Goal: Feedback & Contribution: Submit feedback/report problem

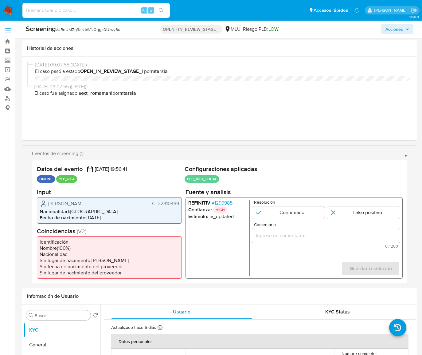
select select "10"
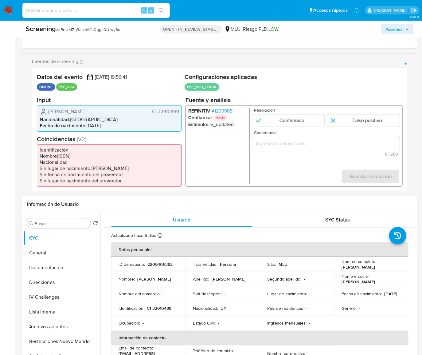
scroll to position [92, 0]
click at [227, 110] on span "# 1299985" at bounding box center [222, 111] width 21 height 6
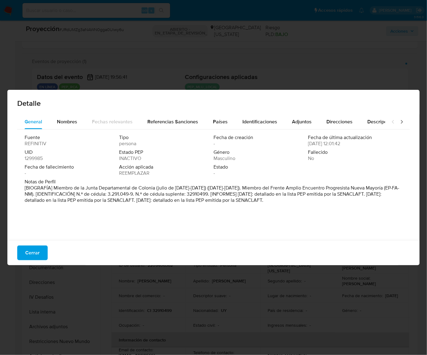
drag, startPoint x: 54, startPoint y: 189, endPoint x: 155, endPoint y: 189, distance: 101.1
click at [155, 189] on font "[BIOGRAFÍA] Miembro de la Junta Departamental de Colonia (julio de 2010-2015) (…" at bounding box center [212, 193] width 374 height 19
click at [37, 253] on span "Cerrar" at bounding box center [32, 253] width 14 height 14
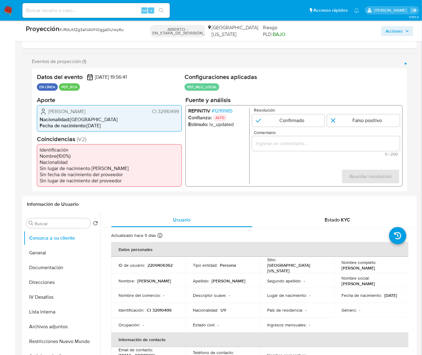
click at [296, 143] on input "Comentario" at bounding box center [326, 143] width 148 height 8
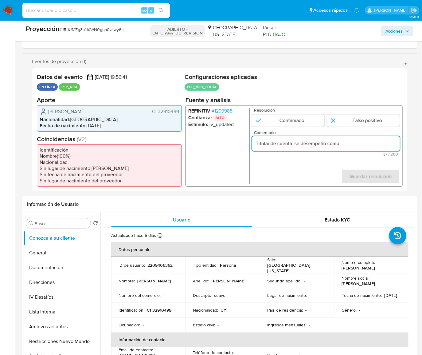
paste input "Miembro de la Junta Departamental de Colonia"
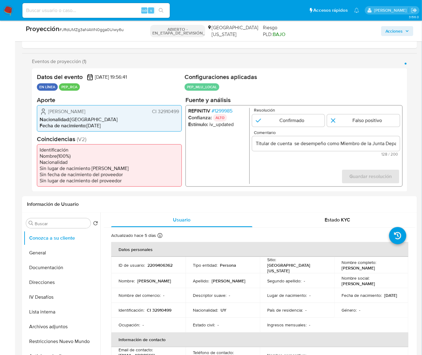
click at [294, 170] on form "Resolución Confirmado Falso positivo Comentario Titular de cuenta se desempeño …" at bounding box center [326, 146] width 148 height 76
drag, startPoint x: 47, startPoint y: 111, endPoint x: 180, endPoint y: 110, distance: 133.7
click at [180, 110] on div "Néstor Daniel Almada Montans CI 32910499 Nacionalidad : Uruguay Fecha de nacimi…" at bounding box center [109, 118] width 145 height 26
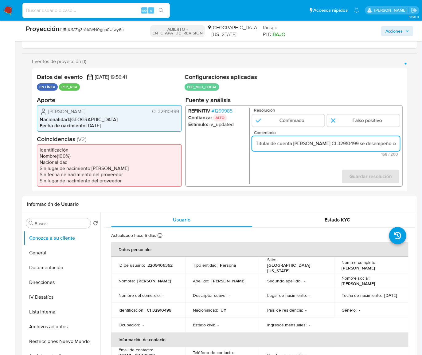
click at [359, 143] on input "Titular de cuenta Néstor Daniel Almada Montans CI 32910499 se desempeño como Mi…" at bounding box center [326, 143] width 148 height 8
click at [389, 144] on input "Titular de cuenta Néstor Daniel Almada Montans, CI 32910499 se desempeño como M…" at bounding box center [326, 143] width 148 height 8
type input "Titular de cuenta Néstor Daniel Almada Montans, CI 32910499, se desempeño como …"
click at [346, 118] on input "1 de 1" at bounding box center [363, 120] width 73 height 12
radio input "true"
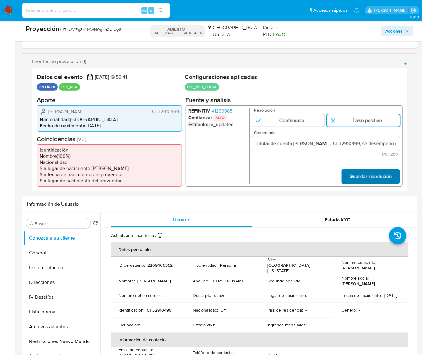
click at [359, 174] on span "Guardar resolución" at bounding box center [371, 176] width 42 height 14
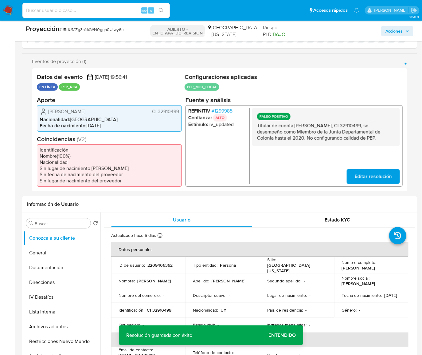
drag, startPoint x: 255, startPoint y: 124, endPoint x: 378, endPoint y: 139, distance: 123.8
click at [378, 139] on div "FALSO POSITIVO Titular de cuenta Néstor Daniel Almada Montans, CI 32910499, se …" at bounding box center [326, 127] width 148 height 38
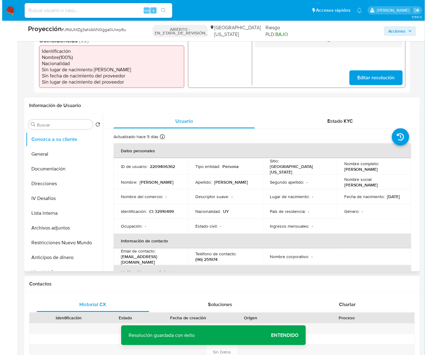
scroll to position [232, 0]
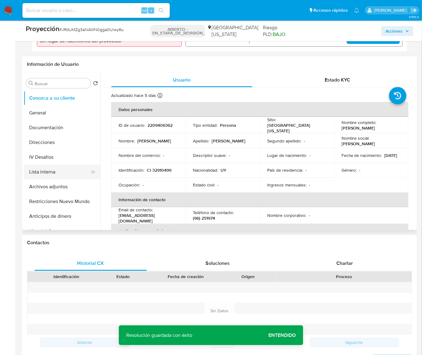
click at [59, 169] on button "Lista interna" at bounding box center [60, 171] width 72 height 15
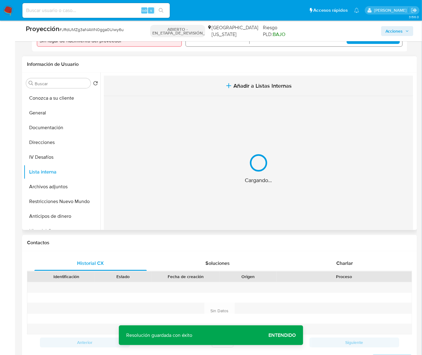
click at [235, 79] on button "Añadir a Listas Internas" at bounding box center [258, 86] width 309 height 21
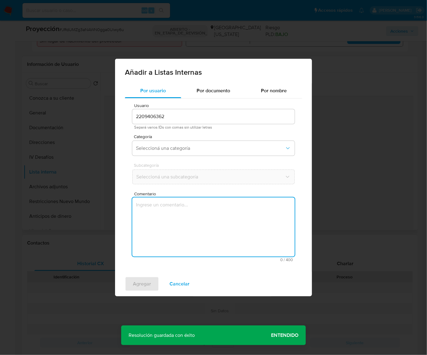
click at [181, 218] on textarea "Comentario" at bounding box center [213, 226] width 162 height 59
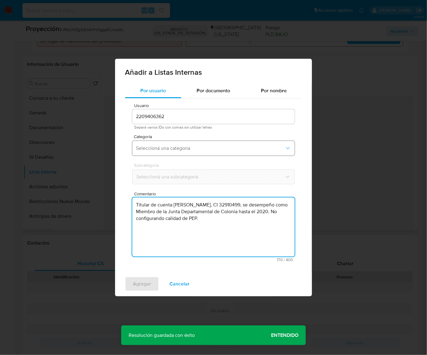
type textarea "Titular de cuenta Néstor Daniel Almada Montans, CI 32910499, se desempeño como …"
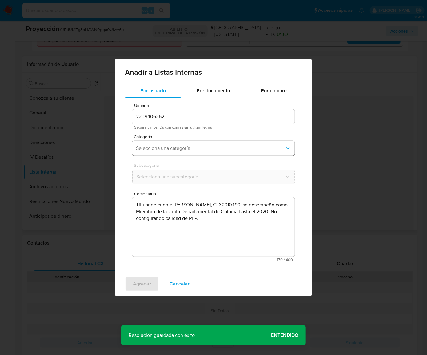
click at [206, 148] on span "Seleccioná una categoría" at bounding box center [210, 148] width 149 height 6
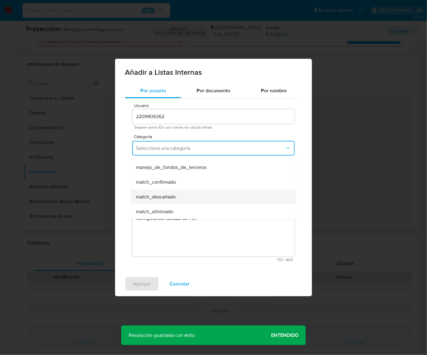
scroll to position [28, 0]
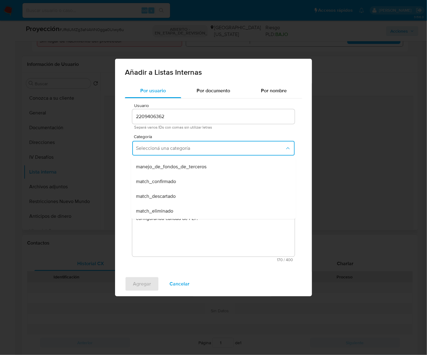
drag, startPoint x: 177, startPoint y: 194, endPoint x: 180, endPoint y: 185, distance: 9.4
click at [176, 193] on div "match_descartado" at bounding box center [211, 196] width 151 height 15
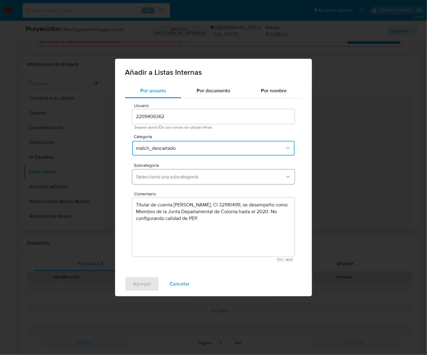
click at [195, 177] on span "Seleccioná una subcategoría" at bounding box center [210, 177] width 149 height 6
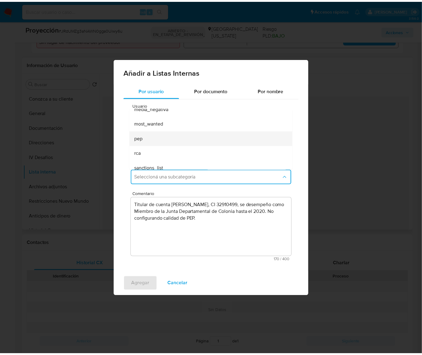
scroll to position [41, 0]
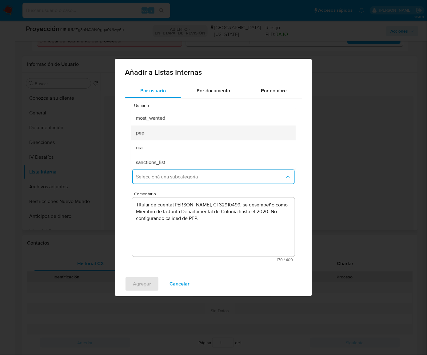
click at [190, 135] on div "pep" at bounding box center [211, 132] width 151 height 15
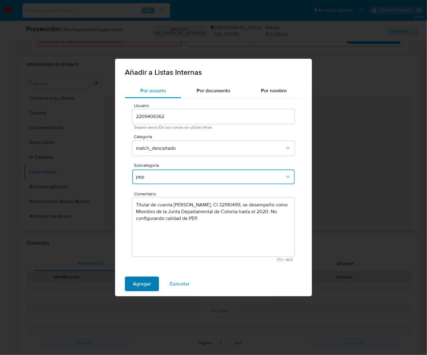
click at [146, 284] on span "Agregar" at bounding box center [142, 284] width 18 height 14
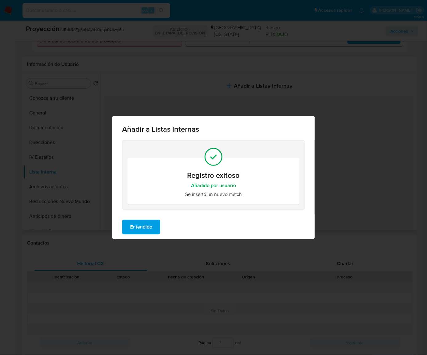
click at [145, 222] on span "Entendido" at bounding box center [141, 227] width 22 height 14
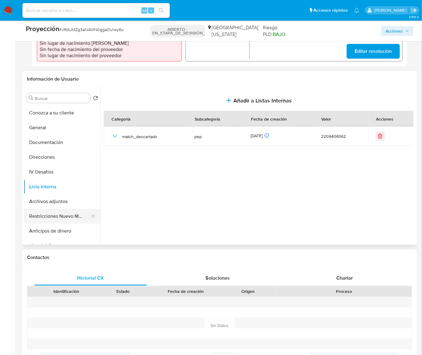
scroll to position [232, 0]
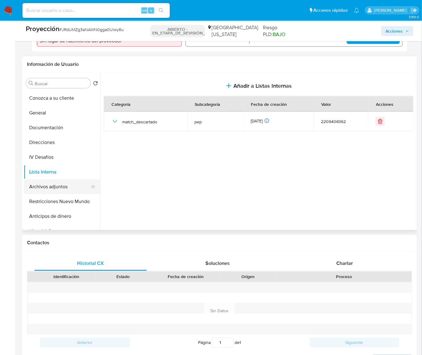
click at [64, 187] on button "Archivos adjuntos" at bounding box center [60, 186] width 72 height 15
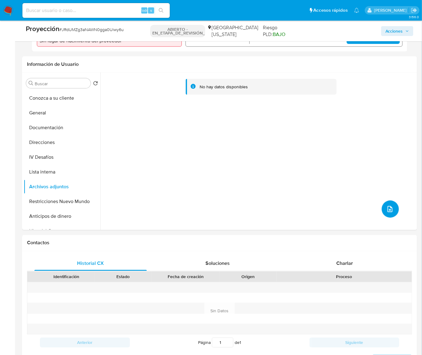
click at [387, 207] on icon "subir archivo" at bounding box center [390, 208] width 7 height 7
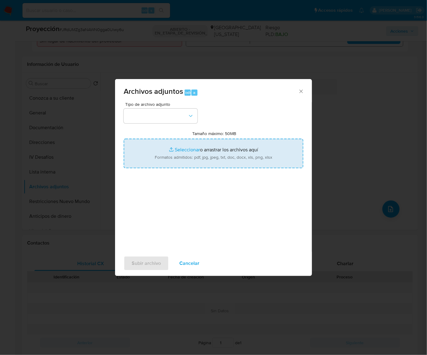
click at [239, 149] on input "Tamaño máximo: 50MB Seleccionar archivos" at bounding box center [213, 153] width 179 height 29
type input "C:\fakepath\_Nestor Daniel Almada Montans_ Lavado de dinero - Buscar con Google…"
click at [180, 159] on input "Tamaño máximo: 50MB Seleccionar archivos" at bounding box center [213, 153] width 179 height 29
click at [204, 153] on input "Tamaño máximo: 50MB Seleccionar archivos" at bounding box center [213, 153] width 179 height 29
click at [274, 147] on input "Tamaño máximo: 50MB Seleccionar archivos" at bounding box center [213, 153] width 179 height 29
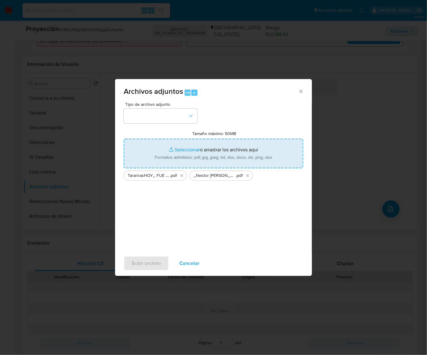
type input "C:\fakepath\AGOSTO SENACLAFT 2025 - lista_pep (36).pdf"
click at [188, 119] on button "button" at bounding box center [161, 115] width 74 height 15
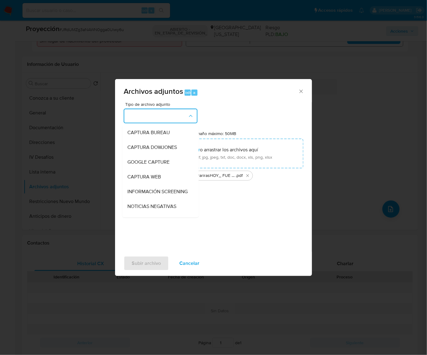
drag, startPoint x: 161, startPoint y: 195, endPoint x: 163, endPoint y: 210, distance: 15.3
click at [161, 194] on span "INFORMACIÓN SCREENING" at bounding box center [157, 191] width 60 height 6
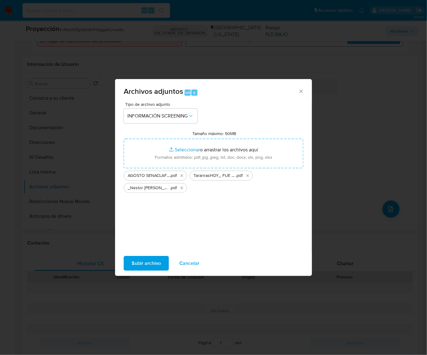
click at [152, 265] on span "Subir archivo" at bounding box center [146, 263] width 29 height 14
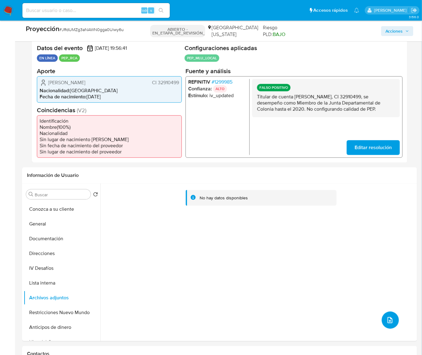
scroll to position [120, 0]
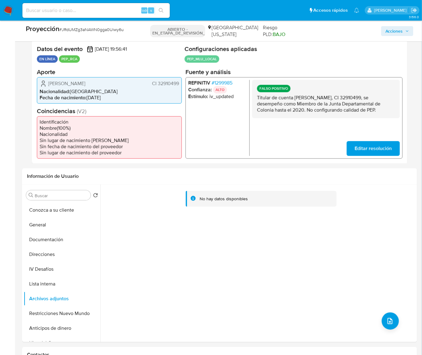
click at [366, 147] on span "Editar resolución" at bounding box center [373, 148] width 37 height 14
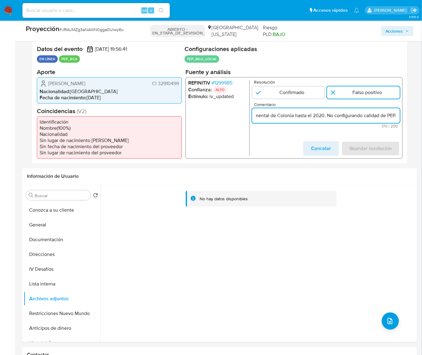
scroll to position [0, 247]
drag, startPoint x: 365, startPoint y: 112, endPoint x: 403, endPoint y: 112, distance: 38.7
click at [403, 112] on div "Datos del evento 22/08/2025 19:56:41 EN LÍNEA PEP_RCA Configuraciones aplicadas…" at bounding box center [220, 101] width 376 height 123
click at [312, 114] on input "Titular de cuenta Néstor Daniel Almada Montans, CI 32910499, se desempeño como …" at bounding box center [326, 115] width 148 height 8
drag, startPoint x: 313, startPoint y: 115, endPoint x: 324, endPoint y: 115, distance: 11.4
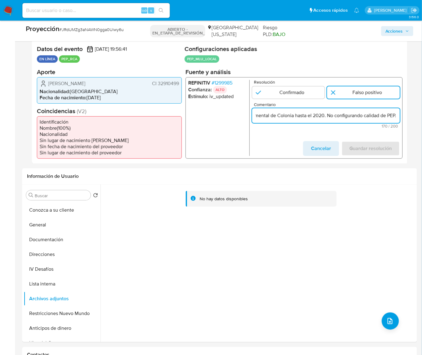
click at [324, 115] on input "Titular de cuenta Néstor Daniel Almada Montans, CI 32910499, se desempeño como …" at bounding box center [326, 115] width 148 height 8
drag, startPoint x: 363, startPoint y: 114, endPoint x: 353, endPoint y: 115, distance: 9.5
click at [353, 115] on input "Titular de cuenta Néstor Daniel Almada Montans, CI 32910499, se desempeño como …" at bounding box center [326, 115] width 148 height 8
type input "Titular de cuenta Néstor Daniel Almada Montans, CI 32910499, se desempeño como …"
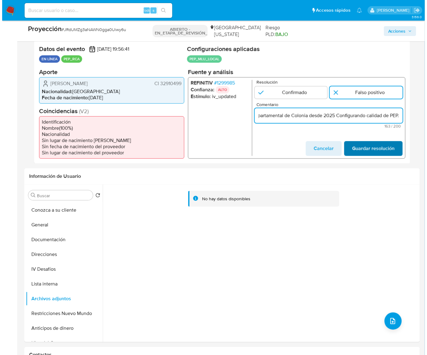
scroll to position [0, 0]
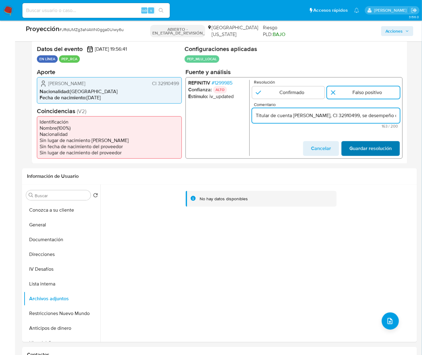
click at [376, 145] on span "Guardar resolución" at bounding box center [371, 148] width 42 height 14
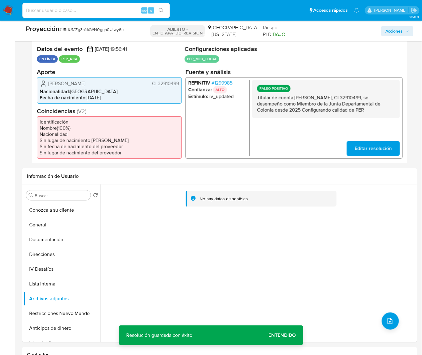
drag, startPoint x: 373, startPoint y: 109, endPoint x: 257, endPoint y: 98, distance: 116.6
click at [257, 98] on div "FALSO POSITIVO Titular de cuenta Néstor Daniel Almada Montans, CI 32910499, se …" at bounding box center [326, 99] width 148 height 38
click at [375, 147] on span "Editar resolución" at bounding box center [373, 148] width 37 height 14
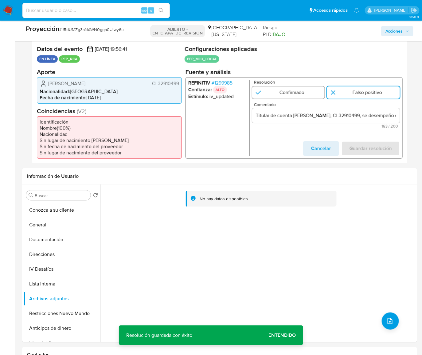
click at [279, 88] on input "1 de 1" at bounding box center [288, 92] width 73 height 12
radio input "true"
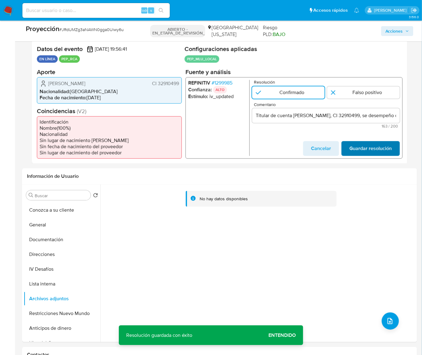
click at [373, 144] on span "Guardar resolución" at bounding box center [371, 148] width 42 height 14
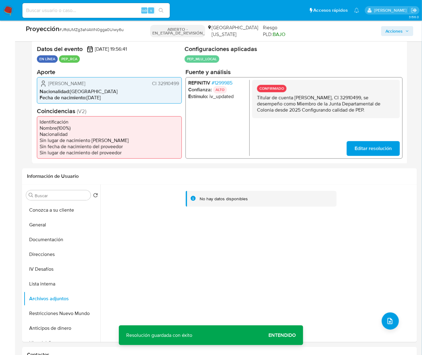
drag, startPoint x: 370, startPoint y: 111, endPoint x: 257, endPoint y: 97, distance: 114.2
click at [257, 97] on p "Titular de cuenta Néstor Daniel Almada Montans, CI 32910499, se desempeño como …" at bounding box center [326, 103] width 138 height 18
click at [58, 287] on button "Lista interna" at bounding box center [60, 283] width 72 height 15
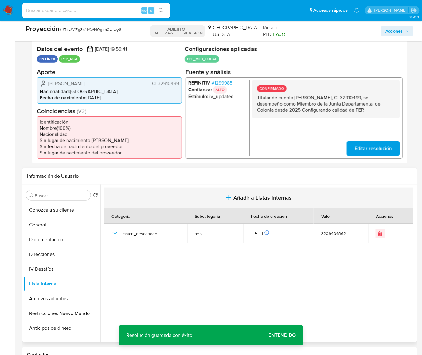
click at [255, 195] on font "Añadir a Listas Internas" at bounding box center [263, 198] width 58 height 8
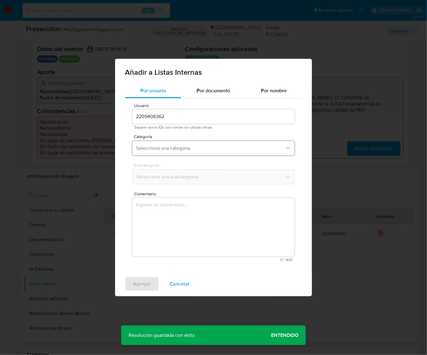
click at [186, 151] on button "Seleccioná una categoría" at bounding box center [213, 148] width 162 height 15
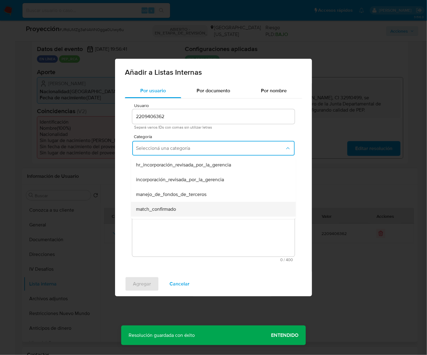
click at [160, 206] on span "match_confirmado" at bounding box center [156, 209] width 40 height 6
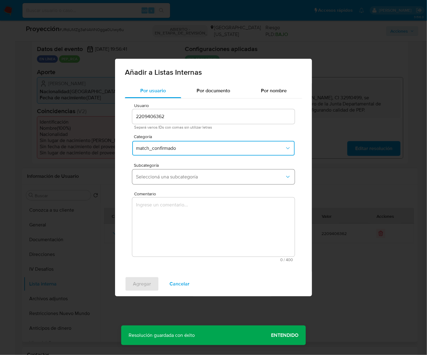
click at [179, 172] on button "Seleccioná una subcategoría" at bounding box center [213, 176] width 162 height 15
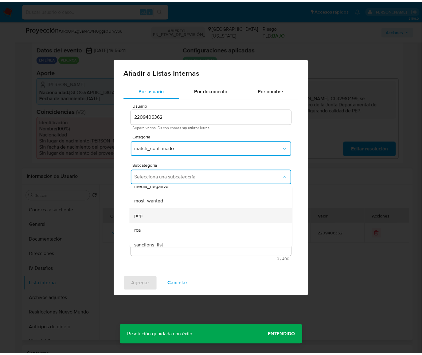
scroll to position [41, 0]
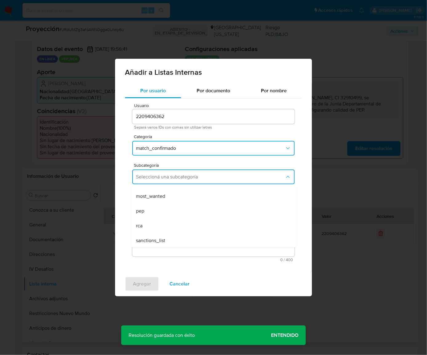
click at [162, 210] on div "pep" at bounding box center [211, 210] width 151 height 15
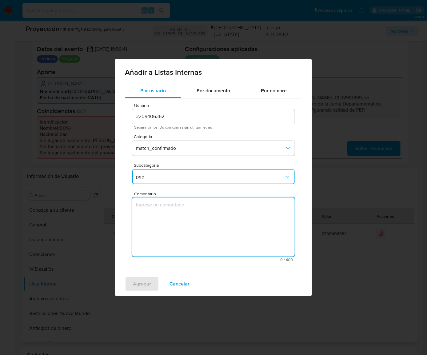
click at [161, 226] on textarea "Comentario" at bounding box center [213, 226] width 162 height 59
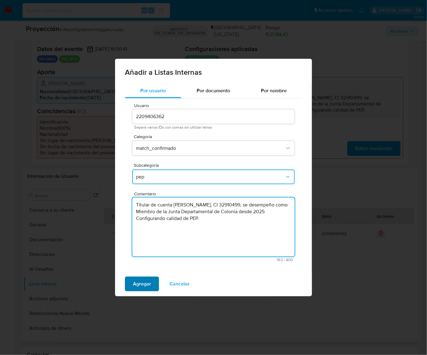
type textarea "Titular de cuenta Néstor Daniel Almada Montans, CI 32910499, se desempeño como …"
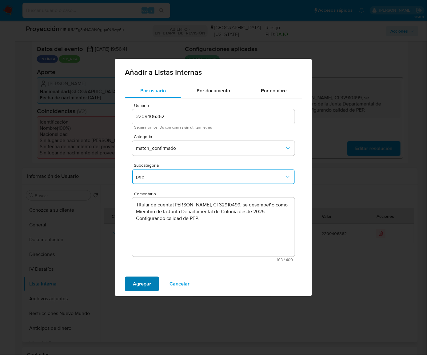
click at [147, 285] on span "Agregar" at bounding box center [142, 284] width 18 height 14
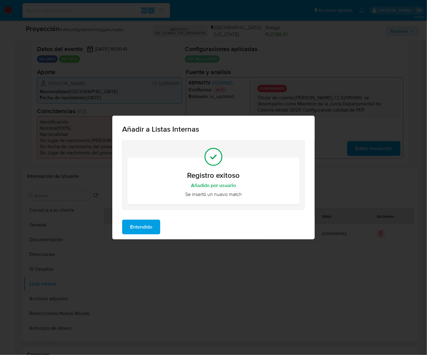
click at [142, 226] on span "Entendido" at bounding box center [141, 227] width 22 height 14
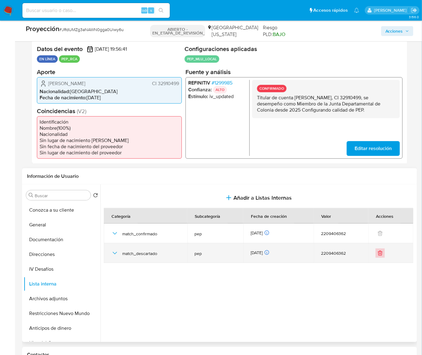
click at [382, 253] on button "Eliminar" at bounding box center [380, 252] width 9 height 9
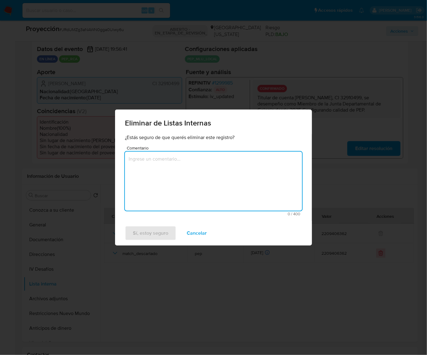
click at [239, 187] on textarea "Comentario" at bounding box center [213, 180] width 177 height 59
drag, startPoint x: 131, startPoint y: 160, endPoint x: 123, endPoint y: 159, distance: 8.3
click at [123, 159] on div "¿Estás seguro de que querés eliminar este registro? Comentario aCTUALIZACION DE…" at bounding box center [213, 177] width 197 height 87
type textarea "ACTUALIZACION DE LISTA INTERNA"
click at [163, 236] on span "Sí, estoy seguro" at bounding box center [150, 233] width 35 height 14
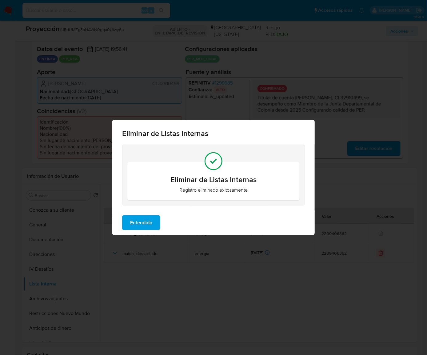
drag, startPoint x: 148, startPoint y: 223, endPoint x: 142, endPoint y: 230, distance: 9.6
click at [147, 224] on span "Entendido" at bounding box center [141, 223] width 22 height 14
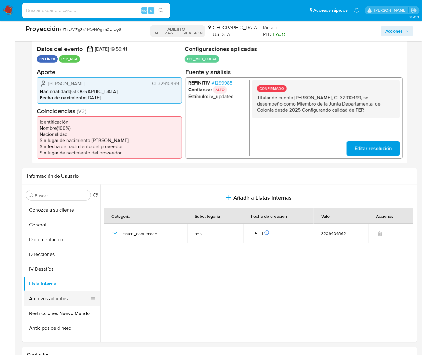
click at [64, 297] on button "Archivos adjuntos" at bounding box center [60, 298] width 72 height 15
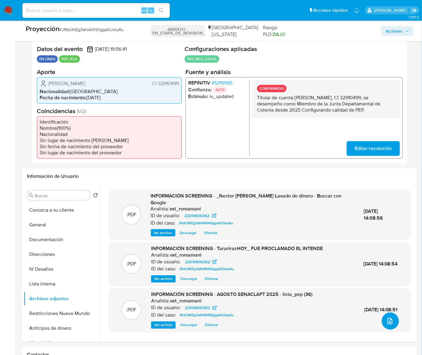
click at [383, 321] on button "subir archivo" at bounding box center [390, 320] width 17 height 17
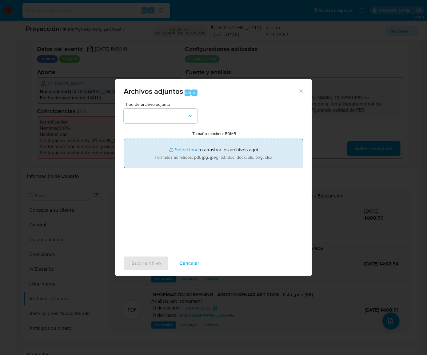
click at [231, 156] on input "Tamaño máximo: 50MB Seleccionar archivos" at bounding box center [213, 153] width 179 height 29
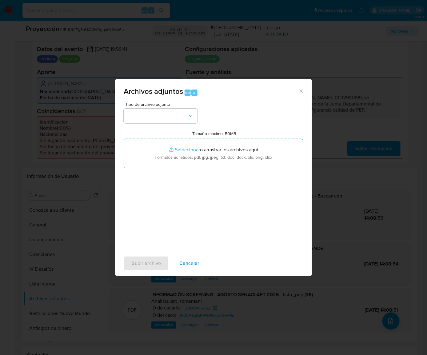
click at [194, 264] on font "Cancelar" at bounding box center [189, 263] width 20 height 15
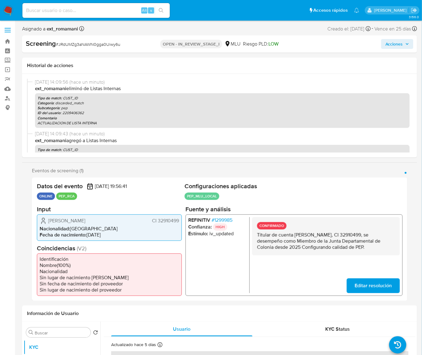
select select "10"
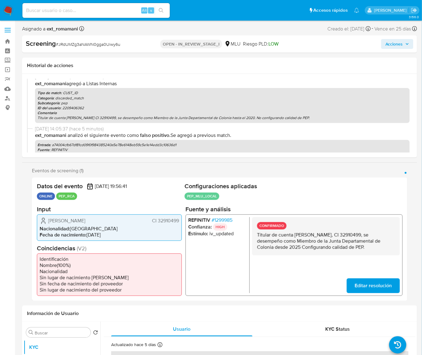
click at [403, 42] on span "Acciones" at bounding box center [395, 44] width 18 height 10
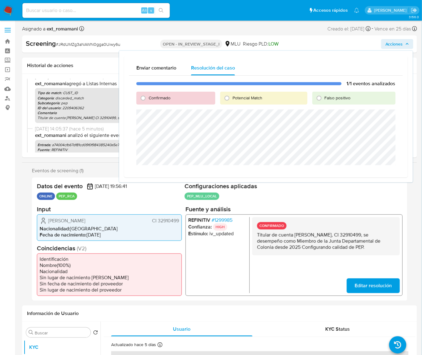
click at [149, 96] on span "Confirmado" at bounding box center [160, 98] width 22 height 6
click at [148, 96] on input "Confirmado" at bounding box center [143, 98] width 10 height 10
radio input "true"
click at [371, 172] on span "Cerrar Caso" at bounding box center [374, 172] width 29 height 9
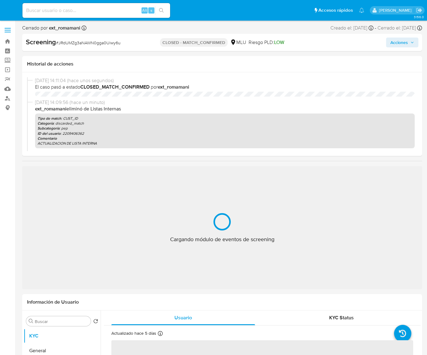
select select "10"
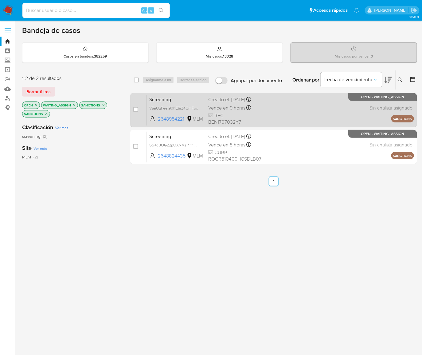
click at [288, 112] on div "Screening V5aUgFeet90t1E5rZ4CrhFox 2648954221 MLM Creado el: 26/08/2025 Creado …" at bounding box center [280, 109] width 267 height 31
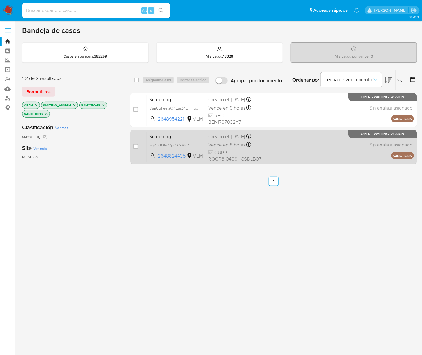
click at [274, 149] on div "Screening 5gl4c0OG22pOXNMzPjIfhpeI 2648824435 MLM Creado el: 26/08/2025 Creado …" at bounding box center [280, 146] width 267 height 31
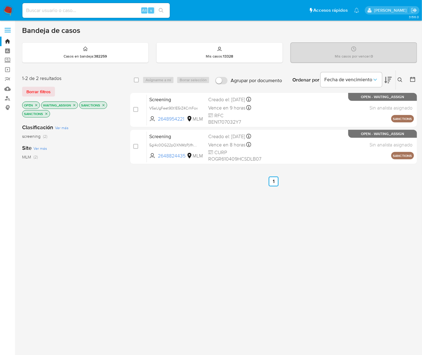
click at [6, 10] on img at bounding box center [8, 10] width 10 height 10
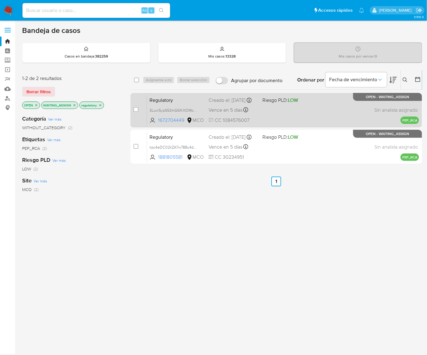
click at [259, 109] on div "Regulatory 3LucrSypSS3mGSlKXOWoPt3R 1672704449 MCO Riesgo PLD: LOW Creado el: […" at bounding box center [283, 109] width 272 height 31
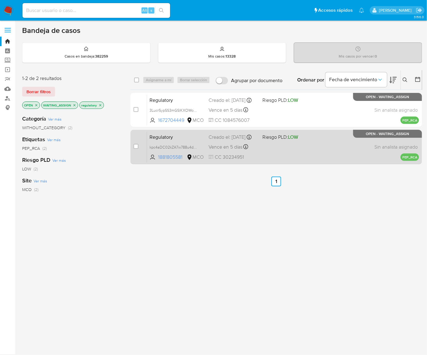
click at [265, 143] on div "Regulatory kpc4aDC02kZA7w788u4dojq1 1881805581 MCO Riesgo PLD: LOW Creado el: […" at bounding box center [283, 146] width 272 height 31
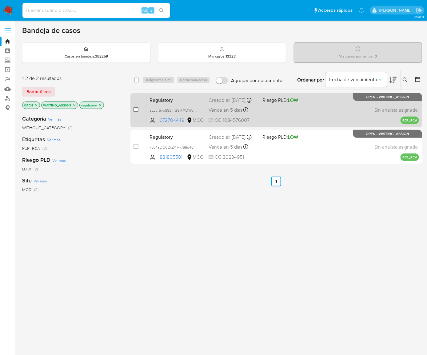
click at [134, 108] on input "checkbox" at bounding box center [135, 109] width 5 height 5
checkbox input "true"
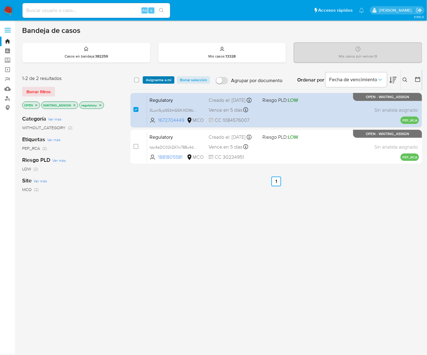
click at [155, 81] on span "Asignarme a mí" at bounding box center [159, 80] width 26 height 6
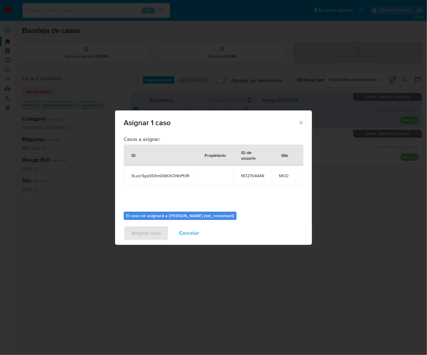
scroll to position [32, 0]
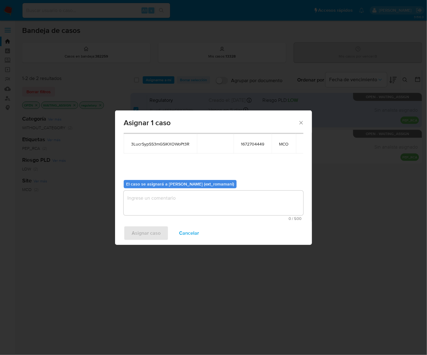
click at [232, 199] on textarea "assign-modal" at bounding box center [213, 203] width 179 height 25
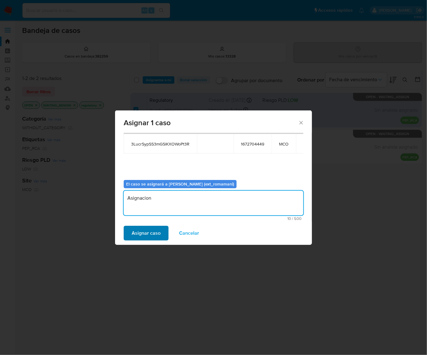
type textarea "Asignacion"
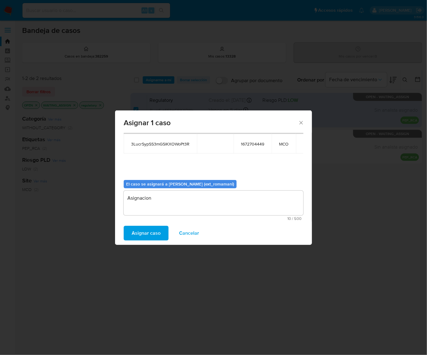
click at [153, 231] on span "Asignar caso" at bounding box center [146, 233] width 29 height 14
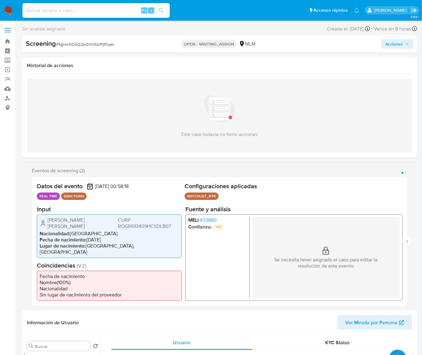
select select "10"
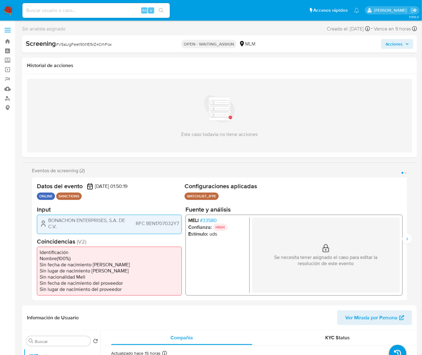
select select "10"
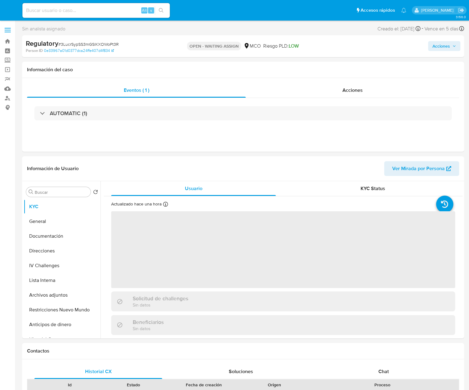
select select "10"
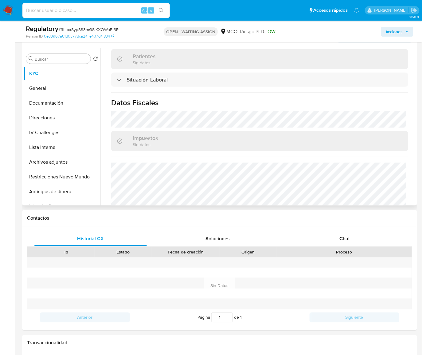
scroll to position [307, 0]
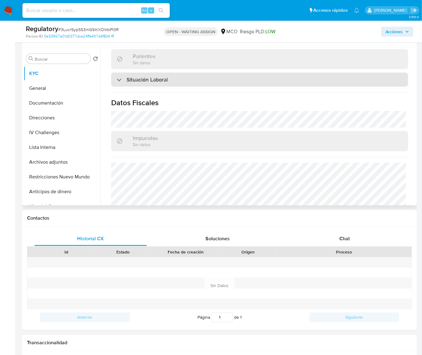
click at [174, 73] on div "Situación Laboral" at bounding box center [259, 80] width 297 height 14
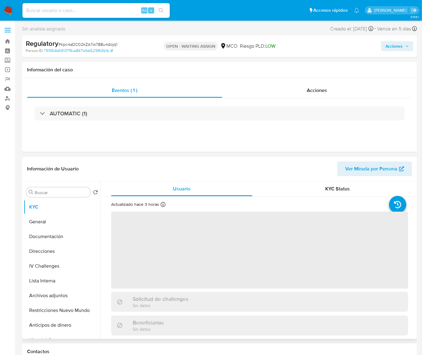
select select "10"
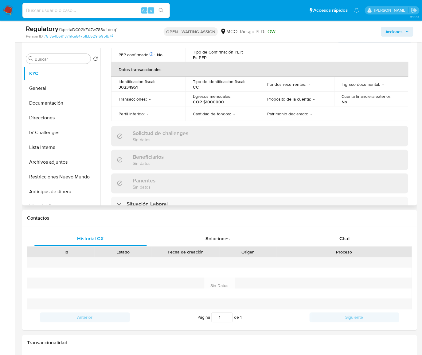
scroll to position [223, 0]
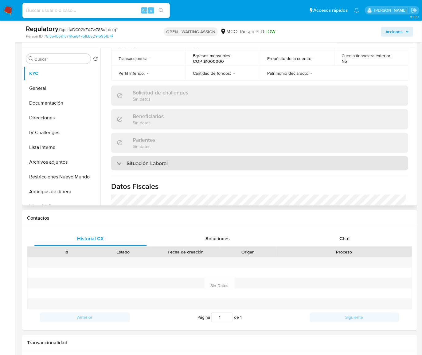
drag, startPoint x: 178, startPoint y: 162, endPoint x: 187, endPoint y: 152, distance: 13.3
click at [179, 159] on div "Situación Laboral" at bounding box center [259, 163] width 297 height 14
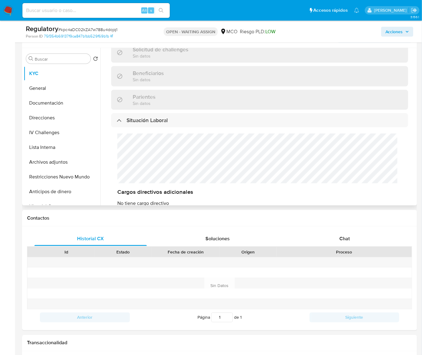
scroll to position [279, 0]
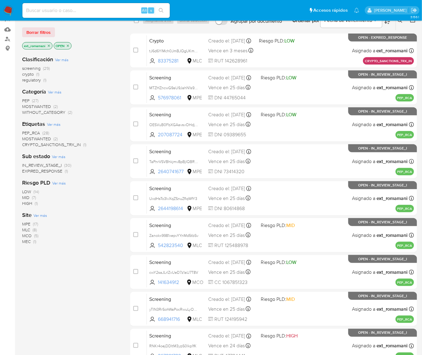
scroll to position [84, 0]
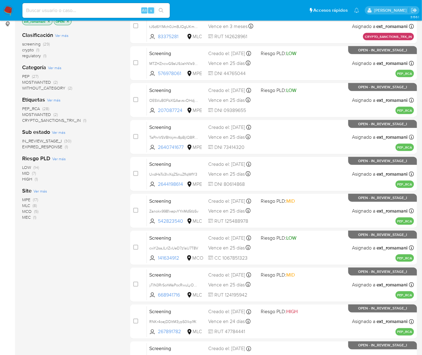
click at [37, 210] on span "(5)" at bounding box center [36, 211] width 4 height 6
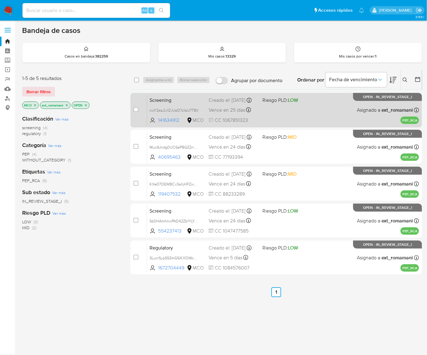
click at [270, 113] on div "Screening cwY2saJLrlZvUeD7z1aU7T8V 141634912 MCO Riesgo PLD: LOW Creado el: 22/…" at bounding box center [283, 109] width 272 height 31
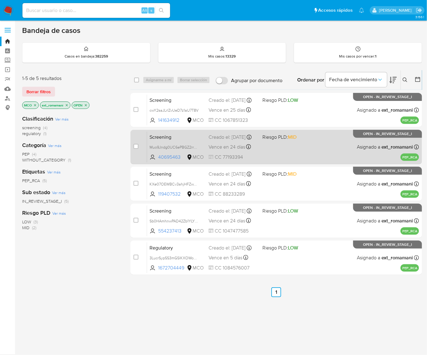
click at [267, 152] on div "Screening Muo9Jndg0UC6ePBGZ2rrFj2Z 40695463 MCO Riesgo PLD: MID Creado el: 21/0…" at bounding box center [283, 146] width 272 height 31
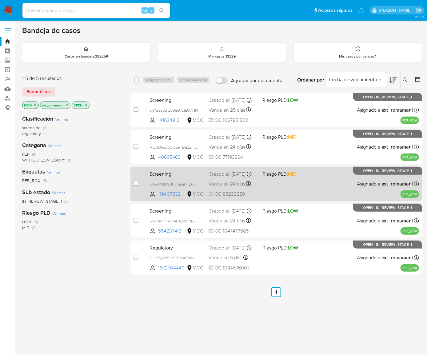
drag, startPoint x: 269, startPoint y: 190, endPoint x: 270, endPoint y: 195, distance: 5.3
click at [269, 191] on div "Screening KXe07OEWBCv3ahjHFZwY77xF 119407532 MCO Riesgo PLD: MID Creado el: 21/…" at bounding box center [283, 183] width 272 height 31
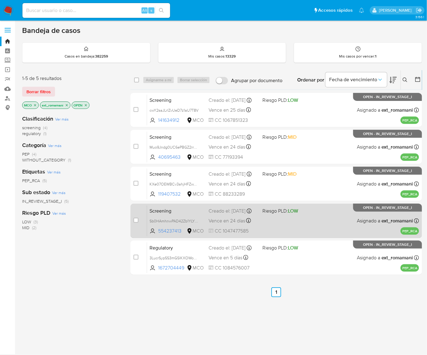
click at [275, 224] on div "Screening Sb0HAmhnwPAD42Zb1YLY1GZO 554237413 MCO Riesgo PLD: LOW Creado el: 21/…" at bounding box center [283, 220] width 272 height 31
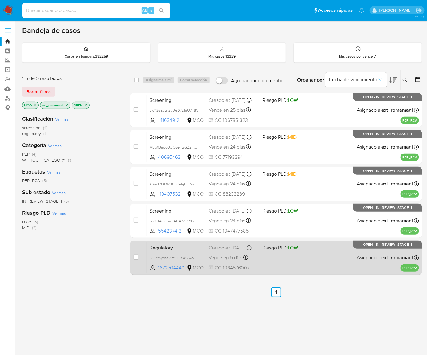
click at [292, 254] on div "Regulatory 3LucrSypSS3mGSlKXOWoPt3R 1672704449 MCO Riesgo PLD: LOW Creado el: 2…" at bounding box center [283, 257] width 272 height 31
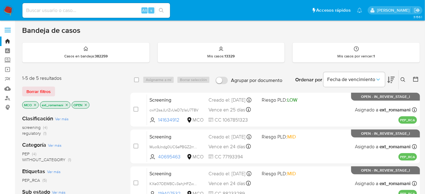
click at [11, 12] on img at bounding box center [8, 10] width 10 height 10
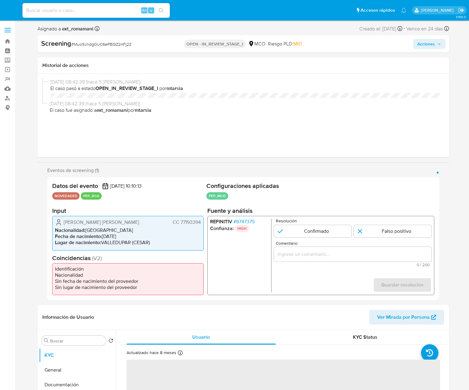
select select "10"
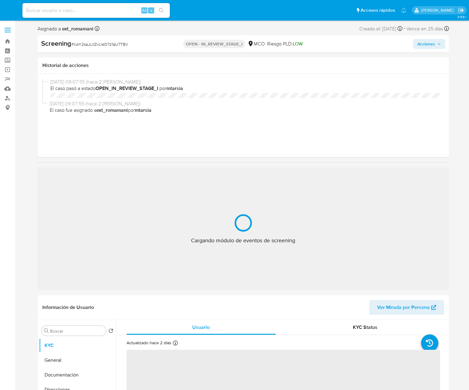
select select "10"
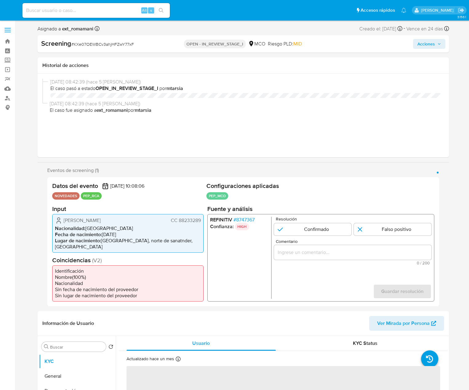
select select "10"
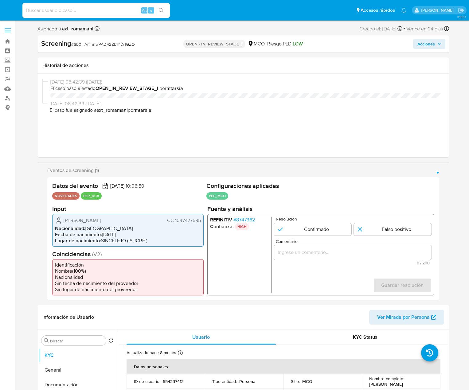
select select "10"
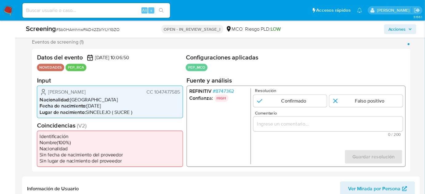
scroll to position [112, 0]
drag, startPoint x: 130, startPoint y: 93, endPoint x: 49, endPoint y: 93, distance: 80.8
click at [49, 93] on div "Jose Javier Carrascal Vasquez CC 1047477585" at bounding box center [110, 91] width 140 height 7
click at [219, 94] on p "HIGH" at bounding box center [221, 97] width 14 height 7
click at [226, 89] on span "# 8747362" at bounding box center [224, 91] width 22 height 6
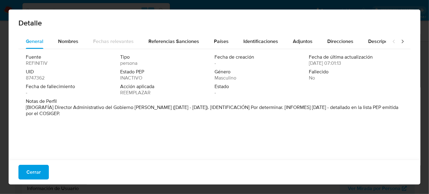
drag, startPoint x: 55, startPoint y: 107, endPoint x: 229, endPoint y: 109, distance: 173.9
click at [229, 109] on font "[BIOGRAFÍA] Director Administrativo del Gobierno de Bolívar (marzo de 2024 - en…" at bounding box center [212, 110] width 372 height 13
click at [42, 171] on button "Cerrar" at bounding box center [33, 172] width 30 height 15
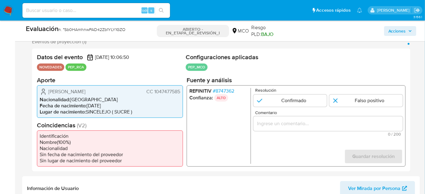
click at [271, 128] on div "1 de 1" at bounding box center [327, 123] width 149 height 15
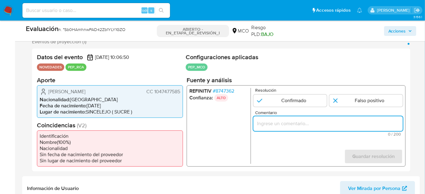
click at [276, 124] on input "Comentario" at bounding box center [327, 124] width 149 height 8
paste input "Director Administrativo del Gobierno de Bolívar (marzo de 2024 - enero de 2025)"
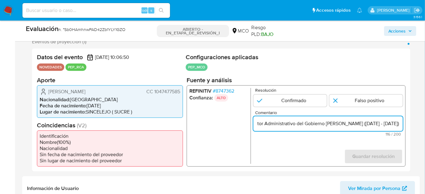
scroll to position [0, 119]
click at [325, 124] on input "Titular de cuenta se desempeña como Director Administrativo del Gobierno de Bol…" at bounding box center [327, 124] width 149 height 8
drag, startPoint x: 390, startPoint y: 125, endPoint x: 402, endPoint y: 125, distance: 11.7
click at [402, 125] on input "Titular de cuenta se desempeña como Director Administrativo del Gobierno de Bol…" at bounding box center [327, 124] width 149 height 8
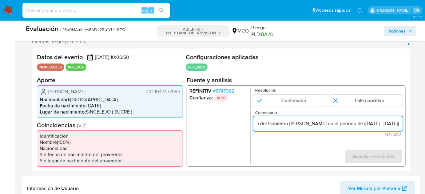
click at [402, 125] on input "Titular de cuenta se desempeña como Director Administrativo del Gobierno de Bol…" at bounding box center [327, 124] width 149 height 8
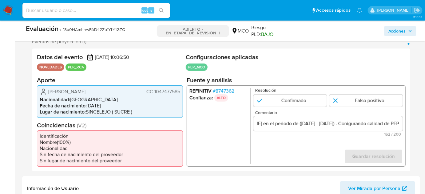
click at [328, 149] on form "Resolución Confirmado Falso positivo Comentario Titular de cuenta se desempeña …" at bounding box center [327, 126] width 149 height 76
drag, startPoint x: 49, startPoint y: 90, endPoint x: 179, endPoint y: 92, distance: 130.9
click at [179, 92] on div "Jose Javier Carrascal Vasquez CC 1047477585" at bounding box center [110, 91] width 140 height 7
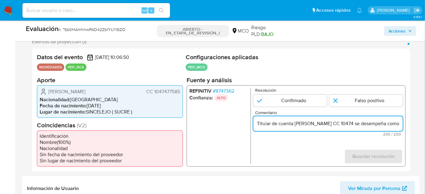
click at [389, 125] on input "Titular de cuenta Jose Javier Carrascal Vasquez CC 10474 se desempeña como Dire…" at bounding box center [327, 124] width 149 height 8
drag, startPoint x: 379, startPoint y: 123, endPoint x: 403, endPoint y: 123, distance: 23.4
click at [403, 123] on div "REFINITIV # 8747362 Confianza: ALTO Resolución Confirmado Falso positivo Coment…" at bounding box center [296, 125] width 219 height 81
click at [339, 124] on input "Titular de cuenta Jose Javier Carrascal Vasquez CC 10474 se desempeña como Dire…" at bounding box center [327, 124] width 149 height 8
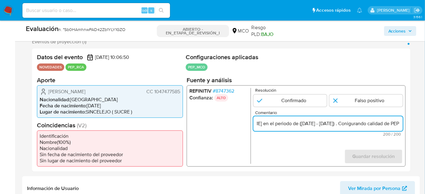
drag, startPoint x: 389, startPoint y: 124, endPoint x: 366, endPoint y: 123, distance: 23.4
click at [366, 123] on input "Titular de cuenta Jose Javier Carrascal Vasquez CC 10474 se desempeña como Dire…" at bounding box center [327, 124] width 149 height 8
click at [370, 126] on input "Titular de cuenta Jose Javier Carrascal Vasquez CC 10474 se desempeña como Dire…" at bounding box center [327, 124] width 149 height 8
click at [392, 126] on input "Titular de cuenta Jose Javier Carrascal Vasquez CC 10474 se desempeña como Dire…" at bounding box center [327, 124] width 149 height 8
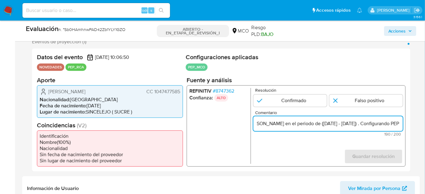
scroll to position [0, 0]
click at [332, 140] on form "Resolución Confirmado Falso positivo Comentario Titular de cuenta Jose Javier C…" at bounding box center [327, 126] width 149 height 76
drag, startPoint x: 381, startPoint y: 124, endPoint x: 361, endPoint y: 126, distance: 19.4
click at [361, 126] on input "Titular de cuenta Jose Javier Carrascal Vasquez CC 10474 se desempeña como Dire…" at bounding box center [327, 124] width 149 height 8
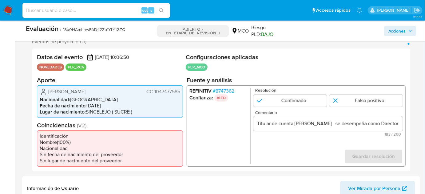
drag, startPoint x: 146, startPoint y: 91, endPoint x: 179, endPoint y: 92, distance: 33.5
click at [179, 92] on font "CC 1047477585" at bounding box center [163, 91] width 34 height 7
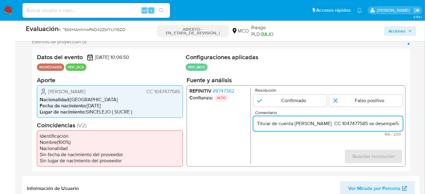
click at [359, 127] on input "Titular de cuenta Jose Javier Carrascal Vasquez CC 1047477585 se desempeña como…" at bounding box center [327, 124] width 149 height 8
drag, startPoint x: 377, startPoint y: 124, endPoint x: 396, endPoint y: 127, distance: 19.8
click at [396, 127] on input "Titular de cuenta Jose Javier Carrascal Vasquez, CC 1047477585 se desempeña com…" at bounding box center [327, 124] width 149 height 8
click at [325, 122] on input "Titular de cuenta Jose Javier Carrascal Vasquez, CC 1047477585 se desempeña com…" at bounding box center [327, 124] width 149 height 8
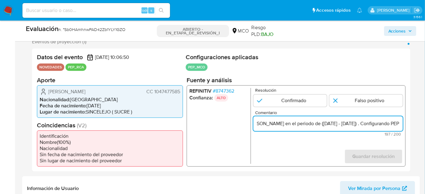
scroll to position [0, 301]
drag, startPoint x: 343, startPoint y: 123, endPoint x: 400, endPoint y: 130, distance: 57.9
click at [400, 130] on div "Titular de cuenta Jose Javier Carrascal Vasquez, CC 1047477585 se desempeña com…" at bounding box center [327, 123] width 149 height 15
type input "Titular de cuenta Jose Javier Carrascal Vasquez, CC 1047477585 se desempeña com…"
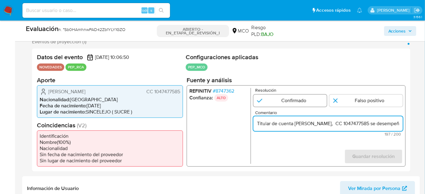
click at [315, 104] on input "1 de 1" at bounding box center [289, 100] width 73 height 12
radio input "true"
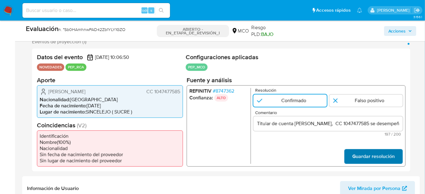
click at [357, 153] on span "Guardar resolución" at bounding box center [373, 157] width 42 height 14
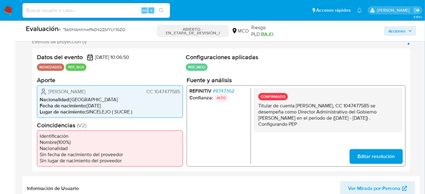
drag, startPoint x: 318, startPoint y: 127, endPoint x: 255, endPoint y: 108, distance: 65.7
click at [255, 108] on div "CONFIRMADO Titular de cuenta Jose Javier Carrascal Vasquez, CC 1047477585 se de…" at bounding box center [327, 110] width 149 height 44
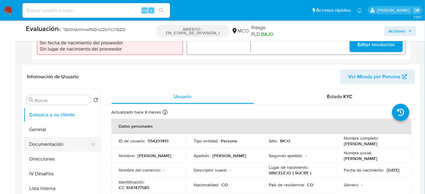
scroll to position [28, 0]
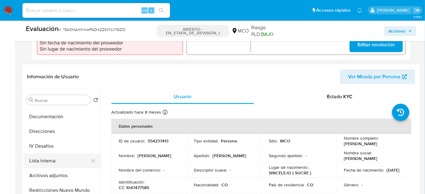
click at [51, 161] on button "Lista interna" at bounding box center [60, 161] width 72 height 15
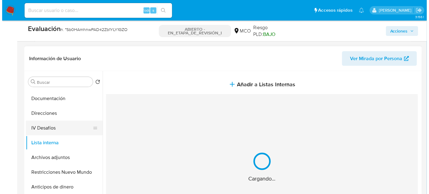
scroll to position [251, 0]
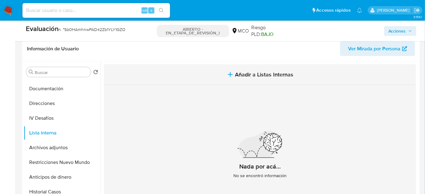
click at [260, 77] on span "Añadir a Listas Internas" at bounding box center [264, 74] width 58 height 7
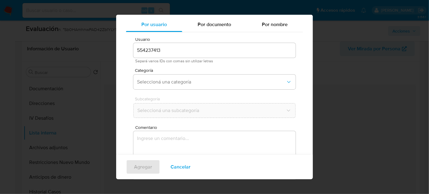
scroll to position [23, 0]
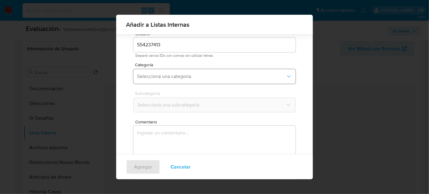
click at [182, 74] on span "Seleccioná una categoría" at bounding box center [211, 76] width 149 height 6
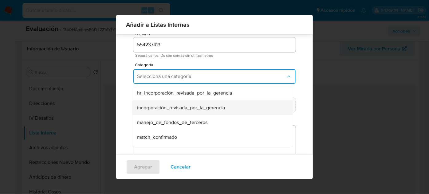
scroll to position [28, 0]
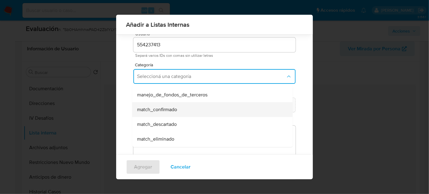
click at [174, 109] on span "match_confirmado" at bounding box center [157, 110] width 40 height 6
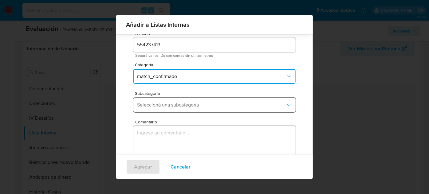
click at [179, 104] on span "Seleccioná una subcategoría" at bounding box center [211, 105] width 149 height 6
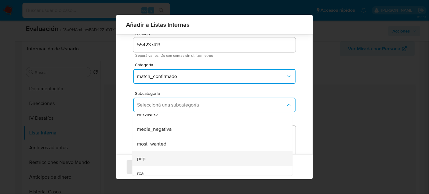
scroll to position [42, 0]
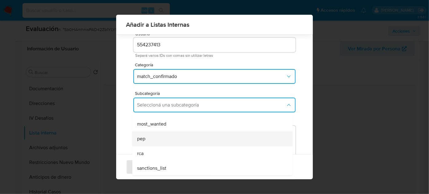
click at [164, 138] on div "pep" at bounding box center [210, 139] width 147 height 15
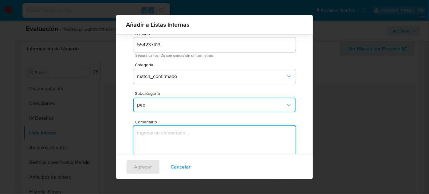
click at [164, 138] on textarea "Comentario" at bounding box center [214, 155] width 162 height 59
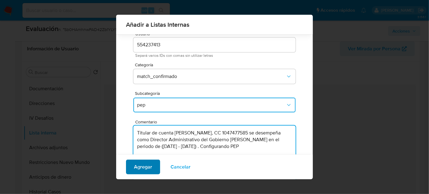
type textarea "Titular de cuenta Jose Javier Carrascal Vasquez, CC 1047477585 se desempeña com…"
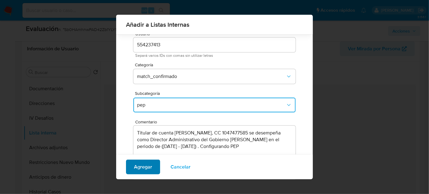
click at [136, 165] on span "Agregar" at bounding box center [143, 167] width 18 height 14
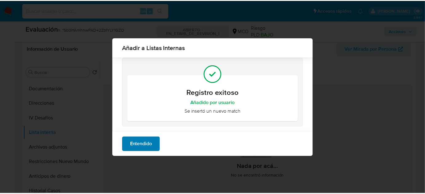
scroll to position [0, 0]
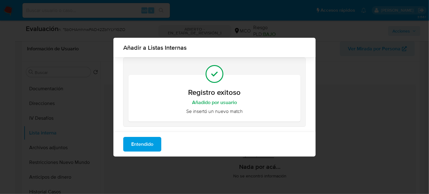
click at [138, 145] on span "Entendido" at bounding box center [142, 145] width 22 height 14
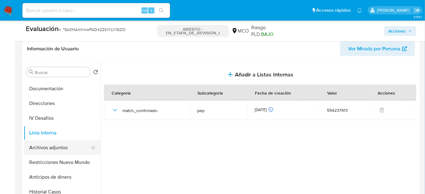
click at [66, 144] on button "Archivos adjuntos" at bounding box center [60, 147] width 72 height 15
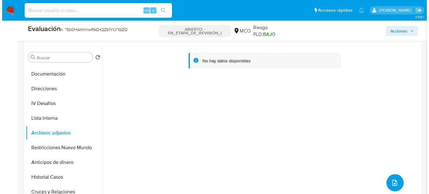
scroll to position [279, 0]
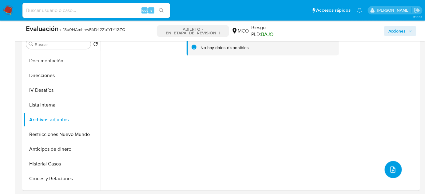
click at [389, 169] on icon "subir archivo" at bounding box center [392, 169] width 7 height 7
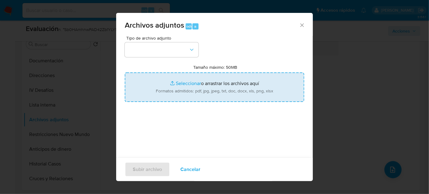
click at [204, 84] on input "Tamaño máximo: 50MB Seleccionar archivos" at bounding box center [214, 87] width 179 height 29
type input "C:\fakepath\_Jose Javier Carrascal Vasquez_ Lavado de dinero - Buscar con Googl…"
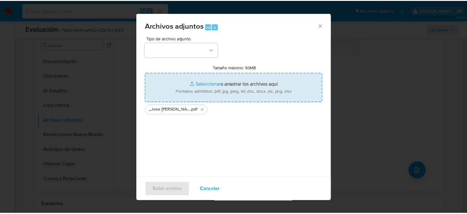
scroll to position [28, 0]
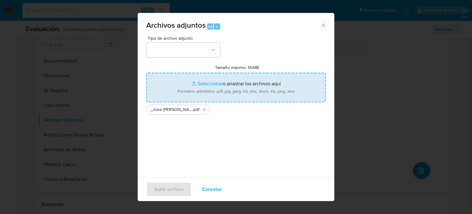
click at [208, 82] on input "Tamaño máximo: 50MB Seleccionar archivos" at bounding box center [235, 87] width 179 height 29
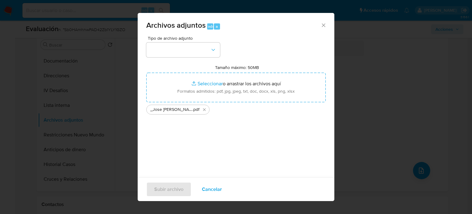
click at [320, 26] on icon "Cerrar" at bounding box center [323, 25] width 6 height 6
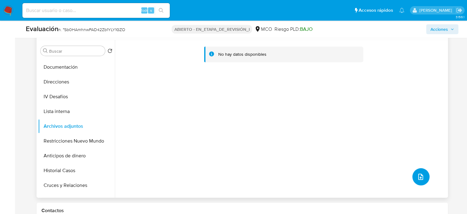
scroll to position [279, 0]
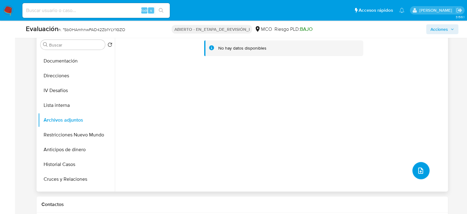
click at [417, 168] on icon "subir archivo" at bounding box center [420, 170] width 7 height 7
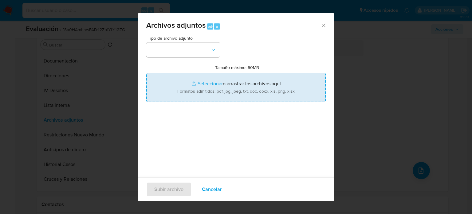
click at [250, 98] on input "Tamaño máximo: 50MB Seleccionar archivos" at bounding box center [235, 87] width 179 height 29
type input "C:\fakepath\Directorio Servidores Públicos - Detalle HV.pdf"
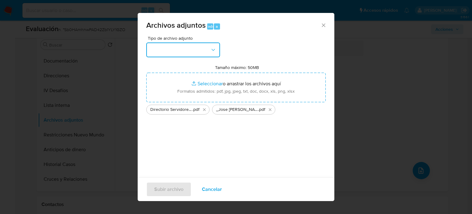
click at [166, 53] on button "button" at bounding box center [183, 49] width 74 height 15
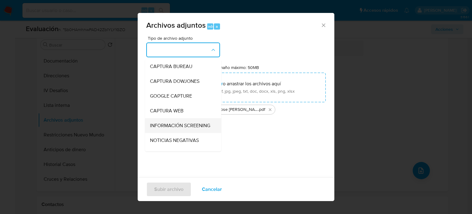
click at [190, 125] on span "INFORMACIÓN SCREENING" at bounding box center [180, 125] width 60 height 6
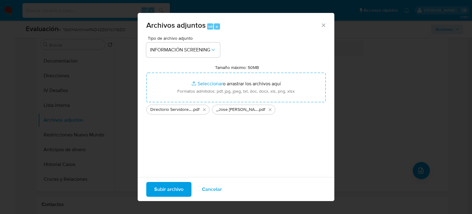
click at [172, 194] on font "Subir archivo" at bounding box center [168, 189] width 29 height 15
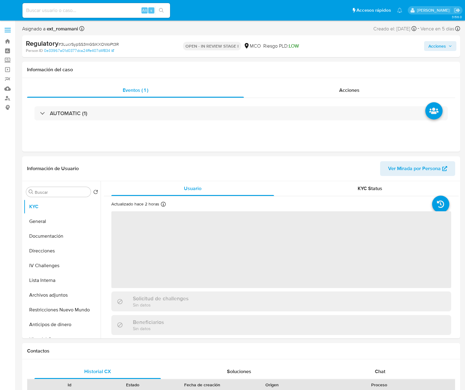
select select "10"
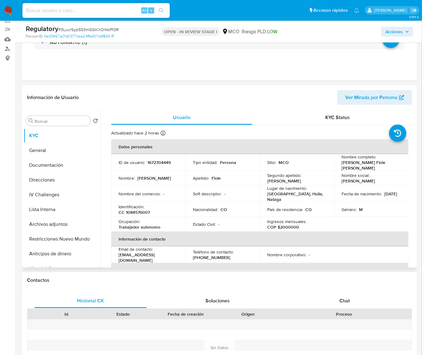
scroll to position [112, 0]
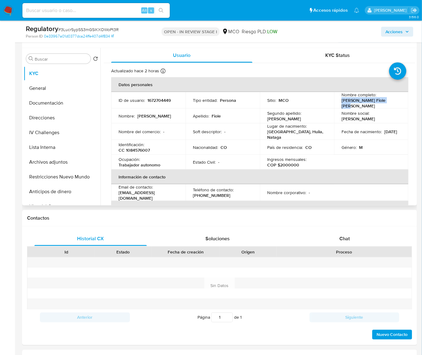
drag, startPoint x: 400, startPoint y: 103, endPoint x: 339, endPoint y: 104, distance: 61.5
click at [339, 104] on td "Nombre completo : Jose Eimer Fiole Salazar" at bounding box center [371, 100] width 74 height 17
copy p "[PERSON_NAME] Fiole [PERSON_NAME]"
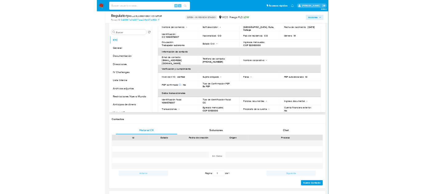
scroll to position [0, 0]
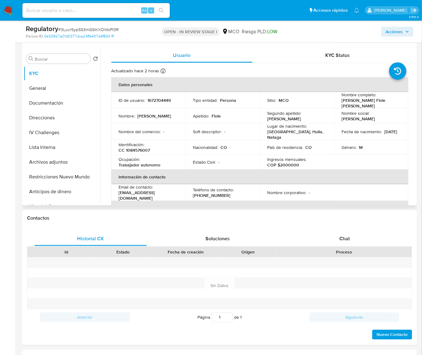
click at [390, 102] on div "Nombre completo : Jose Eimer Fiole Salazar" at bounding box center [372, 100] width 60 height 17
drag, startPoint x: 391, startPoint y: 102, endPoint x: 338, endPoint y: 102, distance: 52.5
click at [338, 102] on td "Nombre completo : Jose Eimer Fiole Salazar" at bounding box center [371, 100] width 74 height 17
copy p "[PERSON_NAME] Fiole [PERSON_NAME]"
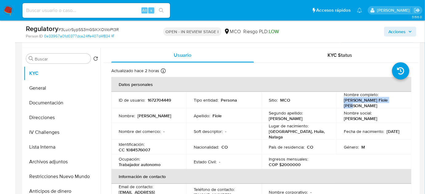
click at [385, 103] on p "Jose Eimer Fiole Salazar" at bounding box center [373, 102] width 58 height 11
click at [391, 102] on div "Nombre completo : Jose Eimer Fiole Salazar" at bounding box center [374, 100] width 60 height 17
drag, startPoint x: 392, startPoint y: 102, endPoint x: 340, endPoint y: 104, distance: 51.4
click at [340, 104] on td "Nombre completo : Jose Eimer Fiole Salazar" at bounding box center [373, 100] width 75 height 17
copy p "Jose Eimer Fiole Salazar"
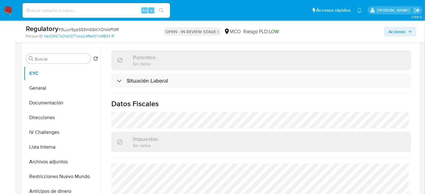
scroll to position [307, 0]
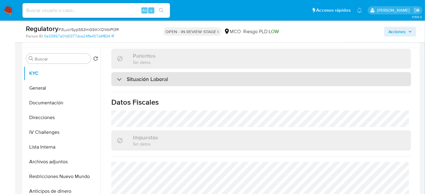
click at [182, 72] on div "Situación Laboral" at bounding box center [261, 79] width 300 height 14
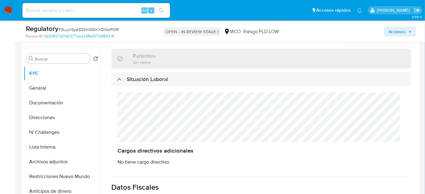
click at [116, 114] on div "Cargos directivos adicionales No tiene cargo directivo" at bounding box center [261, 128] width 300 height 85
click at [62, 151] on button "Lista Interna" at bounding box center [60, 147] width 72 height 15
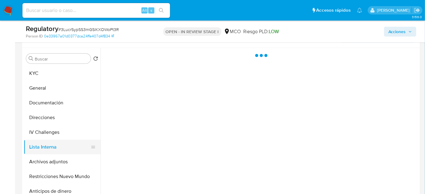
scroll to position [0, 0]
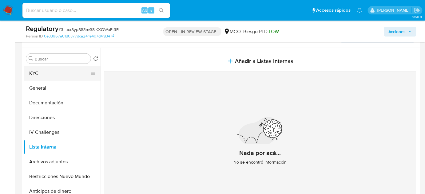
click at [57, 74] on button "KYC" at bounding box center [60, 73] width 72 height 15
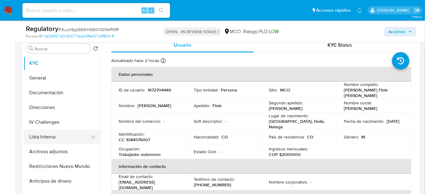
click at [58, 132] on button "Lista Interna" at bounding box center [60, 137] width 72 height 15
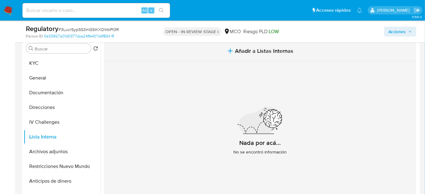
click at [249, 58] on button "Añadir a Listas Internas" at bounding box center [260, 51] width 312 height 21
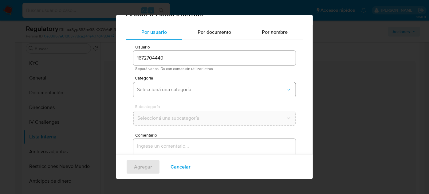
scroll to position [23, 0]
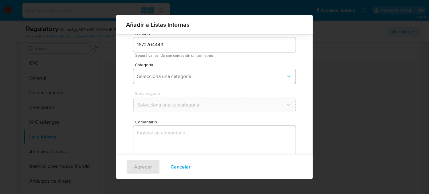
click at [212, 71] on button "Seleccioná una categoría" at bounding box center [214, 76] width 162 height 15
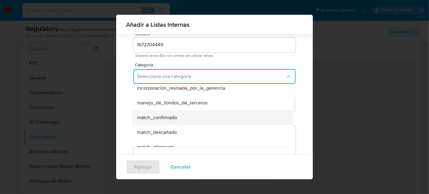
scroll to position [28, 0]
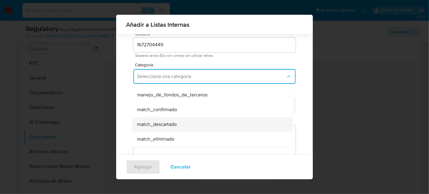
click at [167, 121] on span "match_descartado" at bounding box center [157, 124] width 40 height 6
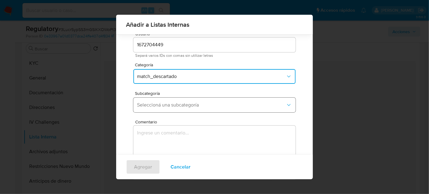
click at [185, 104] on span "Seleccioná una subcategoría" at bounding box center [211, 105] width 149 height 6
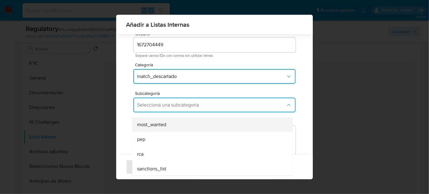
scroll to position [42, 0]
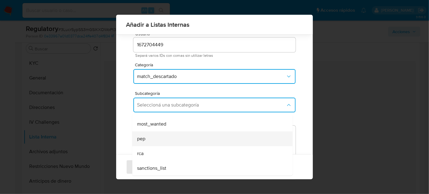
click at [146, 136] on div "pep" at bounding box center [210, 139] width 147 height 15
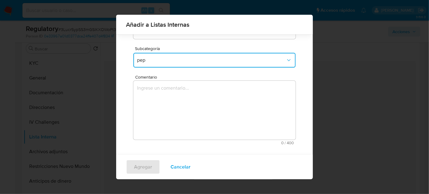
scroll to position [68, 0]
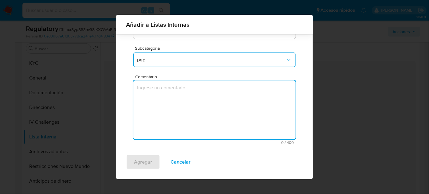
click at [171, 111] on textarea "Comentario" at bounding box center [214, 110] width 162 height 59
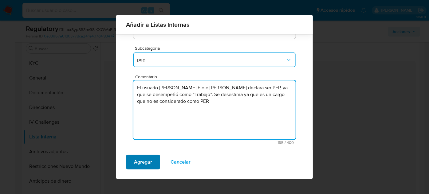
type textarea "El usuario Jose Eimer Fiole Salazar declara ser PEP, ya que se desempeñó como “…"
click at [148, 160] on span "Agregar" at bounding box center [143, 162] width 18 height 14
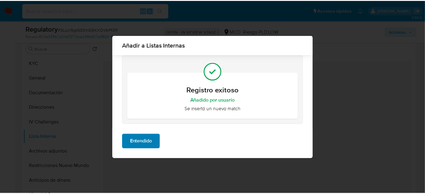
scroll to position [0, 0]
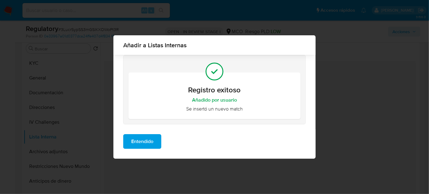
click at [151, 136] on span "Entendido" at bounding box center [142, 142] width 22 height 14
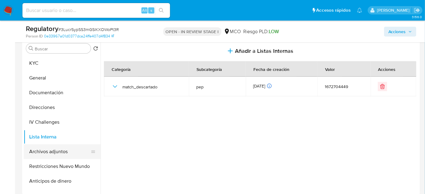
click at [59, 145] on button "Archivos adjuntos" at bounding box center [60, 151] width 72 height 15
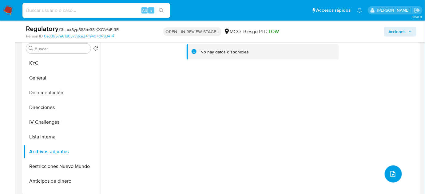
click at [389, 171] on icon "upload-file" at bounding box center [392, 174] width 7 height 7
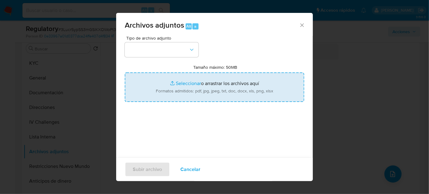
click at [191, 89] on input "Tamaño máximo: 50MB Seleccionar archivos" at bounding box center [214, 87] width 179 height 29
type input "C:\fakepath\CaseDossierReport_5jb6mw78bcng1jytpdxlz2dii.pdf"
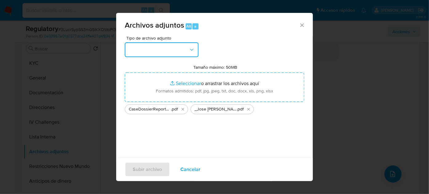
drag, startPoint x: 191, startPoint y: 89, endPoint x: 144, endPoint y: 55, distance: 58.5
click at [144, 55] on button "button" at bounding box center [162, 49] width 74 height 15
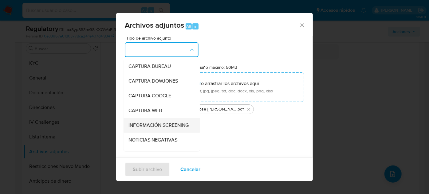
click at [143, 125] on span "INFORMACIÓN SCREENING" at bounding box center [158, 125] width 60 height 6
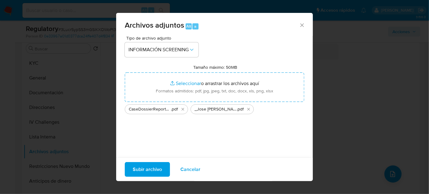
click at [150, 166] on span "Subir archivo" at bounding box center [147, 170] width 29 height 14
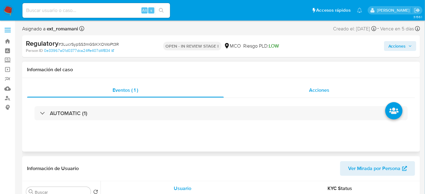
click at [322, 92] on span "Acciones" at bounding box center [319, 90] width 20 height 7
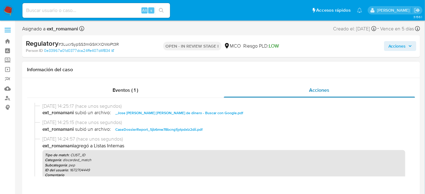
select select "10"
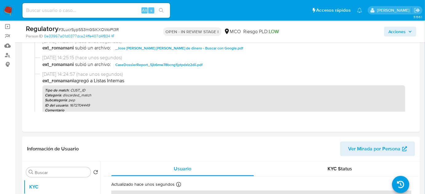
scroll to position [140, 0]
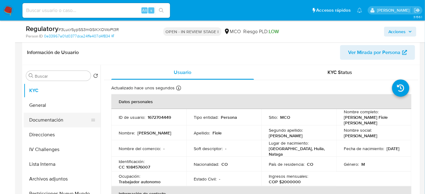
click at [37, 115] on button "Documentación" at bounding box center [60, 120] width 72 height 15
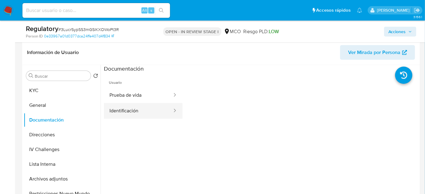
click at [154, 113] on button "Identificación" at bounding box center [138, 111] width 69 height 16
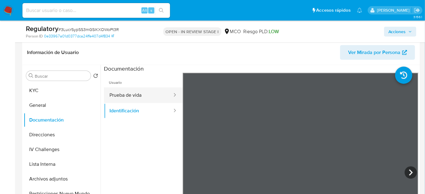
click at [135, 100] on button "Prueba de vida" at bounding box center [138, 96] width 69 height 16
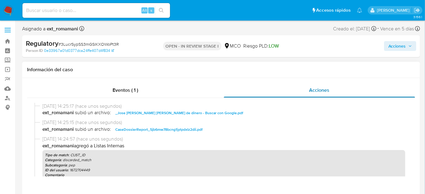
scroll to position [0, 0]
click at [395, 51] on div "Acciones" at bounding box center [352, 46] width 128 height 14
click at [396, 47] on span "Acciones" at bounding box center [397, 46] width 18 height 10
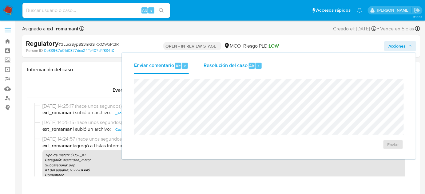
click at [255, 63] on div "r" at bounding box center [258, 66] width 6 height 6
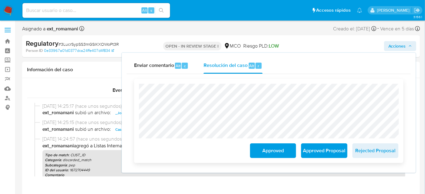
click at [264, 155] on span "Approved" at bounding box center [273, 151] width 30 height 14
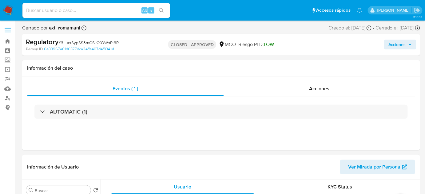
select select "10"
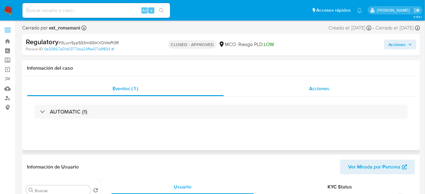
click at [279, 96] on div "Acciones" at bounding box center [319, 88] width 191 height 15
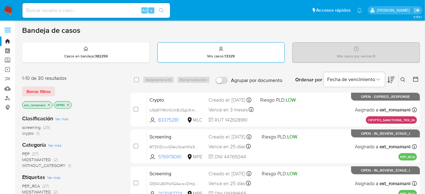
scroll to position [84, 0]
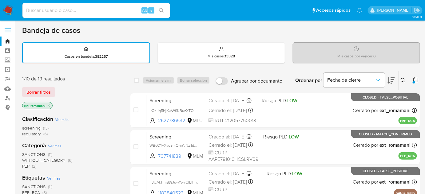
click at [9, 7] on img at bounding box center [8, 10] width 10 height 10
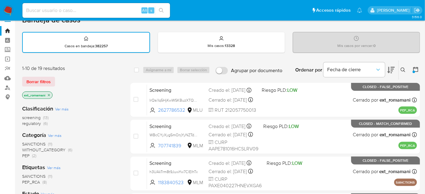
scroll to position [28, 0]
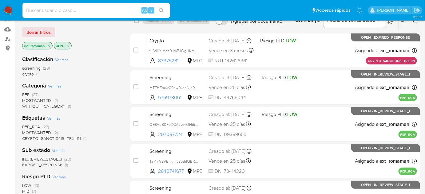
scroll to position [84, 0]
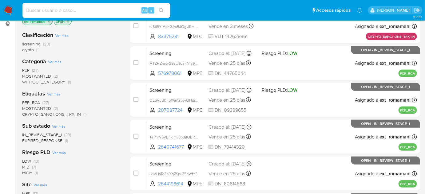
click at [46, 107] on span "MOSTWANTED" at bounding box center [36, 108] width 29 height 6
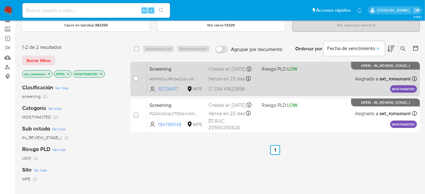
scroll to position [28, 0]
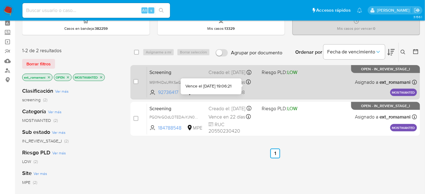
click at [257, 86] on div "Screening M9YfHlDsURKSeG2dxvvPtL4W 92736417 MPE Riesgo PLD: LOW Creado el: 20/0…" at bounding box center [282, 82] width 270 height 31
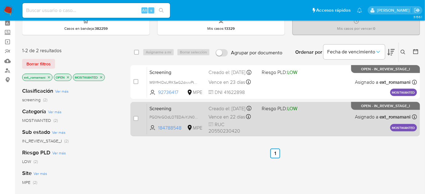
click at [257, 116] on div "Screening PGONrGOdLOTEDAvYJN0ALxQ5 184788548 MPE Riesgo PLD: LOW Creado el: 19/…" at bounding box center [282, 119] width 270 height 31
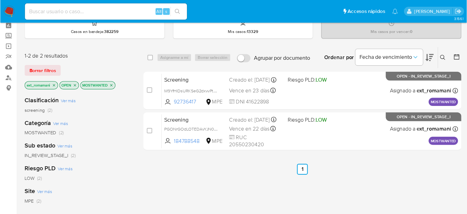
scroll to position [28, 0]
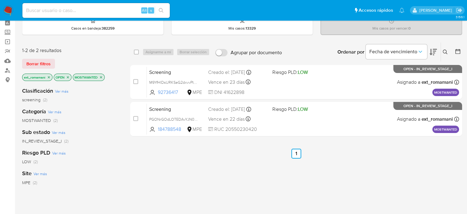
click at [4, 9] on img at bounding box center [8, 10] width 10 height 10
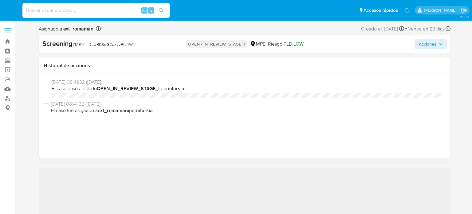
select select "10"
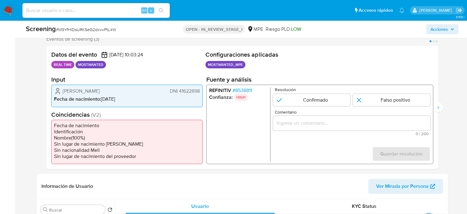
scroll to position [123, 0]
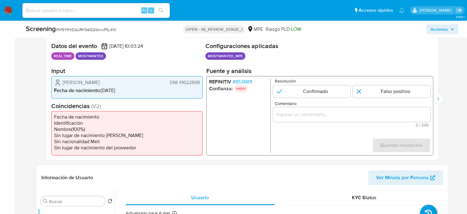
click at [234, 82] on span "# 8538811" at bounding box center [242, 82] width 20 height 6
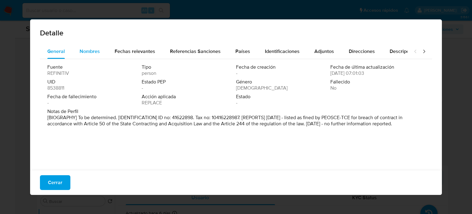
click at [89, 54] on span "Nombres" at bounding box center [90, 51] width 20 height 7
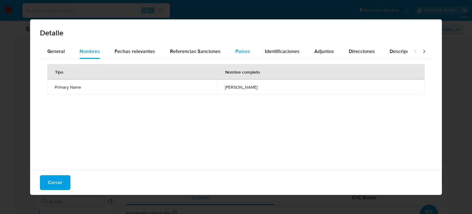
click at [244, 53] on span "Países" at bounding box center [242, 51] width 15 height 7
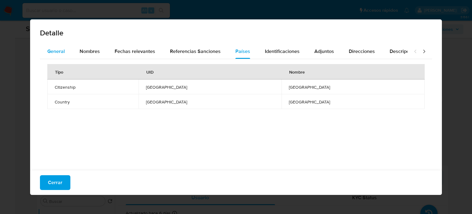
click at [61, 51] on span "General" at bounding box center [56, 51] width 18 height 7
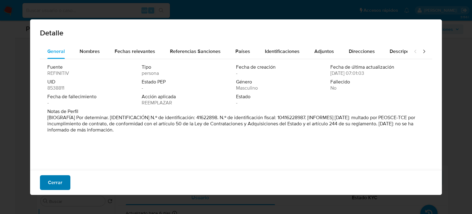
click at [54, 179] on span "Cerrar" at bounding box center [55, 182] width 14 height 14
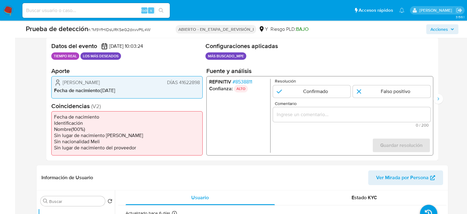
drag, startPoint x: 145, startPoint y: 82, endPoint x: 61, endPoint y: 82, distance: 83.3
click at [61, 82] on div "[PERSON_NAME] DÍAS 41622898" at bounding box center [127, 82] width 146 height 7
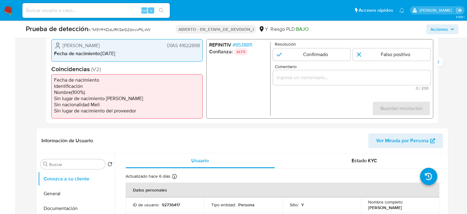
scroll to position [246, 0]
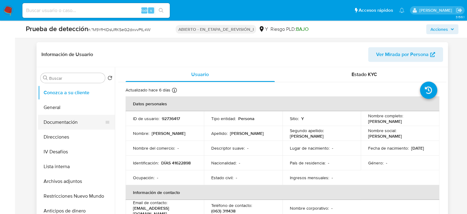
click at [64, 123] on button "Documentación" at bounding box center [74, 122] width 72 height 15
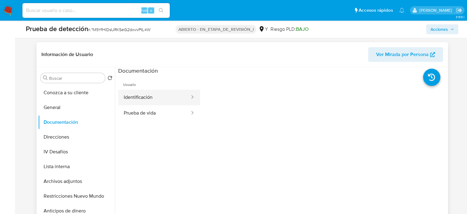
click at [157, 98] on button "Identificación" at bounding box center [154, 97] width 72 height 16
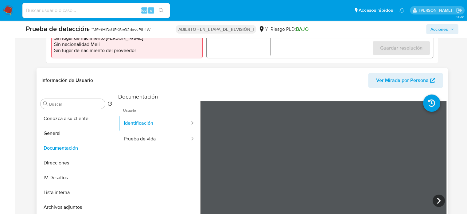
scroll to position [154, 0]
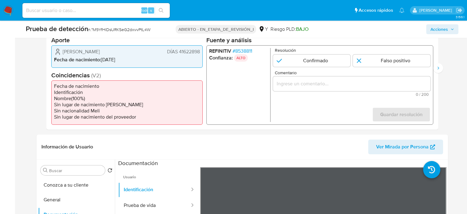
click at [251, 53] on font "8538811" at bounding box center [243, 50] width 17 height 7
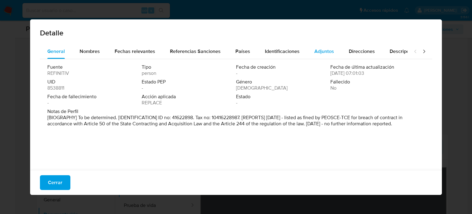
click at [314, 50] on span "Adjuntos" at bounding box center [324, 51] width 20 height 7
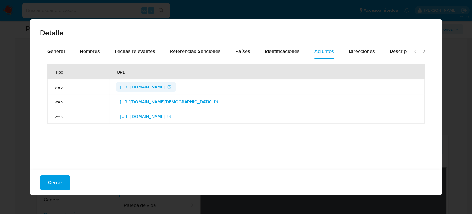
drag, startPoint x: 217, startPoint y: 84, endPoint x: 212, endPoint y: 89, distance: 7.0
click at [165, 84] on span "[URL][DOMAIN_NAME]" at bounding box center [142, 87] width 45 height 10
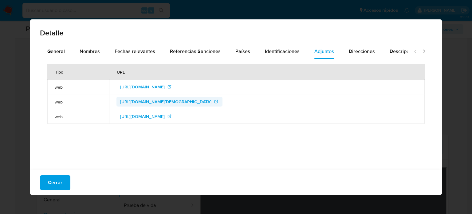
click at [205, 96] on span "[URL][DOMAIN_NAME][DEMOGRAPHIC_DATA]" at bounding box center [165, 101] width 91 height 10
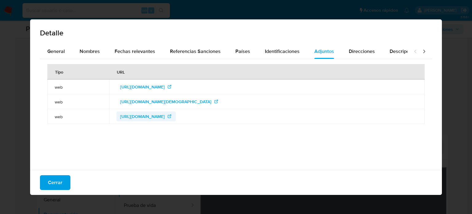
click at [165, 114] on span "[URL][DOMAIN_NAME]" at bounding box center [142, 116] width 45 height 10
click at [269, 52] on span "Identificaciones" at bounding box center [282, 51] width 35 height 7
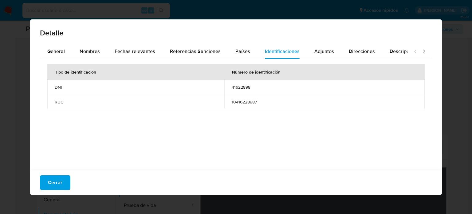
drag, startPoint x: 229, startPoint y: 86, endPoint x: 251, endPoint y: 87, distance: 22.1
click at [251, 87] on td "41622898" at bounding box center [324, 86] width 200 height 15
drag, startPoint x: 227, startPoint y: 99, endPoint x: 258, endPoint y: 104, distance: 31.1
click at [259, 104] on td "10416228987" at bounding box center [324, 101] width 200 height 15
click at [53, 45] on div "General" at bounding box center [56, 51] width 18 height 15
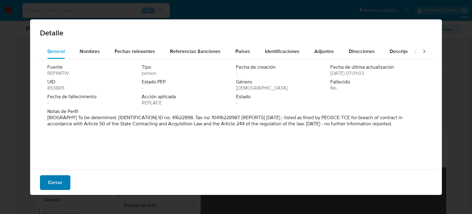
click at [61, 177] on button "Cerrar" at bounding box center [55, 182] width 30 height 15
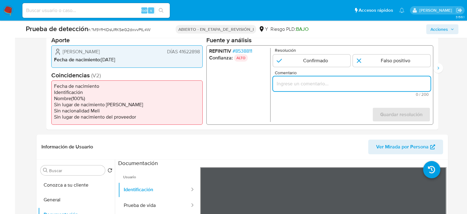
click at [329, 83] on input "Comentario" at bounding box center [352, 84] width 158 height 8
type input "Titular de cuenta"
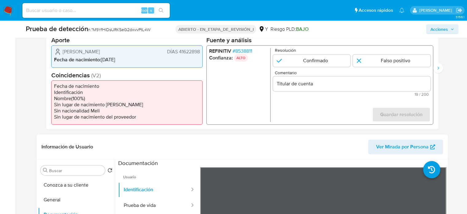
drag, startPoint x: 152, startPoint y: 53, endPoint x: 61, endPoint y: 53, distance: 91.6
click at [61, 53] on div "[PERSON_NAME] DÍAS 41622898" at bounding box center [127, 51] width 146 height 7
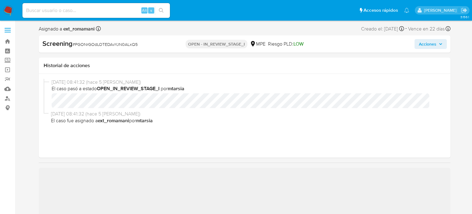
select select "10"
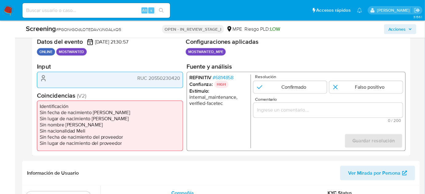
scroll to position [140, 0]
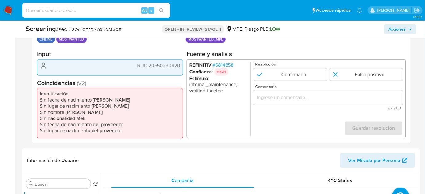
drag, startPoint x: 180, startPoint y: 65, endPoint x: 148, endPoint y: 66, distance: 32.3
click at [148, 66] on div "RUC 20550230420" at bounding box center [110, 67] width 146 height 16
click at [234, 65] on span "# 6814858" at bounding box center [223, 65] width 21 height 6
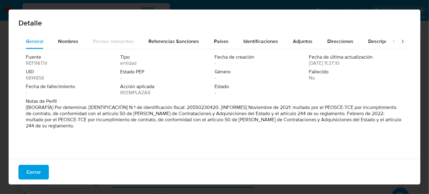
drag, startPoint x: 355, startPoint y: 107, endPoint x: 345, endPoint y: 110, distance: 9.9
click at [345, 110] on font "[BIOGRAFÍA] Por determinar. [IDENTIFICACIÓN] N.º de identificación fiscal: 2055…" at bounding box center [213, 117] width 375 height 26
click at [69, 42] on span "Nombres" at bounding box center [68, 41] width 20 height 7
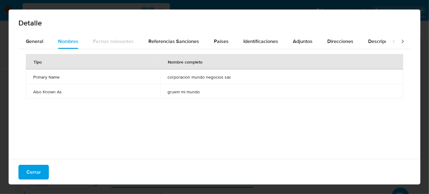
drag, startPoint x: 165, startPoint y: 77, endPoint x: 214, endPoint y: 79, distance: 49.8
click at [241, 77] on td "corporacion mundo negocios sac" at bounding box center [281, 76] width 243 height 15
click at [44, 44] on button "General" at bounding box center [34, 41] width 32 height 15
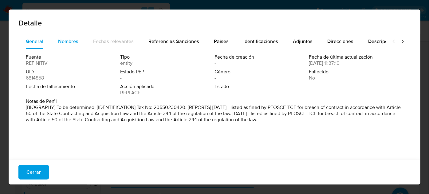
click at [66, 45] on span "Nombres" at bounding box center [68, 41] width 20 height 7
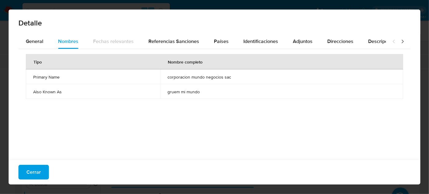
drag, startPoint x: 164, startPoint y: 90, endPoint x: 194, endPoint y: 92, distance: 30.2
click at [200, 93] on td "gruem mi mundo" at bounding box center [281, 91] width 243 height 15
click at [44, 168] on button "Cerrar" at bounding box center [33, 172] width 30 height 15
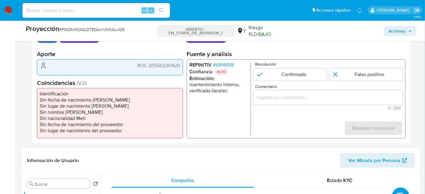
drag, startPoint x: 181, startPoint y: 66, endPoint x: 137, endPoint y: 68, distance: 44.3
click at [137, 68] on div "RUC 20550230420" at bounding box center [110, 67] width 146 height 16
click at [229, 65] on font "6814858" at bounding box center [224, 64] width 18 height 7
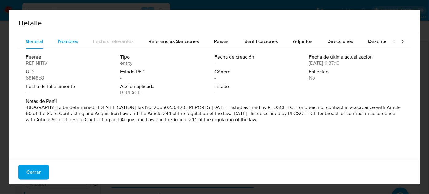
click at [73, 43] on span "Nombres" at bounding box center [68, 41] width 20 height 7
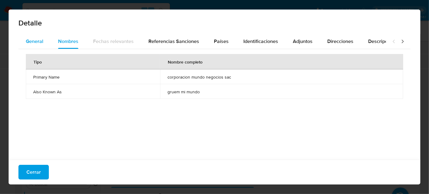
click at [47, 42] on button "General" at bounding box center [34, 41] width 32 height 15
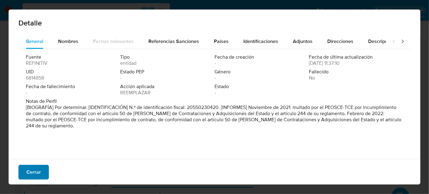
click at [37, 173] on font "Cerrar" at bounding box center [33, 172] width 14 height 15
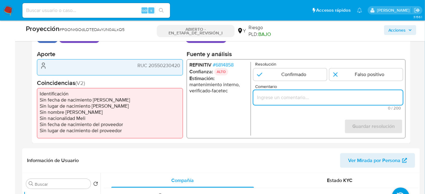
click at [315, 98] on input "Comentario" at bounding box center [327, 98] width 149 height 8
paste input "Usuario CORPORACION MUNDO NEGOCIOS S.A.C., RUC 20550230420, se encuentra multad…"
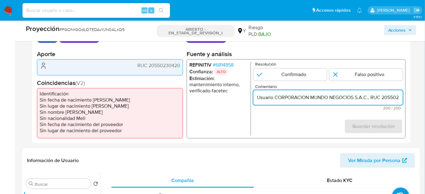
scroll to position [0, 331]
drag, startPoint x: 377, startPoint y: 99, endPoint x: 403, endPoint y: 100, distance: 25.8
click at [403, 100] on div "REFINITIV # 6814858 Confianza: ALTO Estimación : mantenimiento interno, verific…" at bounding box center [296, 98] width 219 height 79
type input "Usuario CORPORACION MUNDO NEGOCIOS S.A.C., RUC 20550230420, se encuentra multad…"
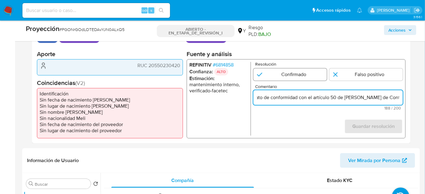
scroll to position [0, 0]
click at [274, 78] on input "1 de 1" at bounding box center [289, 75] width 73 height 12
radio input "true"
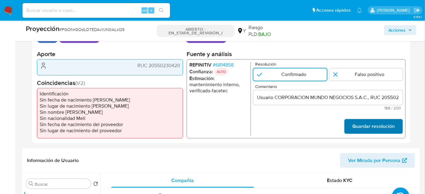
click at [357, 129] on font "Guardar resolución" at bounding box center [373, 126] width 42 height 15
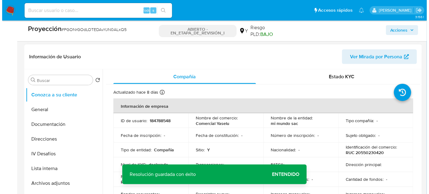
scroll to position [251, 0]
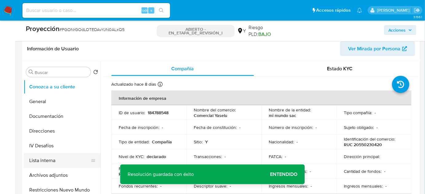
click at [71, 156] on button "Lista interna" at bounding box center [60, 160] width 72 height 15
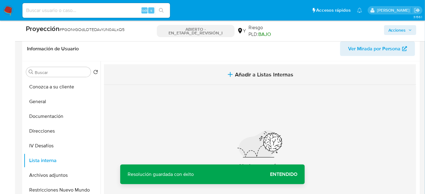
click at [235, 80] on button "Añadir a Listas Internas" at bounding box center [260, 75] width 312 height 21
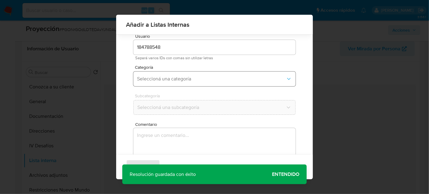
scroll to position [23, 0]
click at [178, 74] on span "Seleccioná una categoría" at bounding box center [211, 76] width 149 height 6
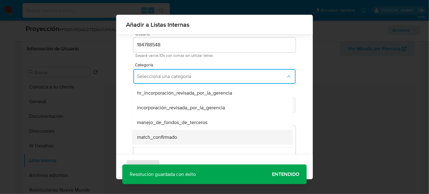
click at [171, 131] on div "match_confirmado" at bounding box center [210, 137] width 147 height 15
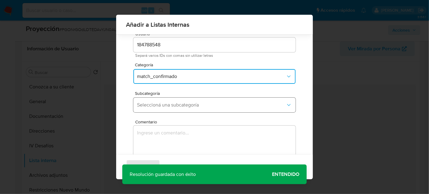
click at [176, 105] on span "Seleccioná una subcategoría" at bounding box center [211, 105] width 149 height 6
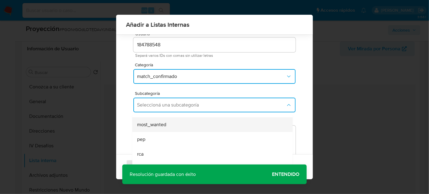
scroll to position [42, 0]
click at [168, 124] on div "most_wanted" at bounding box center [210, 124] width 147 height 15
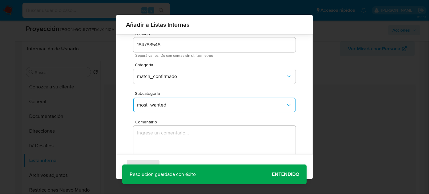
click at [168, 124] on div "Comentario 0 / 400 400 caracteres restantes" at bounding box center [214, 155] width 162 height 70
click at [205, 138] on textarea "Comentario" at bounding box center [214, 155] width 162 height 59
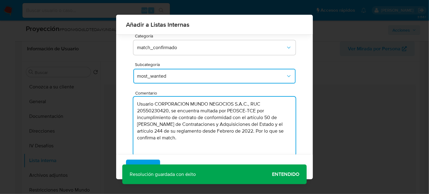
scroll to position [40, 0]
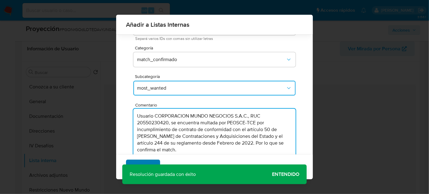
type textarea "Usuario CORPORACION MUNDO NEGOCIOS S.A.C., RUC 20550230420, se encuentra multad…"
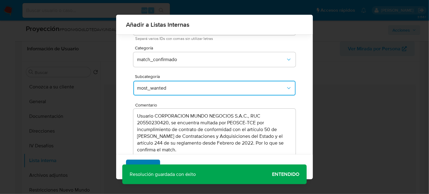
click at [146, 161] on span "Agregar" at bounding box center [143, 167] width 18 height 14
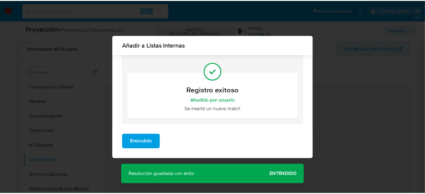
scroll to position [0, 0]
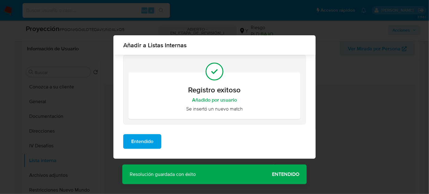
click at [145, 145] on span "Entendido" at bounding box center [142, 142] width 22 height 14
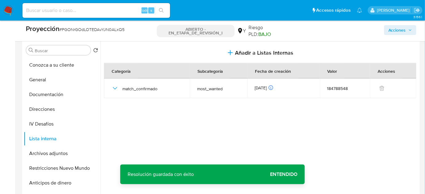
scroll to position [307, 0]
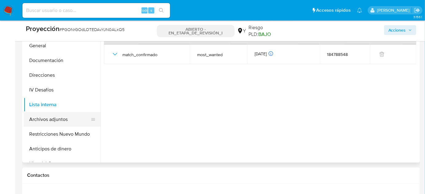
click at [66, 121] on button "Archivos adjuntos" at bounding box center [60, 119] width 72 height 15
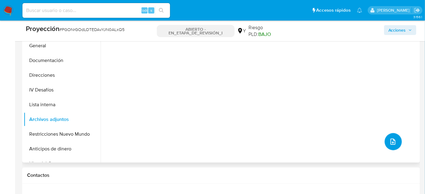
click at [390, 140] on icon "subir archivo" at bounding box center [392, 142] width 5 height 6
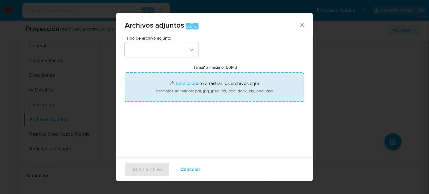
click at [264, 96] on input "Tamaño máximo: 50MB Seleccionar archivos" at bounding box center [214, 87] width 179 height 29
type input "C:\fakepath\_Corporacion mundo negocios sac_ Lavado de dinero - Buscar con Goog…"
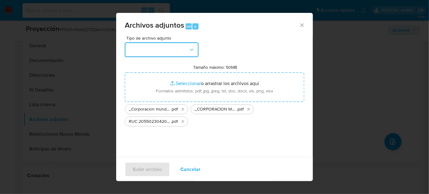
click at [166, 53] on button "button" at bounding box center [162, 49] width 74 height 15
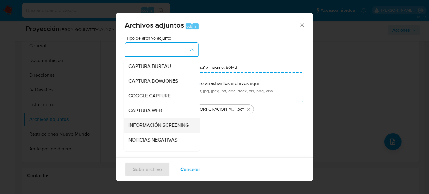
click at [149, 124] on span "INFORMACIÓN SCREENING" at bounding box center [158, 125] width 60 height 6
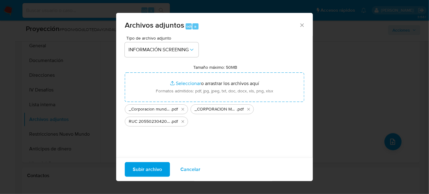
click at [147, 171] on span "Subir archivo" at bounding box center [147, 170] width 29 height 14
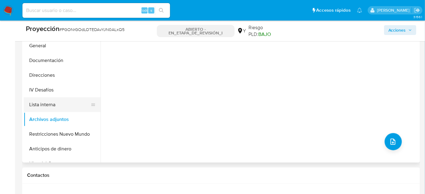
click at [66, 108] on button "Lista interna" at bounding box center [60, 104] width 72 height 15
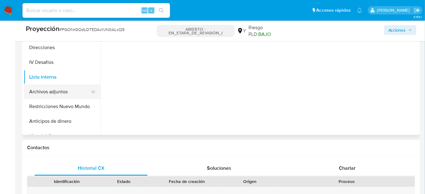
click at [66, 93] on button "Archivos adjuntos" at bounding box center [60, 92] width 72 height 15
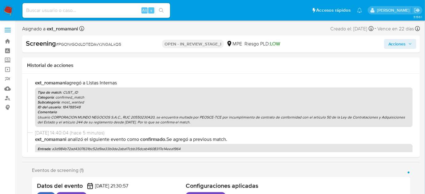
scroll to position [56, 0]
select select "10"
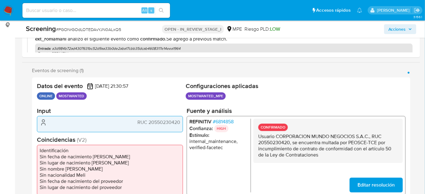
scroll to position [84, 0]
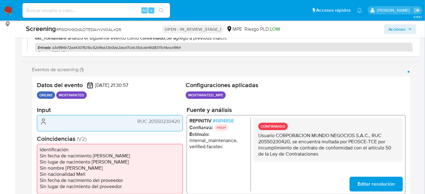
click at [402, 29] on span "Acciones" at bounding box center [397, 29] width 18 height 10
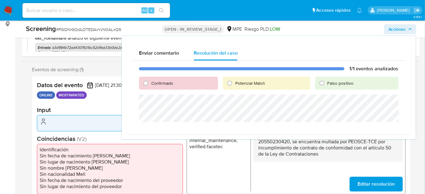
click at [155, 83] on span "Confirmado" at bounding box center [162, 83] width 22 height 6
click at [151, 83] on input "Confirmado" at bounding box center [146, 83] width 10 height 10
radio input "true"
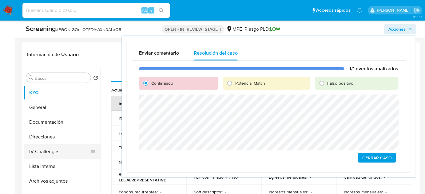
scroll to position [251, 0]
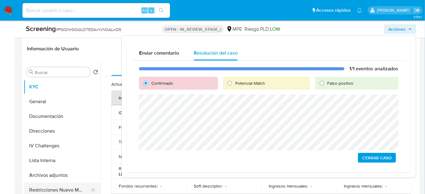
click at [64, 185] on button "Restricciones Nuevo Mundo" at bounding box center [60, 190] width 72 height 15
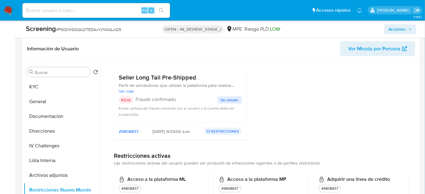
scroll to position [84, 0]
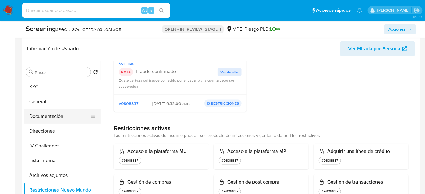
click at [65, 112] on button "Documentación" at bounding box center [60, 116] width 72 height 15
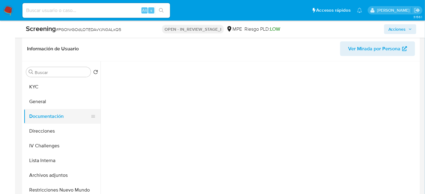
scroll to position [0, 0]
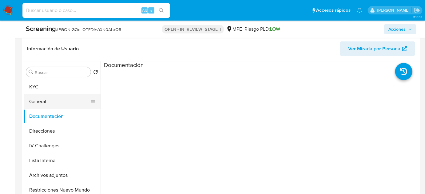
click at [56, 100] on button "General" at bounding box center [60, 101] width 72 height 15
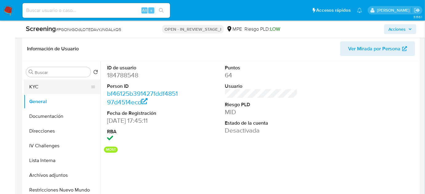
click at [53, 89] on button "KYC" at bounding box center [60, 87] width 72 height 15
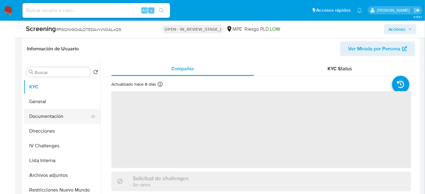
click at [55, 118] on button "Documentación" at bounding box center [60, 116] width 72 height 15
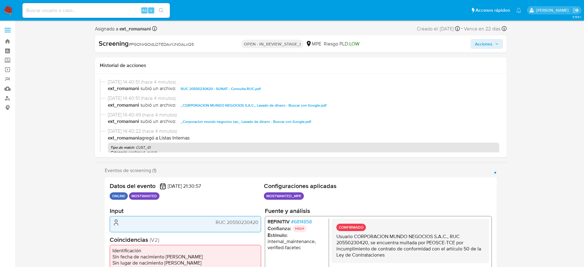
click at [429, 47] on span "Acciones" at bounding box center [484, 44] width 18 height 10
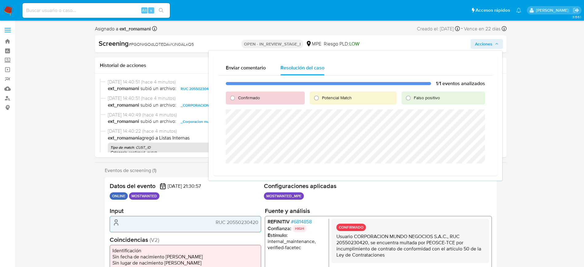
click at [241, 98] on span "Confirmado" at bounding box center [249, 98] width 22 height 6
click at [238, 98] on input "Confirmado" at bounding box center [233, 98] width 10 height 10
radio input "true"
click at [429, 169] on span "Cerrar Caso" at bounding box center [463, 171] width 29 height 9
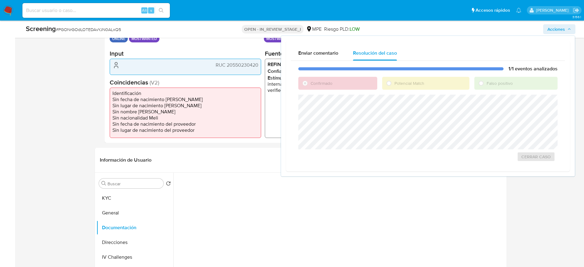
scroll to position [154, 0]
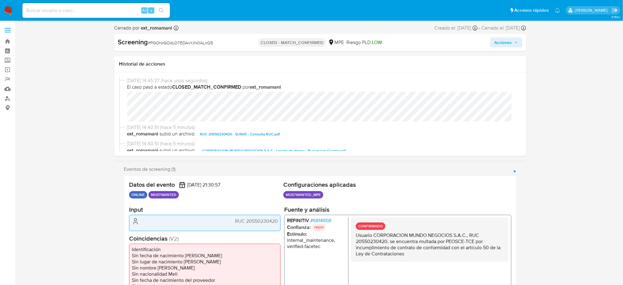
select select "10"
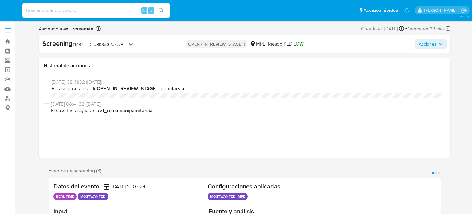
select select "10"
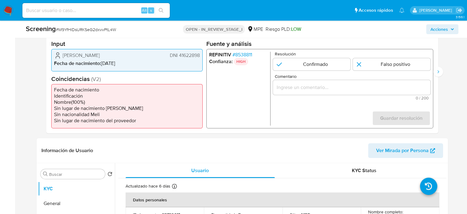
scroll to position [154, 0]
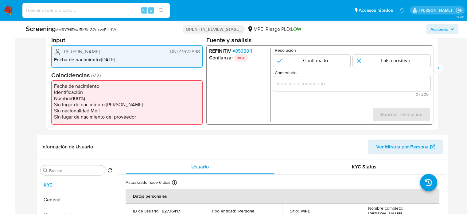
drag, startPoint x: 201, startPoint y: 52, endPoint x: 167, endPoint y: 55, distance: 34.2
click at [167, 55] on div "[PERSON_NAME] DNI 41622898 Fecha de nacimiento : [DEMOGRAPHIC_DATA]" at bounding box center [126, 56] width 151 height 22
click at [245, 52] on span "# 8538811" at bounding box center [242, 51] width 20 height 6
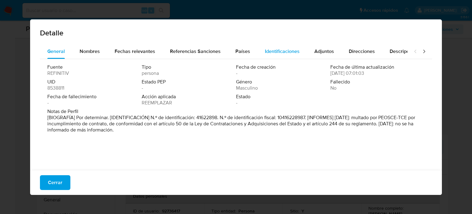
click at [267, 54] on span "Identificaciones" at bounding box center [282, 51] width 35 height 7
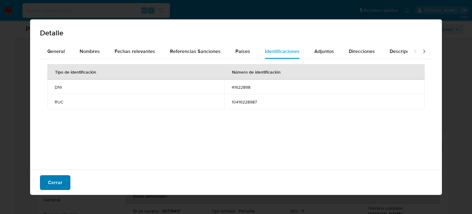
click at [55, 179] on span "Cerrar" at bounding box center [55, 182] width 14 height 14
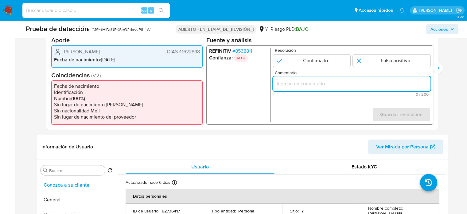
click at [306, 81] on input "Comentario" at bounding box center [352, 84] width 158 height 8
paste input "Usuario [PERSON_NAME], DNI 41622898, se encuentra multado por PEOSCE-TCE por in…"
drag, startPoint x: 399, startPoint y: 87, endPoint x: 428, endPoint y: 90, distance: 28.7
click at [428, 90] on div "Usuario [PERSON_NAME], DNI 41622898, se encuentra multado por PEOSCE-TCE por in…" at bounding box center [352, 83] width 158 height 15
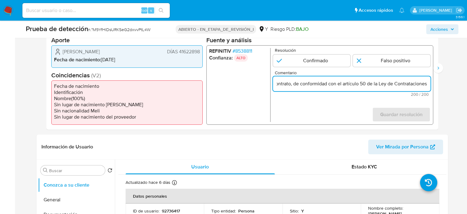
scroll to position [0, 269]
type input "Usuario [PERSON_NAME], DNI 41622898, se encuentra multado por PEOSCE-TCE por in…"
click at [320, 63] on input "1 de 3" at bounding box center [312, 60] width 78 height 12
radio input "true"
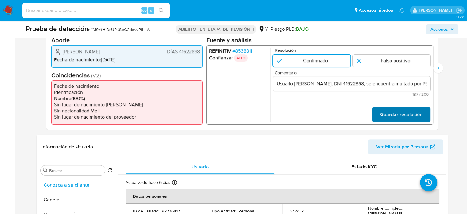
click at [395, 108] on span "Guardar resolución" at bounding box center [401, 115] width 42 height 14
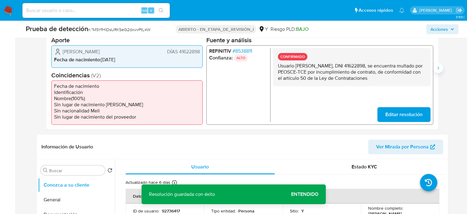
click at [440, 69] on icon "Siguiente" at bounding box center [438, 67] width 5 height 5
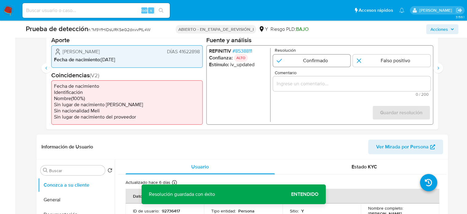
click at [297, 66] on input "2 de 3" at bounding box center [312, 60] width 78 height 12
radio input "true"
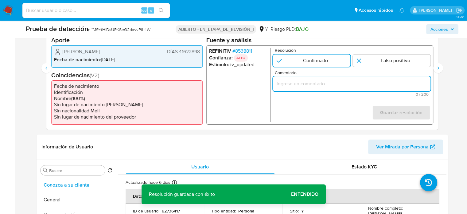
click at [299, 84] on input "Comentario" at bounding box center [352, 84] width 158 height 8
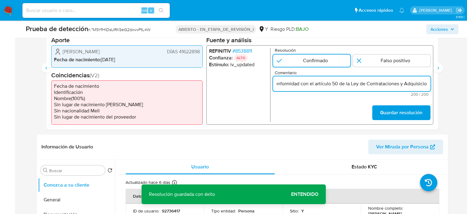
drag, startPoint x: 400, startPoint y: 83, endPoint x: 427, endPoint y: 84, distance: 26.7
click at [427, 84] on input "Usuario Javier Constantino Almonacid Veliz, DNI 41622898, se encuentra multado …" at bounding box center [352, 84] width 158 height 8
type input "Usuario [PERSON_NAME], DNI 41622898, se encuentra multado por PEOSCE-TCE por in…"
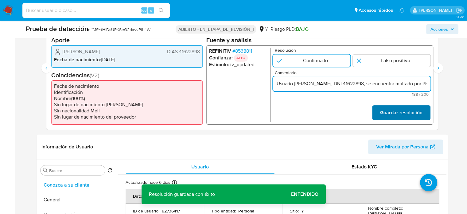
click at [402, 110] on font "Guardar resolución" at bounding box center [401, 112] width 42 height 15
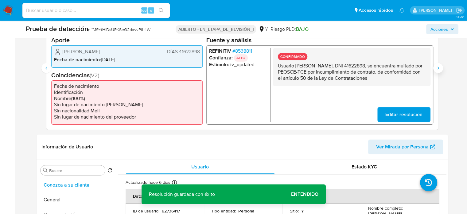
click at [439, 70] on button "Siguiente" at bounding box center [439, 68] width 10 height 10
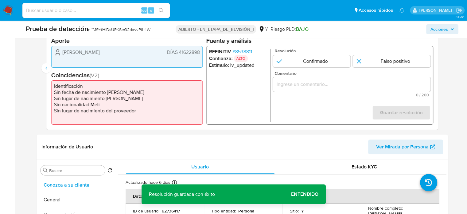
click at [317, 84] on input "Comentario" at bounding box center [352, 84] width 158 height 8
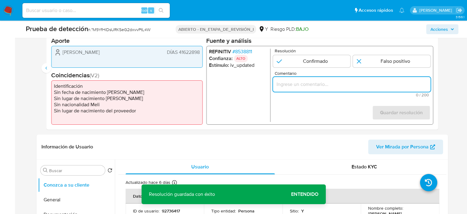
paste input "Usuario Javier Constantino Almonacid Veliz, DNI 41622898, se encuentra multado …"
type input "Usuario Javier Constantino Almonacid Veliz, DNI 41622898, se encuentra multado …"
click at [319, 71] on span "Comentario" at bounding box center [354, 73] width 158 height 5
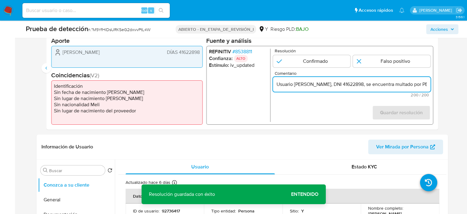
click at [319, 80] on input "Usuario Javier Constantino Almonacid Veliz, DNI 41622898, se encuentra multado …" at bounding box center [352, 84] width 158 height 8
click at [324, 64] on input "3 de 3" at bounding box center [312, 61] width 78 height 12
radio input "true"
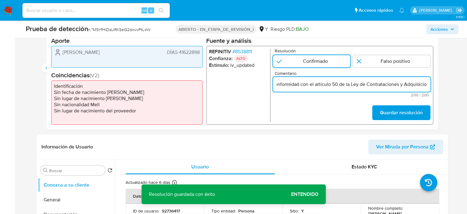
drag, startPoint x: 415, startPoint y: 84, endPoint x: 432, endPoint y: 87, distance: 18.0
click at [432, 87] on div "REFINITIV # 8538811 Confianza: ALTO Estímulo : iv_updated Resolución Confirmado…" at bounding box center [319, 84] width 227 height 79
click at [417, 84] on input "Usuario Javier Constantino Almonacid Veliz, DNI 41622898, se encuentra multado …" at bounding box center [352, 84] width 158 height 8
drag, startPoint x: 401, startPoint y: 85, endPoint x: 435, endPoint y: 85, distance: 34.7
click at [435, 85] on div "Datos del evento 20/08/2025 22:06:20 EN LÍNEA LOS MÁS DESEADOS Configuraciones …" at bounding box center [242, 67] width 392 height 123
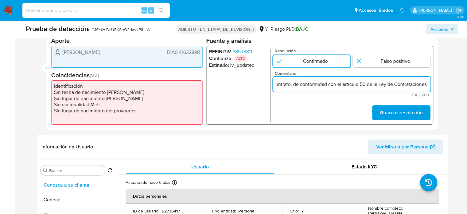
scroll to position [0, 270]
type input "Usuario [PERSON_NAME], DNI 41622898, se encuentra multado por PEOSCE-TCE por in…"
click at [403, 110] on font "Guardar resolución" at bounding box center [401, 112] width 42 height 15
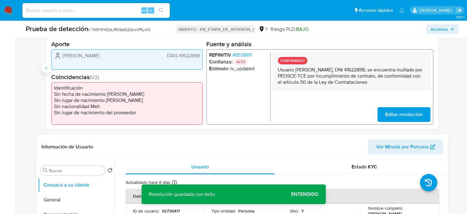
click at [47, 71] on button "Anterior" at bounding box center [46, 68] width 10 height 10
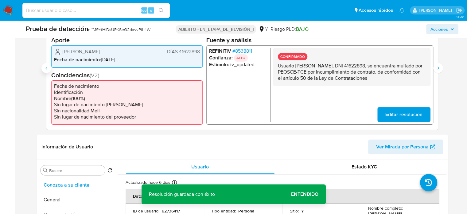
click at [47, 71] on button "Anterior" at bounding box center [46, 68] width 10 height 10
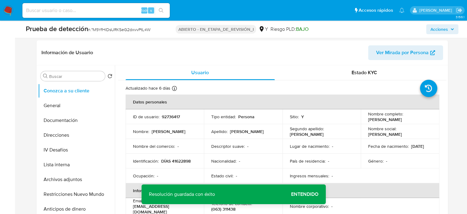
scroll to position [307, 0]
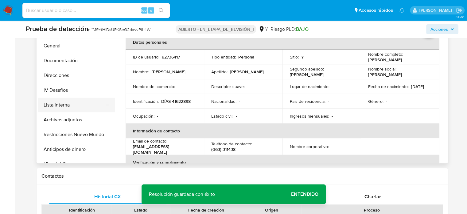
click at [57, 102] on button "Lista interna" at bounding box center [74, 104] width 72 height 15
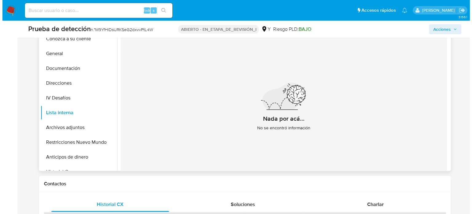
scroll to position [277, 0]
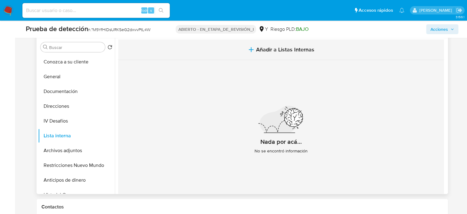
click at [283, 55] on button "Añadir a Listas Internas" at bounding box center [281, 49] width 326 height 21
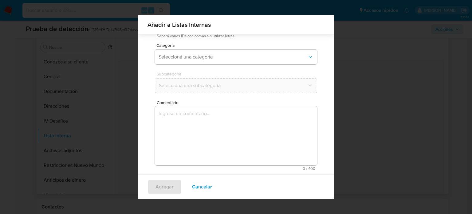
scroll to position [48, 0]
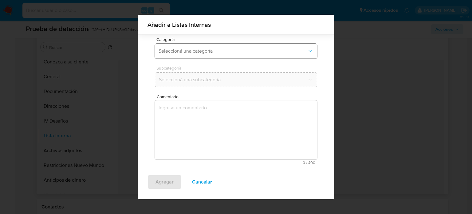
click at [208, 50] on span "Seleccioná una categoría" at bounding box center [233, 51] width 149 height 6
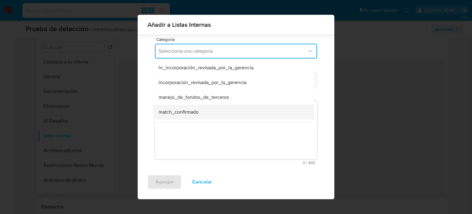
click at [195, 111] on span "match_confirmado" at bounding box center [179, 112] width 40 height 6
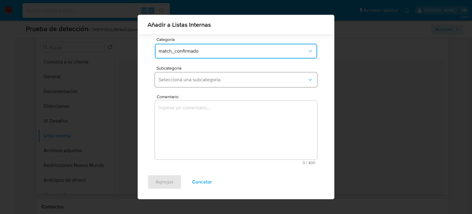
click at [229, 82] on span "Seleccioná una subcategoría" at bounding box center [233, 80] width 149 height 6
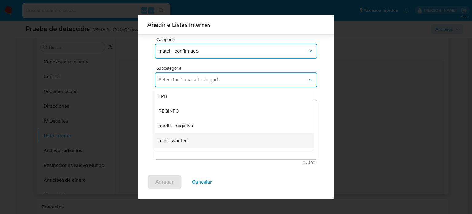
click at [191, 137] on div "most_wanted" at bounding box center [232, 140] width 147 height 15
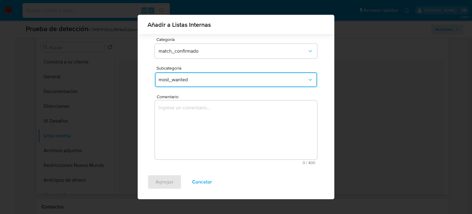
scroll to position [53, 0]
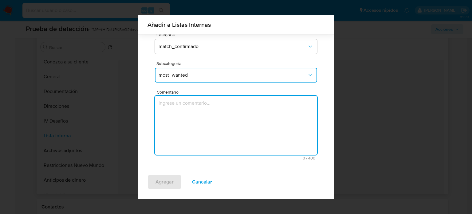
click at [215, 101] on textarea "Comentario" at bounding box center [236, 125] width 162 height 59
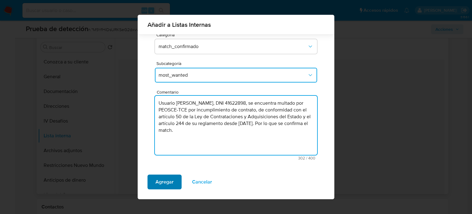
type textarea "Usuario [PERSON_NAME], DNI 41622898, se encuentra multado por PEOSCE-TCE por in…"
click at [155, 178] on button "Agregar" at bounding box center [164, 181] width 34 height 15
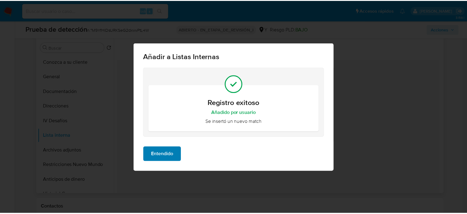
scroll to position [0, 0]
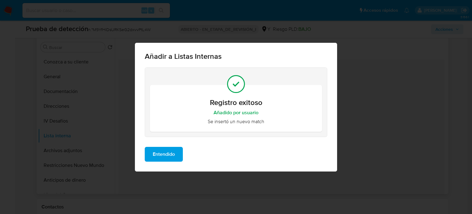
click at [181, 153] on button "Entendido" at bounding box center [164, 154] width 38 height 15
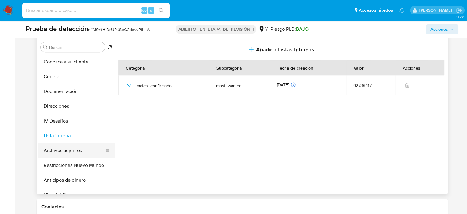
click at [70, 149] on button "Archivos adjuntos" at bounding box center [74, 150] width 72 height 15
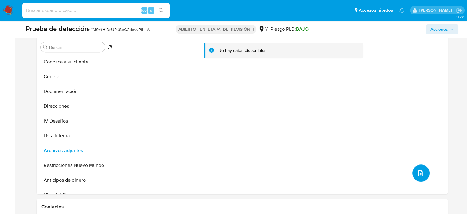
click at [418, 171] on icon "subir archivo" at bounding box center [420, 172] width 7 height 7
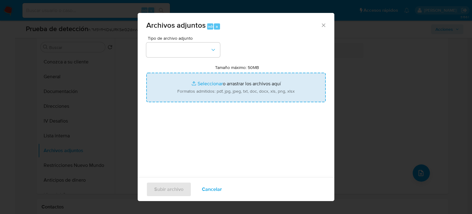
click at [209, 93] on input "Tamaño máximo: 50MB Seleccionar archivos" at bounding box center [235, 87] width 179 height 29
type input "C:\fakepath\Resolución N 1338-2022-TCE-S1.pdf.pdf"
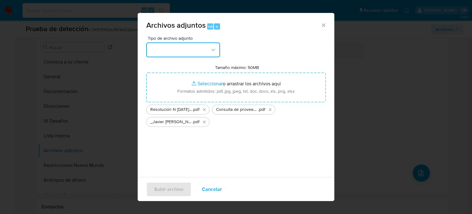
click at [203, 52] on button "button" at bounding box center [183, 49] width 74 height 15
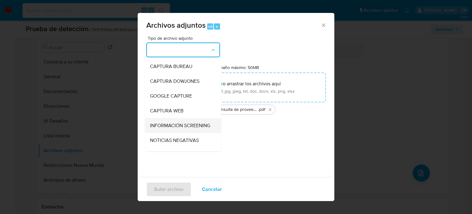
click at [175, 125] on span "INFORMACIÓN SCREENING" at bounding box center [180, 125] width 60 height 6
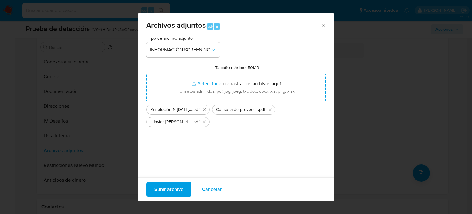
click at [170, 188] on span "Subir archivo" at bounding box center [168, 189] width 29 height 14
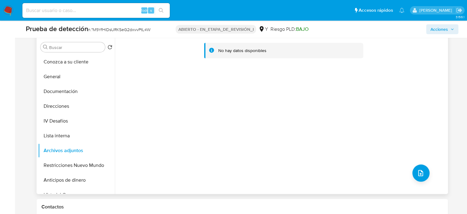
click at [186, 152] on div "No hay datos disponibles" at bounding box center [281, 114] width 332 height 157
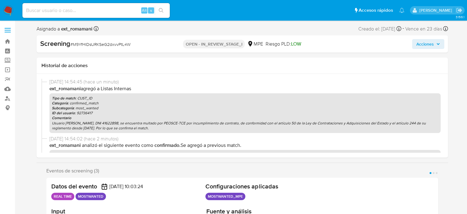
select select "10"
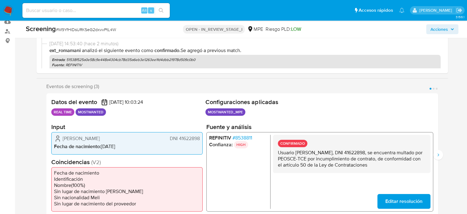
scroll to position [92, 0]
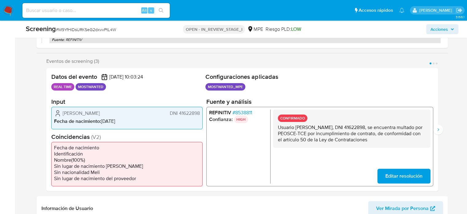
drag, startPoint x: 152, startPoint y: 112, endPoint x: 60, endPoint y: 114, distance: 92.2
click at [60, 114] on div "[PERSON_NAME] DNI 41622898" at bounding box center [127, 112] width 146 height 7
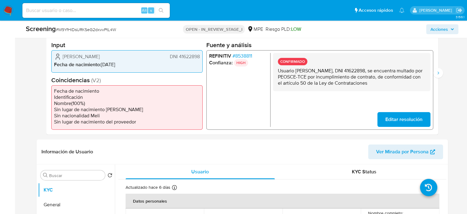
scroll to position [123, 0]
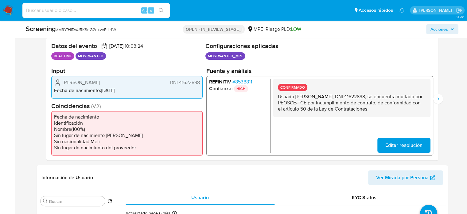
drag, startPoint x: 315, startPoint y: 116, endPoint x: 281, endPoint y: 104, distance: 36.2
click at [281, 104] on p "Usuario [PERSON_NAME], DNI 41622898, se encuentra multado por PEOSCE-TCE por in…" at bounding box center [352, 102] width 148 height 18
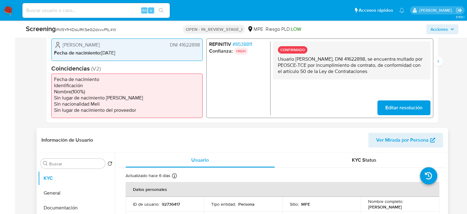
scroll to position [246, 0]
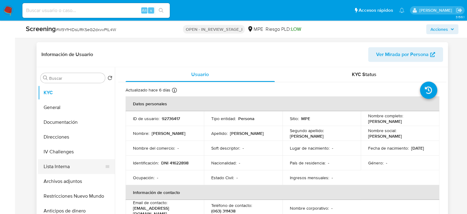
click at [82, 166] on button "Lista Interna" at bounding box center [74, 166] width 72 height 15
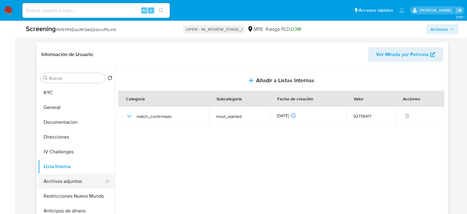
click at [66, 183] on button "Archivos adjuntos" at bounding box center [74, 181] width 72 height 15
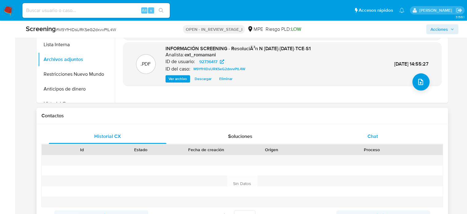
scroll to position [369, 0]
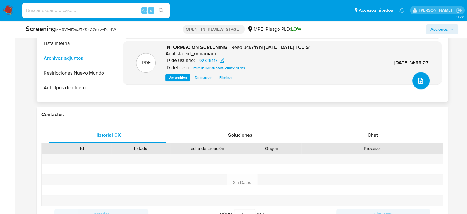
click at [422, 86] on button "upload-file" at bounding box center [421, 80] width 17 height 17
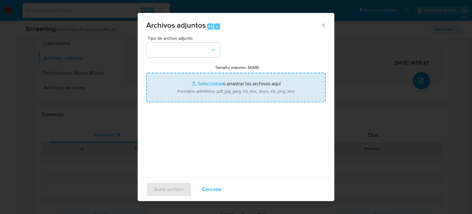
click at [281, 95] on input "Tamaño máximo: 50MB Seleccionar archivos" at bounding box center [235, 87] width 179 height 29
type input "C:\fakepath\_Javier Constantino Almonacid Veliz_ - Buscar con Google.pdf"
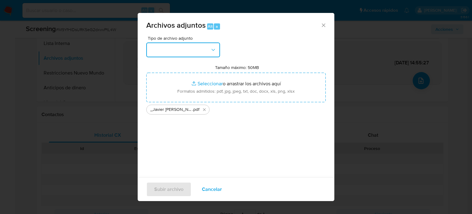
click at [210, 49] on icon "button" at bounding box center [213, 50] width 6 height 6
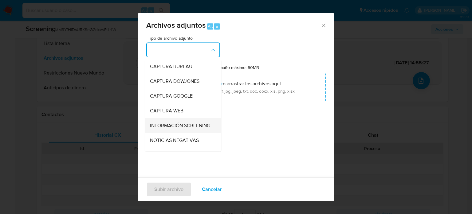
click at [176, 124] on span "INFORMACIÓN SCREENING" at bounding box center [180, 125] width 60 height 6
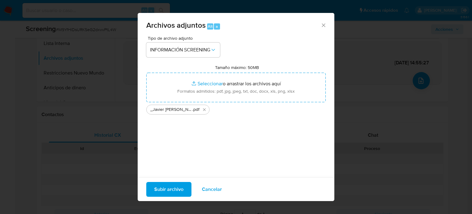
click at [179, 190] on span "Subir archivo" at bounding box center [168, 189] width 29 height 14
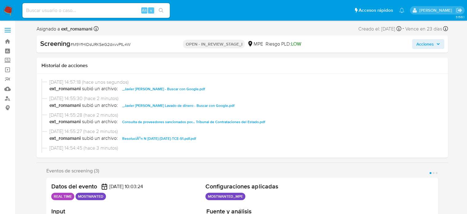
select select "10"
click at [415, 45] on button "Acciones" at bounding box center [428, 44] width 32 height 10
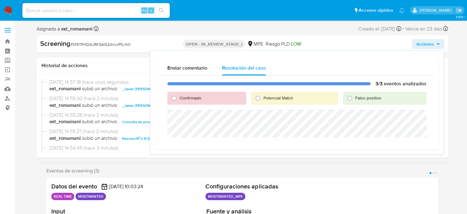
click at [193, 99] on span "Confirmado" at bounding box center [191, 98] width 22 height 6
click at [179, 99] on input "Confirmado" at bounding box center [174, 98] width 10 height 10
radio input "true"
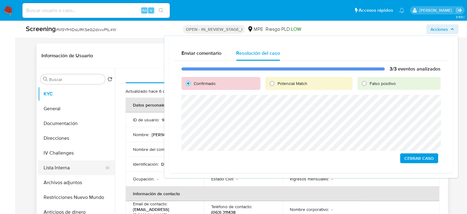
scroll to position [246, 0]
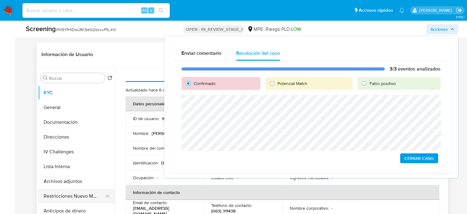
click at [70, 193] on button "Restricciones Nuevo Mundo" at bounding box center [74, 195] width 72 height 15
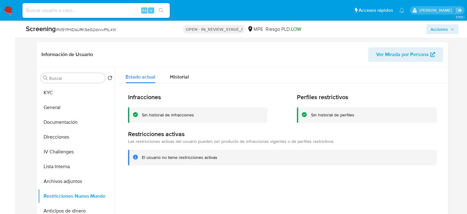
click at [439, 31] on span "Acciones" at bounding box center [440, 29] width 18 height 10
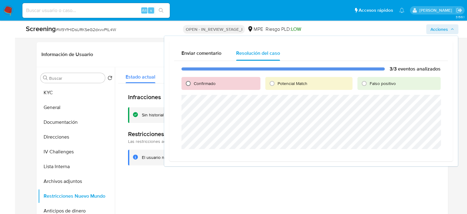
click at [190, 85] on input "Confirmado" at bounding box center [188, 83] width 10 height 10
radio input "true"
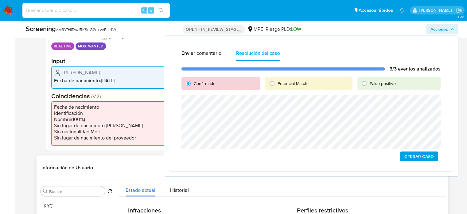
scroll to position [123, 0]
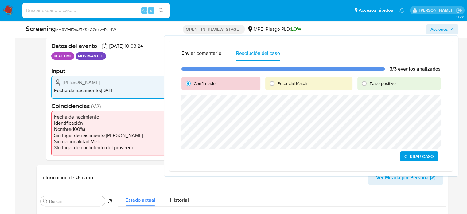
click at [414, 156] on span "Cerrar Caso" at bounding box center [419, 156] width 29 height 9
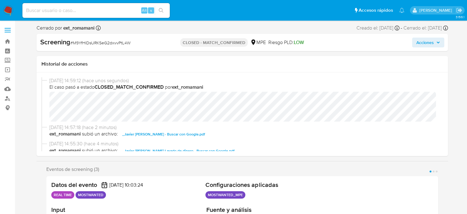
select select "10"
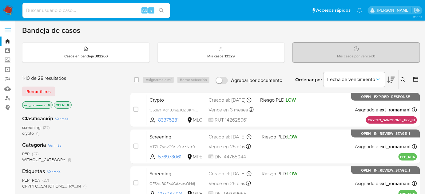
drag, startPoint x: 8, startPoint y: 9, endPoint x: 14, endPoint y: 5, distance: 8.2
click at [8, 9] on img at bounding box center [8, 10] width 10 height 10
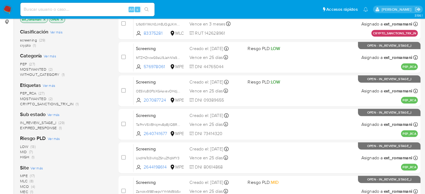
scroll to position [84, 0]
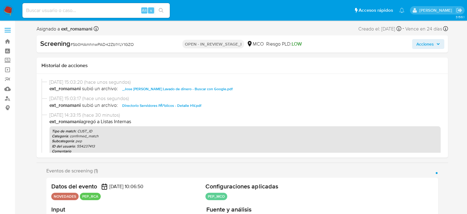
select select "10"
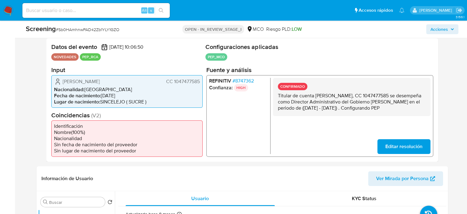
scroll to position [123, 0]
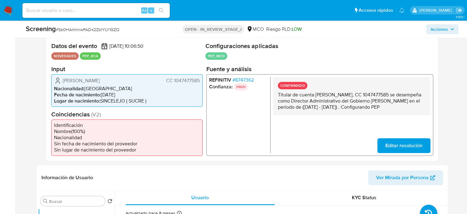
drag, startPoint x: 291, startPoint y: 116, endPoint x: 277, endPoint y: 97, distance: 23.9
click at [277, 97] on div "CONFIRMADO Titular de cuenta Jose Javier Carrascal Vasquez, CC 1047477585 se de…" at bounding box center [352, 96] width 158 height 38
click at [241, 81] on span "# 8747362" at bounding box center [243, 80] width 22 height 6
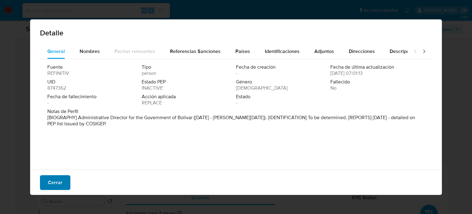
click at [63, 183] on button "Cerrar" at bounding box center [55, 182] width 30 height 15
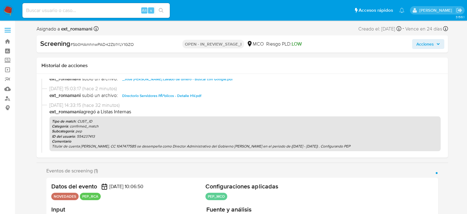
scroll to position [0, 0]
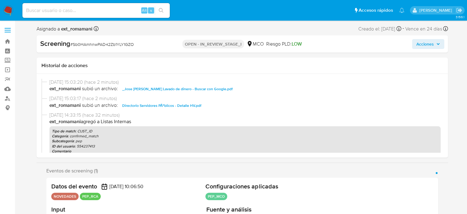
click at [431, 45] on span "Acciones" at bounding box center [426, 44] width 18 height 10
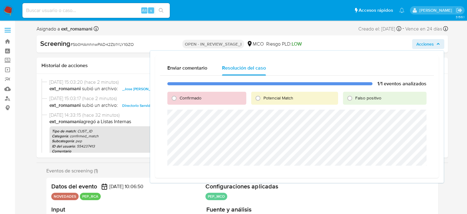
click at [183, 97] on span "Confirmado" at bounding box center [191, 98] width 22 height 6
click at [179, 97] on input "Confirmado" at bounding box center [174, 98] width 10 height 10
radio input "true"
click at [392, 171] on span "Cerrar Caso" at bounding box center [405, 172] width 29 height 9
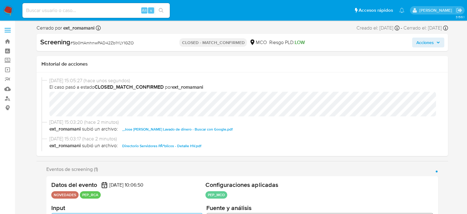
select select "10"
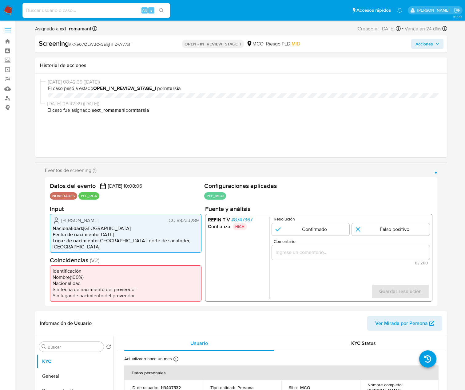
select select "10"
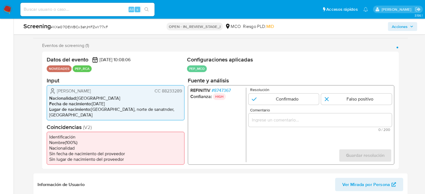
scroll to position [123, 0]
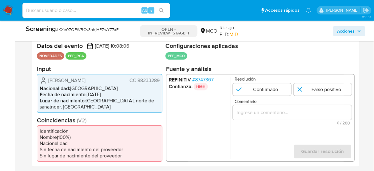
drag, startPoint x: 106, startPoint y: 83, endPoint x: 48, endPoint y: 81, distance: 58.4
click at [48, 81] on div "[PERSON_NAME] CC 88233289" at bounding box center [100, 80] width 120 height 7
click at [206, 81] on span "# 8747367" at bounding box center [202, 80] width 21 height 6
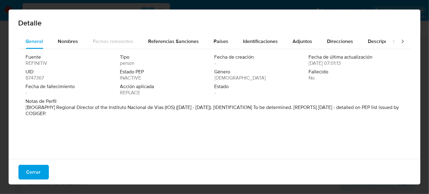
drag, startPoint x: 173, startPoint y: 112, endPoint x: 197, endPoint y: 128, distance: 28.2
drag, startPoint x: 54, startPoint y: 108, endPoint x: 157, endPoint y: 110, distance: 102.7
click at [157, 110] on font "[BIOGRAFÍA] Director Regional del Instituto Nacional de Vías (IOS) (junio de 20…" at bounding box center [213, 110] width 375 height 13
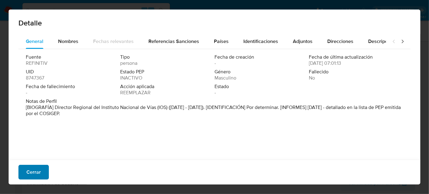
click at [41, 169] on button "Cerrar" at bounding box center [33, 172] width 30 height 15
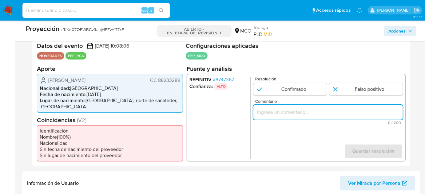
click at [313, 108] on input "Comentario" at bounding box center [327, 112] width 149 height 8
paste input "Titular de cuenta se desempeña como Configurando calidad PEP."
click at [82, 80] on span "Leonel Valero Escalante" at bounding box center [66, 80] width 37 height 6
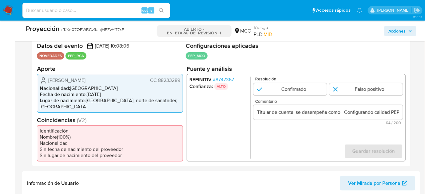
drag, startPoint x: 46, startPoint y: 81, endPoint x: 180, endPoint y: 83, distance: 134.3
click at [180, 83] on div "Leonel Valero Escalante CC 88233289 Nacionalidad : Colombia Fecha de nacimiento…" at bounding box center [110, 93] width 146 height 39
click at [387, 113] on input "Titular de cuenta Leonel Valero Escalante CC 88233289 se desempeña como Configu…" at bounding box center [327, 112] width 149 height 8
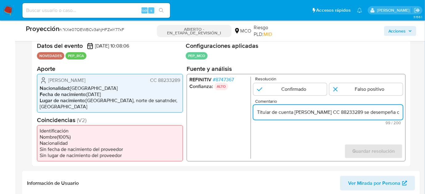
click at [378, 112] on input "Titular de cuenta Leonel Valero Escalante CC 88233289 se desempeña como Configu…" at bounding box center [327, 112] width 149 height 8
click at [344, 114] on input "Titular de cuenta Leonel Valero Escalante CC 88233289, se desempeña como Config…" at bounding box center [327, 112] width 149 height 8
drag, startPoint x: 391, startPoint y: 116, endPoint x: 401, endPoint y: 116, distance: 9.2
click at [401, 116] on input "Titular de cuenta Leonel Valero Escalante, CC 88233289, se desempeña como Confi…" at bounding box center [327, 112] width 149 height 8
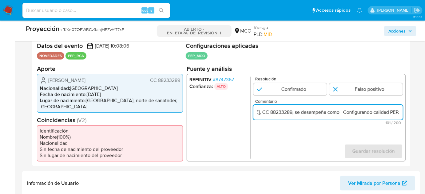
click at [341, 113] on input "Titular de cuenta Leonel Valero Escalante, CC 88233289, se desempeña como Confi…" at bounding box center [327, 112] width 149 height 8
click at [340, 113] on input "Titular de cuenta Leonel Valero Escalante, CC 88233289, se desempeña como Confi…" at bounding box center [327, 112] width 149 height 8
paste input "Director Regional del Instituto Nacional de Vías hasta Agosto de 2025."
click at [399, 114] on input "Titular de cuenta Leonel Valero Escalante, CC 88233289, se desempeña como Direc…" at bounding box center [327, 112] width 149 height 8
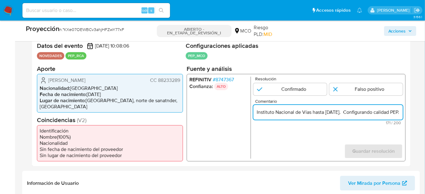
click at [375, 113] on input "Titular de cuenta Leonel Valero Escalante, CC 88233289, se desempeña como Direc…" at bounding box center [327, 112] width 149 height 8
click at [374, 113] on input "Titular de cuenta Leonel Valero Escalante, CC 88233289, se desempeña como Direc…" at bounding box center [327, 112] width 149 height 8
type input "Titular de cuenta Leonel Valero Escalante, CC 88233289, se desempeña como Direc…"
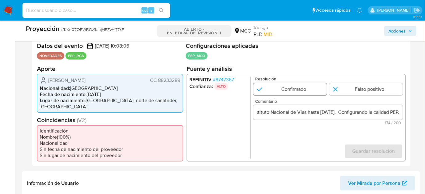
scroll to position [0, 0]
click at [304, 87] on input "1 de 1" at bounding box center [289, 89] width 73 height 12
radio input "true"
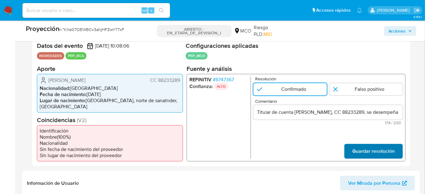
click at [362, 144] on span "Guardar resolución" at bounding box center [373, 151] width 42 height 14
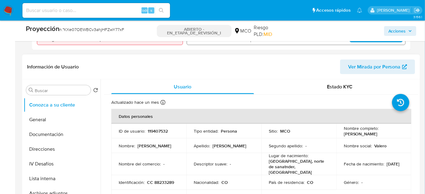
scroll to position [262, 0]
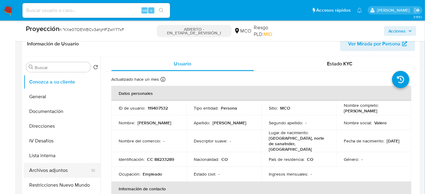
click at [70, 163] on button "Archivos adjuntos" at bounding box center [60, 170] width 72 height 15
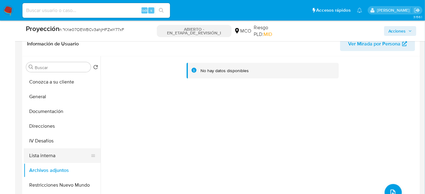
click at [71, 148] on button "Lista interna" at bounding box center [60, 155] width 72 height 15
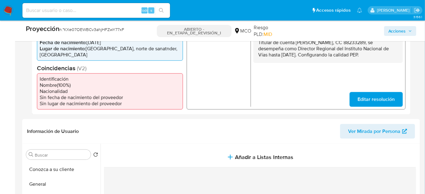
scroll to position [151, 0]
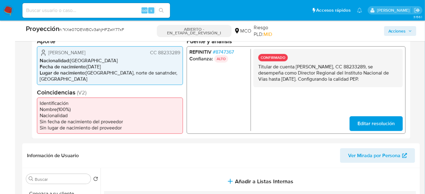
drag, startPoint x: 387, startPoint y: 79, endPoint x: 255, endPoint y: 67, distance: 132.4
click at [255, 67] on div "CONFIRMADO Titular de cuenta Leonel Valero Escalante, CC 88233289, se desempeña…" at bounding box center [327, 68] width 149 height 38
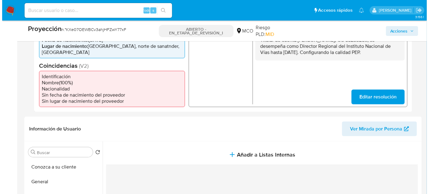
scroll to position [206, 0]
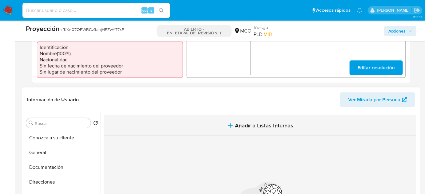
click at [231, 122] on icon "button" at bounding box center [229, 125] width 7 height 7
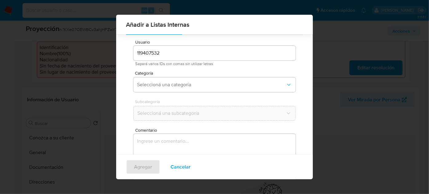
scroll to position [23, 0]
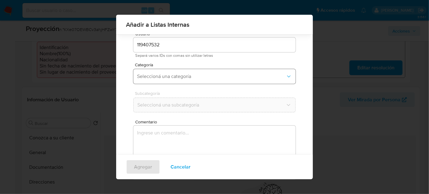
click at [187, 77] on span "Seleccioná una categoría" at bounding box center [211, 76] width 149 height 6
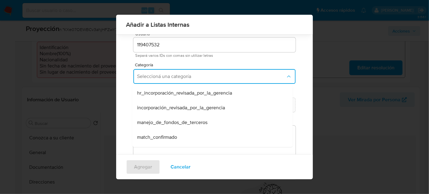
drag, startPoint x: 166, startPoint y: 135, endPoint x: 166, endPoint y: 126, distance: 8.6
click at [166, 135] on span "match_confirmado" at bounding box center [157, 137] width 40 height 6
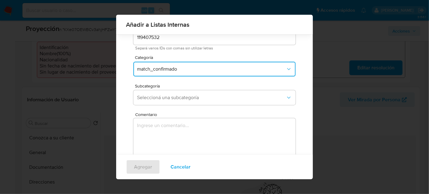
scroll to position [51, 0]
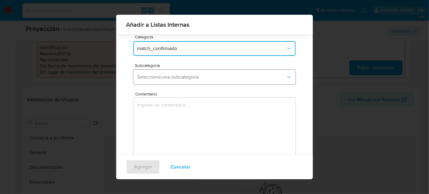
click at [195, 77] on span "Seleccioná una subcategoría" at bounding box center [211, 77] width 149 height 6
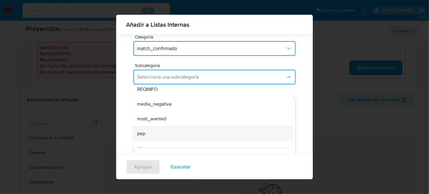
scroll to position [42, 0]
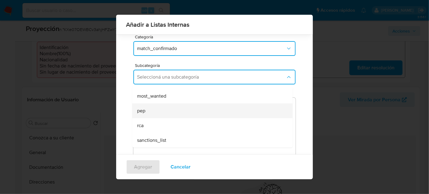
click at [167, 111] on div "pep" at bounding box center [210, 111] width 147 height 15
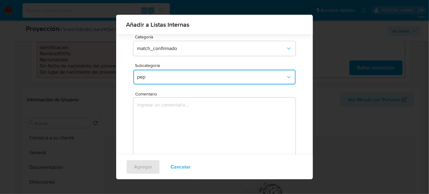
click at [167, 111] on textarea "Comentario" at bounding box center [214, 127] width 162 height 59
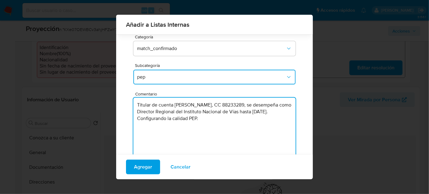
click at [239, 119] on textarea "Titular de cuenta Leonel Valero Escalante, CC 88233289, se desempeña como Direc…" at bounding box center [214, 127] width 162 height 59
type textarea "Titular de cuenta Leonel Valero Escalante, CC 88233289, se desempeña como Direc…"
click at [148, 167] on span "Agregar" at bounding box center [143, 167] width 18 height 14
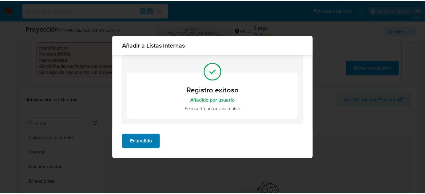
scroll to position [0, 0]
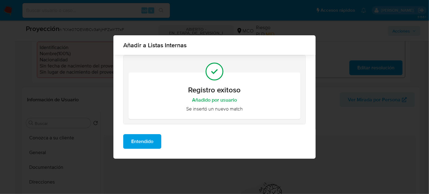
click at [154, 147] on button "Entendido" at bounding box center [142, 141] width 38 height 15
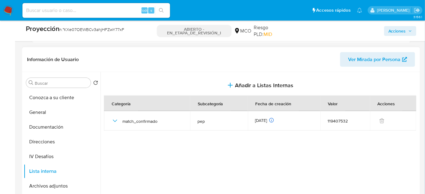
scroll to position [262, 0]
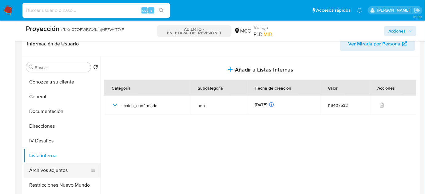
click at [52, 163] on button "Archivos adjuntos" at bounding box center [60, 170] width 72 height 15
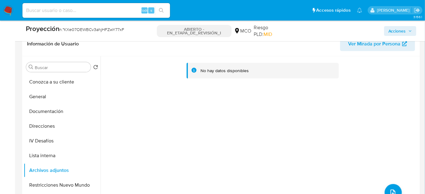
scroll to position [318, 0]
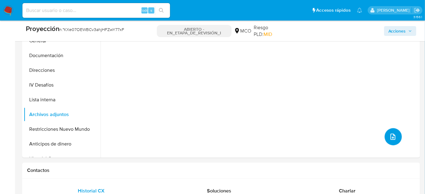
click at [389, 133] on span "subir archivo" at bounding box center [392, 136] width 7 height 7
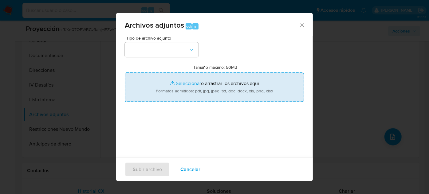
click at [188, 83] on input "Tamaño máximo: 50MB Seleccionar archivos" at bounding box center [214, 87] width 179 height 29
type input "C:\fakepath\res_0073_160124.pdf"
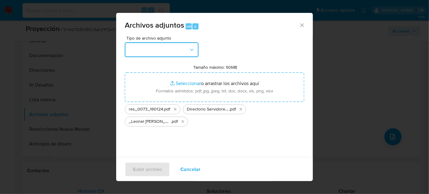
click at [188, 46] on button "button" at bounding box center [162, 49] width 74 height 15
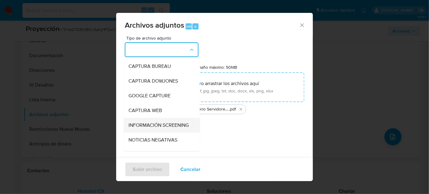
click at [160, 128] on span "INFORMACIÓN SCREENING" at bounding box center [158, 125] width 60 height 6
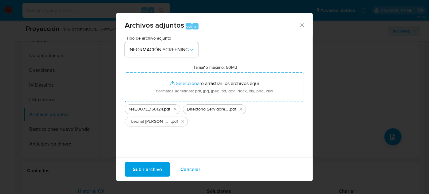
click at [143, 169] on span "Subir archivo" at bounding box center [147, 170] width 29 height 14
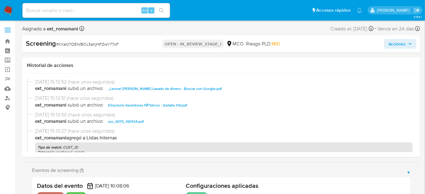
select select "10"
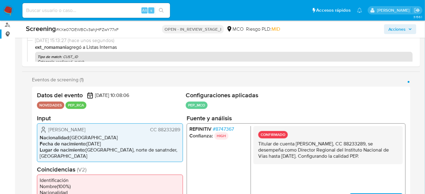
scroll to position [84, 0]
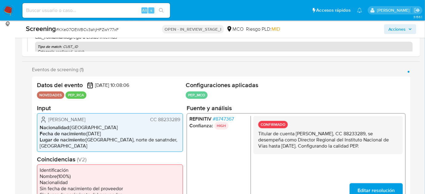
drag, startPoint x: 390, startPoint y: 144, endPoint x: 256, endPoint y: 134, distance: 134.7
click at [256, 134] on div "CONFIRMADO Titular de cuenta Leonel Valero Escalante, CC 88233289, se desempeña…" at bounding box center [327, 135] width 149 height 38
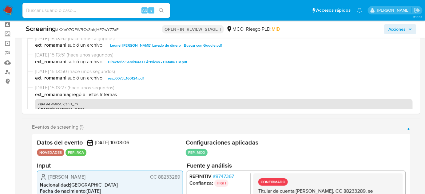
scroll to position [0, 0]
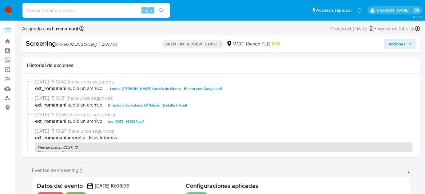
click at [393, 46] on span "Acciones" at bounding box center [397, 44] width 18 height 10
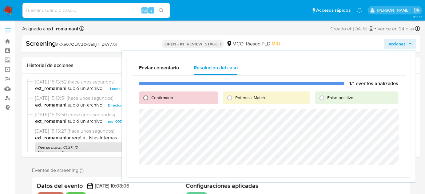
click at [148, 99] on input "Confirmado" at bounding box center [146, 98] width 10 height 10
radio input "true"
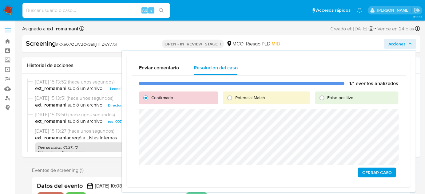
click at [374, 171] on span "Cerrar Caso" at bounding box center [376, 172] width 29 height 9
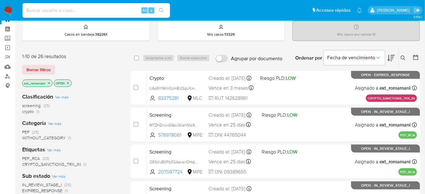
scroll to position [28, 0]
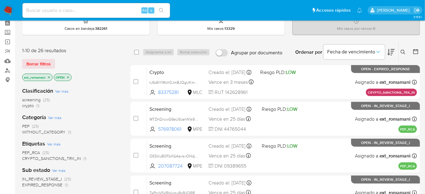
click at [394, 49] on icon at bounding box center [390, 52] width 7 height 7
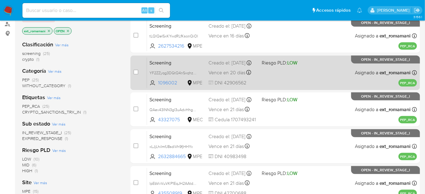
scroll to position [84, 0]
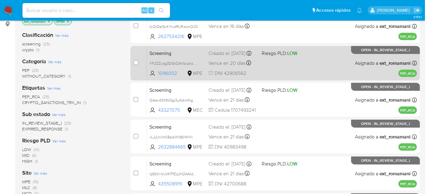
click at [293, 66] on div "Screening YF2ZZyqg3DGtQ4nSxqhzCs8a 1096002 MPE Riesgo PLD: LOW Creado el: 17/08…" at bounding box center [282, 63] width 270 height 31
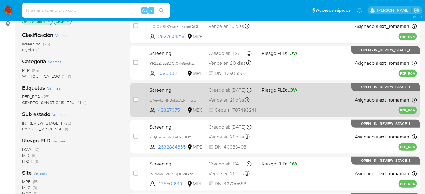
click at [279, 101] on div "Screening QAev43INN3gl3uAdvHhgNbiG 43327075 MEC Riesgo PLD: LOW Creado el: 18/0…" at bounding box center [282, 100] width 270 height 31
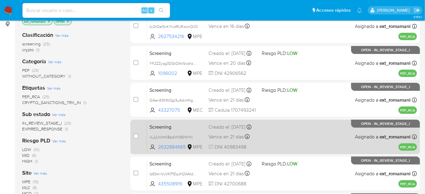
click at [273, 132] on div "Screening xLJjLhiImfJ8sdiVh9fjHHYx 2632884665 MPE Creado el: 18/08/2025 Creado …" at bounding box center [282, 136] width 270 height 31
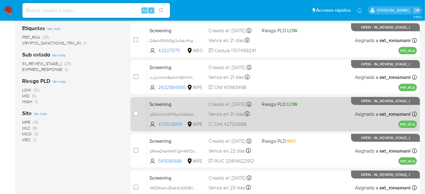
scroll to position [167, 0]
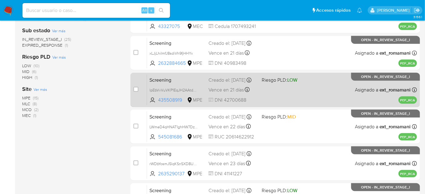
click at [278, 92] on div "Screening lpEbVvVuVKP1EqJH2AAtdmbU 435508919 MPE Riesgo PLD: LOW Creado el: 19/…" at bounding box center [282, 89] width 270 height 31
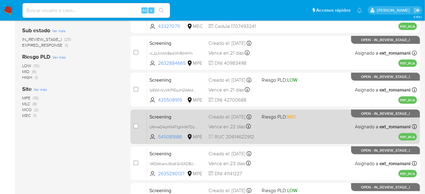
click at [269, 129] on div "Screening LWmeD4qHNAT1ghHW7DzYzxEG 545081686 MPE Riesgo PLD: MID Creado el: 19/…" at bounding box center [282, 126] width 270 height 31
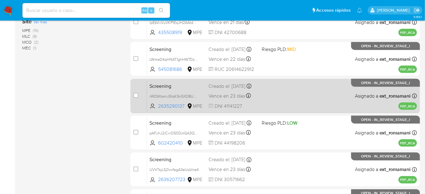
scroll to position [251, 0]
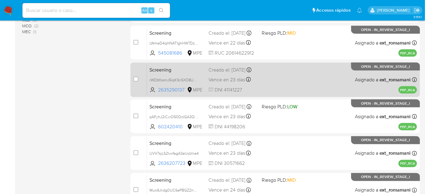
click at [287, 81] on div "Screening rWDbYosmJ5lqKSnSXD8UuhzF 2635290137 MPE Creado el: 20/08/2025 Creado …" at bounding box center [282, 79] width 270 height 31
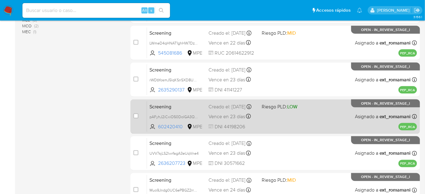
click at [271, 124] on div "Screening pAFyhJ2iCxiO50DolGA3QV0o 602420410 MPE Riesgo PLD: LOW Creado el: 20/…" at bounding box center [282, 116] width 270 height 31
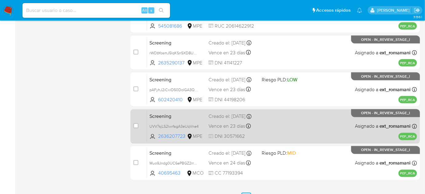
scroll to position [290, 0]
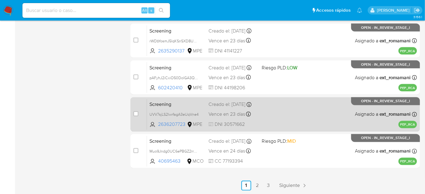
click at [273, 112] on div "Screening UVV7sjLS2lwrfagA3eUqVne4 2636207723 MPE Creado el: 20/08/2025 Creado …" at bounding box center [282, 114] width 270 height 31
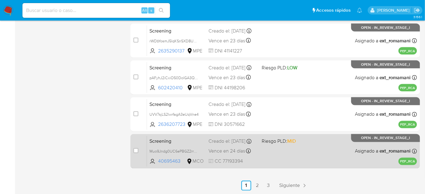
click at [267, 147] on div "Screening Muo9Jndg0UC6ePBGZ2rrFj2Z 40695463 MCO Riesgo PLD: MID Creado el: 21/0…" at bounding box center [282, 151] width 270 height 31
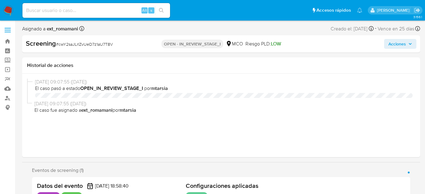
select select "10"
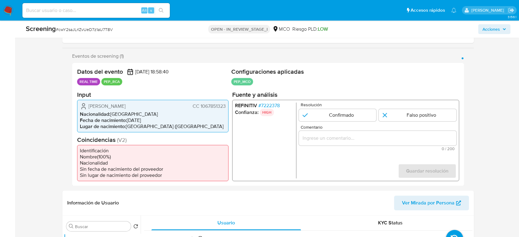
scroll to position [136, 0]
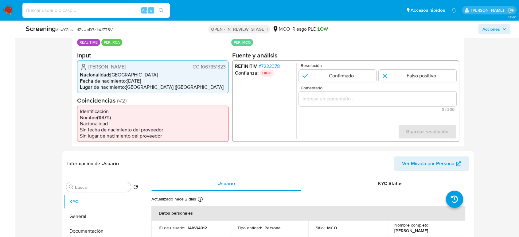
drag, startPoint x: 169, startPoint y: 68, endPoint x: 86, endPoint y: 70, distance: 83.6
click at [86, 70] on div "[PERSON_NAME] CC 1067851323" at bounding box center [153, 66] width 146 height 7
click at [275, 70] on ul "REFINITIV # 7222378 Confianza: HIGH" at bounding box center [265, 101] width 61 height 76
click at [273, 65] on span "# 7222378" at bounding box center [269, 66] width 22 height 6
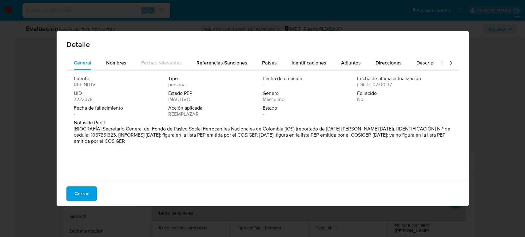
drag, startPoint x: 101, startPoint y: 128, endPoint x: 285, endPoint y: 129, distance: 184.1
click at [285, 129] on font "[BIOGRAFÍA] Secretario General del Fondo de Pasivo Social Ferrocarriles Naciona…" at bounding box center [262, 134] width 376 height 19
click at [80, 191] on span "Cerrar" at bounding box center [81, 194] width 14 height 14
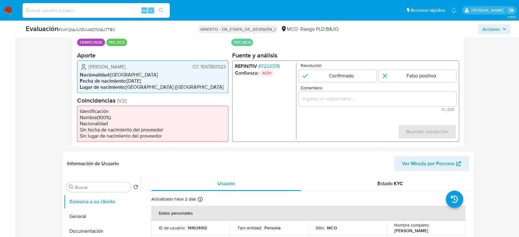
click at [311, 101] on input "Comentario" at bounding box center [378, 99] width 158 height 8
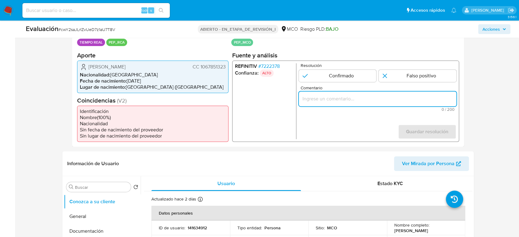
paste input "Titular de cuenta se desempeño como No configurando PEP."
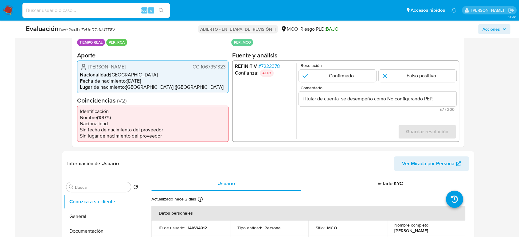
click at [263, 110] on ul "REFINITIV # 7222378 Confianza: ALTO" at bounding box center [265, 101] width 61 height 76
drag, startPoint x: 86, startPoint y: 67, endPoint x: 226, endPoint y: 67, distance: 140.1
click at [226, 67] on div "[PERSON_NAME] CC 1067851323 Nacionalidad : [DEMOGRAPHIC_DATA] Fecha de nacimien…" at bounding box center [152, 76] width 151 height 33
click at [424, 97] on input "Titular de cuenta [PERSON_NAME] CC 1067851323 se desempeño como No configurando…" at bounding box center [378, 99] width 158 height 8
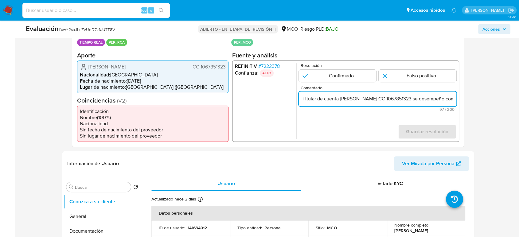
click at [405, 100] on input "Titular de cuenta [PERSON_NAME] CC 1067851323 se desempeño como No configurando…" at bounding box center [378, 99] width 158 height 8
click at [424, 100] on input "Titular de cuenta [PERSON_NAME], CC 1067851323 se desempeño como No configurand…" at bounding box center [378, 99] width 158 height 8
drag, startPoint x: 442, startPoint y: 99, endPoint x: 450, endPoint y: 100, distance: 7.7
click at [424, 100] on input "Titular de cuenta [PERSON_NAME], CC 1067851323, se desempeño como No configuran…" at bounding box center [378, 99] width 158 height 8
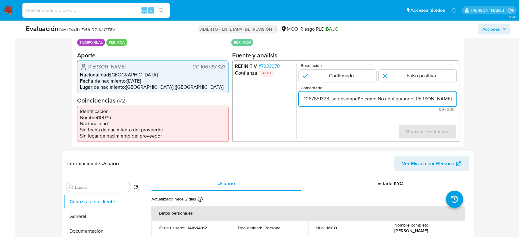
click at [407, 98] on input "Titular de cuenta [PERSON_NAME], CC 1067851323, se desempeño como No configuran…" at bounding box center [378, 99] width 158 height 8
paste input "Secretario General del Fondo de Pasivo Social Ferrocarriles Nacionales de Colom…"
drag, startPoint x: 446, startPoint y: 96, endPoint x: 451, endPoint y: 97, distance: 5.6
click at [424, 97] on input "Titular de cuenta [PERSON_NAME], CC 1067851323, se desempeño como Secretario Ge…" at bounding box center [378, 99] width 158 height 8
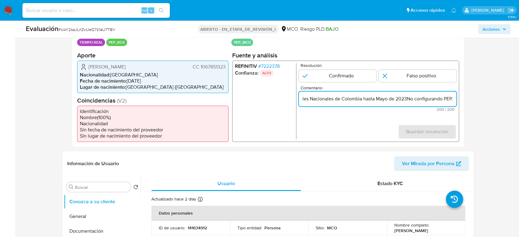
click at [411, 99] on input "Titular de cuenta [PERSON_NAME], CC 1067851323, se desempeño como Secretario Ge…" at bounding box center [378, 99] width 158 height 8
click at [424, 98] on input "Titular de cuenta [PERSON_NAME], CC 1067851323, se desempeño como Secretario Ge…" at bounding box center [378, 99] width 158 height 8
click at [415, 100] on input "Titular de cuenta [PERSON_NAME], CC 1067851323, se desempeño como Secretario Ge…" at bounding box center [378, 99] width 158 height 8
type input "Titular de cuenta [PERSON_NAME], CC 1067851323, se desempeño como Secretario Ge…"
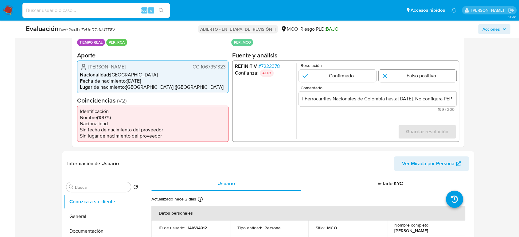
scroll to position [0, 0]
click at [391, 77] on input "1 de 1" at bounding box center [418, 75] width 78 height 12
radio input "true"
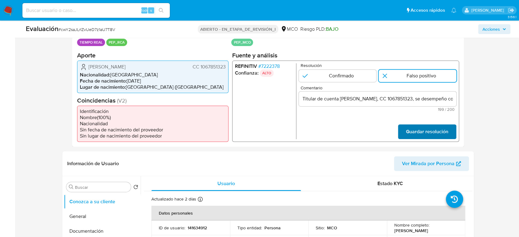
click at [413, 128] on span "Guardar resolución" at bounding box center [427, 132] width 42 height 14
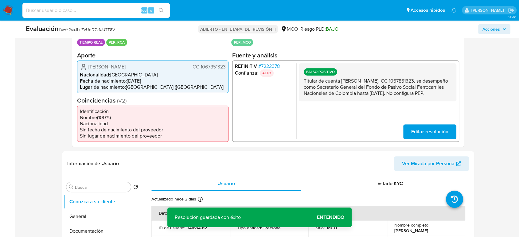
drag, startPoint x: 350, startPoint y: 97, endPoint x: 301, endPoint y: 82, distance: 51.8
click at [301, 82] on div "FALSO POSITIVO Titular de cuenta [PERSON_NAME], CC 1067851323, se desempeño com…" at bounding box center [378, 82] width 158 height 38
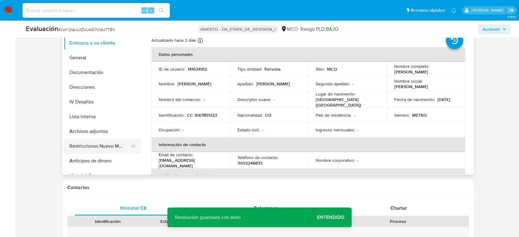
scroll to position [307, 0]
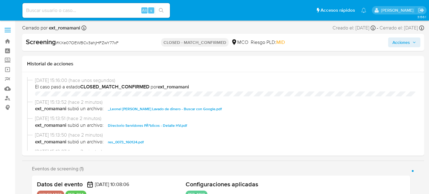
select select "10"
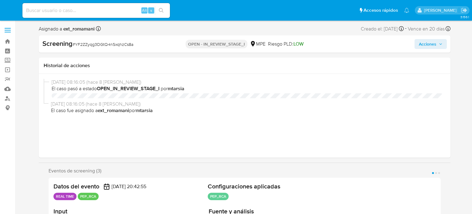
select select "10"
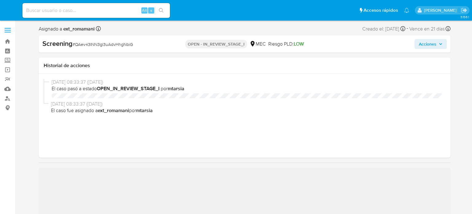
select select "10"
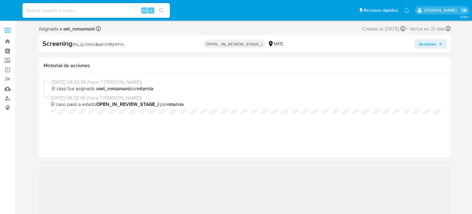
select select "10"
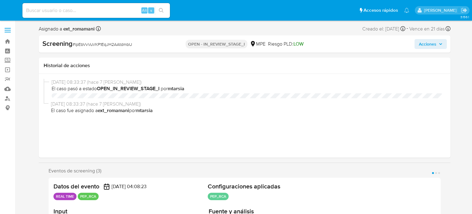
select select "10"
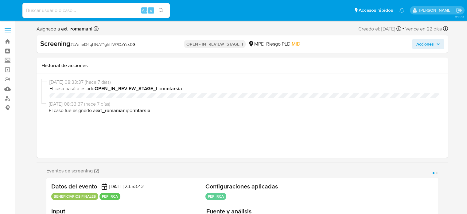
select select "10"
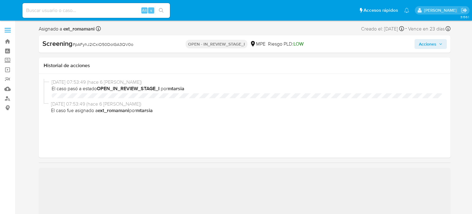
select select "10"
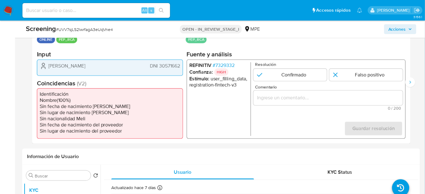
scroll to position [140, 0]
drag, startPoint x: 131, startPoint y: 66, endPoint x: 48, endPoint y: 68, distance: 82.4
click at [48, 68] on div "Braulio Javier Velazco Chirinos DNI 30571662" at bounding box center [110, 65] width 140 height 7
click at [231, 65] on span "# 7329332" at bounding box center [224, 65] width 22 height 6
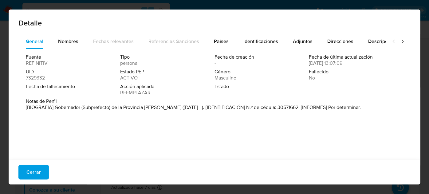
drag, startPoint x: 82, startPoint y: 108, endPoint x: 192, endPoint y: 110, distance: 110.6
click at [192, 110] on font "[BIOGRAFÍA] Gobernador (Subprefecto) de la Provincia de Castilla (Ene. 2023 - )…" at bounding box center [193, 107] width 335 height 7
click at [33, 172] on span "Cerrar" at bounding box center [33, 173] width 14 height 14
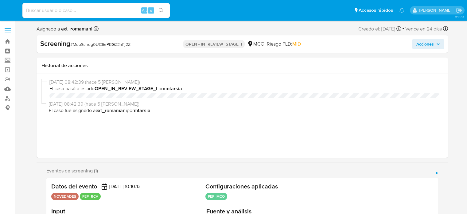
select select "10"
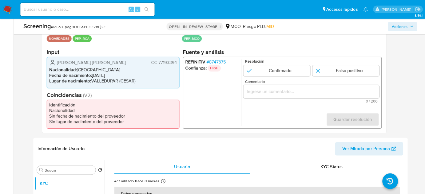
scroll to position [137, 0]
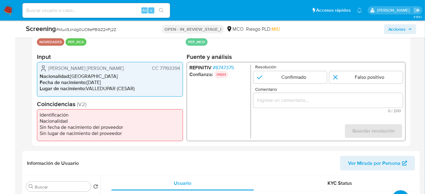
drag, startPoint x: 124, startPoint y: 68, endPoint x: 47, endPoint y: 69, distance: 76.5
click at [47, 69] on div "Andres Carlos Rondon Mendoza CC 77193394" at bounding box center [110, 68] width 140 height 7
click at [228, 68] on span "# 8747375" at bounding box center [223, 68] width 21 height 6
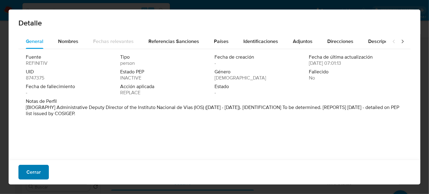
click at [36, 172] on span "Cerrar" at bounding box center [33, 173] width 14 height 14
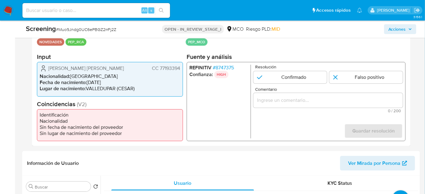
click at [207, 119] on ul "REFINITIV # 8747375 Confianza: HIGH" at bounding box center [219, 102] width 61 height 74
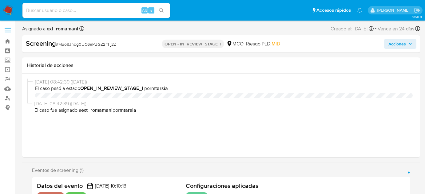
select select "10"
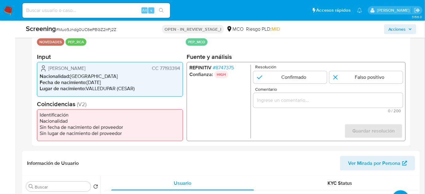
scroll to position [140, 0]
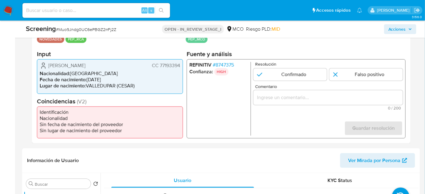
drag, startPoint x: 125, startPoint y: 67, endPoint x: 47, endPoint y: 66, distance: 78.1
click at [47, 66] on div "Andres Carlos Rondon Mendoza CC 77193394" at bounding box center [110, 65] width 140 height 7
click at [229, 64] on span "# 8747375" at bounding box center [223, 65] width 21 height 6
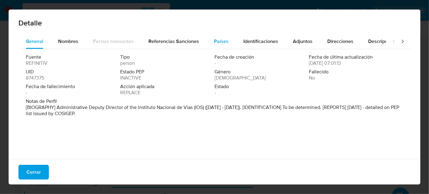
click at [216, 43] on span "Países" at bounding box center [221, 41] width 15 height 7
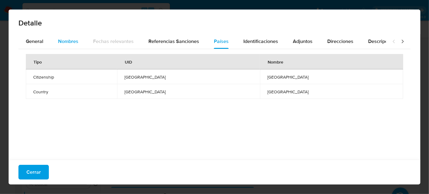
click at [80, 43] on button "Nombres" at bounding box center [68, 41] width 35 height 15
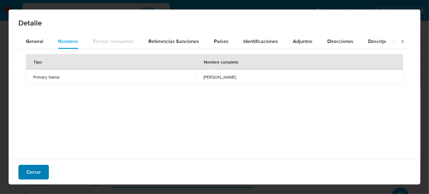
click at [37, 168] on span "Cerrar" at bounding box center [33, 173] width 14 height 14
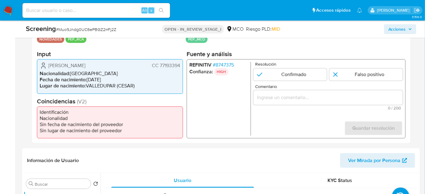
click at [229, 64] on span "# 8747375" at bounding box center [223, 65] width 21 height 6
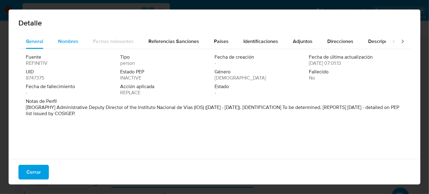
click at [74, 42] on span "Nombres" at bounding box center [68, 41] width 20 height 7
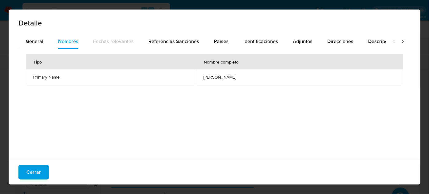
drag, startPoint x: 166, startPoint y: 78, endPoint x: 246, endPoint y: 78, distance: 80.2
click at [246, 78] on td "carlos andres mendoza rondon" at bounding box center [299, 76] width 207 height 15
click at [28, 173] on span "Cerrar" at bounding box center [33, 173] width 14 height 14
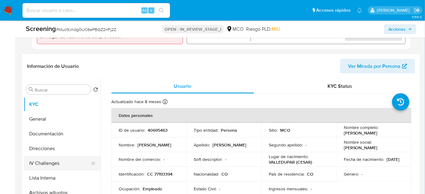
scroll to position [279, 0]
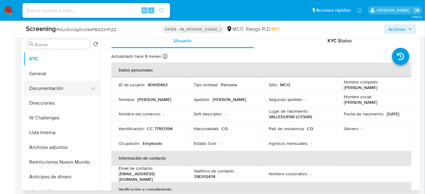
click at [61, 91] on button "Documentación" at bounding box center [60, 88] width 72 height 15
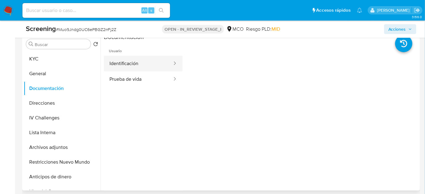
click at [154, 65] on button "Identificación" at bounding box center [138, 64] width 69 height 16
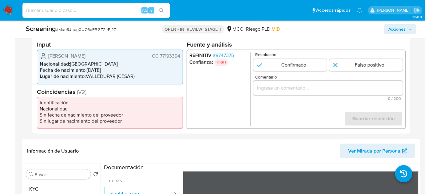
scroll to position [140, 0]
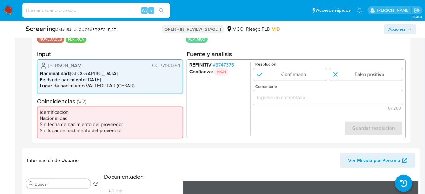
click at [227, 67] on span "# 8747375" at bounding box center [223, 65] width 21 height 6
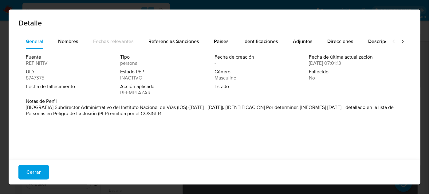
drag, startPoint x: 54, startPoint y: 107, endPoint x: 175, endPoint y: 109, distance: 120.8
click at [175, 109] on font "[BIOGRAFÍA] Subdirector Administrativo del Instituto Nacional de Vías (IOS) (ab…" at bounding box center [210, 110] width 368 height 13
click at [31, 172] on span "Cerrar" at bounding box center [33, 173] width 14 height 14
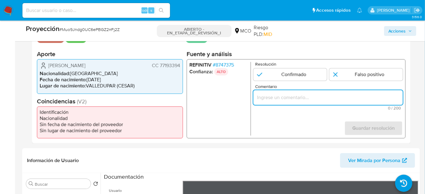
click at [306, 98] on input "Comentario" at bounding box center [327, 98] width 149 height 8
paste input "Titular de cuenta se desempeña como Configurando calidad PEP."
click at [204, 95] on ul "REFINITIV # 8747375 Confianza: ALTO" at bounding box center [219, 99] width 61 height 74
click at [342, 98] on input "Titular de cuenta se desempeña como Configurando calidad PEP." at bounding box center [327, 98] width 149 height 8
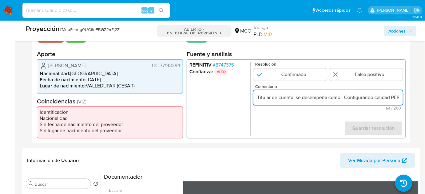
paste input "Subdirector Administrativo del Instituto Nacional de Vías hasta Agosto de 2025."
click at [323, 127] on form "Resolución Confirmado Falso positivo Comentario Titular de cuenta se desempeña …" at bounding box center [327, 99] width 149 height 74
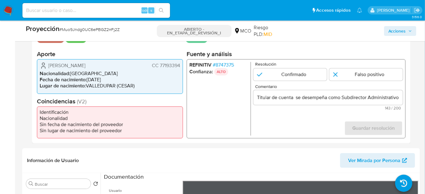
click at [294, 98] on input "Titular de cuenta se desempeña como Subdirector Administrativo del Instituto Na…" at bounding box center [327, 98] width 149 height 8
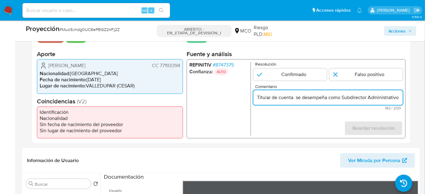
paste input "Carlos Andres Mendoza Rondon"
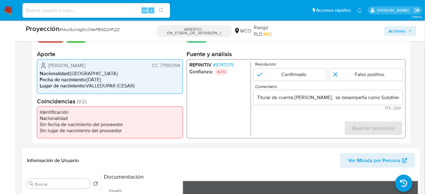
drag, startPoint x: 150, startPoint y: 65, endPoint x: 182, endPoint y: 67, distance: 32.1
click at [182, 67] on div "Andres Carlos Rondon Mendoza CC 77193394 Nacionalidad : Colombia Fecha de nacim…" at bounding box center [110, 76] width 146 height 34
click at [366, 99] on input "Titular de cuenta Carlos Andres Mendoza Rondon, se desempeña como Subdirector A…" at bounding box center [327, 98] width 149 height 8
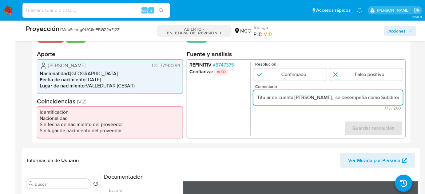
paste input "CC 77193394"
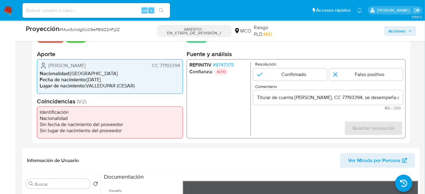
click at [320, 121] on form "Resolución Confirmado Falso positivo Comentario Titular de cuenta Carlos Andres…" at bounding box center [327, 99] width 149 height 74
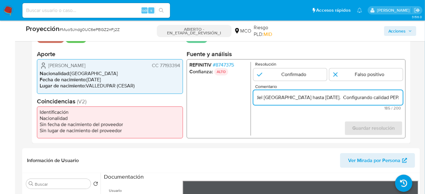
scroll to position [0, 275]
drag, startPoint x: 383, startPoint y: 95, endPoint x: 402, endPoint y: 96, distance: 18.5
click at [402, 96] on input "Titular de cuenta Carlos Andres Mendoza Rondon, CC 77193394, se desempeña como …" at bounding box center [327, 98] width 149 height 8
click at [373, 96] on input "Titular de cuenta Carlos Andres Mendoza Rondon, CC 77193394, se desempeña como …" at bounding box center [327, 98] width 149 height 8
click at [396, 100] on input "Titular de cuenta Carlos Andres Mendoza Rondon, CC 77193394, se desempeña como …" at bounding box center [327, 98] width 149 height 8
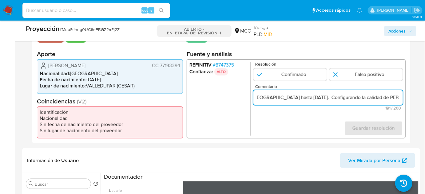
scroll to position [0, 278]
type input "Titular de cuenta Carlos Andres Mendoza Rondon, CC 77193394, se desempeña como …"
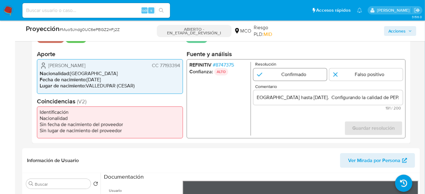
scroll to position [0, 0]
click at [297, 76] on input "1 de 1" at bounding box center [289, 75] width 73 height 12
radio input "true"
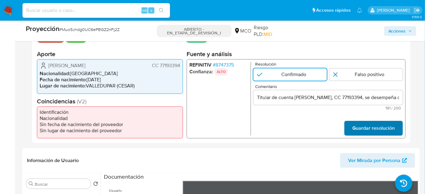
click at [360, 128] on span "Guardar resolución" at bounding box center [373, 129] width 42 height 14
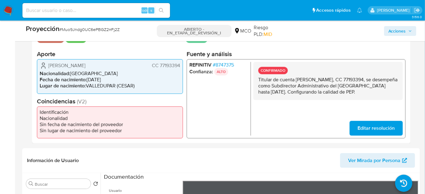
drag, startPoint x: 287, startPoint y: 98, endPoint x: 257, endPoint y: 80, distance: 35.1
click at [257, 80] on div "CONFIRMADO Titular de cuenta Carlos Andres Mendoza Rondon, CC 77193394, se dese…" at bounding box center [327, 81] width 149 height 38
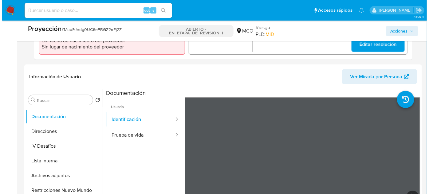
scroll to position [251, 0]
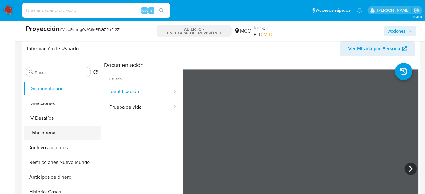
click at [54, 133] on button "Lista interna" at bounding box center [60, 133] width 72 height 15
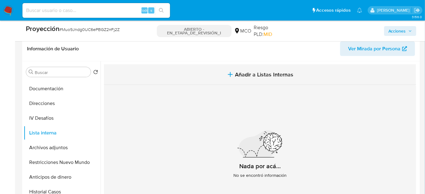
click at [250, 75] on span "Añadir a Listas Internas" at bounding box center [264, 74] width 58 height 7
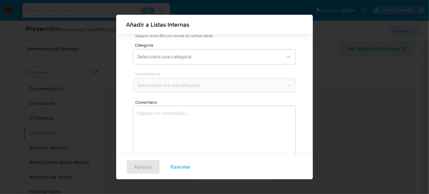
scroll to position [51, 0]
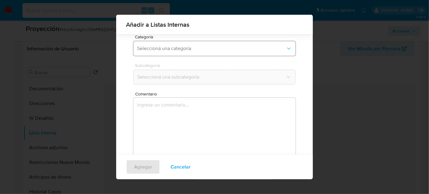
click at [187, 51] on button "Seleccioná una categoría" at bounding box center [214, 48] width 162 height 15
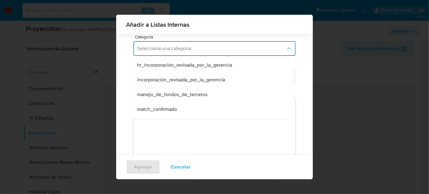
click at [162, 109] on span "match_confirmado" at bounding box center [157, 109] width 40 height 6
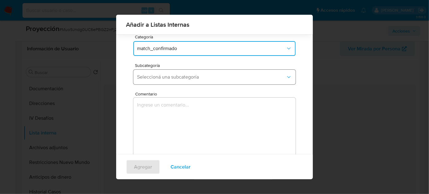
click at [180, 78] on span "Seleccioná una subcategoría" at bounding box center [211, 77] width 149 height 6
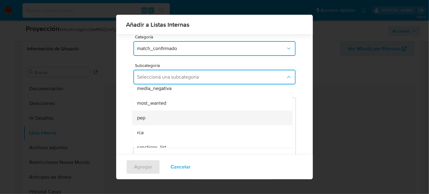
scroll to position [42, 0]
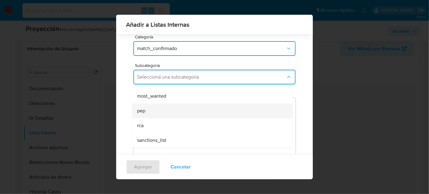
click at [163, 114] on div "pep" at bounding box center [210, 111] width 147 height 15
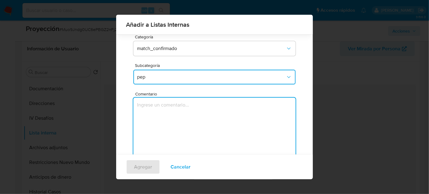
click at [163, 114] on textarea "Comentario" at bounding box center [214, 127] width 162 height 59
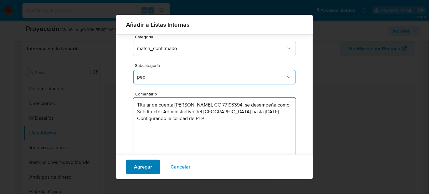
type textarea "Titular de cuenta Carlos Andres Mendoza Rondon, CC 77193394, se desempeña como …"
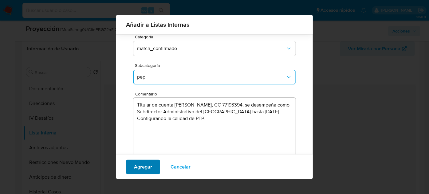
click at [140, 170] on span "Agregar" at bounding box center [143, 167] width 18 height 14
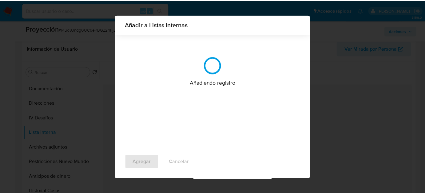
scroll to position [0, 0]
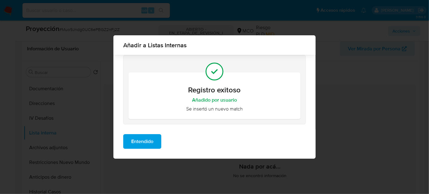
click at [142, 138] on span "Entendido" at bounding box center [142, 142] width 22 height 14
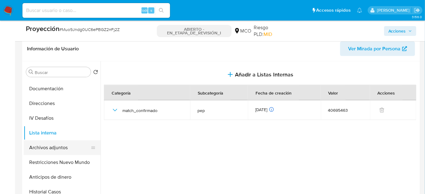
click at [65, 143] on button "Archivos adjuntos" at bounding box center [60, 147] width 72 height 15
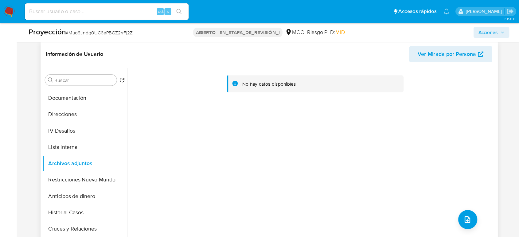
scroll to position [28, 0]
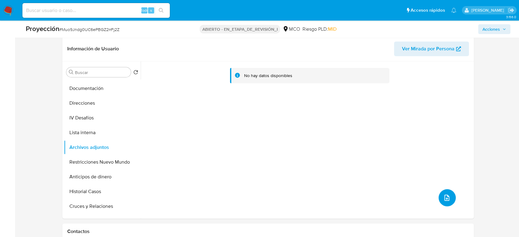
click at [424, 194] on icon "subir archivo" at bounding box center [446, 197] width 7 height 7
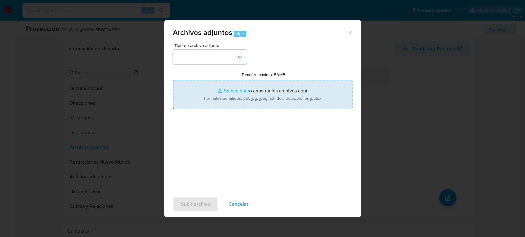
click at [230, 98] on input "Tamaño máximo: 50MB Seleccionar archivos" at bounding box center [262, 94] width 179 height 29
click at [244, 99] on input "Tamaño máximo: 50MB Seleccionar archivos" at bounding box center [262, 94] width 179 height 29
type input "C:\fakepath\Datos de Contacto de Funcionarios.pdf"
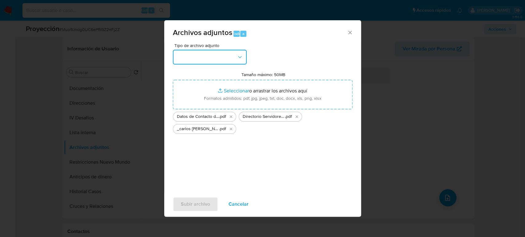
click at [211, 61] on button "button" at bounding box center [210, 57] width 74 height 15
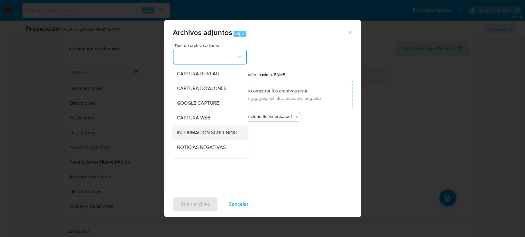
click at [195, 132] on span "INFORMACIÓN SCREENING" at bounding box center [206, 133] width 60 height 6
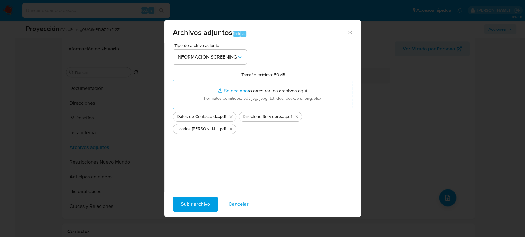
click at [195, 194] on span "Subir archivo" at bounding box center [195, 205] width 29 height 14
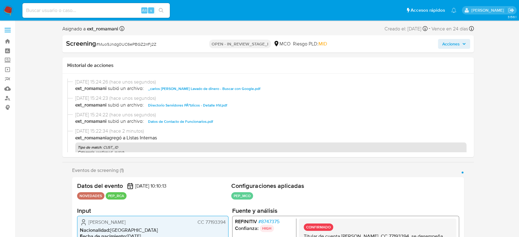
select select "10"
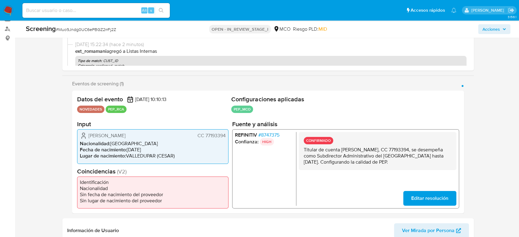
scroll to position [102, 0]
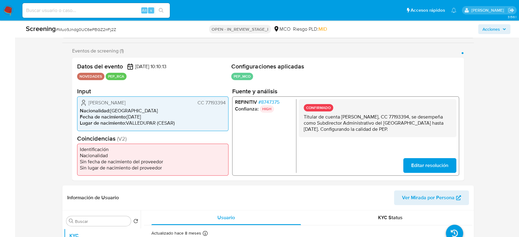
drag, startPoint x: 443, startPoint y: 128, endPoint x: 297, endPoint y: 120, distance: 146.5
click at [297, 120] on div "REFINITIV # 8747375 Confianza: HIGH CONFIRMADO Titular de cuenta Carlos Andres …" at bounding box center [345, 135] width 227 height 79
click at [340, 147] on div "CONFIRMADO Titular de cuenta Carlos Andres Mendoza Rondon, CC 77193394, se dese…" at bounding box center [378, 136] width 158 height 74
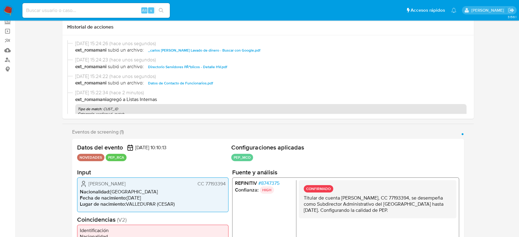
scroll to position [0, 0]
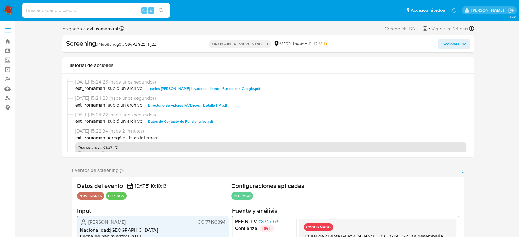
click at [448, 43] on span "Acciones" at bounding box center [451, 44] width 18 height 10
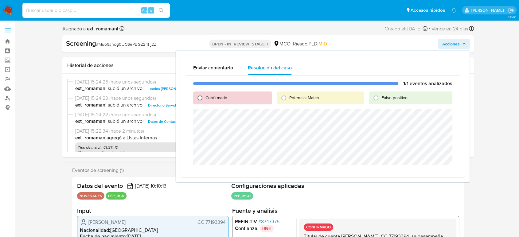
click at [202, 99] on input "Confirmado" at bounding box center [200, 98] width 10 height 10
radio input "true"
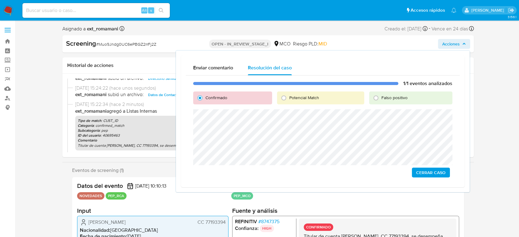
scroll to position [34, 0]
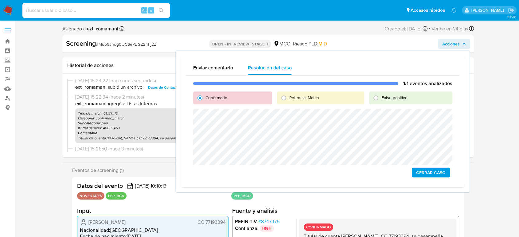
click at [417, 173] on span "Cerrar Caso" at bounding box center [430, 172] width 29 height 9
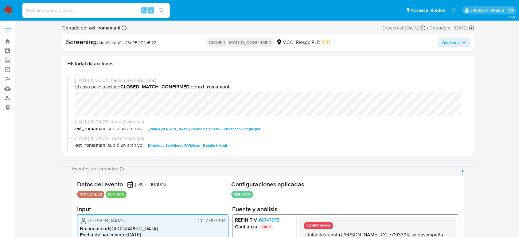
select select "10"
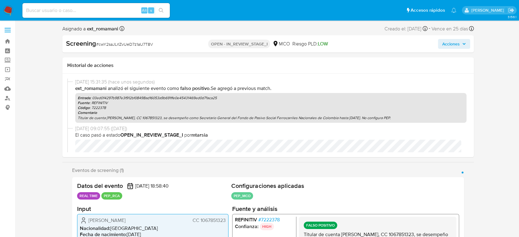
select select "10"
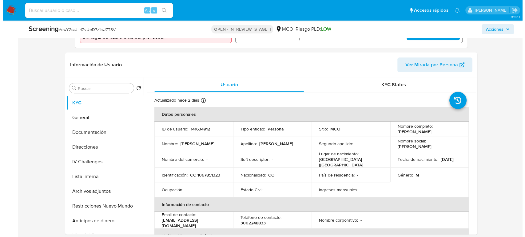
scroll to position [239, 0]
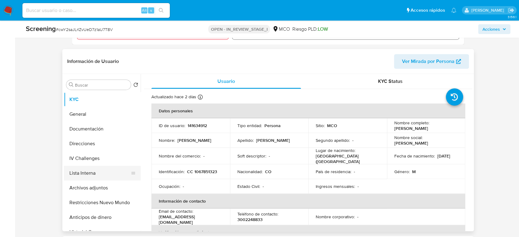
drag, startPoint x: 96, startPoint y: 174, endPoint x: 90, endPoint y: 171, distance: 6.2
click at [96, 175] on button "Lista Interna" at bounding box center [100, 173] width 72 height 15
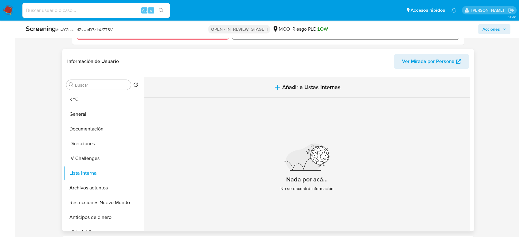
click at [277, 87] on icon "button" at bounding box center [277, 87] width 7 height 7
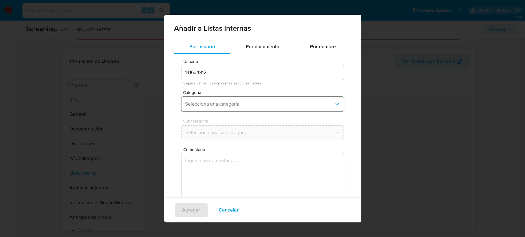
click at [231, 106] on span "Seleccioná una categoría" at bounding box center [259, 104] width 149 height 6
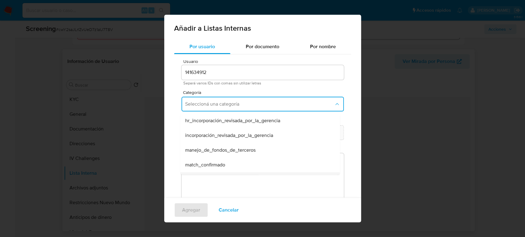
scroll to position [34, 0]
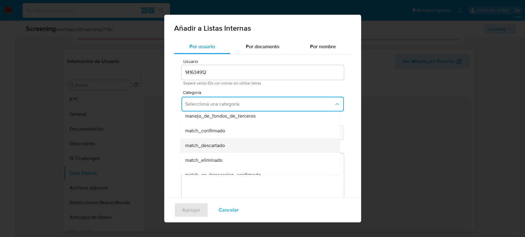
click at [214, 148] on span "match_descartado" at bounding box center [205, 146] width 40 height 6
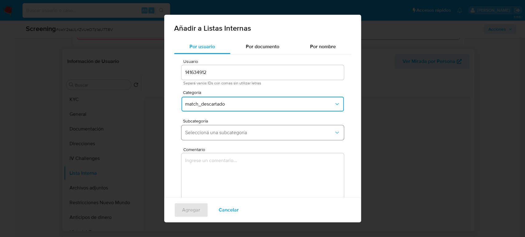
click at [222, 133] on span "Seleccioná una subcategoría" at bounding box center [259, 133] width 149 height 6
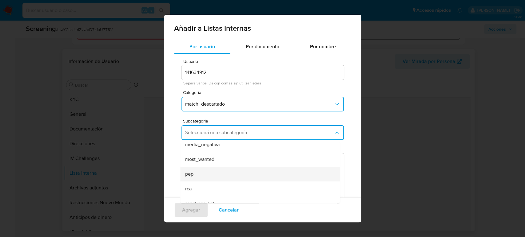
click at [200, 173] on div "pep" at bounding box center [258, 174] width 146 height 15
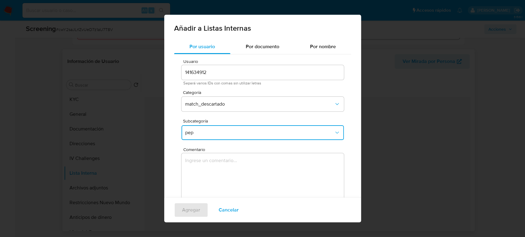
scroll to position [25, 0]
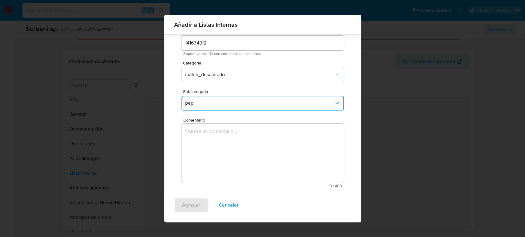
click at [224, 129] on textarea "Comentario" at bounding box center [262, 153] width 162 height 59
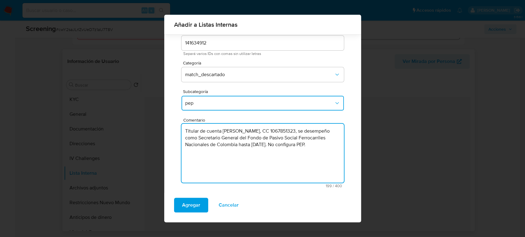
click at [205, 152] on textarea "Titular de cuenta [PERSON_NAME], CC 1067851323, se desempeño como Secretario Ge…" at bounding box center [262, 153] width 162 height 59
type textarea "Titular de cuenta [PERSON_NAME], CC 1067851323, se desempeño como Secretario Ge…"
click at [189, 205] on span "Agregar" at bounding box center [191, 206] width 18 height 14
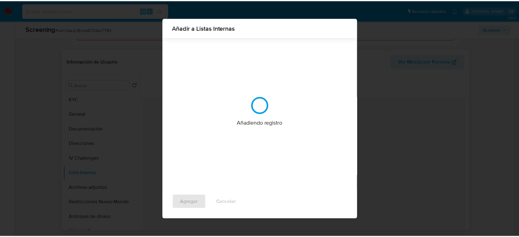
scroll to position [0, 0]
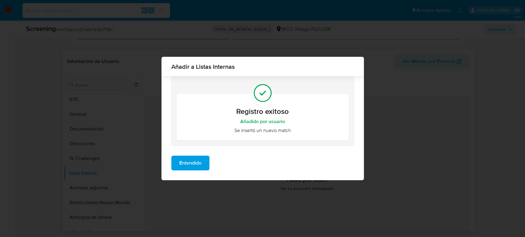
click at [189, 167] on span "Entendido" at bounding box center [190, 163] width 22 height 14
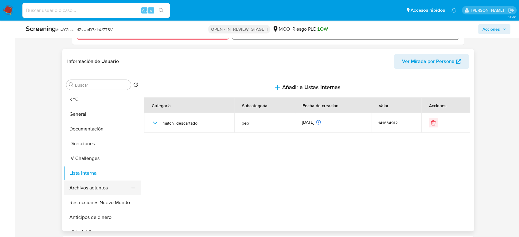
click at [100, 187] on button "Archivos adjuntos" at bounding box center [100, 188] width 72 height 15
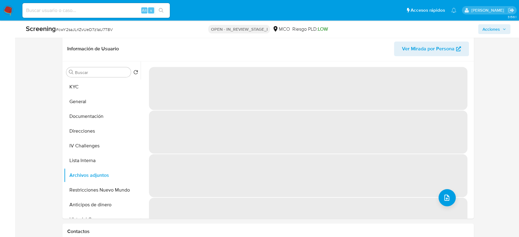
scroll to position [273, 0]
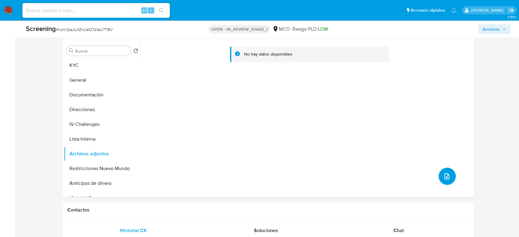
click at [443, 177] on icon "upload-file" at bounding box center [446, 176] width 7 height 7
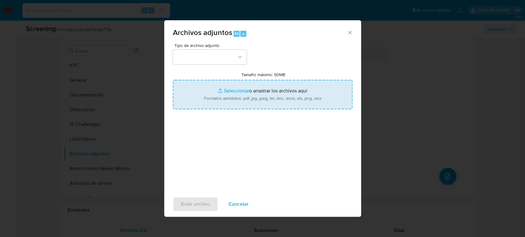
click at [299, 96] on input "Tamaño máximo: 50MB Seleccionar archivos" at bounding box center [262, 94] width 179 height 29
type input "C:\fakepath\_Ruben Alonso Mendez Pineda_ Lavado de dinero - Buscar con Google.p…"
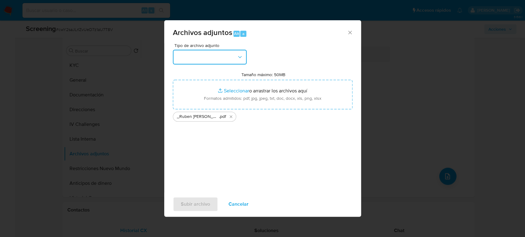
click at [227, 64] on button "button" at bounding box center [210, 57] width 74 height 15
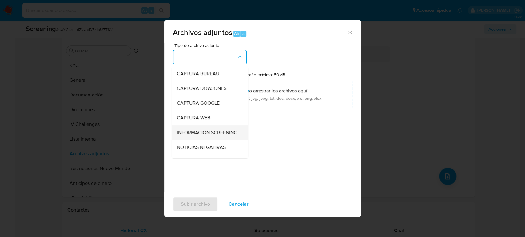
click at [193, 136] on span "INFORMACIÓN SCREENING" at bounding box center [206, 133] width 60 height 6
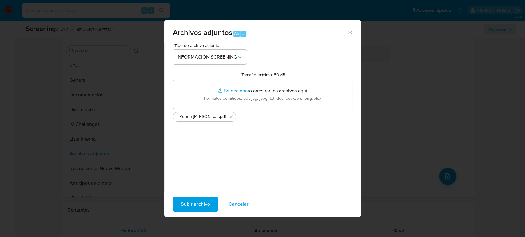
click at [206, 201] on span "Subir archivo" at bounding box center [195, 205] width 29 height 14
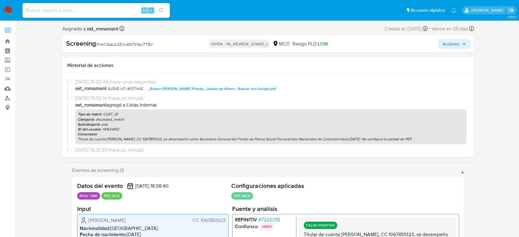
select select "10"
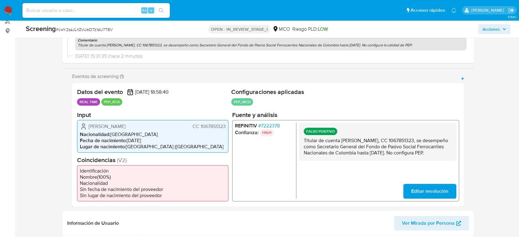
scroll to position [136, 0]
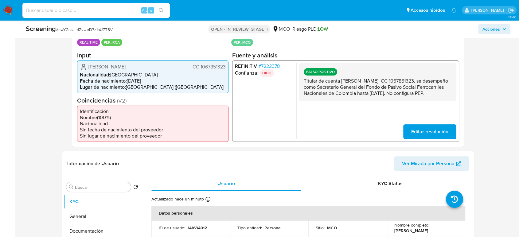
drag, startPoint x: 347, startPoint y: 100, endPoint x: 302, endPoint y: 81, distance: 48.9
click at [302, 81] on div "FALSO POSITIVO Titular de cuenta [PERSON_NAME], CC 1067851323, se desempeño com…" at bounding box center [378, 82] width 158 height 38
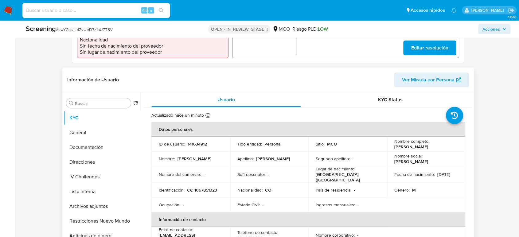
scroll to position [273, 0]
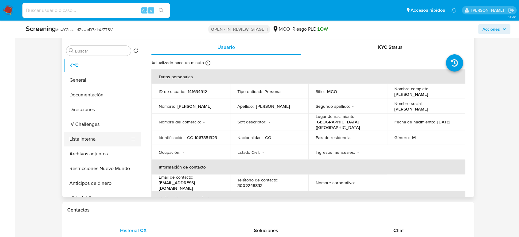
click at [99, 141] on button "Lista Interna" at bounding box center [100, 139] width 72 height 15
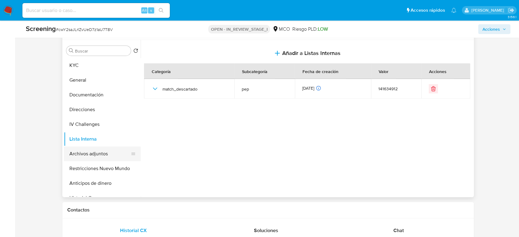
click at [111, 152] on button "Archivos adjuntos" at bounding box center [100, 154] width 72 height 15
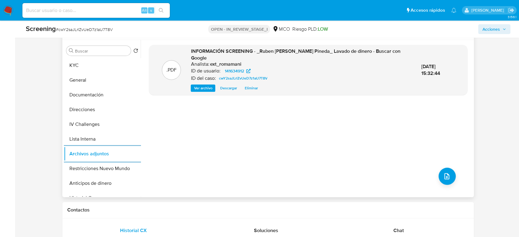
click at [178, 125] on div ".PDF INFORMACIÓN SCREENING - _Ruben [PERSON_NAME] Lavado de dinero - Buscar con…" at bounding box center [308, 118] width 319 height 147
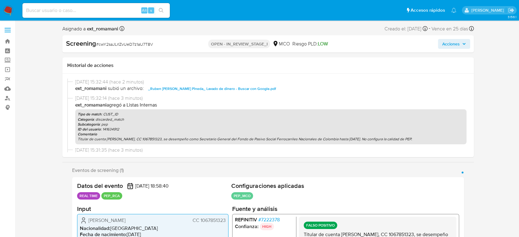
select select "10"
click at [447, 43] on span "Acciones" at bounding box center [451, 44] width 18 height 10
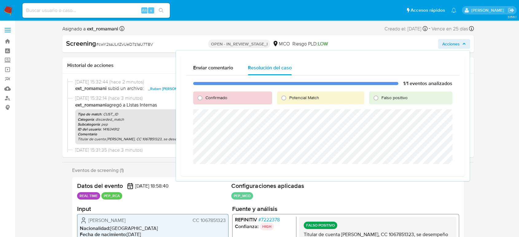
click at [383, 98] on span "Falso positivo" at bounding box center [395, 98] width 26 height 6
click at [381, 98] on input "Falso positivo" at bounding box center [376, 98] width 10 height 10
radio input "true"
click at [426, 174] on span "Cerrar Caso" at bounding box center [430, 171] width 29 height 9
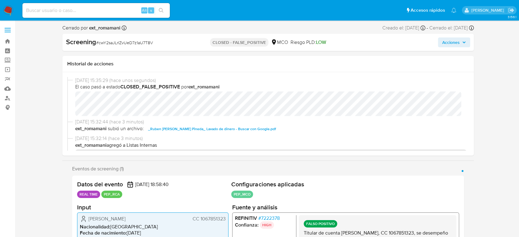
select select "10"
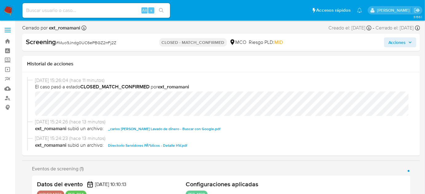
select select "10"
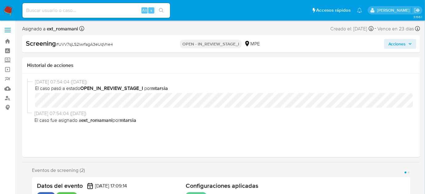
select select "10"
click at [190, 62] on h1 "Historial de acciones" at bounding box center [221, 65] width 388 height 6
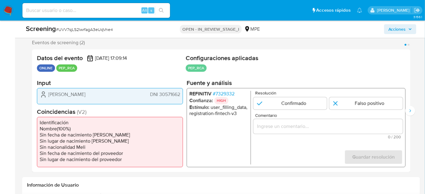
scroll to position [112, 0]
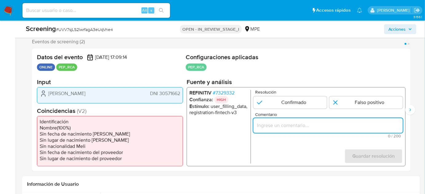
click at [277, 127] on input "Comentario" at bounding box center [327, 126] width 149 height 8
paste input "Titular de cuenta se desempeño como No configurando PEP."
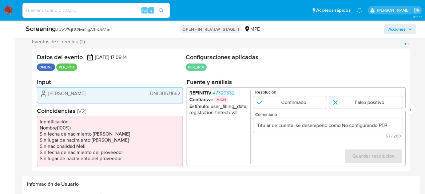
drag, startPoint x: 47, startPoint y: 94, endPoint x: 179, endPoint y: 96, distance: 132.8
click at [179, 96] on div "Braulio Javier Velazco Chirinos DNI 30571662" at bounding box center [110, 93] width 140 height 7
click at [401, 126] on input "Titular de cuenta Braulio Javier Velazco Chirinos DNI 30571662 se desempeño com…" at bounding box center [327, 126] width 149 height 8
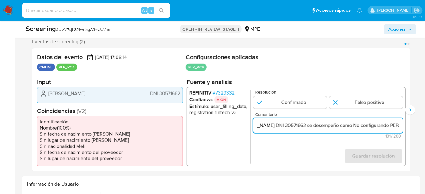
scroll to position [0, 88]
drag, startPoint x: 390, startPoint y: 126, endPoint x: 401, endPoint y: 128, distance: 10.9
click at [401, 128] on input "Titular de cuenta Braulio Javier Velazco Chirinos DNI 30571662 se desempeño com…" at bounding box center [327, 126] width 149 height 8
click at [369, 128] on input "Titular de cuenta Braulio Javier Velazco Chirinos DNI 30571662 se desempeño com…" at bounding box center [327, 126] width 149 height 8
click at [352, 126] on input "Titular de cuenta Braulio Javier Velazco Chirinos DNI 30571662 se desempeño com…" at bounding box center [327, 126] width 149 height 8
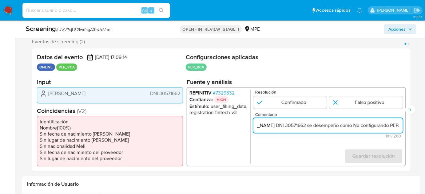
paste input "Subprefecto de la Provincia de Castilla desde Enero de 2023."
type input "Titular de cuenta Braulio Javier Velazco Chirinos DNI 30571662 se desempeño com…"
click at [371, 106] on input "1 de 2" at bounding box center [365, 102] width 73 height 12
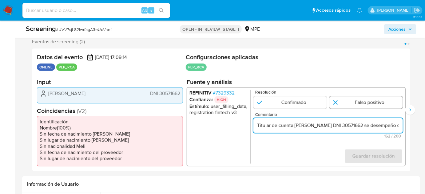
radio input "true"
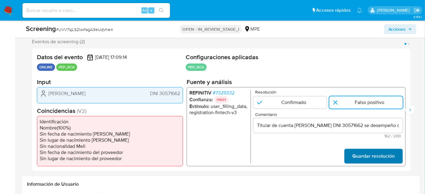
click at [373, 155] on span "Guardar resolución" at bounding box center [373, 157] width 42 height 14
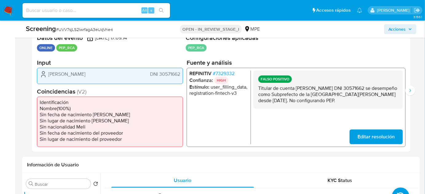
scroll to position [140, 0]
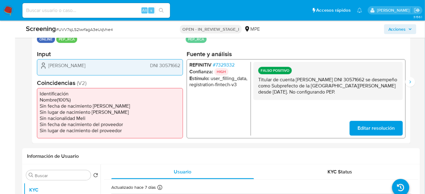
drag, startPoint x: 357, startPoint y: 92, endPoint x: 259, endPoint y: 82, distance: 98.9
click at [259, 82] on p "Titular de cuenta Braulio Javier Velazco Chirinos DNI 30571662 se desempeño com…" at bounding box center [328, 86] width 140 height 18
click at [408, 82] on icon "Siguiente" at bounding box center [409, 82] width 5 height 5
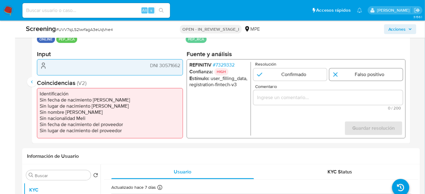
drag, startPoint x: 348, startPoint y: 76, endPoint x: 346, endPoint y: 79, distance: 4.4
click at [348, 76] on input "2 de 2" at bounding box center [365, 75] width 73 height 12
radio input "true"
click at [333, 97] on input "Comentario" at bounding box center [327, 98] width 149 height 8
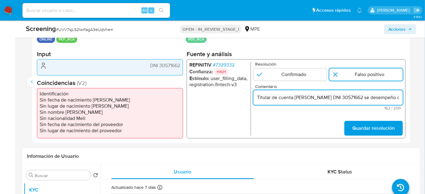
scroll to position [0, 222]
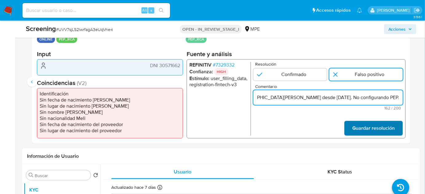
type input "Titular de cuenta Braulio Javier Velazco Chirinos DNI 30571662 se desempeño com…"
click at [358, 132] on span "Guardar resolución" at bounding box center [373, 129] width 42 height 14
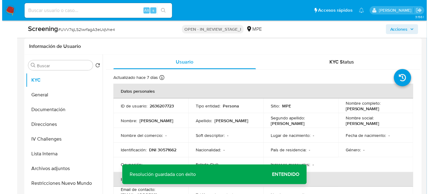
scroll to position [251, 0]
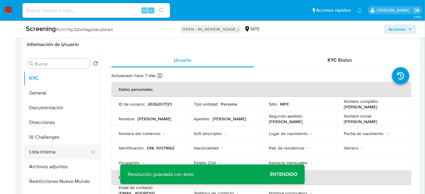
click at [63, 150] on button "Lista Interna" at bounding box center [60, 152] width 72 height 15
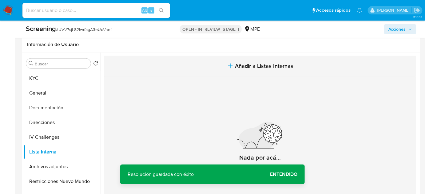
click at [247, 67] on span "Añadir a Listas Internas" at bounding box center [264, 66] width 58 height 7
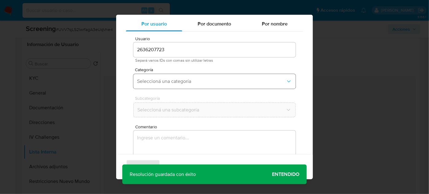
scroll to position [23, 0]
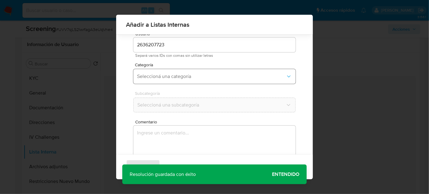
click at [202, 79] on span "Seleccioná una categoría" at bounding box center [211, 76] width 149 height 6
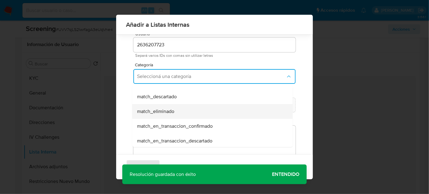
scroll to position [56, 0]
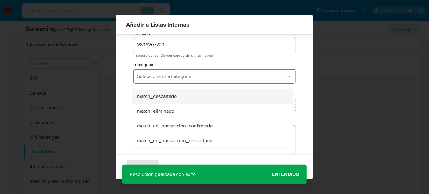
click at [183, 97] on div "match_descartado" at bounding box center [210, 96] width 147 height 15
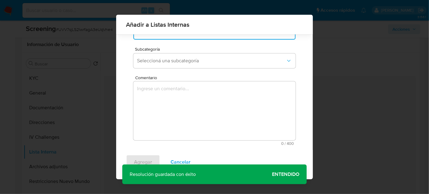
scroll to position [68, 0]
click at [201, 60] on span "Seleccioná una subcategoría" at bounding box center [211, 60] width 149 height 6
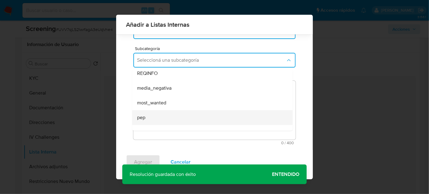
scroll to position [28, 0]
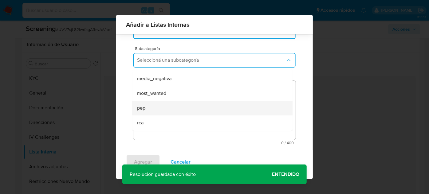
click at [159, 104] on div "pep" at bounding box center [210, 108] width 147 height 15
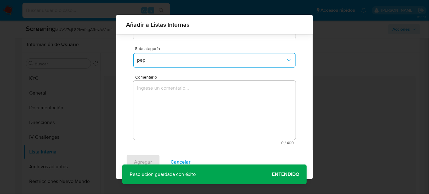
click at [159, 104] on textarea "Comentario" at bounding box center [214, 110] width 162 height 59
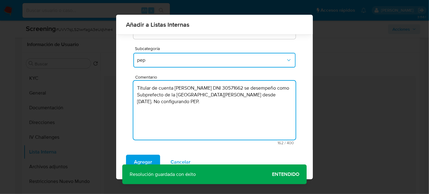
click at [179, 102] on textarea "Titular de cuenta Braulio Javier Velazco Chirinos DNI 30571662 se desempeño com…" at bounding box center [214, 110] width 162 height 59
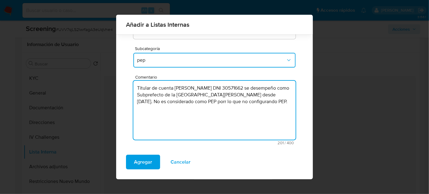
click at [159, 110] on textarea "Titular de cuenta Braulio Javier Velazco Chirinos DNI 30571662 se desempeño com…" at bounding box center [214, 110] width 162 height 59
click at [237, 104] on textarea "Titular de cuenta Braulio Javier Velazco Chirinos DNI 30571662 se desempeño com…" at bounding box center [214, 110] width 162 height 59
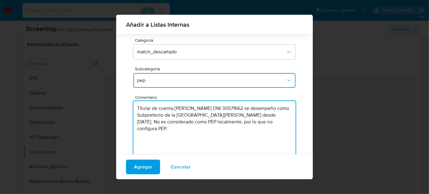
scroll to position [40, 0]
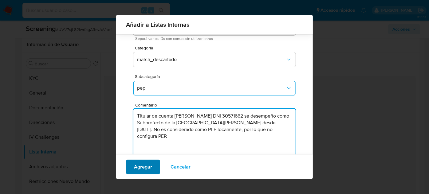
type textarea "Titular de cuenta Braulio Javier Velazco Chirinos DNI 30571662 se desempeño com…"
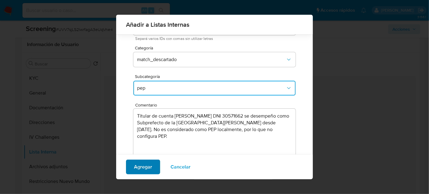
click at [145, 164] on span "Agregar" at bounding box center [143, 167] width 18 height 14
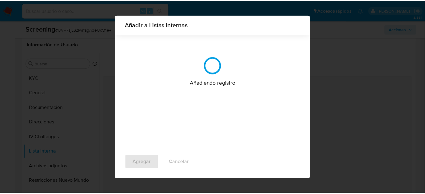
scroll to position [0, 0]
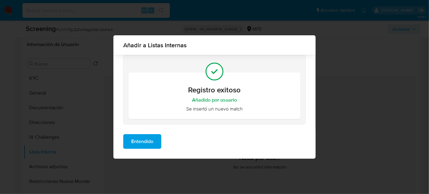
click at [151, 146] on span "Entendido" at bounding box center [142, 142] width 22 height 14
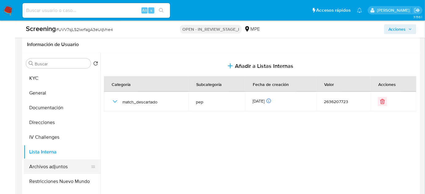
click at [72, 164] on button "Archivos adjuntos" at bounding box center [60, 166] width 72 height 15
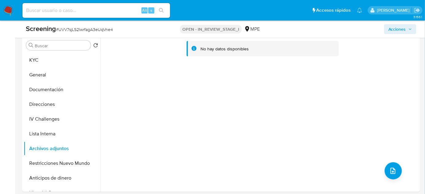
scroll to position [307, 0]
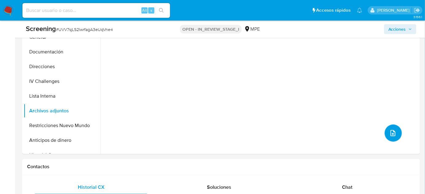
click at [389, 131] on icon "upload-file" at bounding box center [392, 133] width 7 height 7
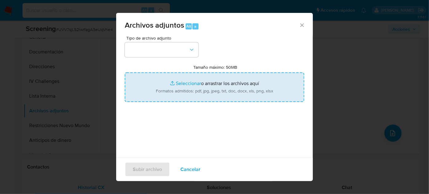
click at [248, 93] on input "Tamaño máximo: 50MB Seleccionar archivos" at bounding box center [214, 87] width 179 height 29
type input "C:\fakepath\Gobierno de Dina Boluarte designa a onc...s provinciales y distrita…"
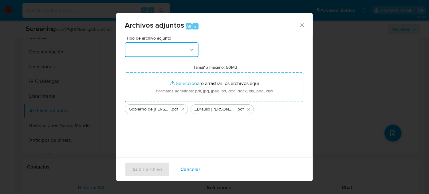
click at [146, 48] on button "button" at bounding box center [162, 49] width 74 height 15
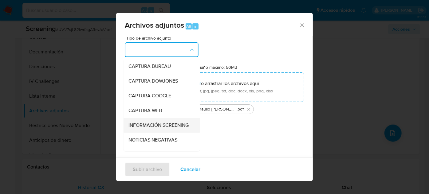
click at [153, 128] on span "INFORMACIÓN SCREENING" at bounding box center [158, 125] width 60 height 6
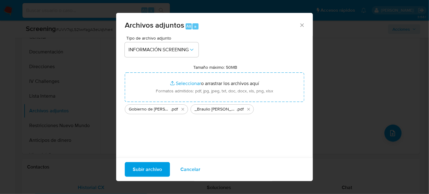
click at [159, 169] on span "Subir archivo" at bounding box center [147, 170] width 29 height 14
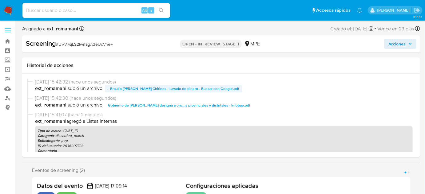
select select "10"
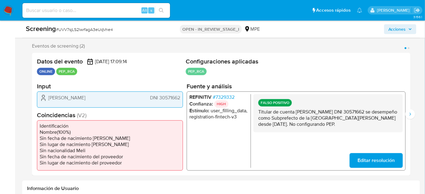
scroll to position [112, 0]
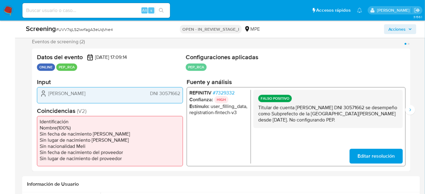
drag, startPoint x: 360, startPoint y: 120, endPoint x: 256, endPoint y: 108, distance: 105.4
click at [256, 108] on div "FALSO POSITIVO Titular de cuenta Braulio Javier Velazco Chirinos DNI 30571662 s…" at bounding box center [327, 109] width 149 height 38
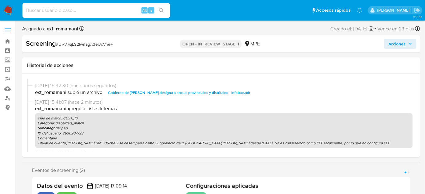
scroll to position [0, 0]
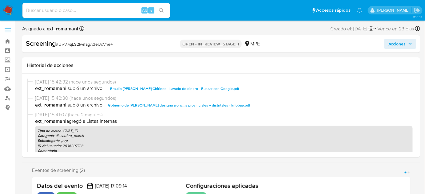
click at [401, 42] on span "Acciones" at bounding box center [397, 44] width 18 height 10
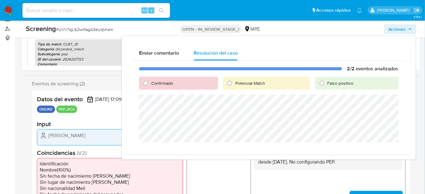
scroll to position [84, 0]
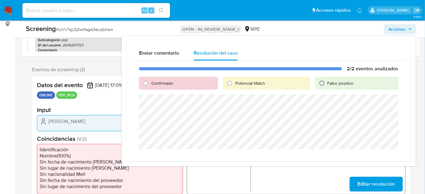
click at [324, 86] on input "Falso positivo" at bounding box center [322, 83] width 10 height 10
radio input "true"
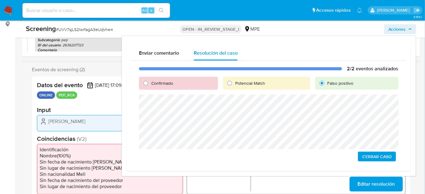
click at [370, 156] on span "Cerrar Caso" at bounding box center [376, 156] width 29 height 9
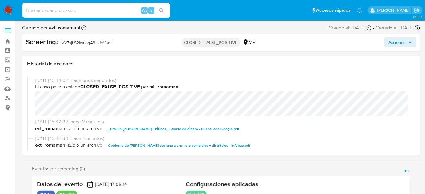
select select "10"
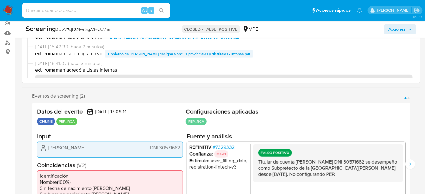
scroll to position [56, 0]
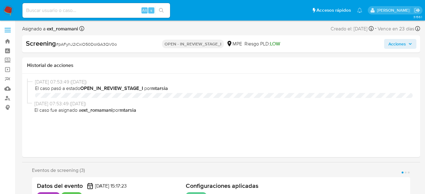
select select "10"
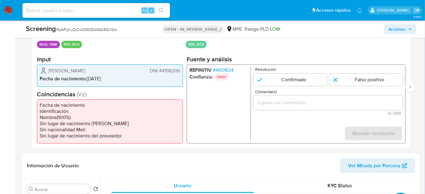
scroll to position [140, 0]
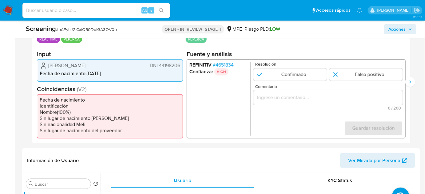
drag, startPoint x: 122, startPoint y: 67, endPoint x: 48, endPoint y: 68, distance: 74.1
click at [48, 68] on div "[PERSON_NAME] DNI 44198206" at bounding box center [110, 65] width 140 height 7
click at [226, 64] on span "# 4651834" at bounding box center [223, 65] width 21 height 6
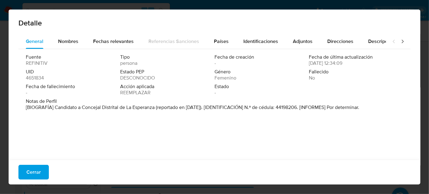
drag, startPoint x: 55, startPoint y: 108, endPoint x: 155, endPoint y: 109, distance: 99.9
click at [155, 109] on font "[BIOGRAFÍA] Candidato a Concejal Distrital de La Esperanza (reportado en [DATE]…" at bounding box center [192, 107] width 333 height 7
drag, startPoint x: 33, startPoint y: 173, endPoint x: 37, endPoint y: 169, distance: 5.2
click at [32, 173] on span "Cerrar" at bounding box center [33, 173] width 14 height 14
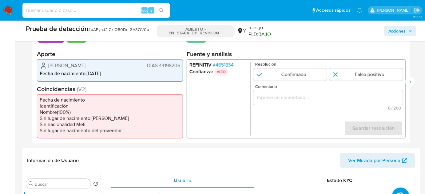
click at [233, 64] on font "4651834" at bounding box center [224, 64] width 18 height 7
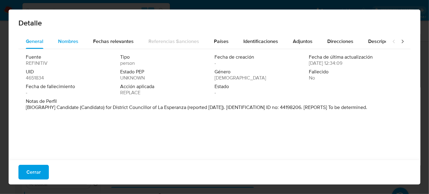
click at [77, 40] on span "Nombres" at bounding box center [68, 41] width 20 height 7
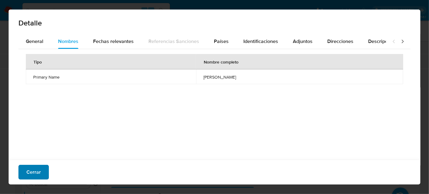
click at [36, 168] on font "Cerrar" at bounding box center [33, 172] width 14 height 15
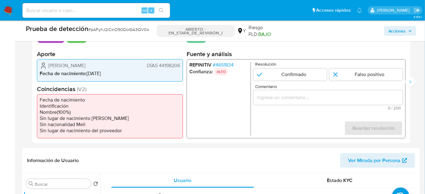
click at [267, 101] on div "1 de 3" at bounding box center [327, 97] width 149 height 15
click at [268, 100] on input "Comentario" at bounding box center [327, 98] width 149 height 8
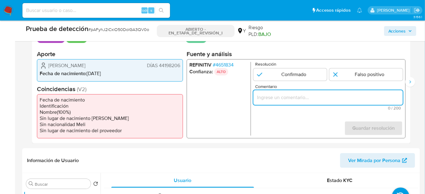
paste input "Titular de cuenta se desempeño como No configurando PEP."
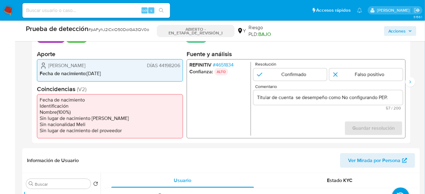
click at [212, 104] on ul "REFINITIV # 4651834 Confianza: ALTO" at bounding box center [219, 99] width 61 height 74
drag, startPoint x: 47, startPoint y: 65, endPoint x: 179, endPoint y: 67, distance: 132.1
click at [179, 67] on div "Drucila Danetsy Aquino Aguirre DÍAS 44198206" at bounding box center [110, 65] width 140 height 7
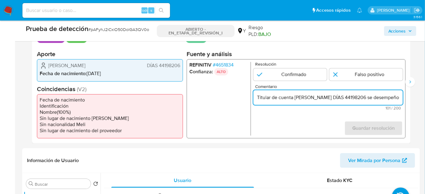
click at [371, 97] on input "Titular de cuenta Drucila Danetsy Aquino Aguirre DÍAS 44198206 se desempeño com…" at bounding box center [327, 98] width 149 height 8
click at [223, 98] on ul "REFINITIV # 4651834 Confianza: ALTO" at bounding box center [219, 99] width 61 height 74
drag, startPoint x: 391, startPoint y: 97, endPoint x: 397, endPoint y: 98, distance: 5.9
click at [397, 98] on input "Titular de cuenta Drucila Danetsy Aquino Aguirre, DNI 44198206, se desempeño co…" at bounding box center [327, 98] width 149 height 8
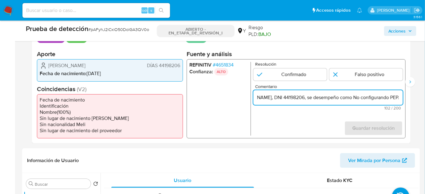
click at [339, 98] on input "Titular de cuenta Drucila Danetsy Aquino Aguirre, DNI 44198206, se desempeño co…" at bounding box center [327, 98] width 149 height 8
click at [353, 97] on input "Titular de cuenta Drucila Danetsy Aquino Aguirre, DNI 44198206, se desempeño co…" at bounding box center [327, 98] width 149 height 8
paste input "Candidato a Concejal Distrital de La Esperanza hasta Septiembre de 2018."
type input "Titular de cuenta [PERSON_NAME], DNI 44198206, se desempeño como Candidato a Co…"
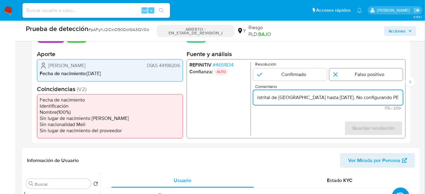
scroll to position [0, 0]
click at [359, 75] on input "1 de 3" at bounding box center [365, 75] width 73 height 12
radio input "true"
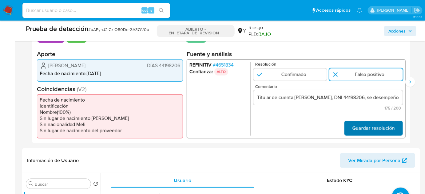
click at [361, 127] on span "Guardar resolución" at bounding box center [373, 129] width 42 height 14
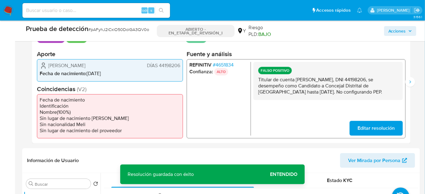
drag, startPoint x: 277, startPoint y: 100, endPoint x: 256, endPoint y: 81, distance: 28.0
click at [256, 81] on div "FALSO POSITIVO Titular de cuenta Drucila Danetsy Aquino Aguirre, DNI 44198206, …" at bounding box center [327, 81] width 149 height 38
click at [408, 83] on icon "Siguiente" at bounding box center [409, 82] width 5 height 5
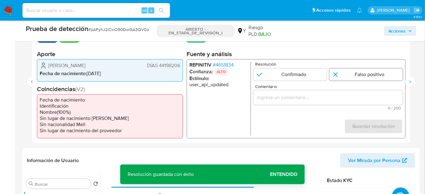
click at [357, 78] on input "2 de 3" at bounding box center [365, 75] width 73 height 12
radio input "true"
click at [342, 100] on input "Comentario" at bounding box center [327, 98] width 149 height 8
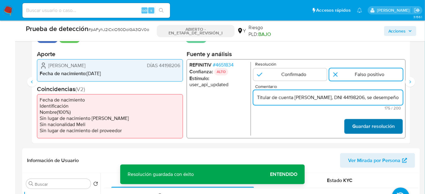
scroll to position [0, 253]
type input "Titular de cuenta Drucila Danetsy Aquino Aguirre, DNI 44198206, se desempeño co…"
click at [366, 123] on font "Guardar resolución" at bounding box center [373, 126] width 42 height 15
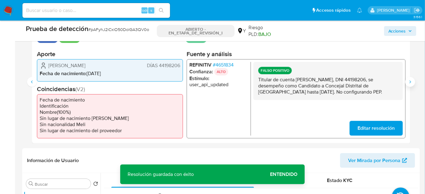
click at [407, 83] on button "Siguiente" at bounding box center [410, 82] width 10 height 10
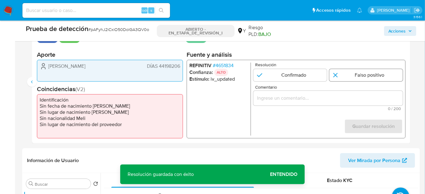
click at [360, 75] on input "3 de 3" at bounding box center [365, 75] width 73 height 12
radio input "true"
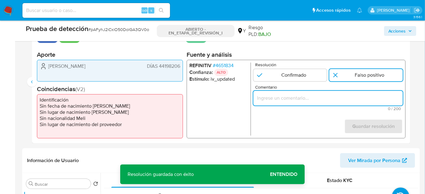
click at [335, 99] on input "Comentario" at bounding box center [327, 98] width 149 height 8
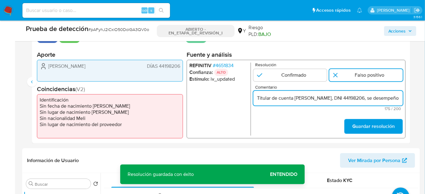
scroll to position [0, 253]
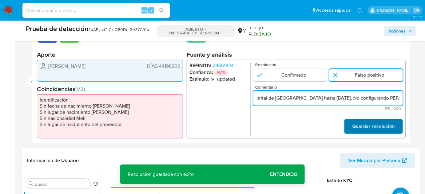
type input "Titular de cuenta Drucila Danetsy Aquino Aguirre, DNI 44198206, se desempeño co…"
click at [356, 124] on font "Guardar resolución" at bounding box center [373, 126] width 42 height 15
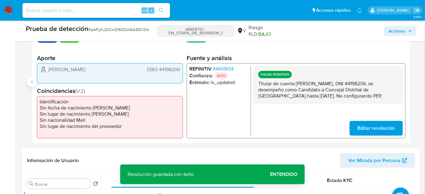
click at [32, 82] on icon "Anterior" at bounding box center [32, 82] width 2 height 3
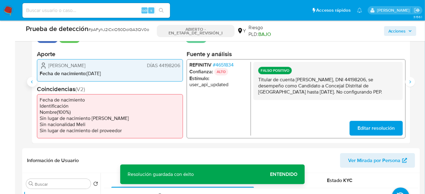
click at [32, 82] on icon "Anterior" at bounding box center [32, 82] width 2 height 3
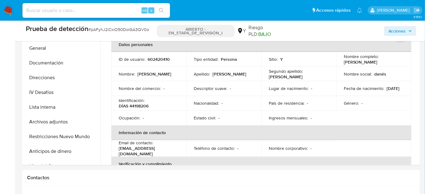
scroll to position [307, 0]
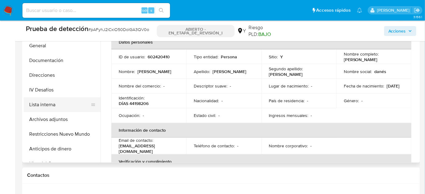
click at [64, 105] on button "Lista interna" at bounding box center [60, 104] width 72 height 15
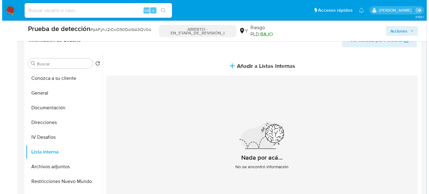
scroll to position [251, 0]
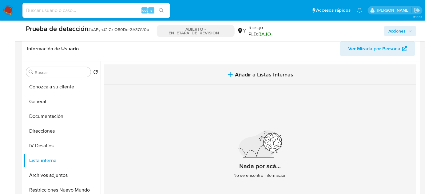
click at [242, 81] on button "Añadir a Listas Internas" at bounding box center [260, 75] width 312 height 21
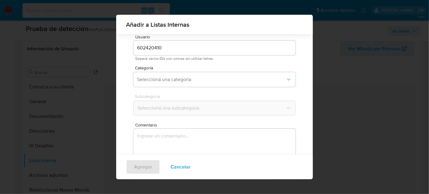
scroll to position [23, 0]
click at [198, 74] on span "Seleccioná una categoría" at bounding box center [211, 76] width 149 height 6
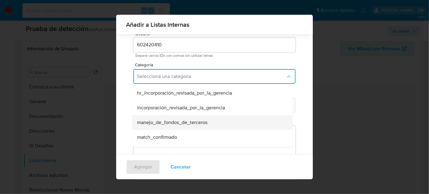
scroll to position [28, 0]
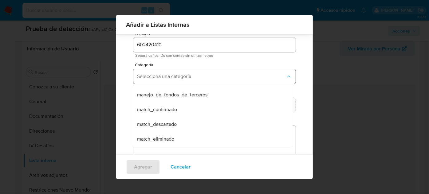
drag, startPoint x: 170, startPoint y: 122, endPoint x: 181, endPoint y: 80, distance: 43.4
click at [170, 122] on span "match_descartado" at bounding box center [157, 124] width 40 height 6
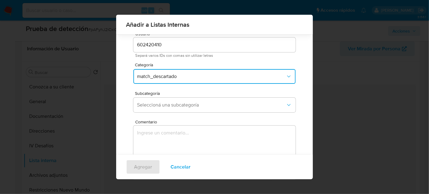
scroll to position [51, 0]
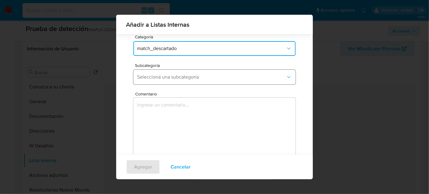
click at [184, 76] on span "Seleccioná una subcategoría" at bounding box center [211, 77] width 149 height 6
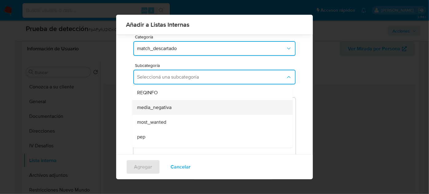
scroll to position [28, 0]
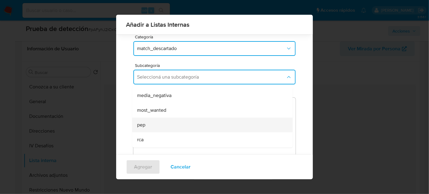
click at [151, 122] on div "pep" at bounding box center [210, 125] width 147 height 15
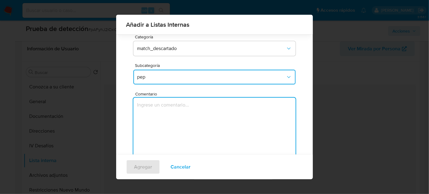
click at [151, 122] on textarea "Comentario" at bounding box center [214, 127] width 162 height 59
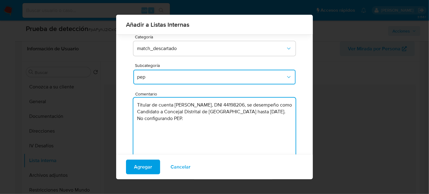
click at [234, 120] on textarea "Titular de cuenta Drucila Danetsy Aquino Aguirre, DNI 44198206, se desempeño co…" at bounding box center [214, 127] width 162 height 59
type textarea "Titular de cuenta Drucila Danetsy Aquino Aguirre, DNI 44198206, se desempeño co…"
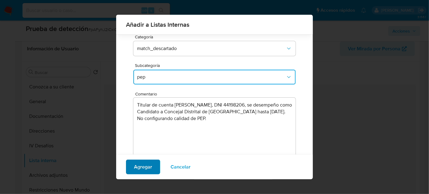
click at [143, 166] on span "Agregar" at bounding box center [143, 167] width 18 height 14
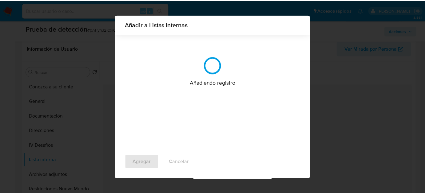
scroll to position [0, 0]
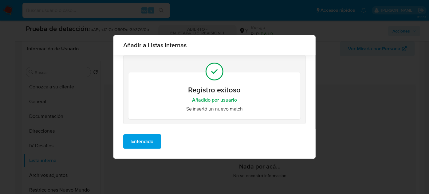
click at [137, 143] on span "Entendido" at bounding box center [142, 142] width 22 height 14
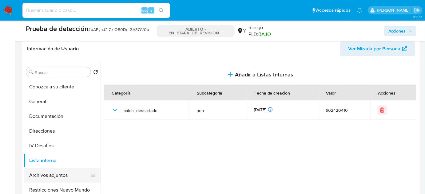
click at [51, 171] on button "Archivos adjuntos" at bounding box center [60, 175] width 72 height 15
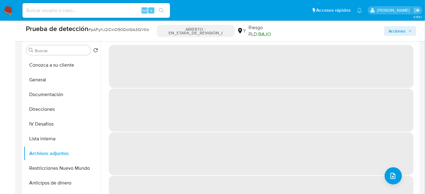
scroll to position [279, 0]
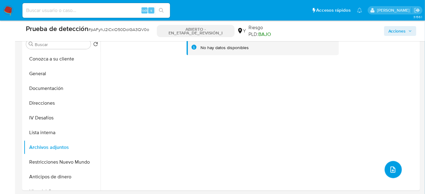
click at [385, 169] on button "subir archivo" at bounding box center [392, 169] width 17 height 17
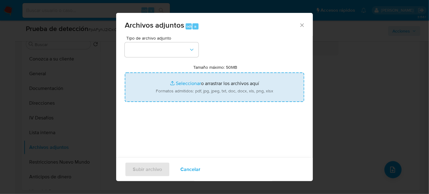
click at [195, 88] on input "Tamaño máximo: 50MB Seleccionar archivos" at bounding box center [214, 87] width 179 height 29
type input "C:\fakepath\_Drucila Danetsy Aquino Aguirre_ Lavado de dinero - Buscar con Goog…"
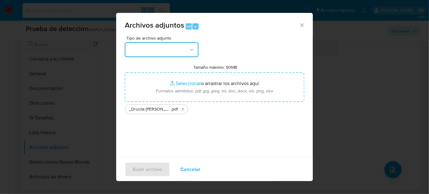
click at [136, 45] on button "button" at bounding box center [162, 49] width 74 height 15
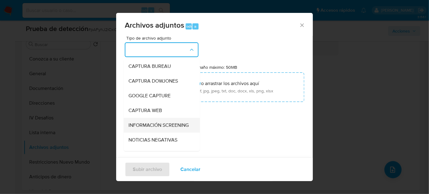
click at [139, 124] on span "INFORMACIÓN SCREENING" at bounding box center [158, 125] width 60 height 6
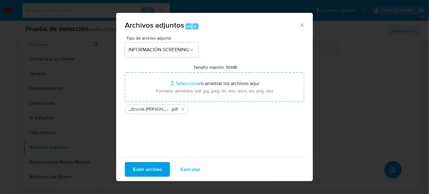
click at [153, 165] on span "Subir archivo" at bounding box center [147, 170] width 29 height 14
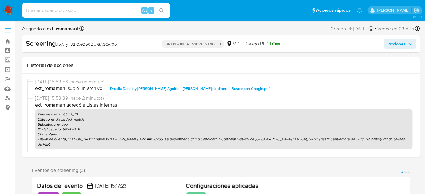
select select "10"
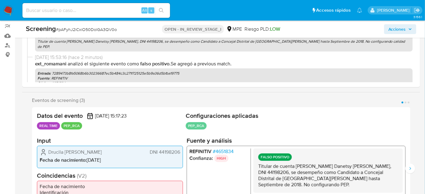
scroll to position [84, 0]
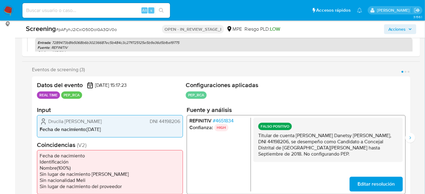
drag, startPoint x: 272, startPoint y: 157, endPoint x: 255, endPoint y: 136, distance: 26.4
click at [255, 136] on div "FALSO POSITIVO Titular de cuenta Drucila [PERSON_NAME], DNI 44198206, se desemp…" at bounding box center [327, 140] width 149 height 44
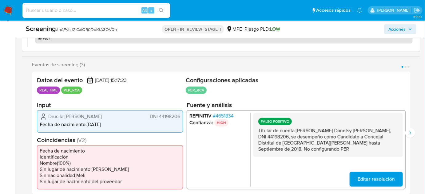
scroll to position [112, 0]
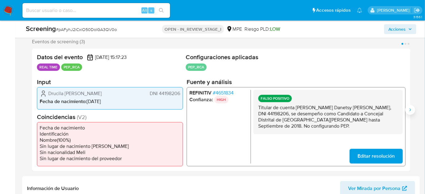
click at [410, 105] on button "Siguiente" at bounding box center [410, 110] width 10 height 10
click at [410, 106] on button "Siguiente" at bounding box center [410, 110] width 10 height 10
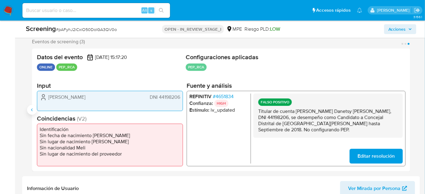
click at [32, 108] on icon "Anterior" at bounding box center [31, 110] width 5 height 5
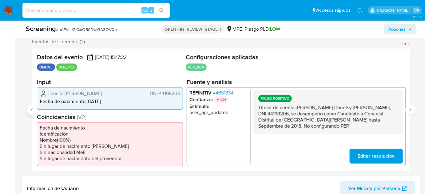
click at [32, 108] on icon "Anterior" at bounding box center [31, 110] width 5 height 5
click at [401, 31] on span "Acciones" at bounding box center [397, 29] width 18 height 10
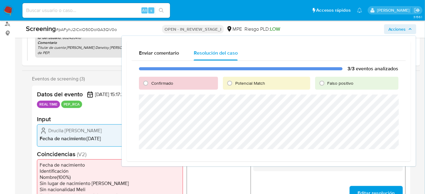
scroll to position [56, 0]
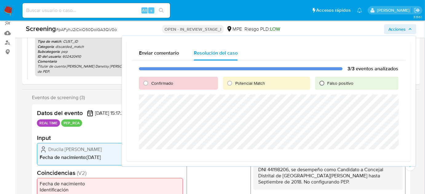
click at [326, 84] on input "Falso positivo" at bounding box center [322, 83] width 10 height 10
radio input "true"
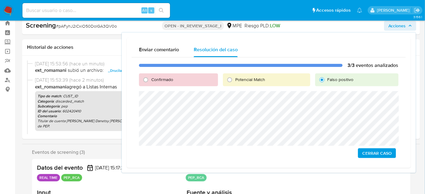
scroll to position [28, 0]
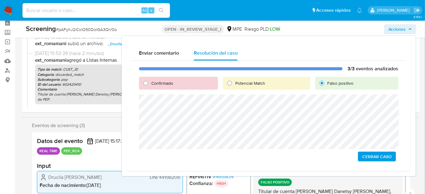
click at [381, 158] on span "Cerrar Caso" at bounding box center [376, 156] width 29 height 9
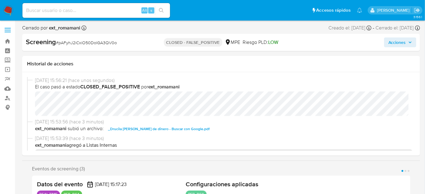
select select "10"
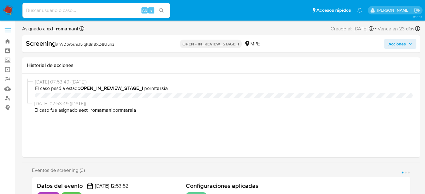
select select "10"
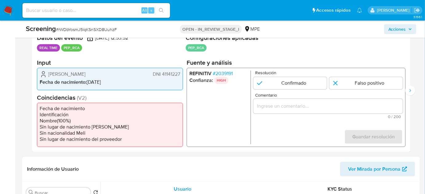
scroll to position [140, 0]
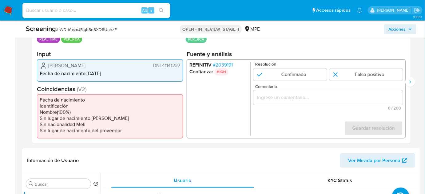
drag, startPoint x: 122, startPoint y: 67, endPoint x: 48, endPoint y: 67, distance: 74.4
click at [48, 67] on div "Aliz Aracelly Perez Martinez DNI 41141227" at bounding box center [110, 65] width 140 height 7
click at [227, 62] on span "# 2039191" at bounding box center [223, 65] width 20 height 6
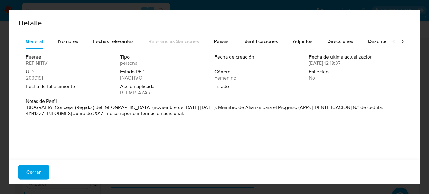
drag, startPoint x: 74, startPoint y: 108, endPoint x: 147, endPoint y: 111, distance: 73.2
click at [147, 111] on font "[BIOGRAFÍA] Concejal (Regidor) del Distrito de Samanco (noviembre de 2012-2015)…" at bounding box center [204, 110] width 357 height 13
click at [144, 152] on div "Fuente REFINITIV Tipo persona Fecha de creación - Fecha de última actualización…" at bounding box center [214, 103] width 392 height 108
click at [38, 171] on span "Cerrar" at bounding box center [33, 173] width 14 height 14
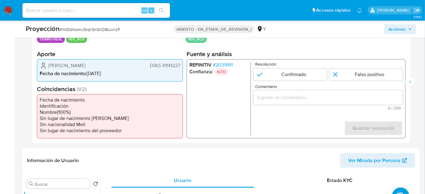
click at [229, 63] on font "2039191" at bounding box center [223, 64] width 17 height 7
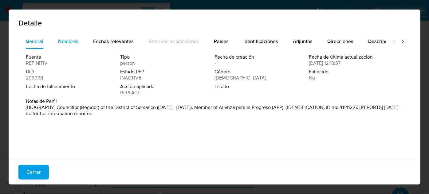
click at [69, 41] on span "Nombres" at bounding box center [68, 41] width 20 height 7
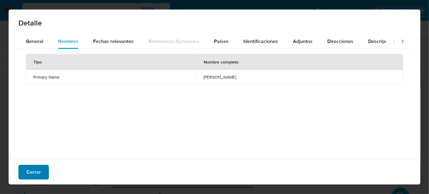
click at [39, 173] on font "Cerrar" at bounding box center [33, 172] width 14 height 15
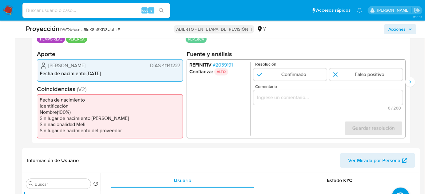
click at [283, 101] on input "Comentario" at bounding box center [327, 98] width 149 height 8
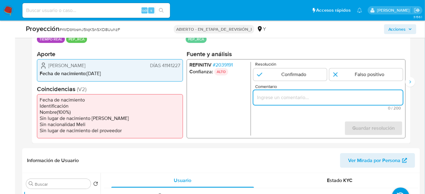
paste input "Titular de cuenta se desempeño como No configurando PEP."
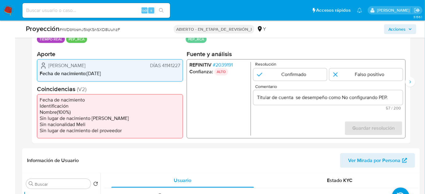
click at [342, 98] on input "Titular de cuenta se desempeño como No configurando PEP." at bounding box center [327, 98] width 149 height 8
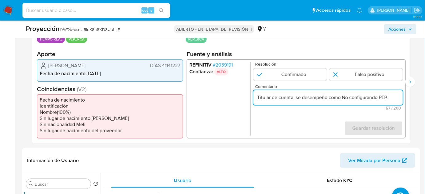
paste input "Regidor del Distrito de Samanco hasta 2015."
type input "Titular de cuenta se desempeño como Regidor del Distrito de Samanco hasta 2015.…"
click at [279, 100] on input "Titular de cuenta se desempeño como Regidor del Distrito de Samanco hasta 2015.…" at bounding box center [327, 98] width 149 height 8
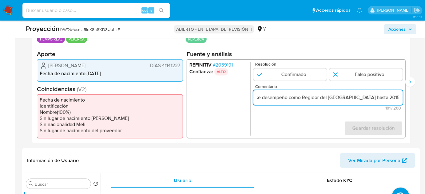
click at [279, 100] on input "Titular de cuenta se desempeño como Regidor del Distrito de Samanco hasta 2015.…" at bounding box center [327, 98] width 149 height 8
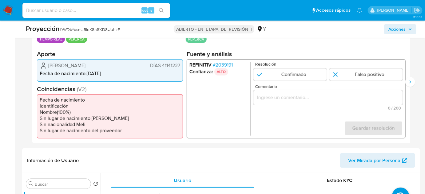
click at [187, 93] on div "REFINITIV # 2039191 Confianza: ALTO Resolución Confirmado Falso positivo Coment…" at bounding box center [296, 98] width 219 height 79
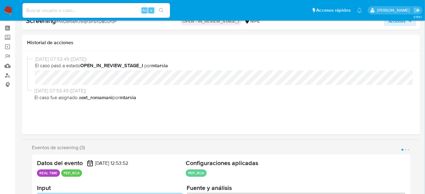
select select "10"
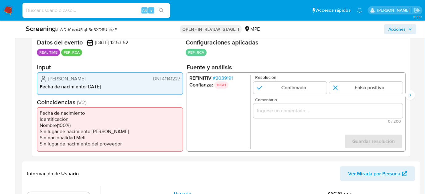
scroll to position [140, 0]
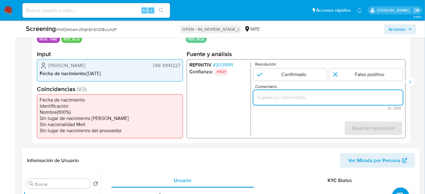
click at [273, 99] on input "Comentario" at bounding box center [327, 98] width 149 height 8
paste input "Titular de cuenta se desempeño como Regidor del [GEOGRAPHIC_DATA] hasta 2015. N…"
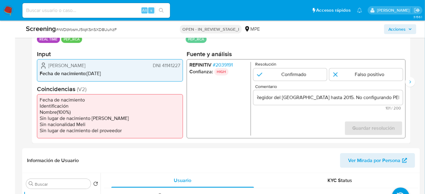
click at [265, 126] on form "Resolución Confirmado Falso positivo Comentario Titular de cuenta se desempeño …" at bounding box center [327, 99] width 149 height 74
drag, startPoint x: 47, startPoint y: 67, endPoint x: 180, endPoint y: 68, distance: 133.4
click at [180, 68] on div "[PERSON_NAME] DNI 41141227 Fecha de nacimiento : [DEMOGRAPHIC_DATA]" at bounding box center [110, 70] width 146 height 22
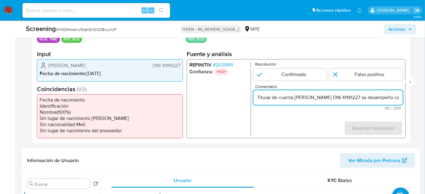
click at [355, 96] on input "Titular de cuenta [PERSON_NAME] DNI 41141227 se desempeño como Regidor del [GEO…" at bounding box center [327, 98] width 149 height 8
click at [384, 98] on input "Titular de cuenta [PERSON_NAME], DNI 41141227 se desempeño como Regidor del [GE…" at bounding box center [327, 98] width 149 height 8
drag, startPoint x: 379, startPoint y: 96, endPoint x: 397, endPoint y: 96, distance: 17.5
click at [397, 96] on input "Titular de cuenta [PERSON_NAME], DNI 41141227, se desempeño como Regidor del [G…" at bounding box center [327, 98] width 149 height 8
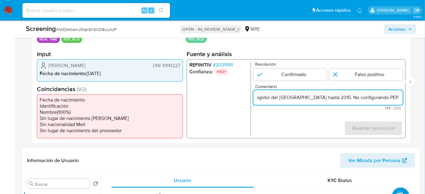
click at [389, 96] on input "Titular de cuenta [PERSON_NAME], DNI 41141227, se desempeño como Regidor del [G…" at bounding box center [327, 98] width 149 height 8
type input "Titular de cuenta [PERSON_NAME], DNI 41141227, se desempeño como Regidor del [G…"
click at [356, 74] on input "1 de 3" at bounding box center [365, 75] width 73 height 12
radio input "true"
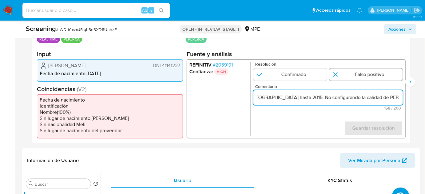
scroll to position [0, 0]
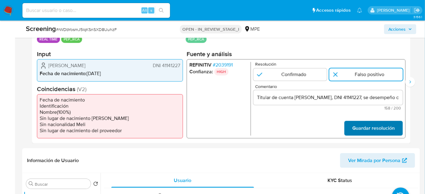
click at [370, 124] on span "Guardar resolución" at bounding box center [373, 129] width 42 height 14
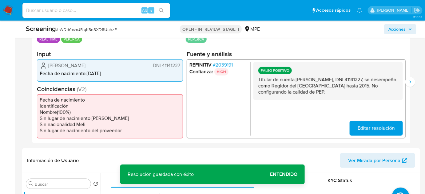
drag, startPoint x: 343, startPoint y: 92, endPoint x: 255, endPoint y: 82, distance: 88.2
click at [255, 82] on div "FALSO POSITIVO Titular de cuenta Aliz Aracelly Perez Martinez, DNI 41141227, se…" at bounding box center [327, 81] width 149 height 38
click at [409, 83] on icon "Siguiente" at bounding box center [409, 82] width 5 height 5
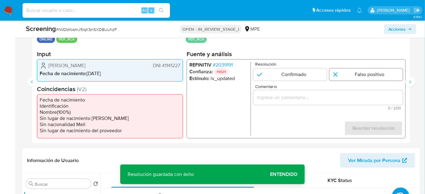
click at [359, 78] on input "2 de 3" at bounding box center [365, 75] width 73 height 12
radio input "true"
click at [325, 98] on input "Comentario" at bounding box center [327, 98] width 149 height 8
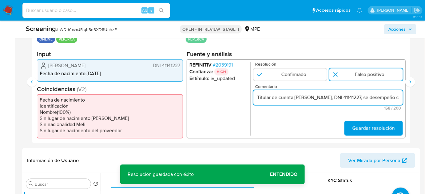
scroll to position [0, 206]
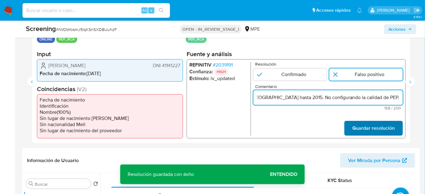
type input "Titular de cuenta [PERSON_NAME], DNI 41141227, se desempeño como Regidor del [G…"
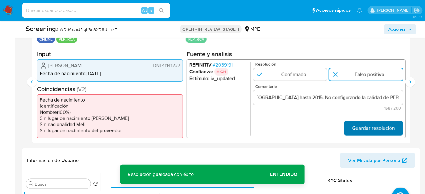
scroll to position [0, 0]
click at [353, 125] on span "Guardar resolución" at bounding box center [373, 129] width 42 height 14
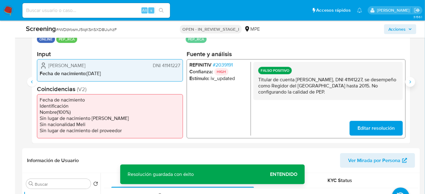
click at [408, 83] on icon "Siguiente" at bounding box center [409, 82] width 5 height 5
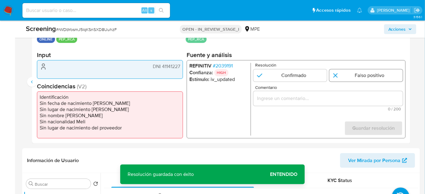
click at [372, 75] on input "3 de 3" at bounding box center [365, 75] width 73 height 12
radio input "true"
click at [356, 100] on input "Comentario" at bounding box center [327, 99] width 149 height 8
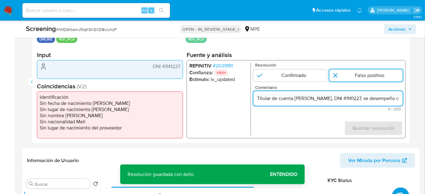
scroll to position [0, 206]
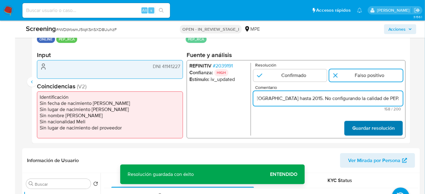
type input "Titular de cuenta [PERSON_NAME], DNI 41141227, se desempeño como Regidor del [G…"
click at [360, 128] on span "Guardar resolución" at bounding box center [373, 129] width 42 height 14
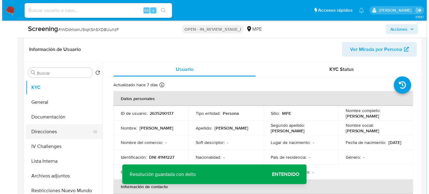
scroll to position [251, 0]
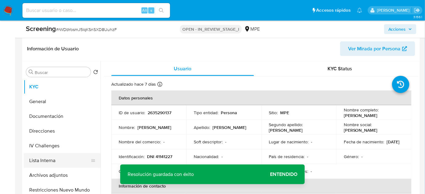
click at [47, 162] on button "Lista Interna" at bounding box center [60, 160] width 72 height 15
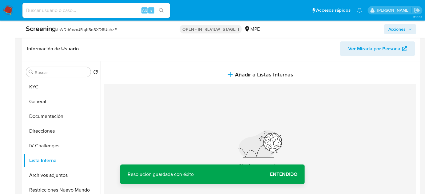
click at [278, 175] on span "Entendido" at bounding box center [283, 175] width 27 height 0
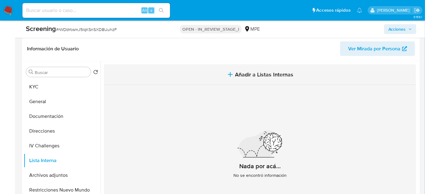
click at [226, 72] on icon "button" at bounding box center [229, 74] width 7 height 7
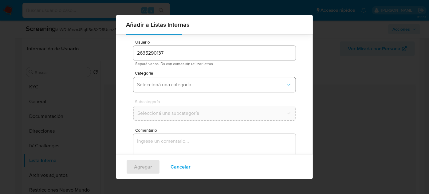
scroll to position [23, 0]
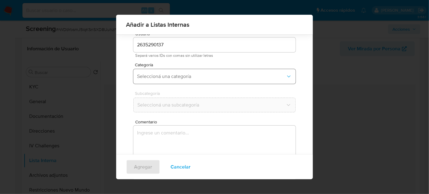
click at [199, 75] on span "Seleccioná una categoría" at bounding box center [211, 76] width 149 height 6
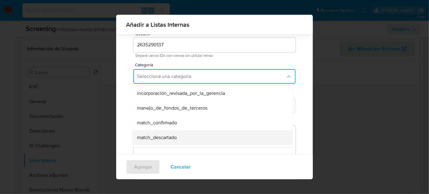
scroll to position [28, 0]
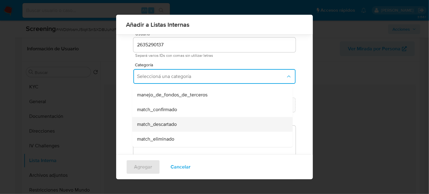
click at [169, 124] on span "match_descartado" at bounding box center [157, 124] width 40 height 6
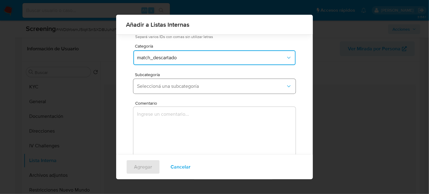
scroll to position [51, 0]
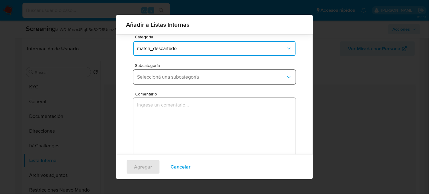
click at [191, 80] on button "Seleccioná una subcategoría" at bounding box center [214, 77] width 162 height 15
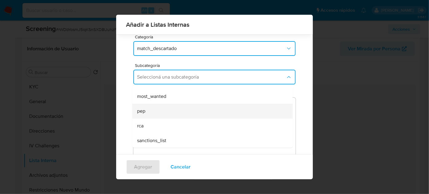
scroll to position [42, 0]
click at [169, 112] on div "pep" at bounding box center [210, 111] width 147 height 15
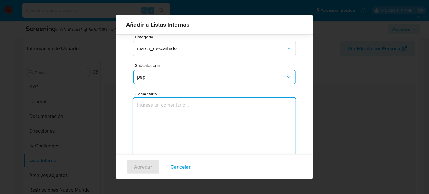
click at [169, 112] on textarea "Comentario" at bounding box center [214, 127] width 162 height 59
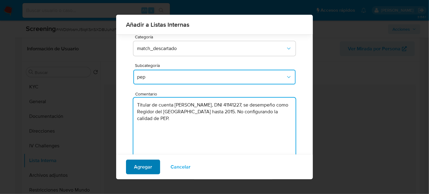
type textarea "Titular de cuenta Aliz Aracelly Perez Martinez, DNI 41141227, se desempeño como…"
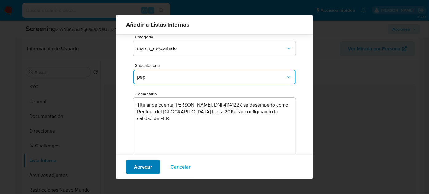
click at [147, 167] on span "Agregar" at bounding box center [143, 167] width 18 height 14
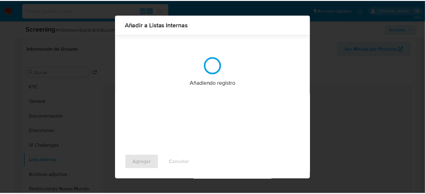
scroll to position [0, 0]
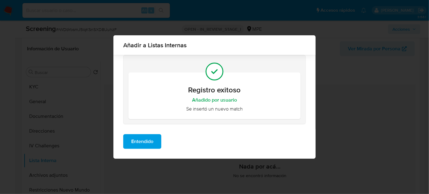
click at [147, 140] on span "Entendido" at bounding box center [142, 142] width 22 height 14
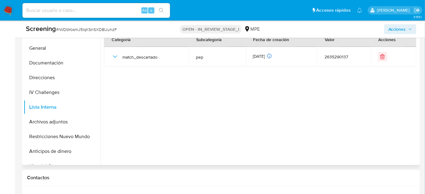
scroll to position [307, 0]
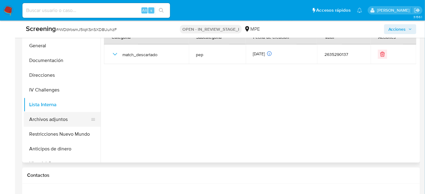
click at [54, 117] on button "Archivos adjuntos" at bounding box center [60, 119] width 72 height 15
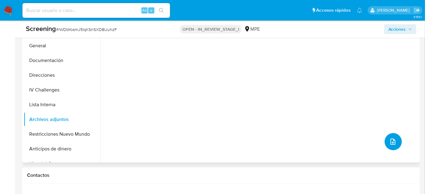
click at [389, 141] on icon "upload-file" at bounding box center [392, 141] width 7 height 7
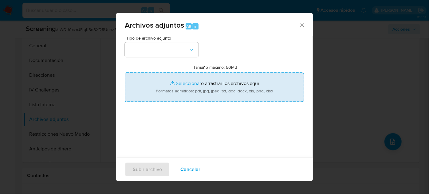
click at [192, 77] on input "Tamaño máximo: 50MB Seleccionar archivos" at bounding box center [214, 87] width 179 height 29
type input "C:\fakepath\_Aliz Aracelly Perez Martinez_ - Buscar con Google.pdf"
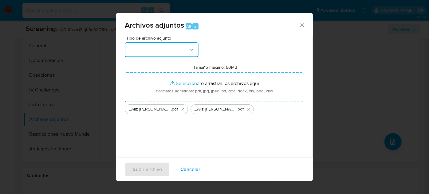
click at [182, 54] on button "button" at bounding box center [162, 49] width 74 height 15
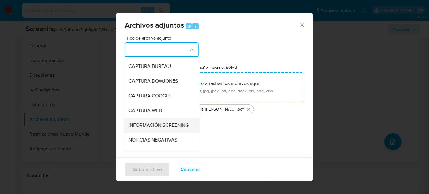
click at [149, 121] on div "INFORMACIÓN SCREENING" at bounding box center [159, 125] width 63 height 15
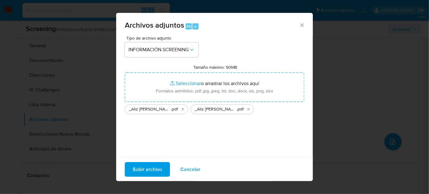
click at [155, 170] on span "Subir archivo" at bounding box center [147, 170] width 29 height 14
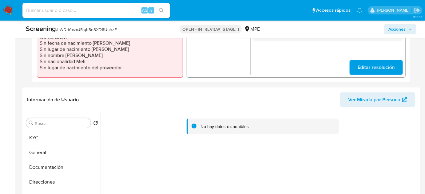
scroll to position [167, 0]
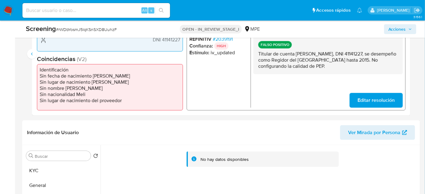
drag, startPoint x: 343, startPoint y: 68, endPoint x: 257, endPoint y: 55, distance: 86.6
click at [257, 55] on div "FALSO POSITIVO Titular de cuenta Aliz Aracelly Perez Martinez, DNI 41141227, se…" at bounding box center [327, 55] width 149 height 38
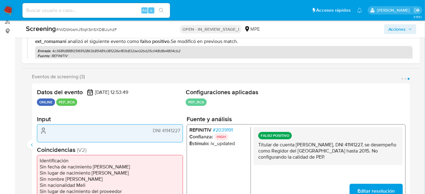
scroll to position [0, 0]
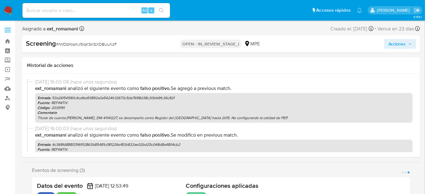
click at [228, 89] on p "ext_romamani Analizó el siguiente evento como Falso positivo . Se agregó a prev…" at bounding box center [223, 88] width 377 height 7
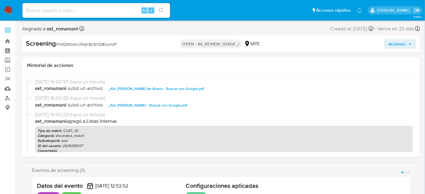
select select "10"
click at [400, 48] on span "Acciones" at bounding box center [397, 44] width 18 height 10
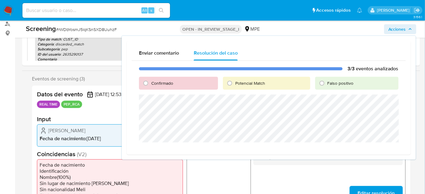
scroll to position [84, 0]
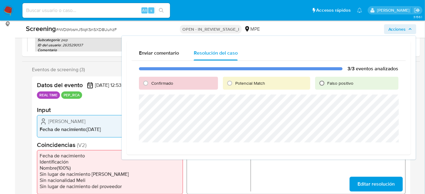
click at [326, 85] on input "Falso positivo" at bounding box center [322, 83] width 10 height 10
radio input "true"
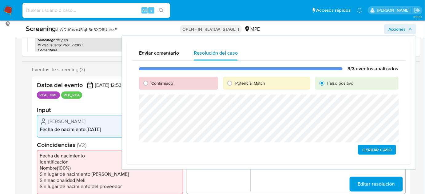
click at [367, 149] on span "Cerrar Caso" at bounding box center [376, 150] width 29 height 9
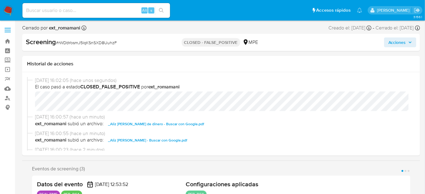
select select "10"
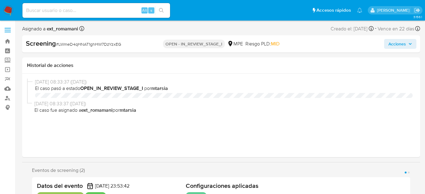
select select "10"
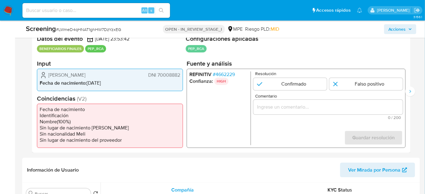
scroll to position [140, 0]
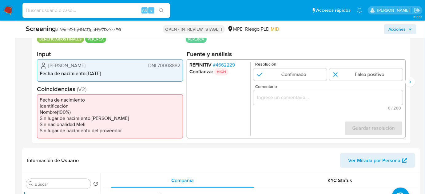
drag, startPoint x: 129, startPoint y: 65, endPoint x: 50, endPoint y: 66, distance: 79.0
click at [48, 67] on div "Duber Alejandro Campos Charalla DNI 70008882" at bounding box center [110, 65] width 140 height 7
click at [155, 47] on div "Datos del evento 19/08/2025 23:53:42 BENEFICIARIOS FINALES PEP_RCA Configuracio…" at bounding box center [221, 82] width 378 height 123
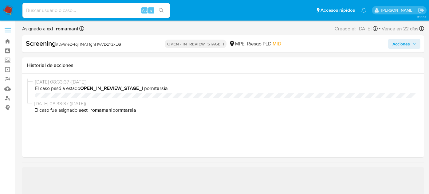
select select "10"
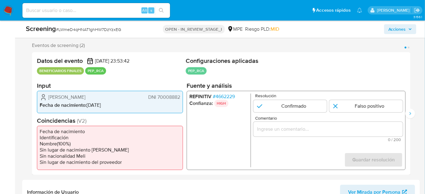
scroll to position [112, 0]
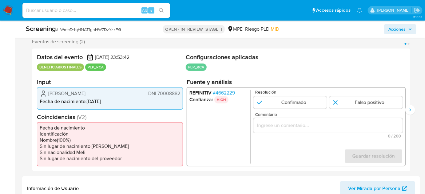
click at [221, 91] on span "# 4662229" at bounding box center [224, 93] width 22 height 6
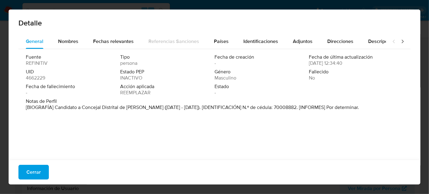
drag, startPoint x: 54, startPoint y: 107, endPoint x: 160, endPoint y: 109, distance: 105.7
click at [160, 109] on font "[BIOGRAFÍA] Candidato a Concejal Distrital de Mariano Melgar (septiembre de 201…" at bounding box center [192, 107] width 333 height 7
click at [36, 170] on span "Cerrar" at bounding box center [33, 173] width 14 height 14
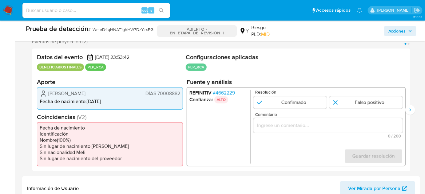
click at [300, 126] on input "Comentario" at bounding box center [327, 126] width 149 height 8
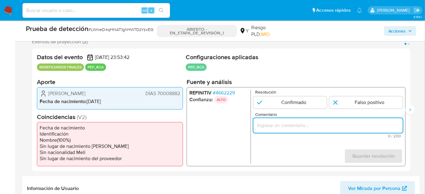
paste input "Titular de cuenta se desempeño como No configurando PEP."
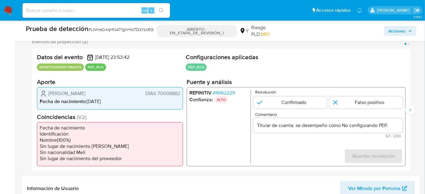
drag, startPoint x: 46, startPoint y: 93, endPoint x: 171, endPoint y: 92, distance: 125.4
click at [171, 92] on div "Duber Alejandro Campos Charalla DÍAS 70008882" at bounding box center [110, 93] width 140 height 7
click at [159, 99] on li "Fecha de nacimiento : 31/10/1987" at bounding box center [110, 102] width 140 height 6
drag, startPoint x: 180, startPoint y: 93, endPoint x: 47, endPoint y: 91, distance: 133.1
click at [47, 91] on div "Duber Alejandro Campos Charalla DÍAS 70008882 Fecha de nacimiento : 31/10/1987" at bounding box center [110, 98] width 146 height 22
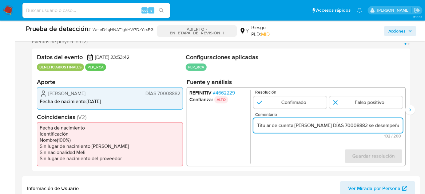
click at [371, 126] on input "Titular de cuenta Duber Alejandro Campos Charalla DÍAS 70008882 se desempeño co…" at bounding box center [327, 126] width 149 height 8
drag, startPoint x: 385, startPoint y: 124, endPoint x: 358, endPoint y: 124, distance: 27.0
click at [398, 126] on input "Titular de cuenta Duber Alejandro Campos Charalla, DNI 70008882 se desempeño co…" at bounding box center [327, 126] width 149 height 8
click at [315, 125] on input "Titular de cuenta Duber Alejandro Campos Charalla, DNI 70008882 se desempeño co…" at bounding box center [327, 126] width 149 height 8
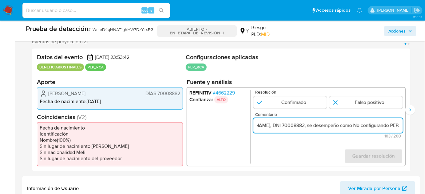
click at [364, 127] on input "Titular de cuenta Duber Alejandro Campos Charalla, DNI 70008882, se desempeño c…" at bounding box center [327, 126] width 149 height 8
drag, startPoint x: 390, startPoint y: 125, endPoint x: 401, endPoint y: 125, distance: 11.7
click at [401, 125] on input "Titular de cuenta Duber Alejandro Campos Charalla, DNI 70008882, se desempeño c…" at bounding box center [327, 126] width 149 height 8
click at [352, 127] on input "Titular de cuenta Duber Alejandro Campos Charalla, DNI 70008882, se desempeño c…" at bounding box center [327, 126] width 149 height 8
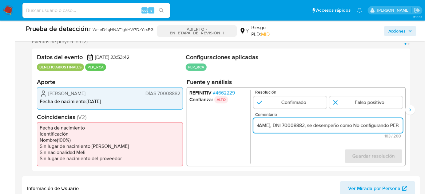
paste input "Candidato a Concejal Distrital de Mariano Melgar hasta Abril de 2019."
type input "Titular de cuenta Duber Alejandro Campos Charalla, DNI 70008882, se desempeño c…"
click at [368, 104] on input "1 de 2" at bounding box center [365, 102] width 73 height 12
radio input "true"
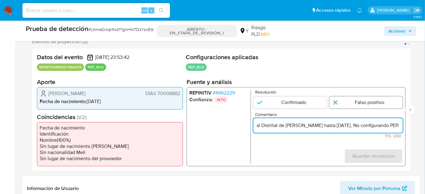
scroll to position [0, 0]
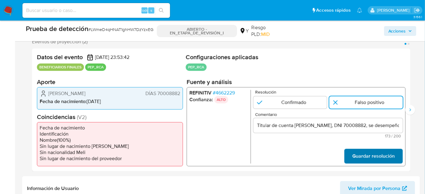
click at [369, 155] on span "Guardar resolución" at bounding box center [373, 157] width 42 height 14
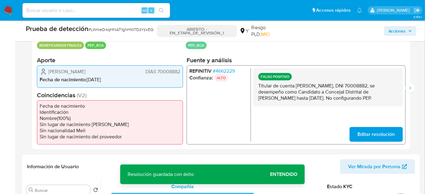
scroll to position [140, 0]
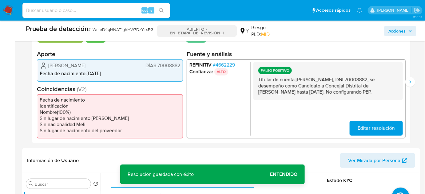
click at [368, 129] on span "Editar resolución" at bounding box center [375, 129] width 37 height 14
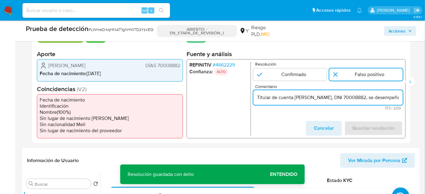
drag, startPoint x: 292, startPoint y: 97, endPoint x: 246, endPoint y: 97, distance: 46.4
click at [246, 97] on div "REFINITIV # 4662229 Confianza: ALTO Resolución Confirmado Falso positivo Coment…" at bounding box center [296, 98] width 219 height 79
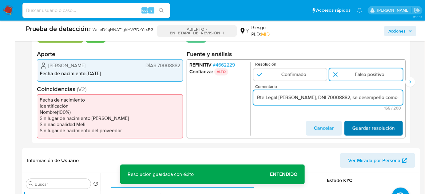
type input "Rte Legal Duber Alejandro Campos Charalla, DNI 70008882, se desempeño como Cand…"
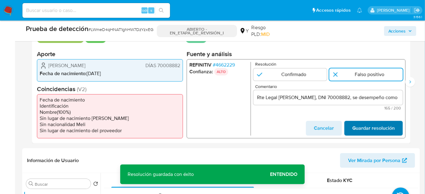
click at [376, 127] on span "Guardar resolución" at bounding box center [373, 129] width 42 height 14
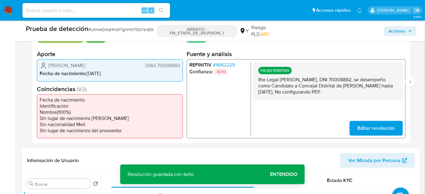
drag, startPoint x: 384, startPoint y: 91, endPoint x: 254, endPoint y: 81, distance: 130.4
click at [254, 81] on div "FALSO POSITIVO Rte Legal Duber Alejandro Campos Charalla, DNI 70008882, se dese…" at bounding box center [327, 81] width 149 height 38
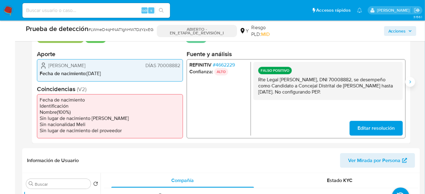
click at [411, 83] on icon "Siguiente" at bounding box center [409, 82] width 5 height 5
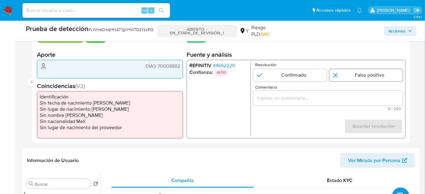
click at [363, 75] on input "2 de 2" at bounding box center [365, 75] width 73 height 12
radio input "true"
click at [332, 94] on input "Comentario" at bounding box center [327, 98] width 149 height 8
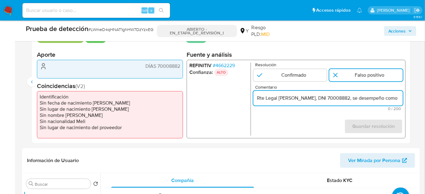
scroll to position [0, 233]
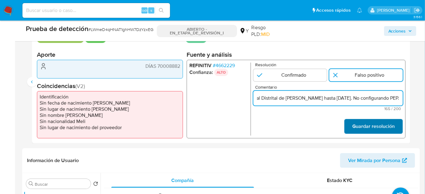
type input "Rte Legal Duber Alejandro Campos Charalla, DNI 70008882, se desempeño como Cand…"
click at [354, 127] on font "Guardar resolución" at bounding box center [373, 126] width 42 height 15
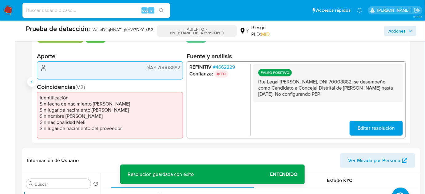
click at [32, 81] on icon "Anterior" at bounding box center [31, 82] width 5 height 5
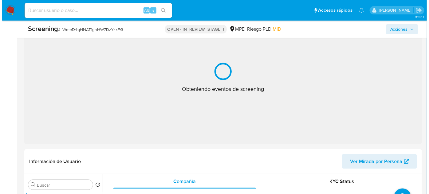
scroll to position [251, 0]
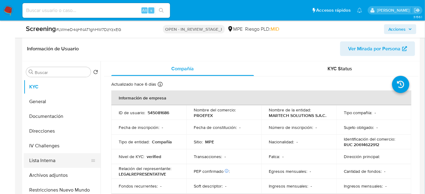
select select "10"
click at [37, 158] on button "Lista Interna" at bounding box center [60, 160] width 72 height 15
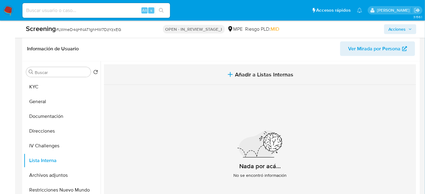
click at [220, 74] on button "Añadir a Listas Internas" at bounding box center [260, 75] width 312 height 21
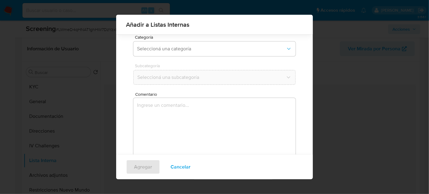
scroll to position [51, 0]
click at [159, 50] on span "Seleccioná una categoría" at bounding box center [211, 48] width 149 height 6
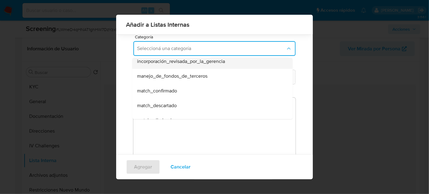
scroll to position [28, 0]
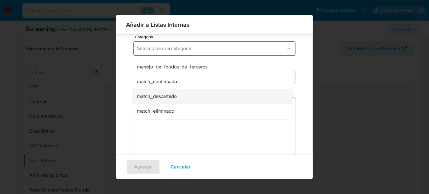
click at [161, 96] on span "match_descartado" at bounding box center [157, 96] width 40 height 6
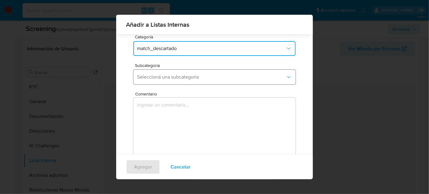
click at [195, 77] on span "Seleccioná una subcategoría" at bounding box center [211, 77] width 149 height 6
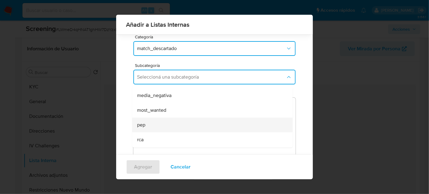
click at [150, 122] on div "pep" at bounding box center [210, 125] width 147 height 15
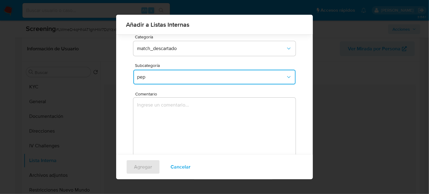
click at [153, 116] on textarea "Comentario" at bounding box center [214, 127] width 162 height 59
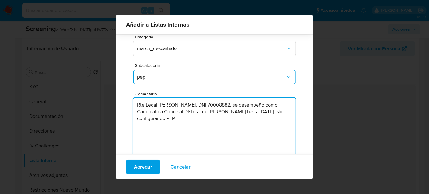
click at [218, 120] on textarea "Rte Legal [PERSON_NAME], DNI 70008882, se desempeño como Candidato a Concejal D…" at bounding box center [214, 127] width 162 height 59
type textarea "Rte Legal [PERSON_NAME], DNI 70008882, se desempeño como Candidato a Concejal D…"
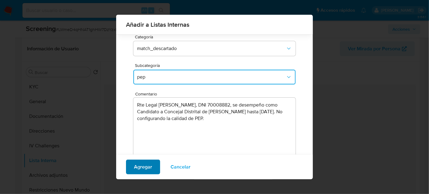
click at [141, 168] on span "Agregar" at bounding box center [143, 167] width 18 height 14
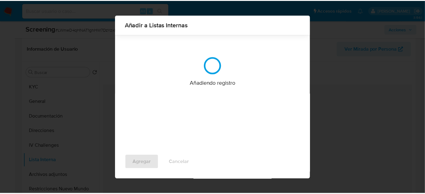
scroll to position [0, 0]
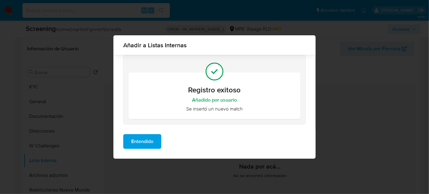
click at [138, 146] on span "Entendido" at bounding box center [142, 142] width 22 height 14
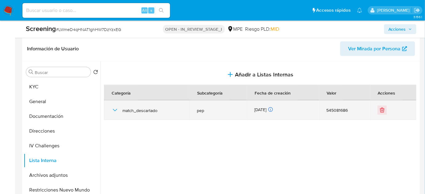
click at [116, 110] on icon "button" at bounding box center [114, 110] width 7 height 7
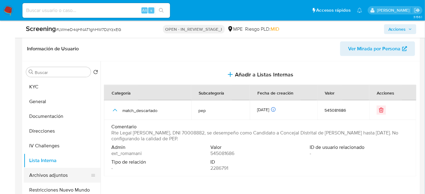
click at [63, 175] on button "Archivos adjuntos" at bounding box center [60, 175] width 72 height 15
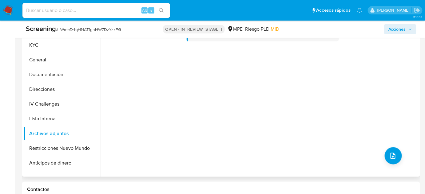
scroll to position [307, 0]
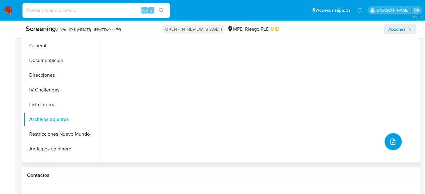
click at [390, 143] on icon "upload-file" at bounding box center [392, 142] width 5 height 6
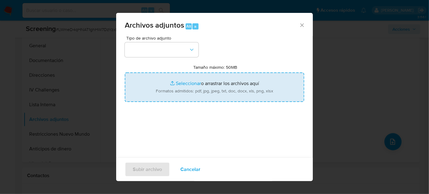
click at [231, 87] on input "Tamaño máximo: 50MB Seleccionar archivos" at bounding box center [214, 87] width 179 height 29
type input "C:\fakepath\_Duber Alejandro Campos Charalla_ Lavado de dinero - Buscar con Goo…"
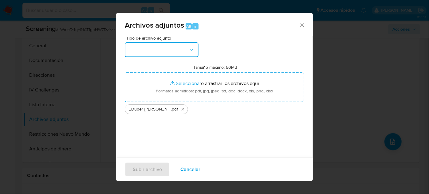
click at [179, 49] on button "button" at bounding box center [162, 49] width 74 height 15
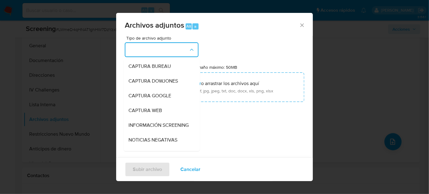
drag, startPoint x: 145, startPoint y: 121, endPoint x: 137, endPoint y: 121, distance: 8.3
click at [145, 122] on div "INFORMACIÓN SCREENING" at bounding box center [159, 125] width 63 height 15
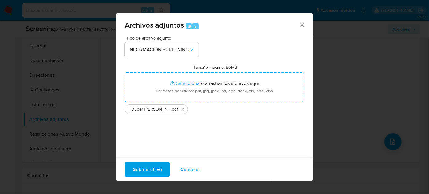
click at [147, 169] on span "Subir archivo" at bounding box center [147, 170] width 29 height 14
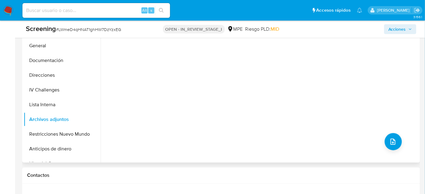
click at [273, 122] on div "No hay datos disponibles" at bounding box center [259, 84] width 318 height 157
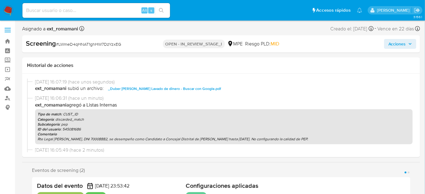
select select "10"
click at [392, 45] on span "Acciones" at bounding box center [397, 44] width 18 height 10
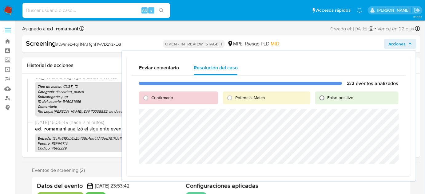
click at [324, 96] on input "Falso positivo" at bounding box center [322, 98] width 10 height 10
radio input "true"
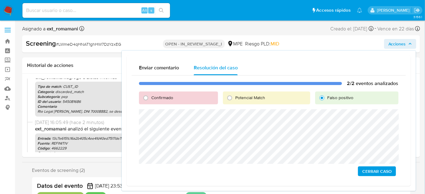
click at [371, 171] on span "Cerrar Caso" at bounding box center [376, 171] width 29 height 9
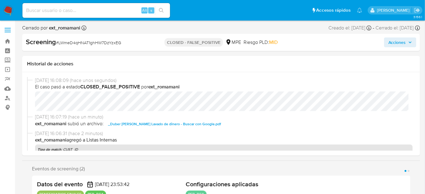
select select "10"
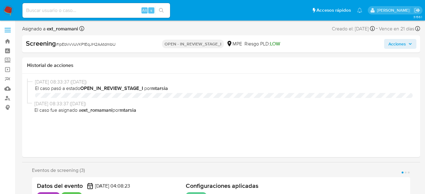
select select "10"
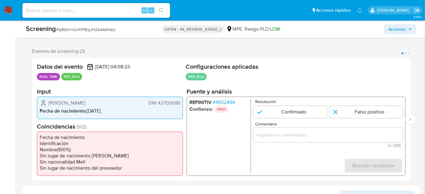
scroll to position [112, 0]
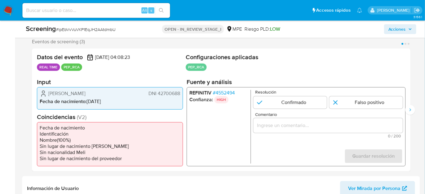
drag, startPoint x: 139, startPoint y: 94, endPoint x: 42, endPoint y: 95, distance: 96.2
click at [42, 95] on div "[PERSON_NAME] DNI 42700688" at bounding box center [110, 93] width 140 height 7
click at [230, 92] on span "# 4552494" at bounding box center [224, 93] width 22 height 6
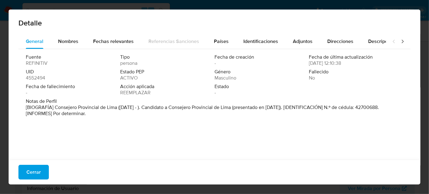
drag, startPoint x: 54, startPoint y: 108, endPoint x: 117, endPoint y: 106, distance: 62.7
click at [117, 106] on font "[BIOGRAFÍA] Consejero Provincial de Lima (enero de 2019 - ). Candidato a Consej…" at bounding box center [202, 110] width 353 height 13
click at [228, 104] on span "Notas de Perfil" at bounding box center [214, 101] width 376 height 6
click at [39, 170] on font "Cerrar" at bounding box center [33, 172] width 14 height 15
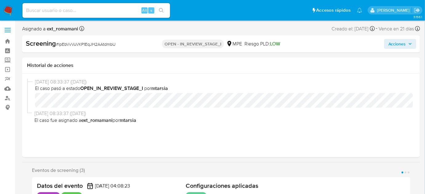
select select "10"
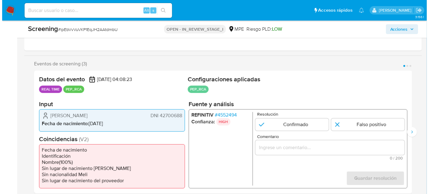
scroll to position [112, 0]
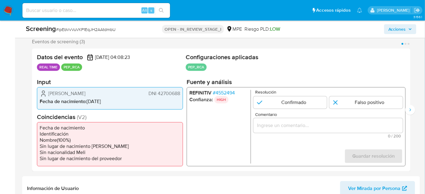
drag, startPoint x: 119, startPoint y: 92, endPoint x: 47, endPoint y: 92, distance: 71.3
click at [47, 92] on div "Edwar Rafael Diaz Villanueva DNI 42700688" at bounding box center [110, 93] width 140 height 7
click at [228, 91] on span "# 4552494" at bounding box center [224, 93] width 22 height 6
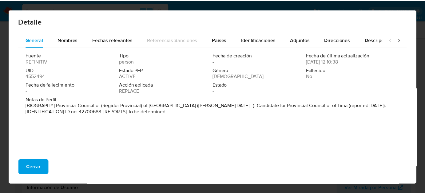
scroll to position [6, 0]
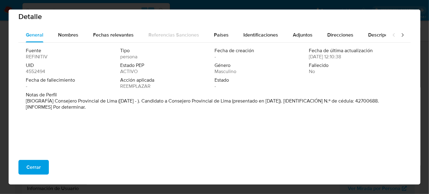
drag, startPoint x: 54, startPoint y: 101, endPoint x: 150, endPoint y: 103, distance: 95.6
click at [150, 103] on font "[BIOGRAFÍA] Consejero Provincial de Lima (enero de 2019 - ). Candidato a Consej…" at bounding box center [202, 103] width 353 height 13
click at [37, 163] on span "Cerrar" at bounding box center [33, 168] width 14 height 14
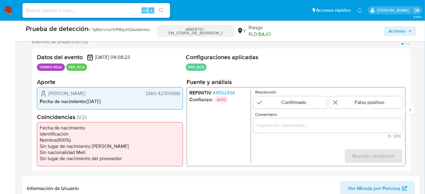
click at [295, 128] on input "Comentario" at bounding box center [327, 126] width 149 height 8
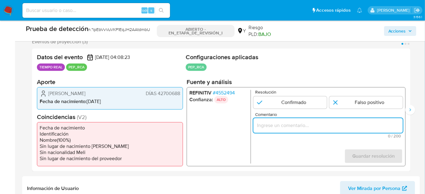
paste input "Consejero Provincial de Lima (enero de 2019"
drag, startPoint x: 321, startPoint y: 125, endPoint x: 325, endPoint y: 131, distance: 6.8
click at [323, 127] on input "Consejero Provincial de Lima (enero de 2019" at bounding box center [327, 126] width 149 height 8
click at [233, 94] on font "4552494" at bounding box center [224, 92] width 19 height 7
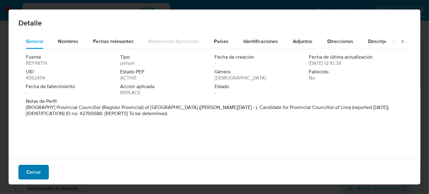
click at [37, 171] on font "Cerrar" at bounding box center [33, 172] width 14 height 15
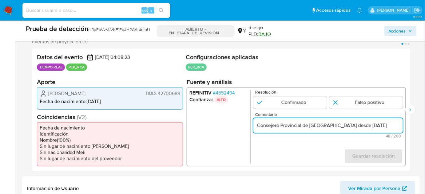
drag, startPoint x: 280, startPoint y: 125, endPoint x: 248, endPoint y: 125, distance: 32.0
click at [248, 125] on div "REFINITIV # 4552494 Confianza: ALTO Resolución Confirmado Falso positivo Coment…" at bounding box center [296, 126] width 219 height 79
type input "Regidor Provincial de Lima desde enero de 2019"
click at [258, 126] on input "Regidor Provincial de Lima desde enero de 2019" at bounding box center [327, 126] width 149 height 8
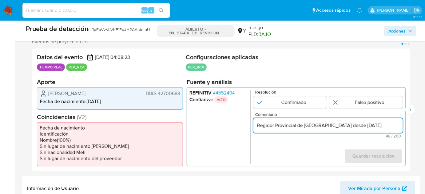
click at [258, 126] on input "Regidor Provincial de Lima desde enero de 2019" at bounding box center [327, 126] width 149 height 8
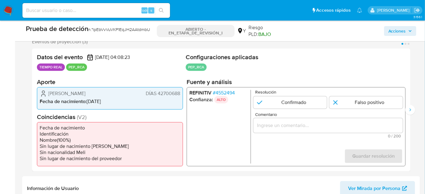
click at [211, 160] on ul "REFINITIV # 4552494 Confianza: ALTO" at bounding box center [219, 127] width 61 height 74
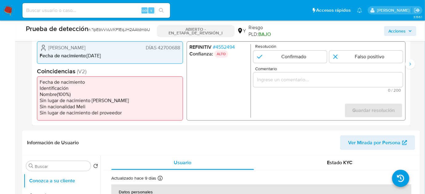
scroll to position [140, 0]
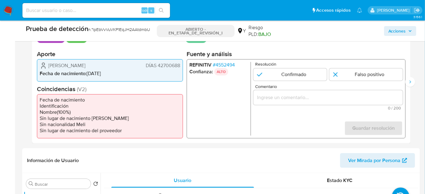
click at [277, 100] on input "Comentario" at bounding box center [327, 98] width 149 height 8
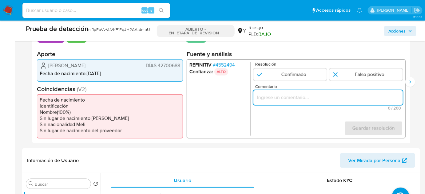
paste input "Titular de cuenta se desempeña como Configurando calidad PEP."
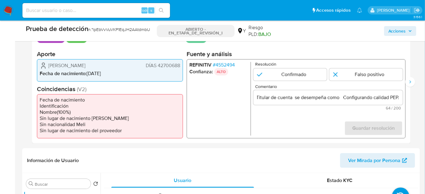
scroll to position [0, 0]
click at [195, 108] on ul "REFINITIV # 4552494 Confianza: ALTO" at bounding box center [219, 99] width 61 height 74
drag, startPoint x: 45, startPoint y: 64, endPoint x: 179, endPoint y: 66, distance: 134.0
click at [179, 66] on div "Edwar Rafael Diaz Villanueva DÍAS 42700688" at bounding box center [110, 65] width 140 height 7
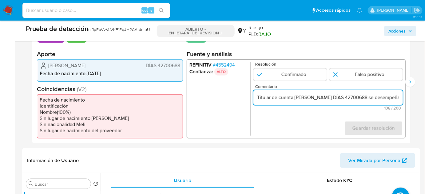
click at [360, 96] on input "Titular de cuenta Edwar Rafael Diaz Villanueva DÍAS 42700688 se desempeña como …" at bounding box center [327, 98] width 149 height 8
click at [328, 125] on form "Resolución Confirmado Falso positivo Comentario Titular de cuenta Edwar Rafael …" at bounding box center [327, 99] width 149 height 74
drag, startPoint x: 391, startPoint y: 96, endPoint x: 396, endPoint y: 98, distance: 5.4
click at [396, 98] on input "Titular de cuenta Edwar Rafael Diaz Villanueva DNI 42700688 se desempeña como C…" at bounding box center [327, 98] width 149 height 8
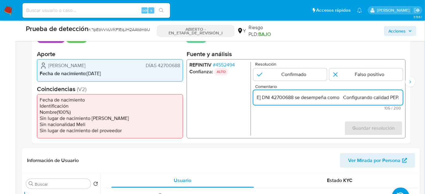
click at [340, 99] on input "Titular de cuenta Edwar Rafael Diaz Villanueva DNI 42700688 se desempeña como C…" at bounding box center [327, 98] width 149 height 8
paste input "Regidor Provincial de Lima desde enero de 2019"
type input "Titular de cuenta Edwar Rafael Diaz Villanueva DNI 42700688 se desempeña como R…"
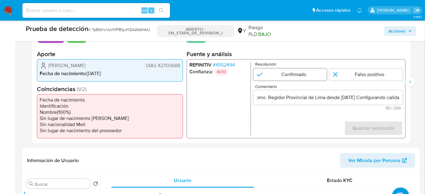
scroll to position [0, 0]
click at [302, 77] on input "1 de 3" at bounding box center [289, 75] width 73 height 12
radio input "true"
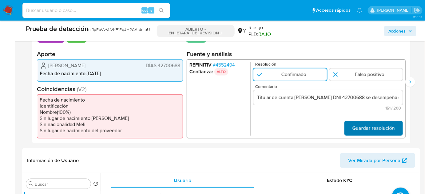
click at [365, 124] on span "Guardar resolución" at bounding box center [373, 129] width 42 height 14
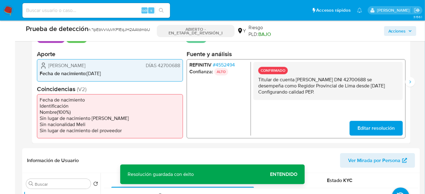
drag, startPoint x: 332, startPoint y: 92, endPoint x: 258, endPoint y: 80, distance: 75.1
click at [258, 80] on p "Titular de cuenta Edwar Rafael Diaz Villanueva DNI 42700688 se desempeña como R…" at bounding box center [328, 86] width 140 height 18
click at [411, 81] on icon "Siguiente" at bounding box center [409, 82] width 5 height 5
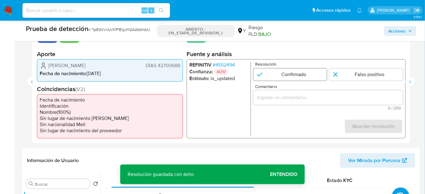
click at [283, 78] on input "2 de 3" at bounding box center [289, 75] width 73 height 12
radio input "true"
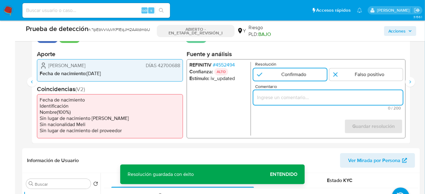
click at [281, 101] on input "Comentario" at bounding box center [327, 98] width 149 height 8
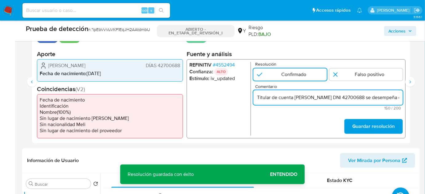
scroll to position [0, 201]
click at [341, 96] on input "Titular de cuenta Edwar Rafael Diaz Villanueva DNI 42700688 se desempeña como R…" at bounding box center [327, 98] width 149 height 8
click at [374, 98] on input "Titular de cuenta Edwar Rafael Diaz Villanueva DNI 42700688 se desempeña como R…" at bounding box center [327, 98] width 149 height 8
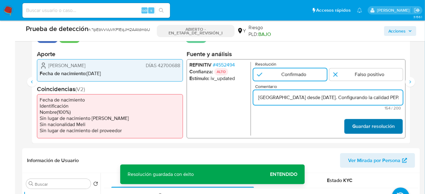
type input "Titular de cuenta Edwar Rafael Diaz Villanueva DNI 42700688 se desempeña como R…"
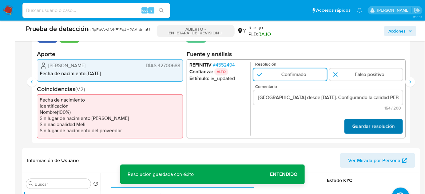
scroll to position [0, 0]
click at [363, 124] on font "Guardar resolución" at bounding box center [373, 126] width 42 height 15
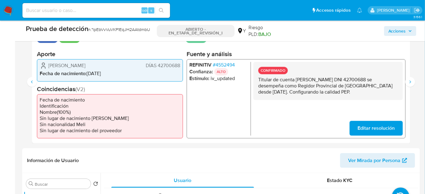
drag, startPoint x: 353, startPoint y: 93, endPoint x: 257, endPoint y: 80, distance: 96.5
click at [257, 80] on div "CONFIRMADO Titular de cuenta Edwar Rafael Diaz Villanueva DNI 42700688 se desem…" at bounding box center [327, 81] width 149 height 38
click at [406, 81] on button "Siguiente" at bounding box center [410, 82] width 10 height 10
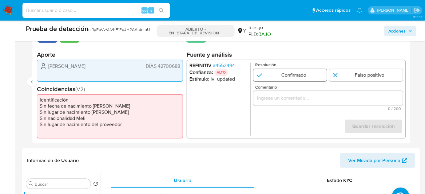
click at [275, 78] on input "3 de 3" at bounding box center [289, 75] width 73 height 12
radio input "true"
click at [288, 96] on input "Comentario" at bounding box center [327, 98] width 149 height 8
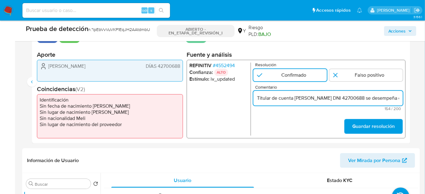
scroll to position [0, 207]
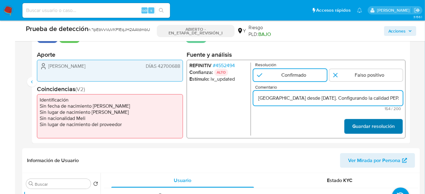
type input "Titular de cuenta Edwar Rafael Diaz Villanueva DNI 42700688 se desempeña como R…"
click at [363, 125] on font "Guardar resolución" at bounding box center [373, 126] width 42 height 15
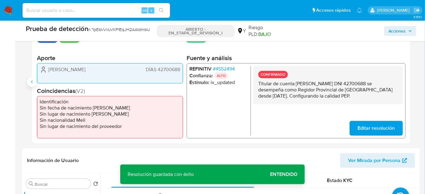
click at [28, 81] on button "Anterior" at bounding box center [32, 82] width 10 height 10
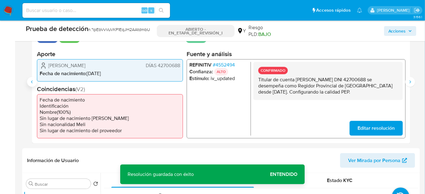
click at [28, 81] on button "Anterior" at bounding box center [32, 82] width 10 height 10
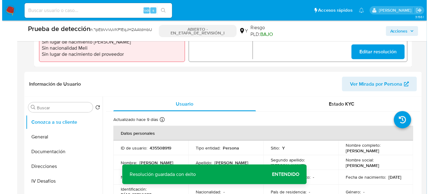
scroll to position [251, 0]
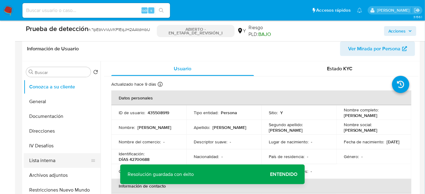
click at [44, 163] on button "Lista interna" at bounding box center [60, 160] width 72 height 15
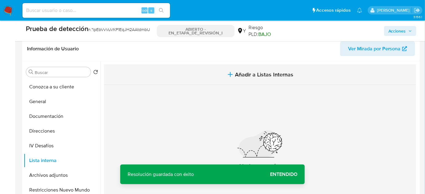
click at [285, 76] on span "Añadir a Listas Internas" at bounding box center [264, 74] width 58 height 7
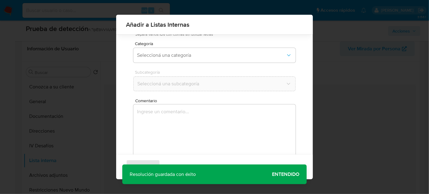
scroll to position [51, 0]
click at [191, 53] on button "Seleccioná una categoría" at bounding box center [214, 48] width 162 height 15
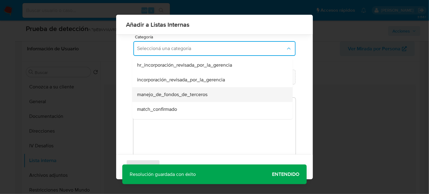
scroll to position [28, 0]
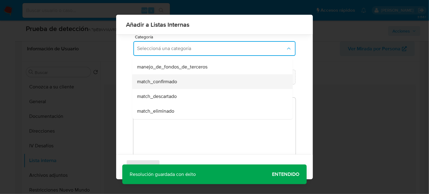
click at [171, 80] on span "match_confirmado" at bounding box center [157, 82] width 40 height 6
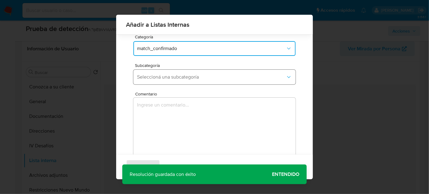
click at [179, 77] on span "Seleccioná una subcategoría" at bounding box center [211, 77] width 149 height 6
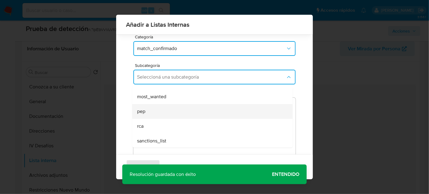
scroll to position [42, 0]
click at [162, 114] on div "pep" at bounding box center [210, 111] width 147 height 15
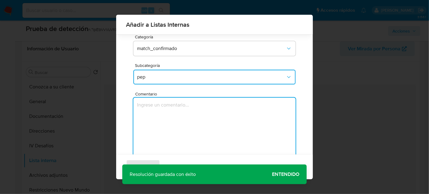
click at [162, 114] on textarea "Comentario" at bounding box center [214, 127] width 162 height 59
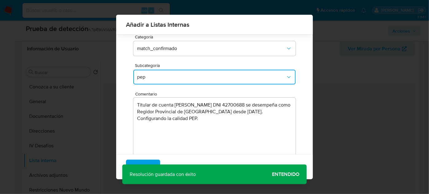
click at [289, 176] on div "Agregar Cancelar" at bounding box center [214, 167] width 197 height 25
click at [191, 120] on textarea "Titular de cuenta Edwar Rafael Diaz Villanueva DNI 42700688 se desempeña como R…" at bounding box center [214, 127] width 162 height 59
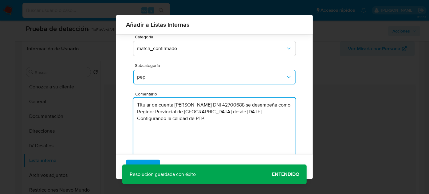
type textarea "Titular de cuenta Edwar Rafael Diaz Villanueva DNI 42700688 se desempeña como R…"
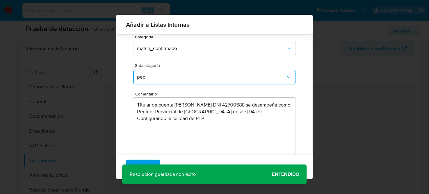
click at [284, 174] on div "Agregar Cancelar" at bounding box center [214, 167] width 197 height 25
click at [143, 163] on span "Agregar" at bounding box center [143, 167] width 18 height 14
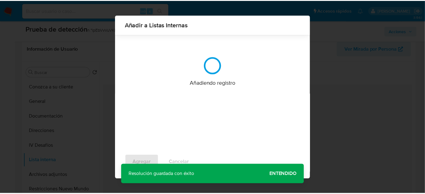
scroll to position [0, 0]
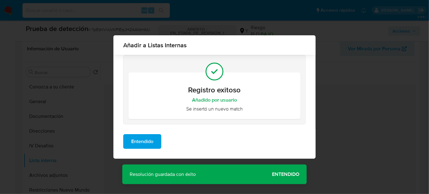
click at [146, 143] on span "Entendido" at bounding box center [142, 142] width 22 height 14
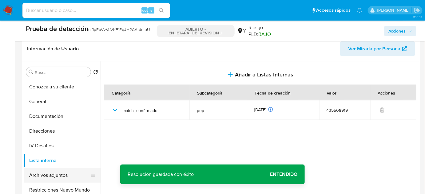
click at [54, 172] on button "Archivos adjuntos" at bounding box center [60, 175] width 72 height 15
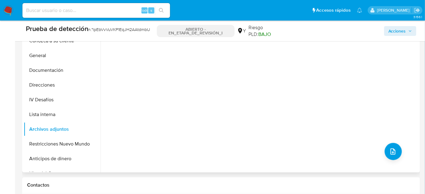
scroll to position [307, 0]
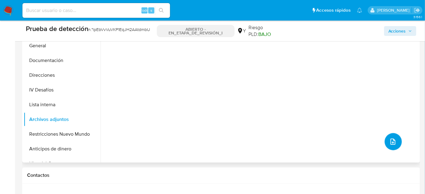
click at [389, 145] on span "subir archivo" at bounding box center [392, 141] width 7 height 7
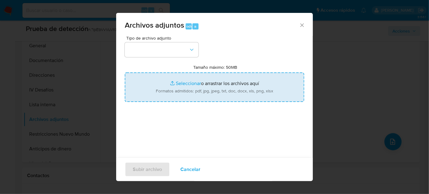
click at [256, 99] on input "Tamaño máximo: 50MB Seleccionar archivos" at bounding box center [214, 87] width 179 height 29
type input "C:\fakepath\AC 338 - 30.09.22.pdf"
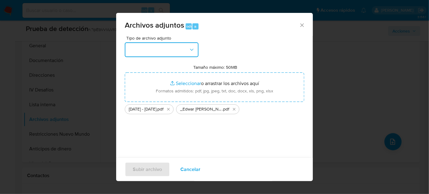
click at [181, 47] on button "button" at bounding box center [162, 49] width 74 height 15
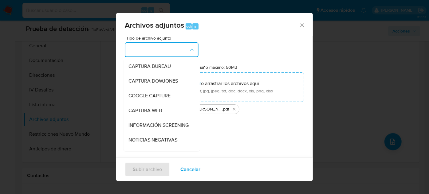
drag, startPoint x: 145, startPoint y: 125, endPoint x: 143, endPoint y: 118, distance: 7.7
click at [145, 126] on span "INFORMACIÓN SCREENING" at bounding box center [158, 125] width 60 height 6
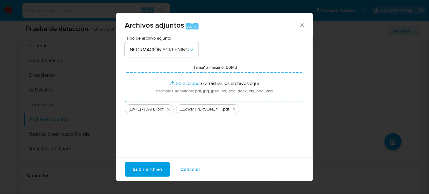
click at [147, 169] on span "Subir archivo" at bounding box center [147, 170] width 29 height 14
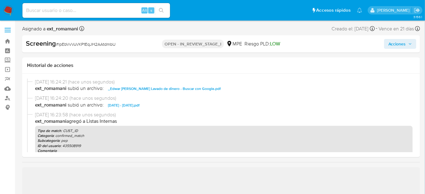
select select "10"
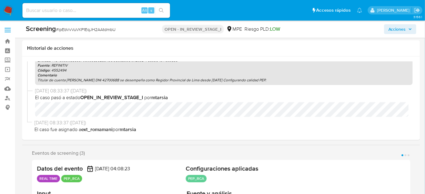
scroll to position [140, 0]
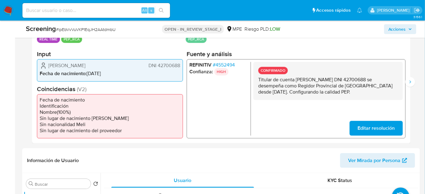
drag, startPoint x: 345, startPoint y: 92, endPoint x: 254, endPoint y: 82, distance: 91.1
click at [254, 82] on div "CONFIRMADO Titular de cuenta Edwar Rafael Diaz Villanueva DNI 42700688 se desem…" at bounding box center [327, 81] width 149 height 38
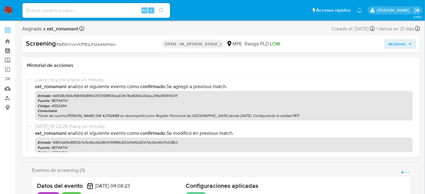
scroll to position [3, 0]
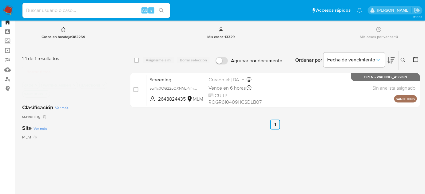
scroll to position [28, 0]
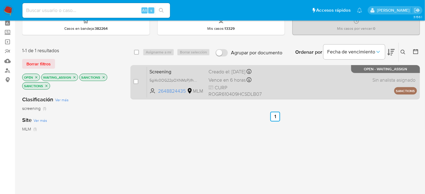
click at [297, 78] on div "Screening 5gl4c0OG22pOXNMzPjIfhpeI 2648824435 MLM Creado el: [DATE] Creado el: …" at bounding box center [282, 82] width 270 height 31
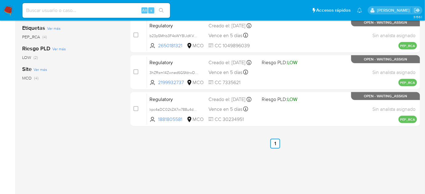
scroll to position [112, 0]
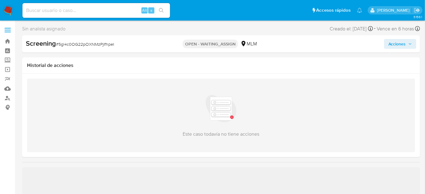
scroll to position [112, 0]
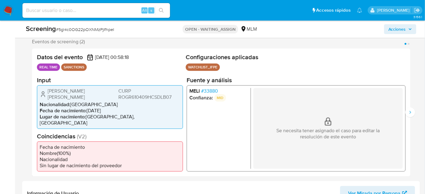
select select "10"
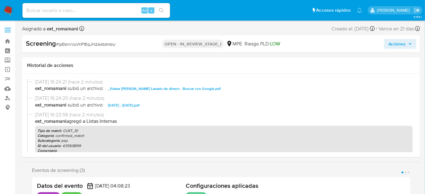
select select "10"
click at [399, 45] on span "Acciones" at bounding box center [397, 44] width 18 height 10
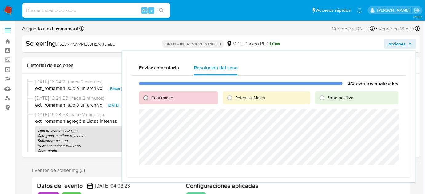
click at [150, 100] on input "Confirmado" at bounding box center [146, 98] width 10 height 10
radio input "true"
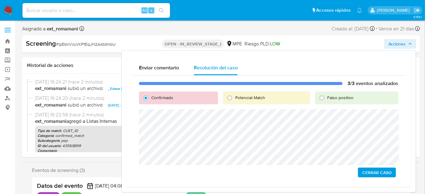
click at [369, 173] on span "Cerrar Caso" at bounding box center [376, 172] width 29 height 9
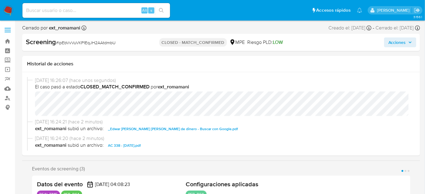
select select "10"
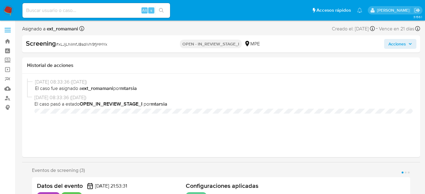
select select "10"
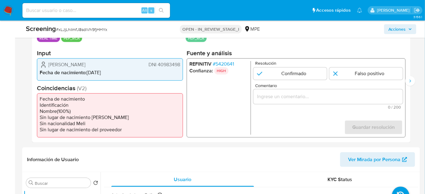
scroll to position [140, 0]
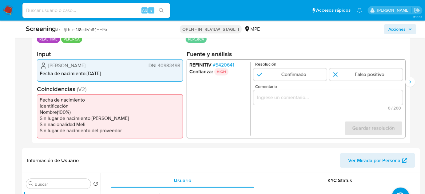
drag, startPoint x: 119, startPoint y: 65, endPoint x: 47, endPoint y: 66, distance: 71.9
click at [47, 66] on div "Aldo Renzo Aguirre Huamani DNI 40983498" at bounding box center [110, 65] width 140 height 7
click at [225, 64] on span "# 5420641" at bounding box center [223, 65] width 21 height 6
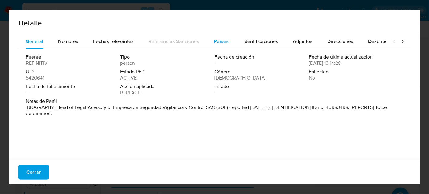
click at [220, 46] on div "Países" at bounding box center [221, 41] width 15 height 15
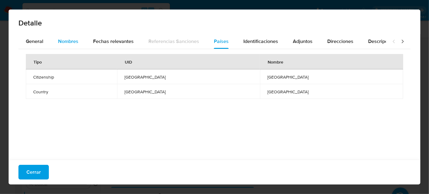
click at [65, 38] on span "Nombres" at bounding box center [68, 41] width 20 height 7
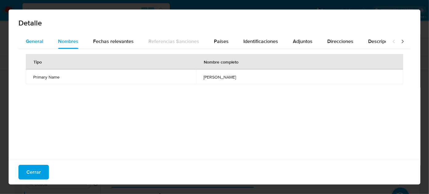
click at [31, 40] on span "General" at bounding box center [35, 41] width 18 height 7
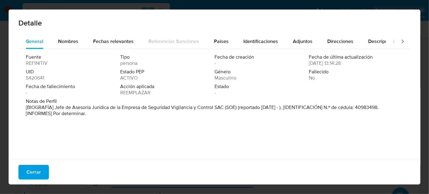
drag, startPoint x: 54, startPoint y: 108, endPoint x: 225, endPoint y: 109, distance: 170.9
click at [225, 109] on font "[BIOGRAFÍA] Jefe de Asesoría Jurídica de la Empresa de Seguridad Vigilancia y C…" at bounding box center [202, 110] width 353 height 13
click at [25, 173] on button "Cerrar" at bounding box center [33, 172] width 30 height 15
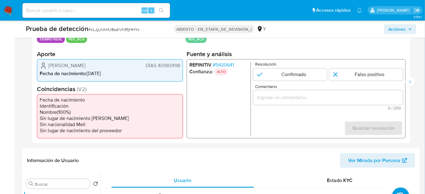
click at [217, 64] on font "5420641" at bounding box center [224, 64] width 18 height 7
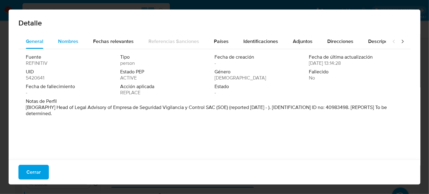
click at [63, 43] on span "Nombres" at bounding box center [68, 41] width 20 height 7
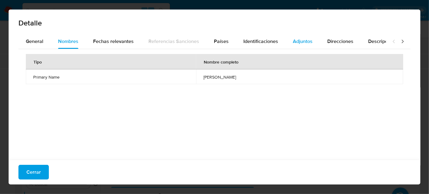
click at [297, 42] on span "Adjuntos" at bounding box center [303, 41] width 20 height 7
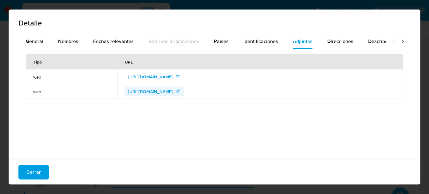
click at [155, 92] on span "https://www.esvicsac.com.pe/nosotros/" at bounding box center [150, 92] width 45 height 10
click at [131, 77] on span "http://tudenuncia.online/" at bounding box center [150, 77] width 45 height 10
click at [30, 170] on font "Cerrar" at bounding box center [33, 172] width 14 height 15
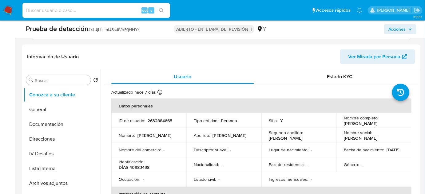
scroll to position [307, 0]
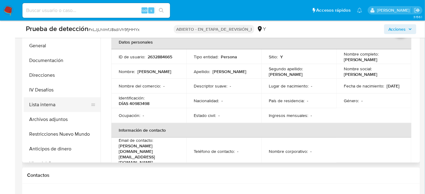
click at [47, 105] on button "Lista interna" at bounding box center [60, 104] width 72 height 15
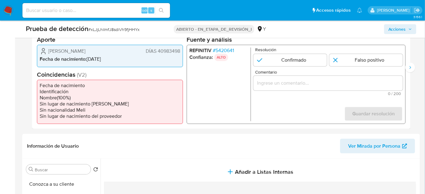
scroll to position [140, 0]
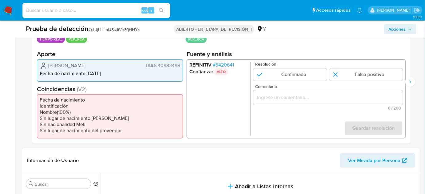
click at [229, 65] on font "5420641" at bounding box center [224, 64] width 18 height 7
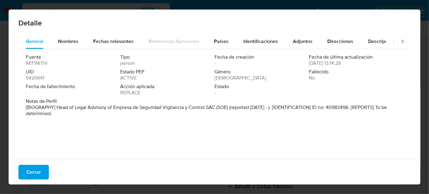
click at [28, 171] on font "Cerrar" at bounding box center [33, 172] width 14 height 15
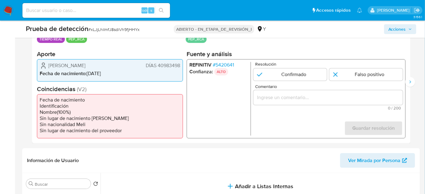
click at [312, 96] on input "Comentario" at bounding box center [327, 98] width 149 height 8
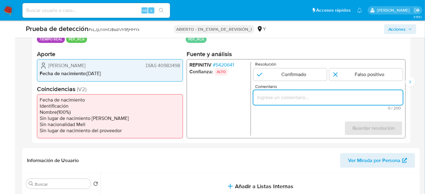
paste input "Titular de cuenta se desempeño como No configurando PEP."
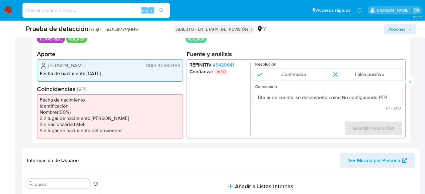
drag, startPoint x: 62, startPoint y: 66, endPoint x: 181, endPoint y: 68, distance: 118.6
click at [181, 68] on div "Aldo Renzo Aguirre Huamani DÍAS 40983498 Fecha de nacimiento : 13/08/1981" at bounding box center [110, 70] width 146 height 22
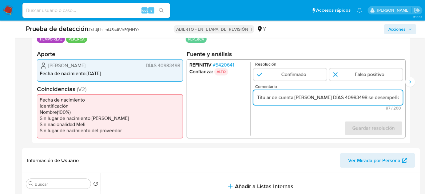
drag, startPoint x: 365, startPoint y: 96, endPoint x: 367, endPoint y: 105, distance: 8.7
click at [365, 96] on input "Titular de cuenta Aldo Renzo Aguirre Huamani DÍAS 40983498 se desempeño como No…" at bounding box center [327, 98] width 149 height 8
click at [363, 96] on input "Titular de cuenta Aldo Renzo Aguirre Huamani DÍAS 40983498 se desempeño como No…" at bounding box center [327, 98] width 149 height 8
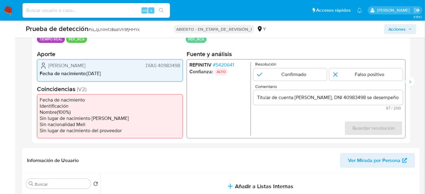
click at [335, 123] on form "Resolución Confirmado Falso positivo Comentario Titular de cuenta Aldo Renzo Ag…" at bounding box center [327, 99] width 149 height 74
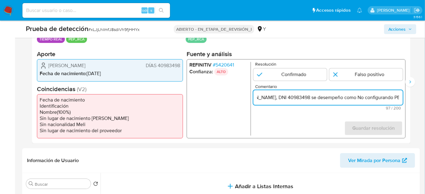
scroll to position [0, 87]
click at [399, 97] on input "Titular de cuenta Aldo Renzo Aguirre Huamani, DNI 40983498 se desempeño como No…" at bounding box center [327, 98] width 149 height 8
click at [356, 98] on input "Titular de cuenta Aldo Renzo Aguirre Huamani, DNI 40983498 se desempeño como No…" at bounding box center [327, 98] width 149 height 8
click at [352, 96] on input "Titular de cuenta Aldo Renzo Aguirre Huamani, DNI 40983498 se desempeño como No…" at bounding box center [327, 98] width 149 height 8
paste input "Jefe de Asesoría Jurídica de la Empresa de Seguridad Vigilancia y Control SAC e…"
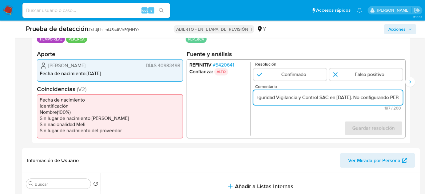
scroll to position [0, 307]
drag, startPoint x: 383, startPoint y: 99, endPoint x: 403, endPoint y: 99, distance: 20.3
click at [403, 99] on div "REFINITIV # 5420641 Confianza: ALTO Resolución Confirmado Falso positivo Coment…" at bounding box center [296, 98] width 219 height 79
type input "Titular de cuenta Aldo Renzo Aguirre Huamani, DNI 40983498 se desempeño como Je…"
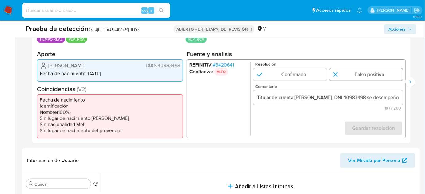
click at [352, 76] on input "1 de 3" at bounding box center [365, 75] width 73 height 12
radio input "true"
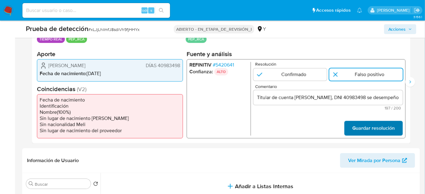
click at [365, 130] on span "Guardar resolución" at bounding box center [373, 129] width 42 height 14
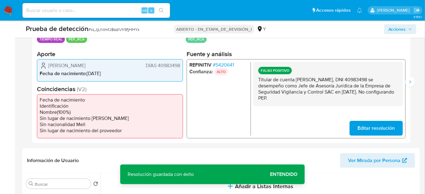
drag, startPoint x: 308, startPoint y: 99, endPoint x: 256, endPoint y: 81, distance: 55.6
click at [256, 81] on div "FALSO POSITIVO Titular de cuenta Aldo Renzo Aguirre Huamani, DNI 40983498 se de…" at bounding box center [327, 84] width 149 height 44
click at [412, 83] on button "Siguiente" at bounding box center [410, 82] width 10 height 10
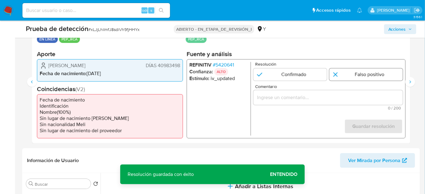
click at [367, 70] on input "2 de 3" at bounding box center [365, 75] width 73 height 12
radio input "true"
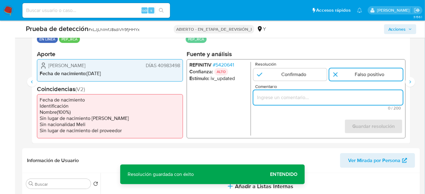
click at [353, 94] on input "Comentario" at bounding box center [327, 98] width 149 height 8
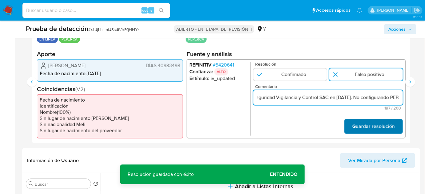
type input "Titular de cuenta Aldo Renzo Aguirre Huamani, DNI 40983498 se desempeño como Je…"
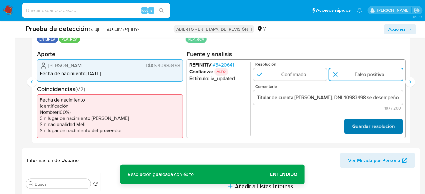
click at [389, 126] on font "Guardar resolución" at bounding box center [373, 126] width 42 height 15
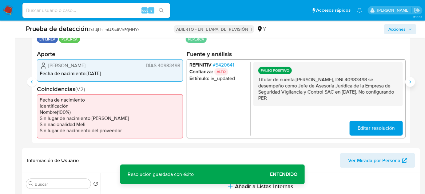
click at [411, 83] on icon "Siguiente" at bounding box center [409, 82] width 5 height 5
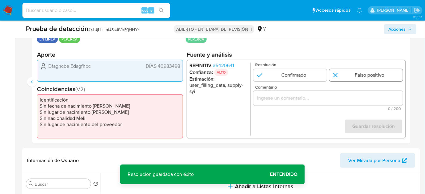
click at [344, 73] on input "3 de 3" at bounding box center [365, 75] width 73 height 12
radio input "true"
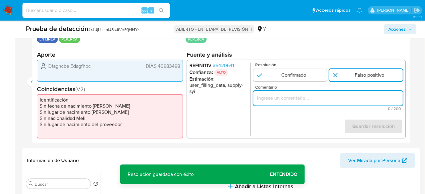
click at [347, 98] on input "Comentario" at bounding box center [327, 98] width 149 height 8
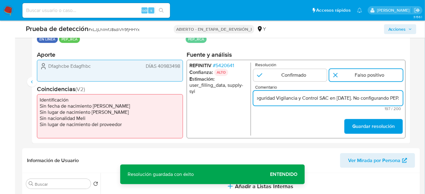
click at [391, 98] on input "Titular de cuenta Aldo Renzo Aguirre Huamani, DNI 40983498 se desempeño como Je…" at bounding box center [327, 98] width 149 height 8
type input "Titular de cuenta Aldo Renzo Aguirre Huamani, DNI 40983498 se desempeño como Je…"
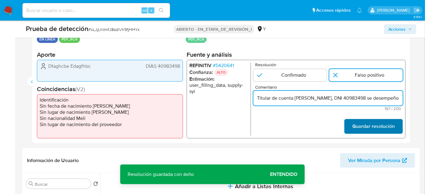
click at [389, 128] on font "Guardar resolución" at bounding box center [373, 126] width 42 height 15
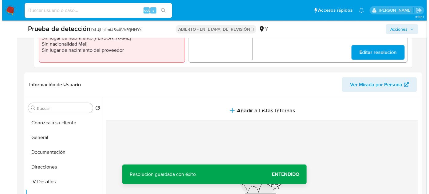
scroll to position [251, 0]
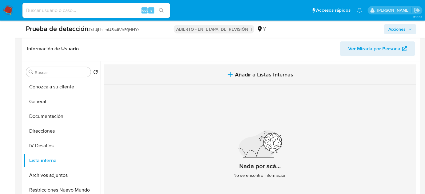
click at [246, 72] on span "Añadir a Listas Internas" at bounding box center [264, 74] width 58 height 7
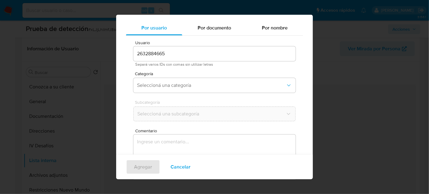
scroll to position [23, 0]
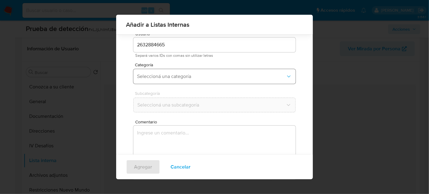
click at [202, 72] on button "Seleccioná una categoría" at bounding box center [214, 76] width 162 height 15
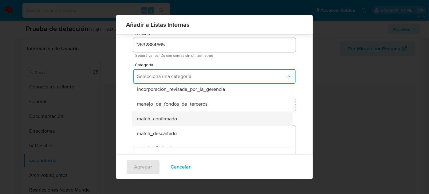
scroll to position [28, 0]
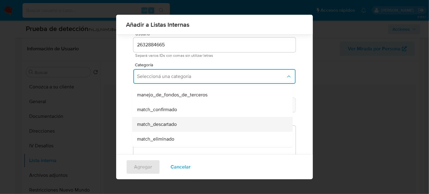
click at [169, 123] on span "match_descartado" at bounding box center [157, 124] width 40 height 6
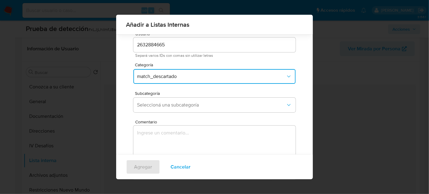
scroll to position [51, 0]
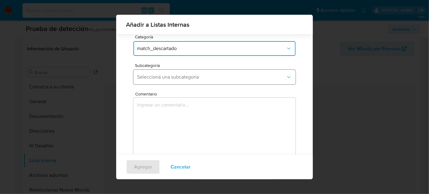
click at [204, 73] on button "Seleccioná una subcategoría" at bounding box center [214, 77] width 162 height 15
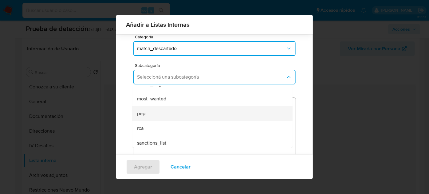
scroll to position [42, 0]
click at [161, 112] on div "pep" at bounding box center [210, 111] width 147 height 15
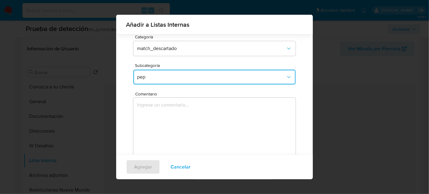
click at [161, 112] on textarea "Comentario" at bounding box center [214, 127] width 162 height 59
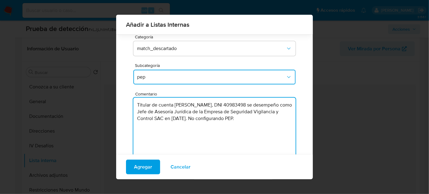
click at [264, 119] on textarea "Titular de cuenta Aldo Renzo Aguirre Huamani, DNI 40983498 se desempeño como Je…" at bounding box center [214, 127] width 162 height 59
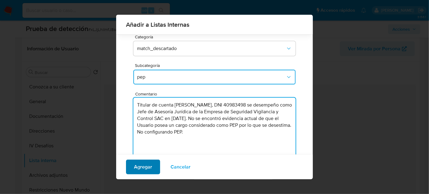
type textarea "Titular de cuenta Aldo Renzo Aguirre Huamani, DNI 40983498 se desempeño como Je…"
click at [142, 166] on span "Agregar" at bounding box center [143, 167] width 18 height 14
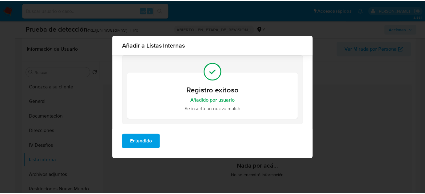
scroll to position [0, 0]
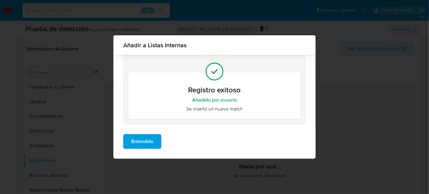
click at [152, 141] on span "Entendido" at bounding box center [142, 142] width 22 height 14
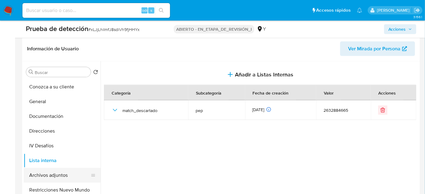
click at [67, 173] on button "Archivos adjuntos" at bounding box center [60, 175] width 72 height 15
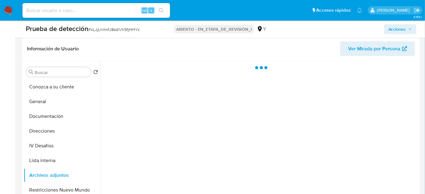
scroll to position [279, 0]
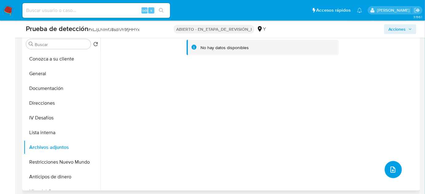
click at [390, 167] on icon "subir archivo" at bounding box center [392, 170] width 5 height 6
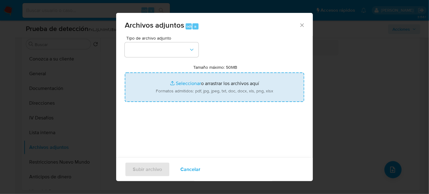
click at [173, 86] on input "Tamaño máximo: 50MB Seleccionar archivos" at bounding box center [214, 87] width 179 height 29
type input "C:\fakepath\_Aldo Renzo Aguirre Huamani_ - Buscar con Google.pdf"
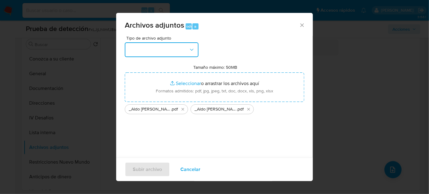
click at [135, 44] on button "button" at bounding box center [162, 49] width 74 height 15
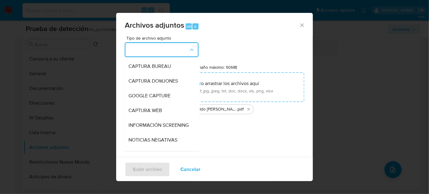
drag, startPoint x: 145, startPoint y: 129, endPoint x: 137, endPoint y: 128, distance: 8.0
click at [144, 128] on span "INFORMACIÓN SCREENING" at bounding box center [158, 125] width 60 height 6
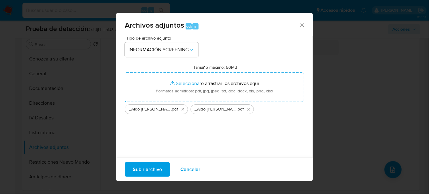
click at [136, 168] on span "Subir archivo" at bounding box center [147, 170] width 29 height 14
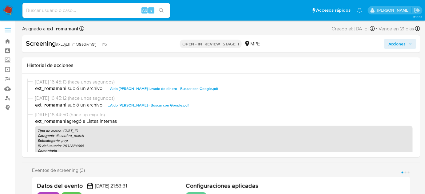
select select "10"
click at [395, 45] on span "Acciones" at bounding box center [397, 44] width 18 height 10
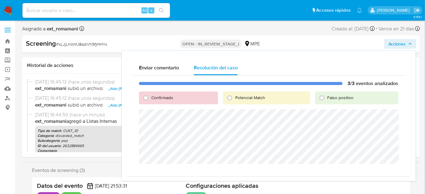
click at [336, 97] on span "Falso positivo" at bounding box center [340, 98] width 26 height 6
click at [327, 97] on input "Falso positivo" at bounding box center [322, 98] width 10 height 10
radio input "true"
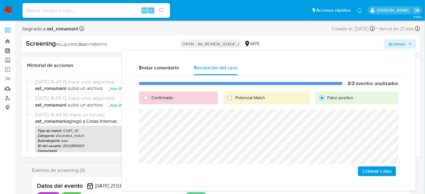
click at [369, 173] on span "Cerrar Caso" at bounding box center [376, 171] width 29 height 9
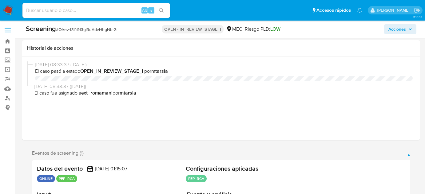
select select "10"
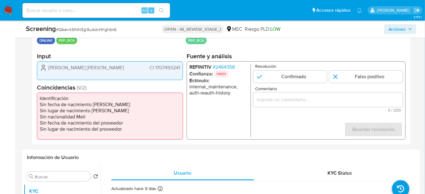
scroll to position [140, 0]
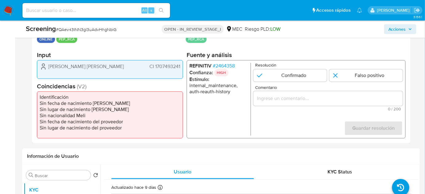
drag, startPoint x: 131, startPoint y: 66, endPoint x: 59, endPoint y: 69, distance: 72.3
click at [58, 68] on div "[PERSON_NAME] [PERSON_NAME] 1707493241" at bounding box center [110, 66] width 140 height 7
click at [222, 65] on span "# 2464358" at bounding box center [224, 66] width 22 height 6
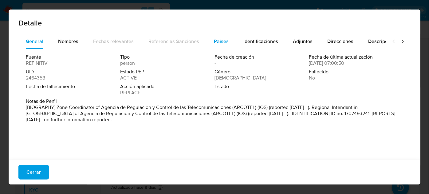
click at [224, 43] on span "Países" at bounding box center [221, 41] width 15 height 7
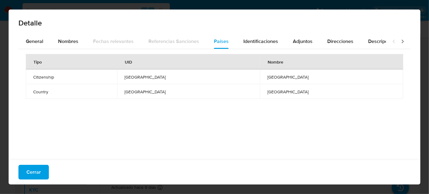
drag, startPoint x: 33, startPoint y: 168, endPoint x: 65, endPoint y: 157, distance: 34.0
click at [33, 168] on span "Cerrar" at bounding box center [33, 173] width 14 height 14
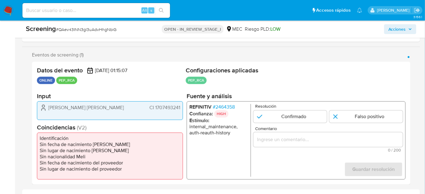
scroll to position [84, 0]
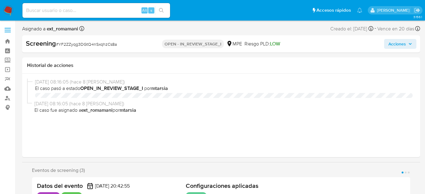
select select "10"
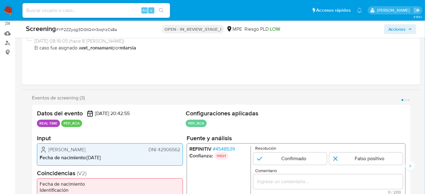
scroll to position [56, 0]
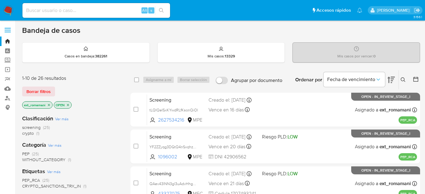
scroll to position [290, 0]
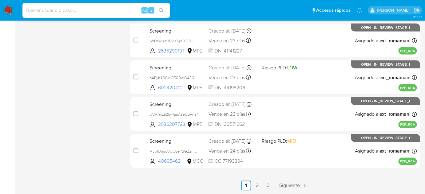
click at [10, 9] on img at bounding box center [8, 10] width 10 height 10
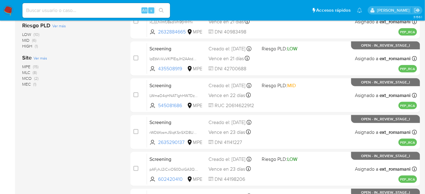
scroll to position [151, 0]
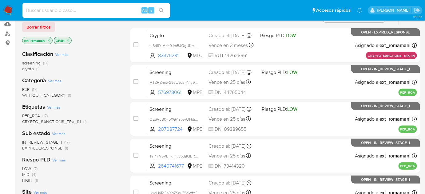
scroll to position [56, 0]
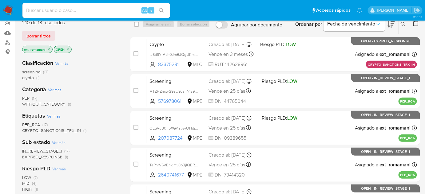
click at [49, 48] on icon "close-filter" at bounding box center [49, 50] width 4 height 4
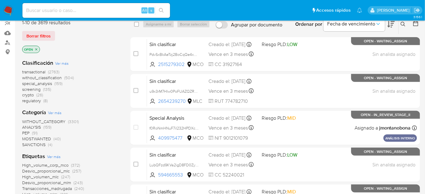
click at [25, 132] on span "PEP" at bounding box center [25, 133] width 7 height 6
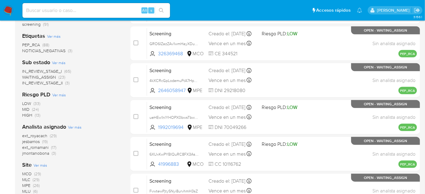
scroll to position [112, 0]
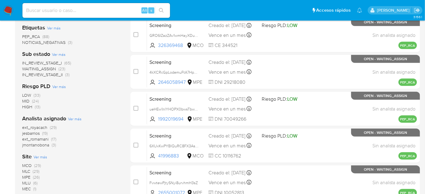
click at [55, 138] on span "(17)" at bounding box center [53, 139] width 5 height 6
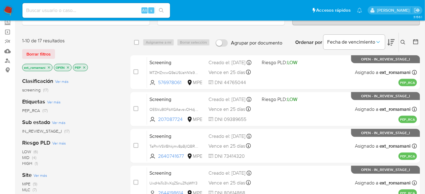
scroll to position [28, 0]
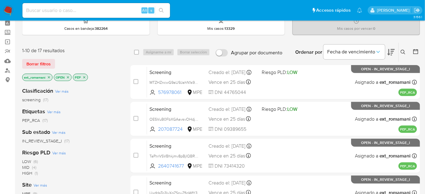
click at [392, 53] on icon at bounding box center [390, 52] width 7 height 7
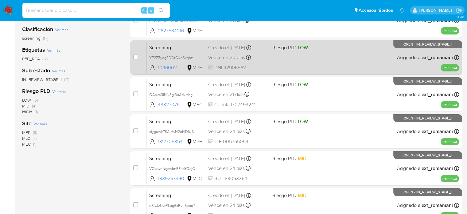
scroll to position [59, 0]
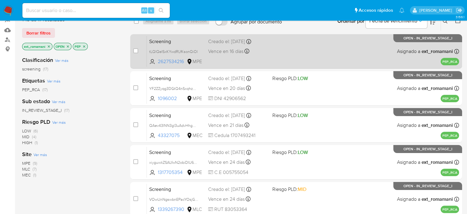
click at [293, 52] on div "Screening tLQlQeISxKYwdRLfKsonQiOl 2627534216 MPE Creado el: [DATE] Creado el: …" at bounding box center [303, 51] width 313 height 31
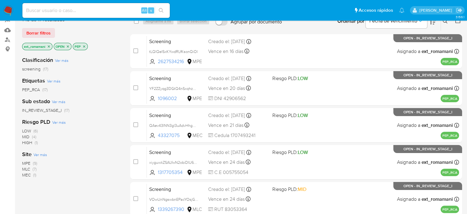
click at [29, 162] on span "MPE" at bounding box center [26, 163] width 8 height 6
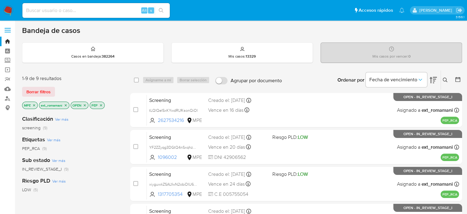
click at [86, 105] on icon "close-filter" at bounding box center [85, 105] width 4 height 4
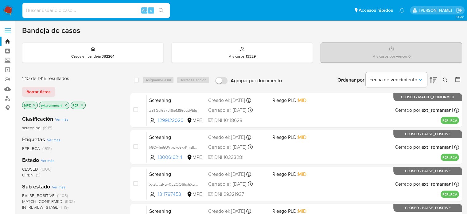
click at [64, 105] on icon "close-filter" at bounding box center [66, 105] width 4 height 4
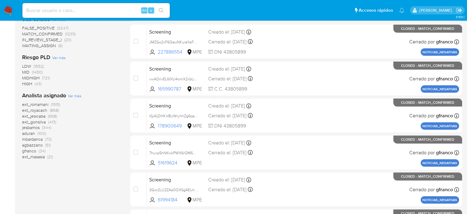
scroll to position [184, 0]
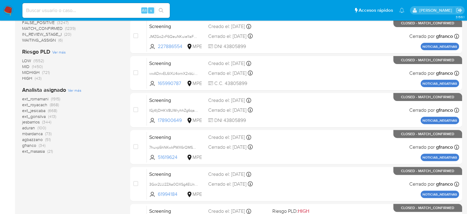
click at [40, 128] on span "(100)" at bounding box center [41, 127] width 9 height 6
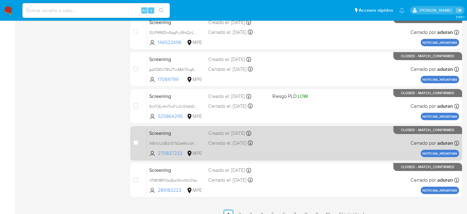
scroll to position [271, 0]
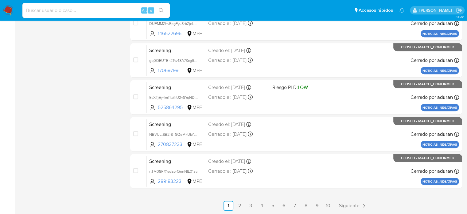
click at [230, 194] on div "select-all-cases-checkbox Asignarme a mí Borrar selección Agrupar por documento…" at bounding box center [296, 4] width 332 height 411
click at [239, 194] on link "2" at bounding box center [240, 205] width 10 height 10
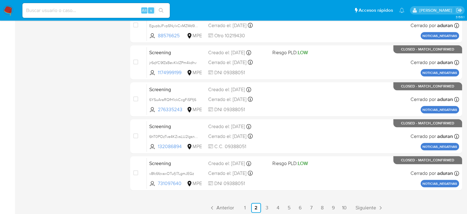
scroll to position [271, 0]
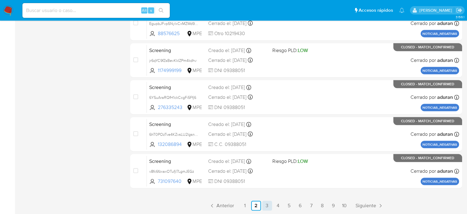
click at [267, 194] on link "3" at bounding box center [267, 205] width 10 height 10
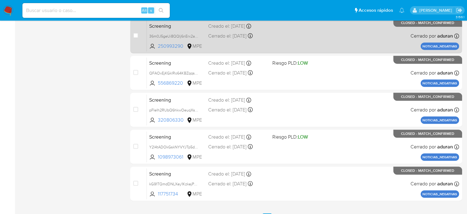
scroll to position [271, 0]
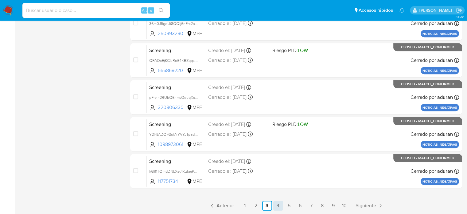
click at [278, 194] on link "4" at bounding box center [278, 205] width 10 height 10
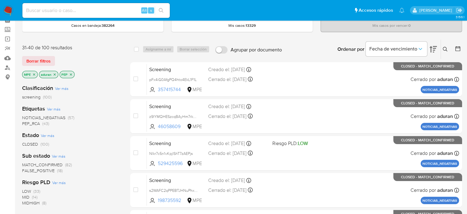
scroll to position [61, 0]
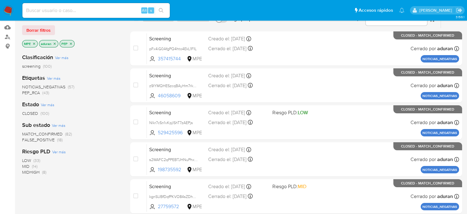
click at [42, 93] on span "PEP_RCA (43)" at bounding box center [35, 93] width 27 height 6
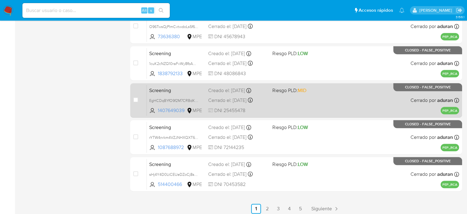
scroll to position [271, 0]
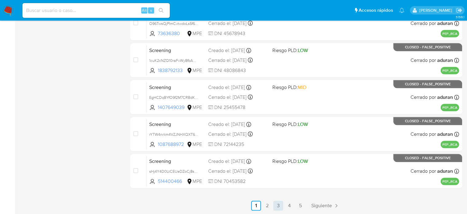
click at [274, 194] on li "3" at bounding box center [278, 205] width 10 height 10
click at [266, 194] on link "2" at bounding box center [267, 205] width 10 height 10
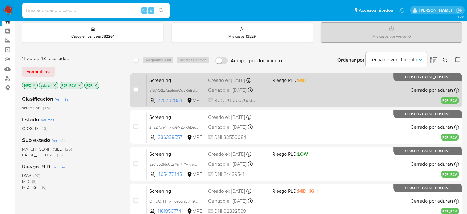
scroll to position [31, 0]
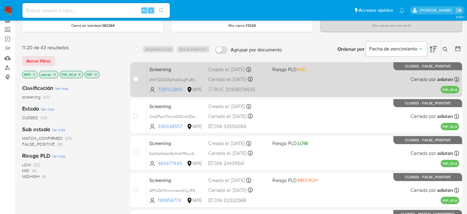
click at [284, 85] on div "Screening pYd7rO2ZAEghsaOugRuBd3Zh 728702864 MPE Riesgo PLD: MID Creado el: 21/…" at bounding box center [303, 79] width 313 height 31
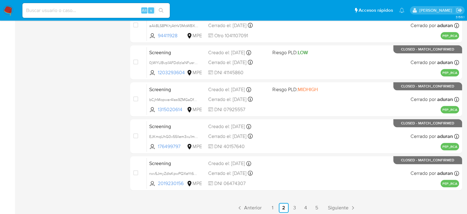
scroll to position [271, 0]
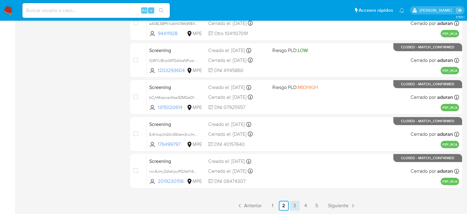
click at [294, 194] on link "3" at bounding box center [295, 205] width 10 height 10
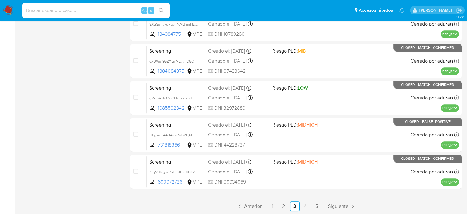
scroll to position [271, 0]
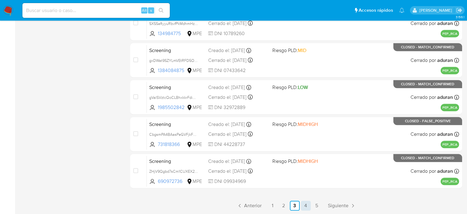
click at [302, 194] on link "4" at bounding box center [306, 205] width 10 height 10
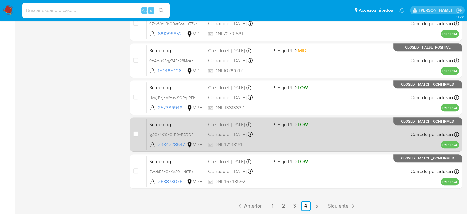
scroll to position [271, 0]
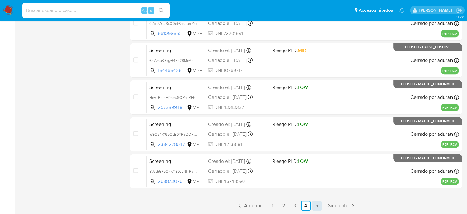
click at [316, 194] on link "5" at bounding box center [317, 205] width 10 height 10
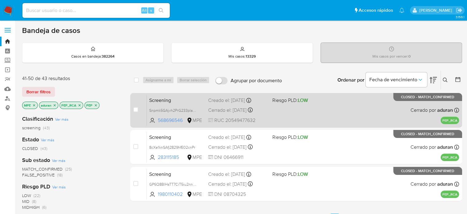
click at [297, 118] on div "Screening Snpmk5GAjvh2PrG233plaD2x 568696546 MPE Riesgo PLD: LOW Creado el: 17/…" at bounding box center [303, 109] width 313 height 31
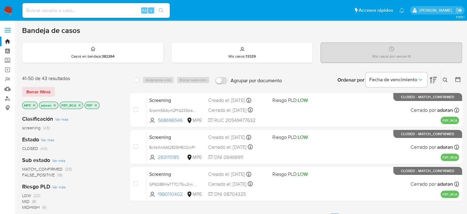
click at [9, 10] on img at bounding box center [8, 10] width 10 height 10
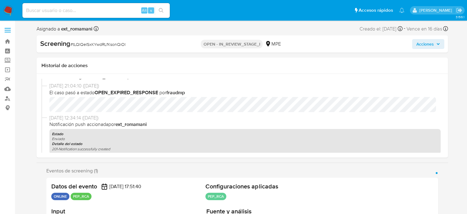
select select "10"
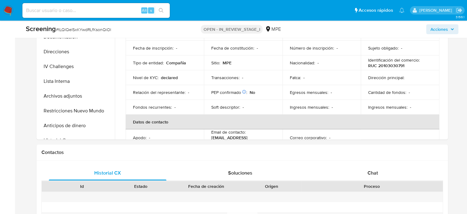
scroll to position [338, 0]
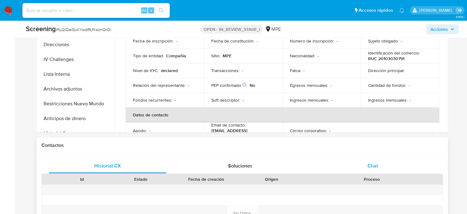
click at [372, 161] on div "Chat" at bounding box center [373, 165] width 118 height 15
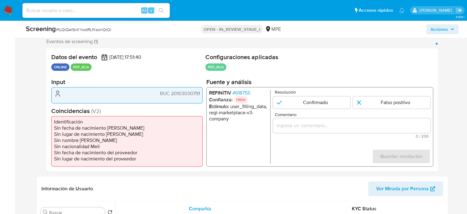
scroll to position [123, 0]
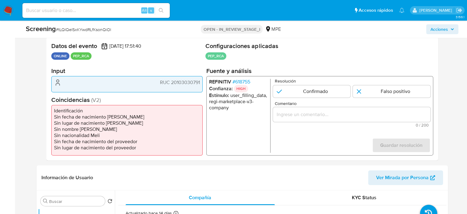
drag, startPoint x: 202, startPoint y: 84, endPoint x: 160, endPoint y: 83, distance: 42.1
click at [160, 83] on div "RUC 20103030791" at bounding box center [126, 84] width 151 height 16
click at [182, 88] on div "RUC 20103030791" at bounding box center [126, 84] width 151 height 16
drag, startPoint x: 200, startPoint y: 81, endPoint x: 171, endPoint y: 84, distance: 29.7
click at [171, 84] on div "RUC 20103030791" at bounding box center [126, 84] width 151 height 16
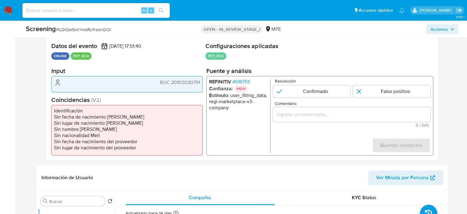
click at [249, 83] on span "# 618755" at bounding box center [241, 82] width 18 height 6
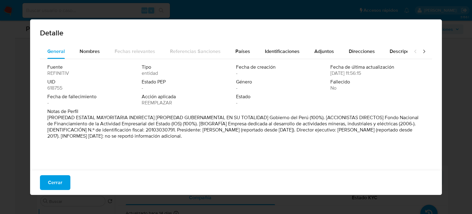
click at [97, 61] on div "Fuente REFINITIV Tipo entidad Fecha de creación - Fecha de última actualización…" at bounding box center [236, 113] width 392 height 108
click at [91, 52] on span "Nombres" at bounding box center [90, 51] width 20 height 7
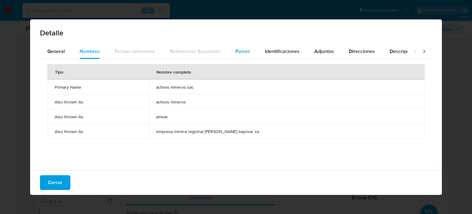
click at [238, 55] on div "Países" at bounding box center [242, 51] width 15 height 15
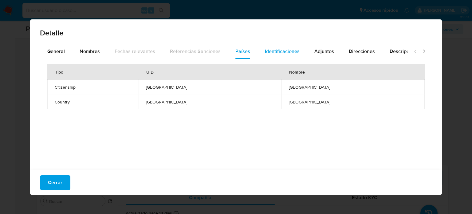
click at [284, 53] on span "Identificaciones" at bounding box center [282, 51] width 35 height 7
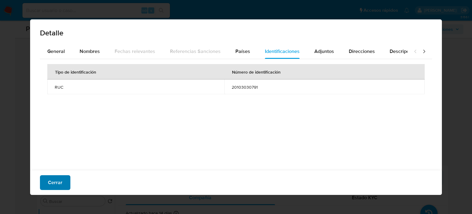
click at [49, 188] on span "Cerrar" at bounding box center [55, 182] width 14 height 14
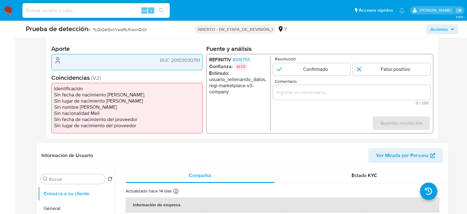
scroll to position [246, 0]
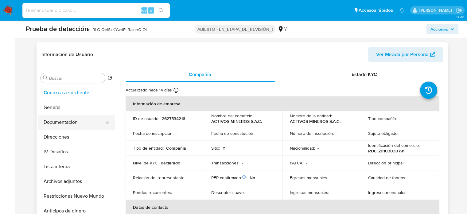
click at [59, 124] on button "Documentación" at bounding box center [74, 122] width 72 height 15
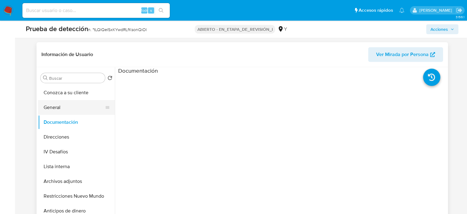
click at [61, 109] on button "General" at bounding box center [74, 107] width 72 height 15
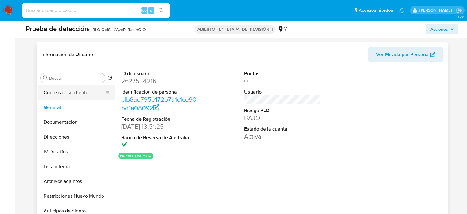
click at [72, 95] on button "Conozca a su cliente" at bounding box center [74, 92] width 72 height 15
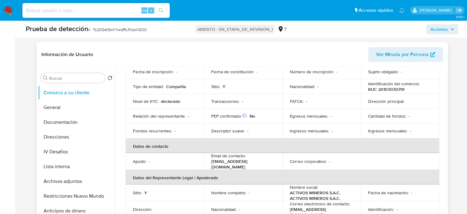
scroll to position [31, 0]
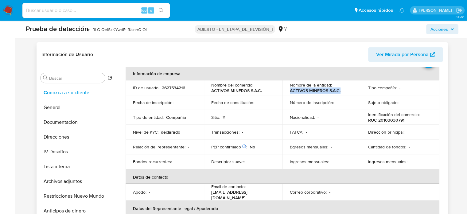
drag, startPoint x: 340, startPoint y: 90, endPoint x: 288, endPoint y: 93, distance: 52.3
click at [288, 93] on td "Nombre de la entidad : ACTIVOS MINEROS S.A.C." at bounding box center [322, 87] width 79 height 15
copy font "ACTIVOS MINEROS S.A.C."
click at [345, 91] on div "Nombre de la entidad : ACTIVOS MINEROS S.A.C." at bounding box center [322, 87] width 64 height 11
drag, startPoint x: 345, startPoint y: 90, endPoint x: 289, endPoint y: 92, distance: 56.6
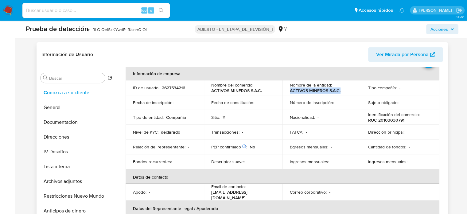
click at [290, 92] on div "Nombre de la entidad : ACTIVOS MINEROS S.A.C." at bounding box center [322, 87] width 64 height 11
copy font "ACTIVOS MINEROS S.A.C."
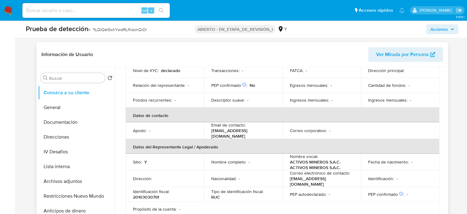
scroll to position [123, 0]
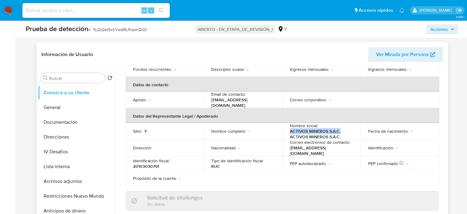
drag, startPoint x: 339, startPoint y: 129, endPoint x: 289, endPoint y: 130, distance: 49.8
click at [290, 130] on font "ACTIVOS MINEROS S.A.C. ACTIVOS MINEROS S.A.C." at bounding box center [315, 134] width 51 height 12
copy font "ACTIVOS MINEROS S.A.C."
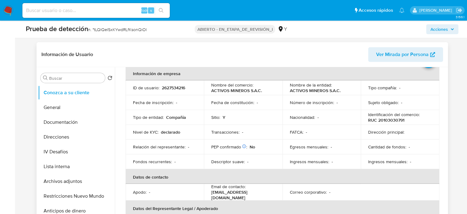
scroll to position [0, 0]
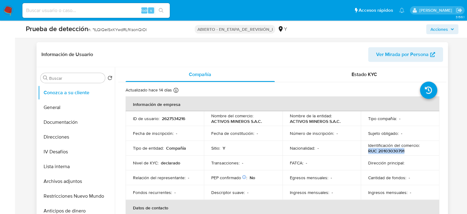
drag, startPoint x: 406, startPoint y: 150, endPoint x: 366, endPoint y: 150, distance: 39.3
click at [368, 150] on div "Identificación del comercio : RUC 20103030791" at bounding box center [400, 147] width 64 height 11
copy font "RUC 20103030791"
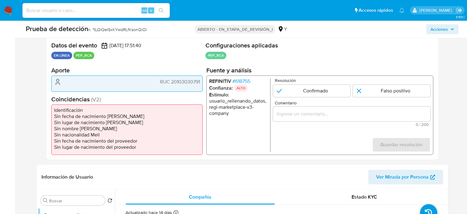
scroll to position [123, 0]
click at [342, 108] on div "1 de 1" at bounding box center [352, 114] width 158 height 15
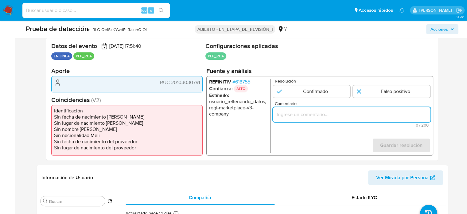
click at [340, 115] on input "Comentario" at bounding box center [352, 114] width 158 height 8
paste input "Usuario que declara en KYC ACTIVOS MINEROS S.A.C., con RUC 20103030791, Naciona…"
drag, startPoint x: 424, startPoint y: 114, endPoint x: 429, endPoint y: 115, distance: 5.0
click at [429, 115] on input "Usuario que declara en KYC ACTIVOS MINEROS S.A.C., con RUC 20103030791, Naciona…" at bounding box center [352, 114] width 158 height 8
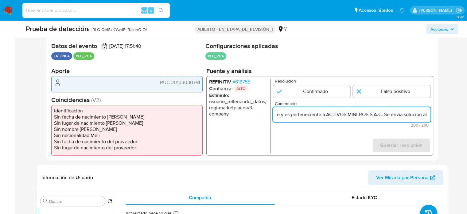
drag, startPoint x: 420, startPoint y: 115, endPoint x: 429, endPoint y: 116, distance: 8.6
click at [429, 116] on input "Usuario que declara en KYC ACTIVOS MINEROS S.A.C., con RUC 20103030791, Naciona…" at bounding box center [352, 114] width 158 height 8
click at [269, 140] on ul "REFINITIV # 618755 Confianza: ALTO Estímulo : usuario_rellenando_datos, regi-ma…" at bounding box center [239, 116] width 61 height 74
click at [320, 116] on input "Usuario que declara en KYC ACTIVOS MINEROS S.A.C., con RUC 20103030791, Naciona…" at bounding box center [352, 114] width 158 height 8
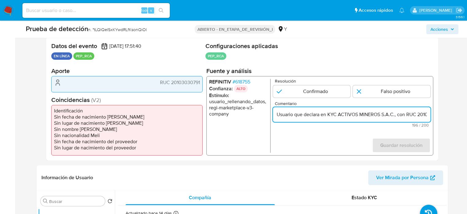
click at [320, 116] on input "Usuario que declara en KYC ACTIVOS MINEROS S.A.C., con RUC 20103030791, Naciona…" at bounding box center [352, 114] width 158 height 8
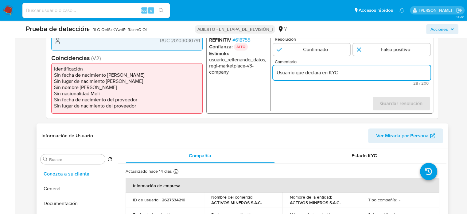
scroll to position [246, 0]
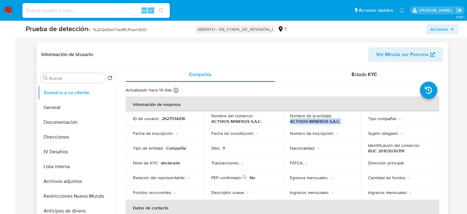
drag, startPoint x: 340, startPoint y: 120, endPoint x: 290, endPoint y: 123, distance: 50.5
click at [290, 123] on div "Nombre de la entidad : ACTIVOS MINEROS S.A.C." at bounding box center [322, 118] width 64 height 11
copy font "ACTIVOS MINEROS S.A.C."
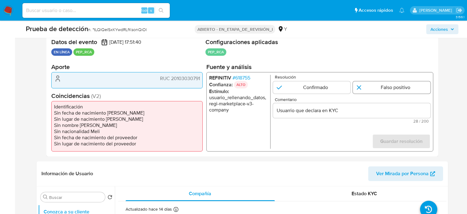
scroll to position [123, 0]
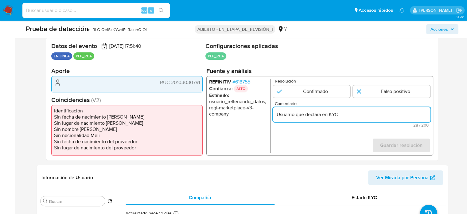
click at [363, 112] on input "Usuarrio que declara en KYC" at bounding box center [352, 114] width 158 height 8
paste input "ACTIVOS MINEROS S.A.C."
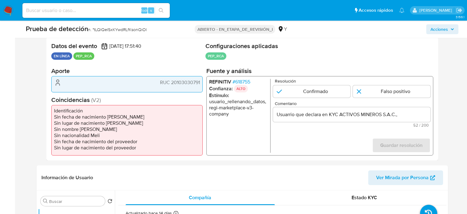
drag, startPoint x: 156, startPoint y: 86, endPoint x: 201, endPoint y: 85, distance: 44.9
click at [201, 85] on div "RUC 20103030791" at bounding box center [126, 84] width 151 height 16
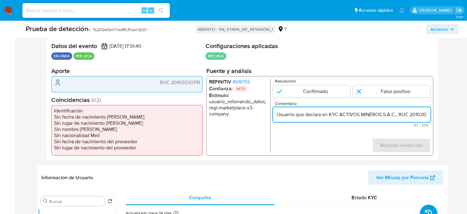
click at [409, 118] on input "Usuarrio que declara en KYC ACTIVOS MINEROS S.A.C., RUC 20103030791" at bounding box center [352, 114] width 158 height 8
drag, startPoint x: 397, startPoint y: 116, endPoint x: 427, endPoint y: 117, distance: 30.1
click at [427, 117] on input "Usuarrio que declara en KYC ACTIVOS MINEROS S.A.C., RUC 20103030791" at bounding box center [352, 114] width 158 height 8
click at [428, 115] on input "Usuarrio que declara en KYC ACTIVOS MINEROS S.A.C., RUC 20103030791" at bounding box center [352, 114] width 158 height 8
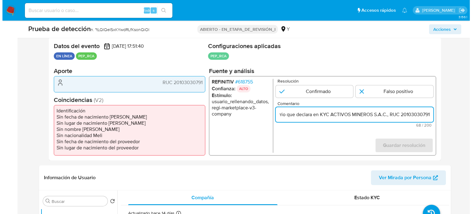
scroll to position [0, 0]
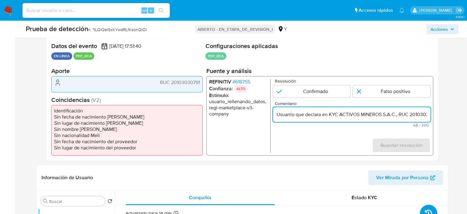
click at [249, 81] on font "618755" at bounding box center [242, 81] width 15 height 7
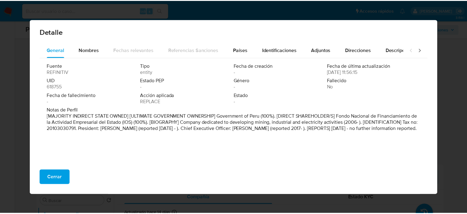
scroll to position [2, 0]
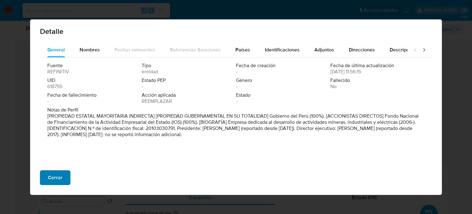
click at [49, 176] on font "Cerrar" at bounding box center [55, 177] width 14 height 15
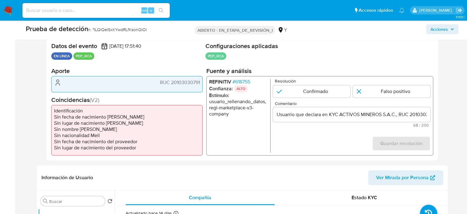
click at [315, 115] on input "Usuarrio que declara en KYC ACTIVOS MINEROS S.A.C., RUC 20103030791" at bounding box center [352, 114] width 158 height 8
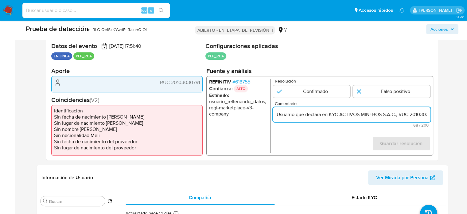
click at [315, 115] on input "Usuarrio que declara en KYC ACTIVOS MINEROS S.A.C., RUC 20103030791" at bounding box center [352, 114] width 158 height 8
paste input "ACTIVOS MINEROS S.A.C."
click at [354, 116] on input "ACTIVOS MINEROS S.A.C." at bounding box center [352, 114] width 158 height 8
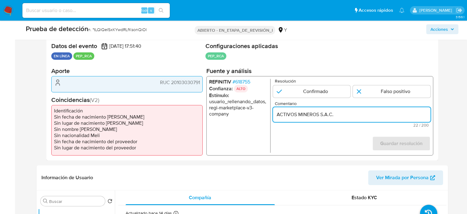
click at [354, 116] on input "ACTIVOS MINEROS S.A.C." at bounding box center [352, 114] width 158 height 8
paste input "Usuario que declara en KYC ACTIVOS MINEROS S.A.C., con RUC 20103030791, Naciona…"
type input "Usuario que declara en KYC ACTIVOS MINEROS S.A.C., con RUC 20103030791, Naciona…"
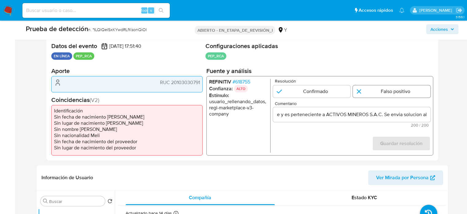
scroll to position [0, 0]
click at [386, 91] on input "1 de 1" at bounding box center [392, 91] width 78 height 12
radio input "true"
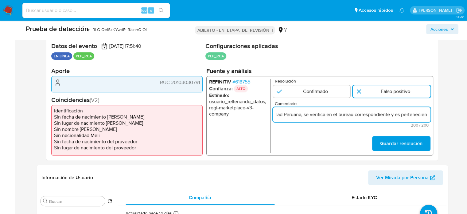
scroll to position [0, 197]
drag, startPoint x: 402, startPoint y: 115, endPoint x: 421, endPoint y: 121, distance: 19.8
click at [421, 121] on div "Comentario Usuario que declara en KYC ACTIVOS MINEROS S.A.C., con RUC 201030307…" at bounding box center [352, 114] width 158 height 26
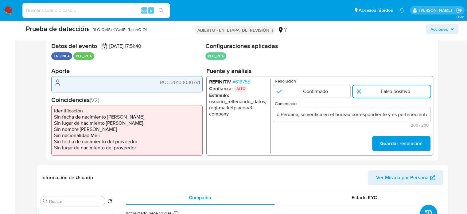
scroll to position [0, 0]
drag, startPoint x: 412, startPoint y: 105, endPoint x: 406, endPoint y: 99, distance: 8.5
click at [406, 100] on form "Resolución Confirmado Falso positivo Comentario Usuario que declara en KYC ACTI…" at bounding box center [352, 116] width 158 height 74
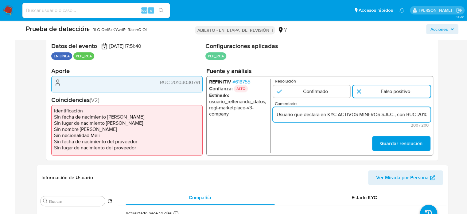
click at [404, 115] on input "Usuario que declara en KYC ACTIVOS MINEROS S.A.C., con RUC 20103030791, Naciona…" at bounding box center [352, 114] width 158 height 8
drag, startPoint x: 413, startPoint y: 115, endPoint x: 436, endPoint y: 116, distance: 23.4
click at [436, 116] on div "Datos del evento 13/08/2025 17:51:40 EN LÍNEA PEP_RCA Configuraciones aplicadas…" at bounding box center [242, 98] width 392 height 123
click at [426, 114] on input "Usuario que declara en KYC ACTIVOS MINEROS S.A.C., con RUC 20103030791, Naciona…" at bounding box center [352, 114] width 158 height 8
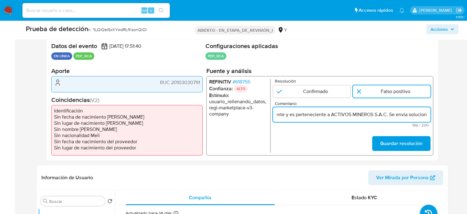
scroll to position [0, 301]
type input "Usuario que declara en KYC ACTIVOS MINEROS S.A.C., con RUC 20103030791, Naciona…"
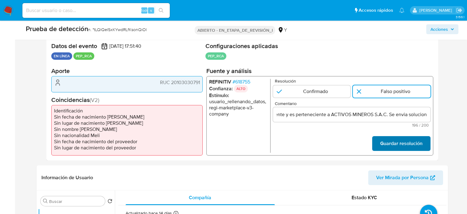
scroll to position [0, 0]
click at [412, 145] on font "Guardar resolución" at bounding box center [401, 143] width 42 height 15
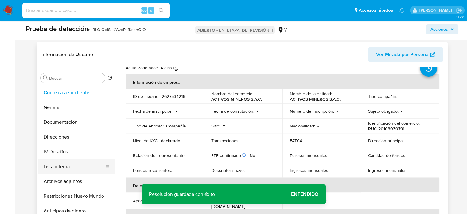
scroll to position [31, 0]
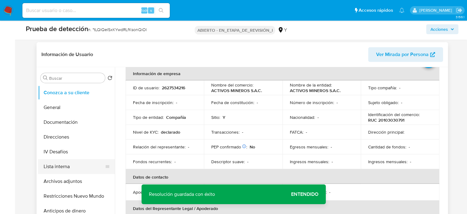
click at [67, 168] on button "Lista interna" at bounding box center [74, 166] width 72 height 15
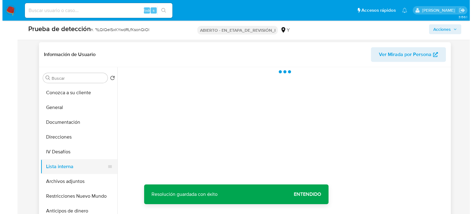
scroll to position [0, 0]
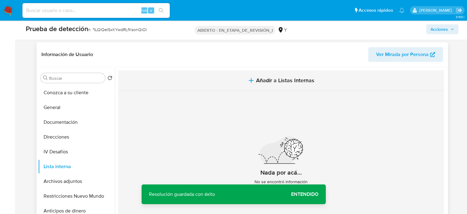
click at [261, 82] on span "Añadir a Listas Internas" at bounding box center [285, 80] width 58 height 7
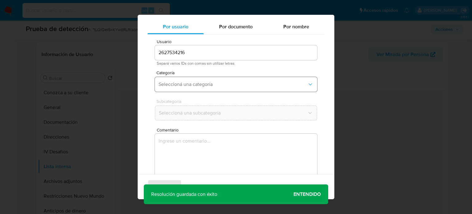
scroll to position [26, 0]
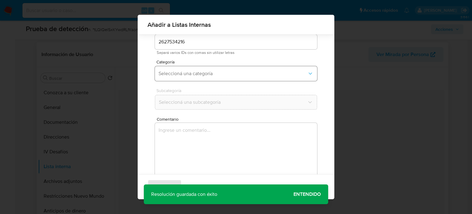
click at [222, 76] on span "Seleccioná una categoría" at bounding box center [233, 73] width 149 height 6
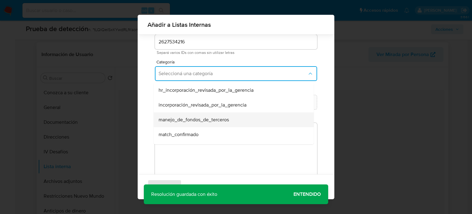
scroll to position [31, 0]
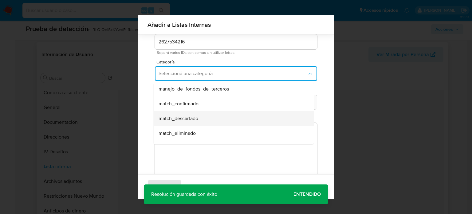
click at [215, 116] on div "match_descartado" at bounding box center [232, 118] width 147 height 15
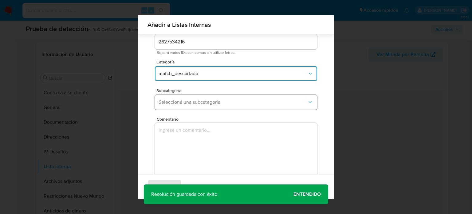
click at [215, 102] on span "Seleccioná una subcategoría" at bounding box center [233, 102] width 149 height 6
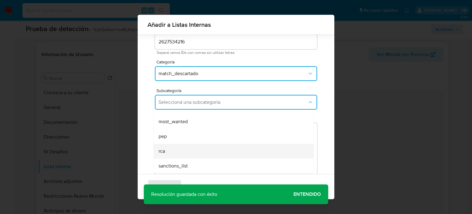
scroll to position [42, 0]
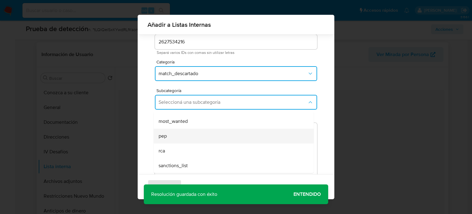
click at [199, 137] on div "pep" at bounding box center [232, 135] width 147 height 15
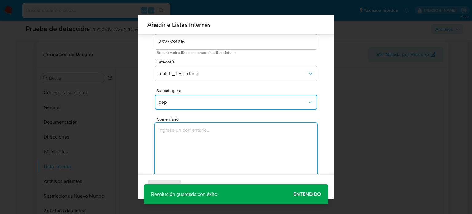
click at [199, 137] on textarea "Comentario" at bounding box center [236, 152] width 162 height 59
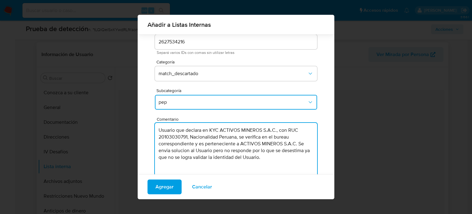
drag, startPoint x: 277, startPoint y: 129, endPoint x: 239, endPoint y: 132, distance: 38.6
click at [221, 130] on textarea "Usuario que declara en KYC ACTIVOS MINEROS S.A.C., con RUC 20103030791, Naciona…" at bounding box center [236, 152] width 162 height 59
drag, startPoint x: 288, startPoint y: 130, endPoint x: 218, endPoint y: 131, distance: 70.1
click at [218, 131] on textarea "Usuario que declara en KYC ACTIVOS MINEROS S.A.C., con RUC 20103030791, Naciona…" at bounding box center [236, 152] width 162 height 59
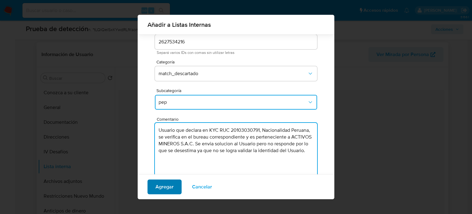
type textarea "Usuario que declara en KYC RUC 20103030791, Nacionalidad Peruana, se verifica e…"
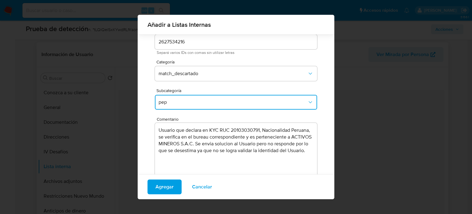
drag, startPoint x: 165, startPoint y: 187, endPoint x: 268, endPoint y: 155, distance: 108.6
click at [268, 155] on div "Añadir a Listas Internas Por usuario Por documento Por nombre Usuario 262753421…" at bounding box center [236, 107] width 197 height 184
click at [181, 73] on span "match_descartado" at bounding box center [233, 73] width 149 height 6
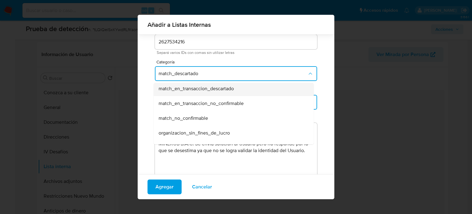
scroll to position [135, 0]
click at [201, 92] on div "match_no_confirmable" at bounding box center [232, 87] width 147 height 15
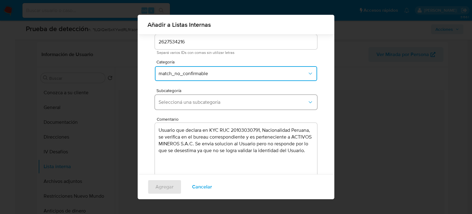
click at [211, 103] on span "Seleccioná una subcategoría" at bounding box center [233, 102] width 149 height 6
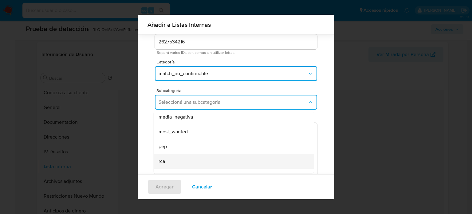
scroll to position [42, 0]
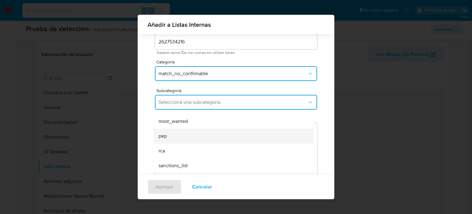
click at [171, 136] on div "pep" at bounding box center [232, 135] width 147 height 15
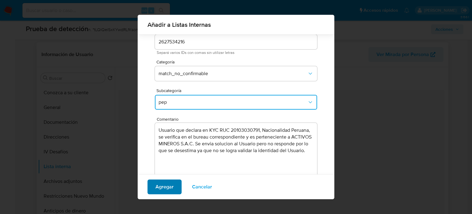
click at [166, 187] on span "Agregar" at bounding box center [164, 187] width 18 height 14
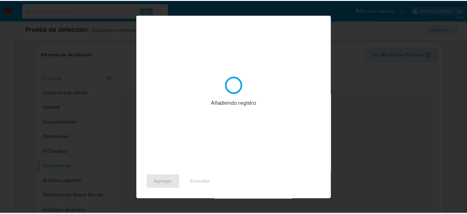
scroll to position [0, 0]
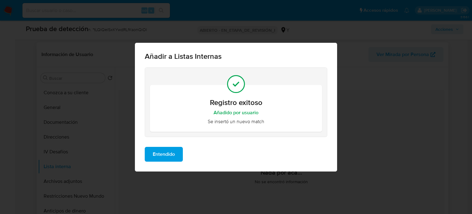
click at [161, 155] on span "Entendido" at bounding box center [164, 154] width 22 height 14
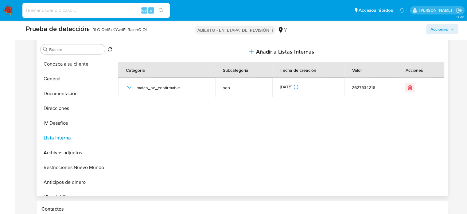
scroll to position [277, 0]
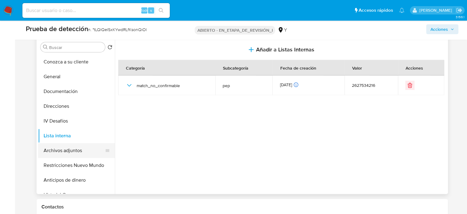
click at [82, 154] on button "Archivos adjuntos" at bounding box center [74, 150] width 72 height 15
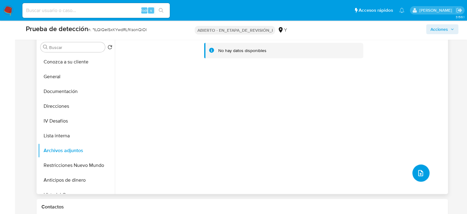
click at [420, 173] on icon "subir archivo" at bounding box center [420, 172] width 7 height 7
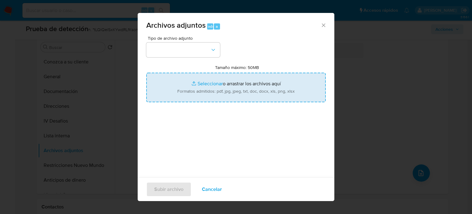
click at [216, 87] on input "Tamaño máximo: 50MB Seleccionar archivos" at bounding box center [235, 87] width 179 height 29
type input "C:\fakepath\RUC 20103030791 - SUNAT - Consulta RUC.pdf"
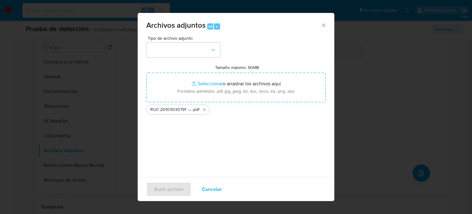
click at [199, 41] on div "Tipo de archivo adjunto" at bounding box center [183, 46] width 74 height 21
click at [203, 49] on button "button" at bounding box center [183, 49] width 74 height 15
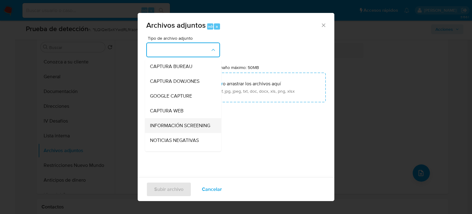
click at [150, 128] on span "INFORMACIÓN SCREENING" at bounding box center [180, 125] width 60 height 6
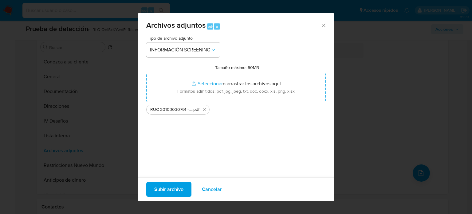
click at [170, 186] on span "Subir archivo" at bounding box center [168, 189] width 29 height 14
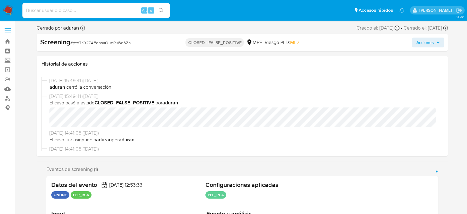
select select "10"
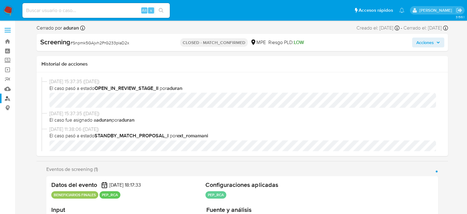
select select "10"
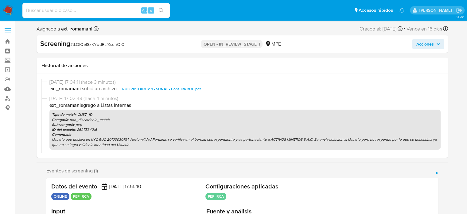
select select "10"
click at [429, 48] on span "Acciones" at bounding box center [426, 44] width 18 height 10
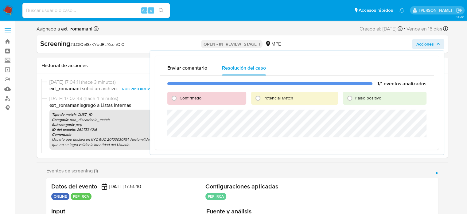
click at [362, 100] on span "Falso positivo" at bounding box center [369, 98] width 26 height 6
click at [355, 100] on input "Falso positivo" at bounding box center [350, 98] width 10 height 10
radio input "true"
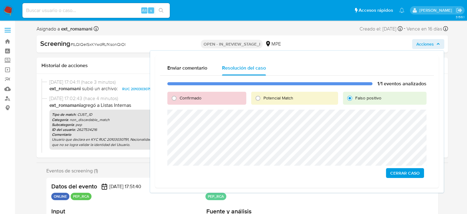
click at [399, 173] on span "Cerrar Caso" at bounding box center [405, 172] width 29 height 9
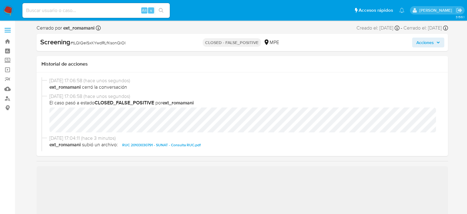
select select "10"
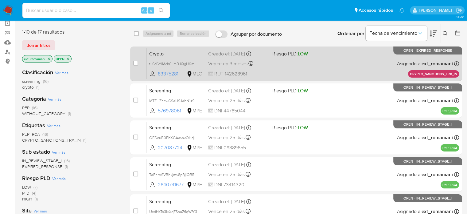
scroll to position [61, 0]
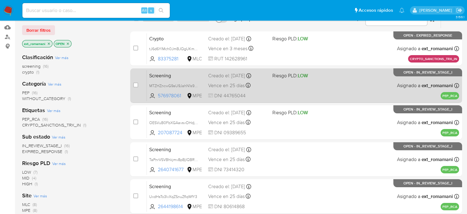
click at [326, 83] on div "Screening MTZHZncwG9aU9JahN1s9gIRM 576978061 MPE Riesgo PLD: LOW Creado el: [DA…" at bounding box center [303, 85] width 313 height 31
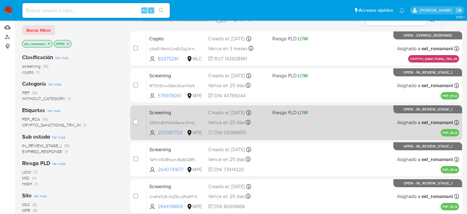
click at [300, 122] on div "Screening OESVuB0FbXGAavsvOHdjv826 207087724 MPE Riesgo PLD: LOW Creado el: 22/…" at bounding box center [303, 122] width 313 height 31
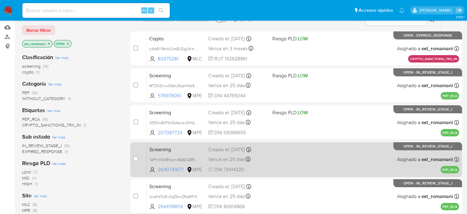
click at [287, 154] on div "Screening TaPnrVSVBhkjmv8pBjIQBRWL 2640741677 MPE Creado el: 22/08/2025 Creado …" at bounding box center [303, 158] width 313 height 31
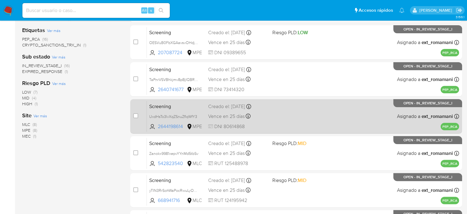
scroll to position [154, 0]
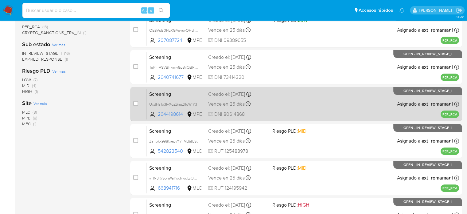
click at [300, 105] on div "Screening UxdHsTo3IvXqZSnuZfIqWfY3 2644198614 MPE Creado el: 22/08/2025 Creado …" at bounding box center [303, 103] width 313 height 31
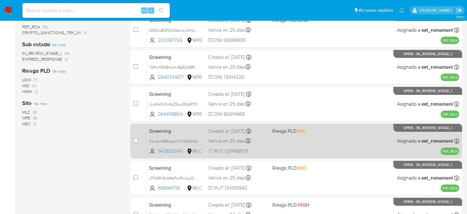
click at [307, 138] on div "Screening Zanokx9981xepvYYnMd5tbSv 542823540 MLC Riesgo PLD: MID Creado el: 22/…" at bounding box center [303, 140] width 313 height 31
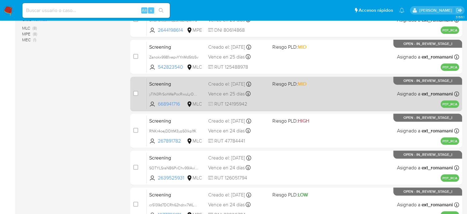
scroll to position [246, 0]
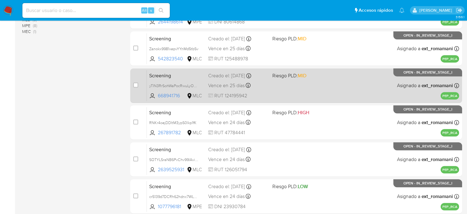
click at [332, 88] on div "Screening yTIN3RrSohWaPocRwuLyORyM 668941716 MLC Riesgo PLD: MID Creado el: 22/…" at bounding box center [303, 85] width 313 height 31
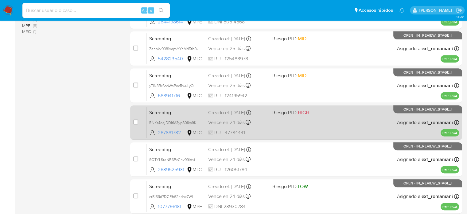
click at [321, 118] on div "Screening RNKr4oejDDItM3ypS0lkp1fK 267891782 MLC Riesgo PLD: HIGH Creado el: 22…" at bounding box center [303, 122] width 313 height 31
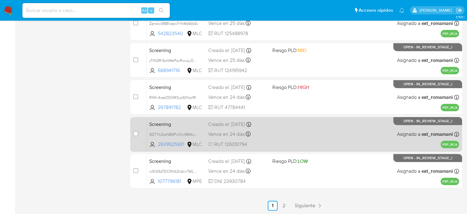
click at [315, 128] on div "Screening SOTYLSraNB6PvChv99lAvixV 2639525931 MLC Creado el: 22/08/2025 Creado …" at bounding box center [303, 133] width 313 height 31
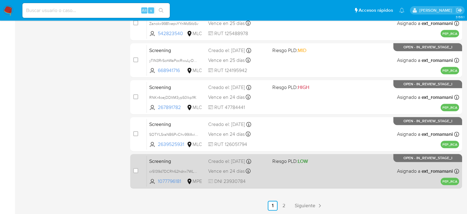
click at [302, 169] on div "Screening cr5139d7DCRh62hdnx7WLJLE 1077796181 MPE Riesgo PLD: LOW Creado el: 22…" at bounding box center [303, 170] width 313 height 31
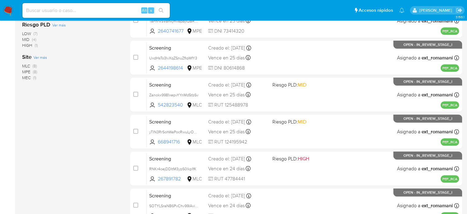
scroll to position [0, 0]
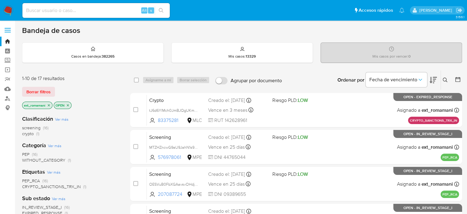
click at [433, 80] on icon at bounding box center [433, 79] width 7 height 7
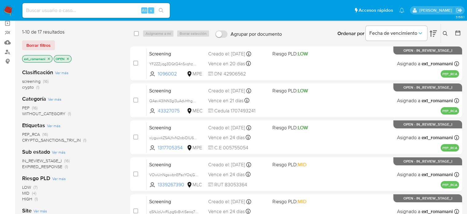
scroll to position [61, 0]
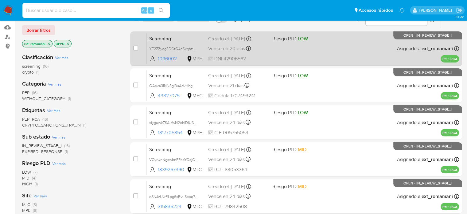
click at [299, 48] on div "Screening YF2ZZyqg3DGtQ4nSxqhzCs8a 1096002 MPE Riesgo PLD: LOW Creado el: 17/08…" at bounding box center [303, 48] width 313 height 31
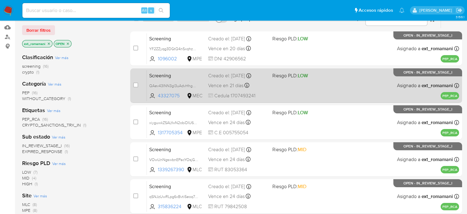
click at [300, 81] on div "Screening QAev43INN3gl3uAdvHhgNbiG 43327075 MEC Riesgo PLD: LOW Creado el: 18/0…" at bounding box center [303, 85] width 313 height 31
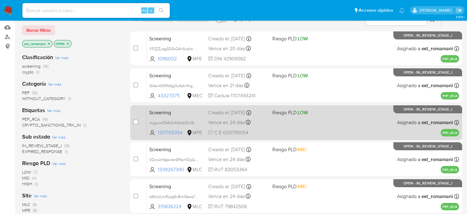
click at [290, 128] on div "Screening xiyguwkZSALfwN2obiDIU6WS 1317705354 MPE Riesgo PLD: LOW Creado el: 21…" at bounding box center [303, 122] width 313 height 31
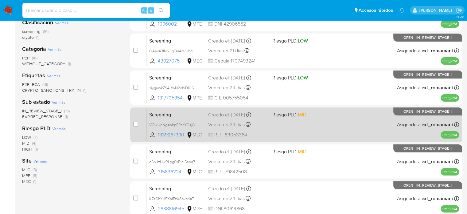
scroll to position [123, 0]
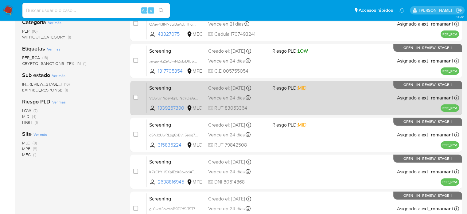
click at [317, 97] on div "Screening VOwUnNgswbnEPacYOsjGAjyA 1339267390 MLC Riesgo PLD: MID Creado el: 21…" at bounding box center [303, 97] width 313 height 31
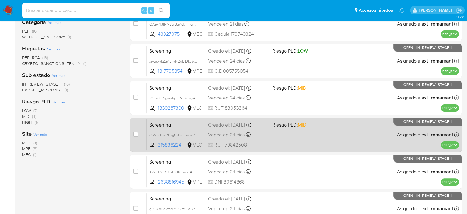
click at [301, 134] on div "Screening qSNJzUwRLpg6xBvti5eoq70o 315836224 MLC Riesgo PLD: MID Creado el: 21/…" at bounding box center [303, 134] width 313 height 31
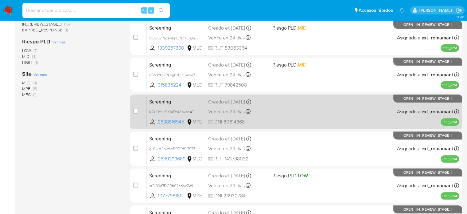
scroll to position [184, 0]
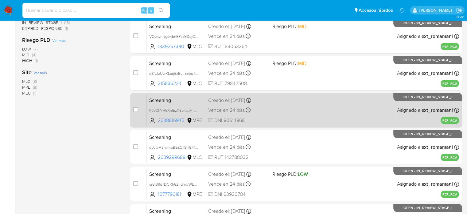
click at [309, 115] on div "Screening K7sChYH5XnIEzX8bkotiAT6w 2638816945 MPE Creado el: 21/08/2025 Creado …" at bounding box center [303, 109] width 313 height 31
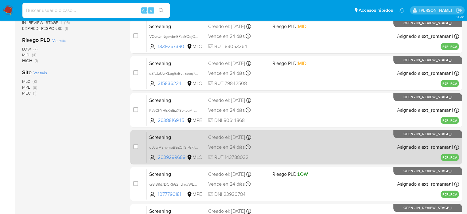
click at [294, 144] on div "Screening gL0wM3nvmpB9ZCffSl75777z 2639299689 MLC Creado el: 21/08/2025 Creado …" at bounding box center [303, 146] width 313 height 31
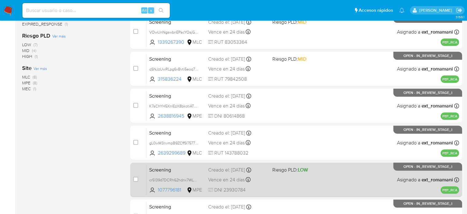
click at [302, 164] on div "Screening cr5139d7DCRh62hdnx7WLJLE 1077796181 MPE Riesgo PLD: LOW Creado el: 22…" at bounding box center [303, 179] width 313 height 31
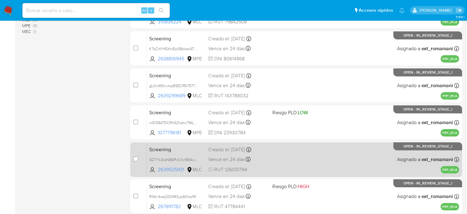
click at [283, 150] on div "Screening SOTYLSraNB6PvChv99lAvixV 2639525931 MLC Creado el: 22/08/2025 Creado …" at bounding box center [303, 158] width 313 height 31
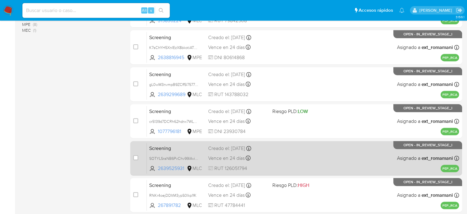
scroll to position [271, 0]
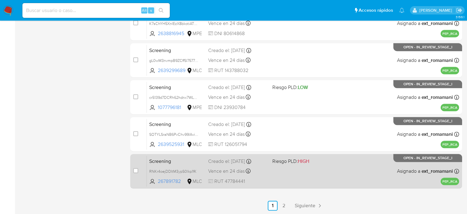
click at [286, 163] on span "Riesgo PLD: HIGH" at bounding box center [290, 160] width 37 height 7
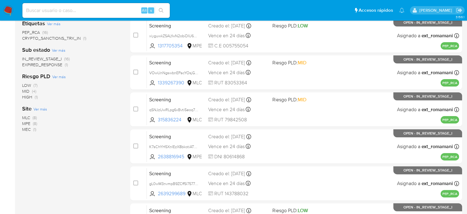
scroll to position [25, 0]
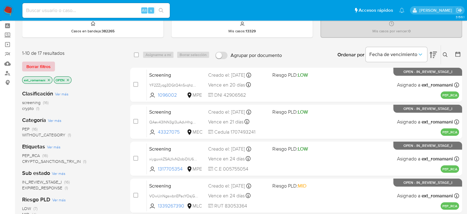
click at [36, 66] on span "Borrar filtros" at bounding box center [38, 66] width 24 height 9
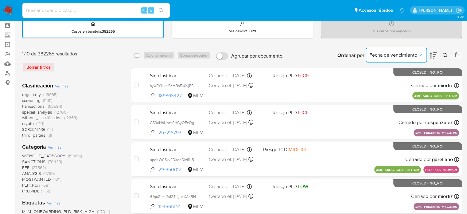
click at [400, 55] on span "Fecha de vencimiento" at bounding box center [394, 55] width 48 height 6
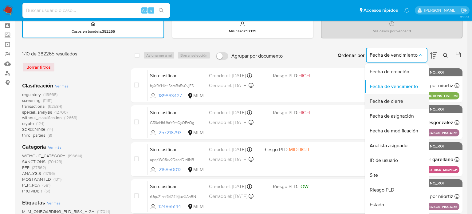
click at [387, 103] on span "Fecha de cierre" at bounding box center [386, 101] width 33 height 6
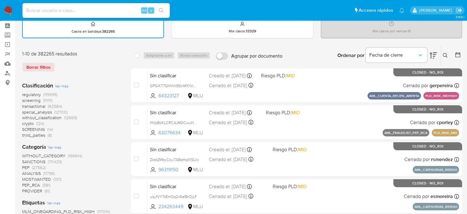
click at [458, 54] on icon at bounding box center [458, 55] width 6 height 6
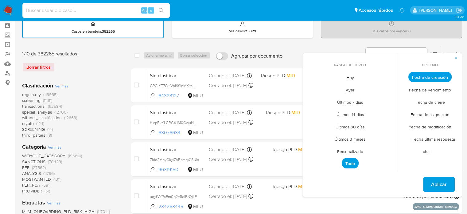
click at [352, 73] on span "Hoy" at bounding box center [350, 77] width 21 height 13
click at [425, 104] on span "Fecha de cierre" at bounding box center [430, 102] width 42 height 13
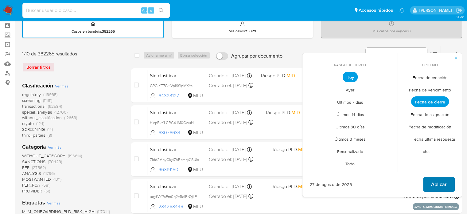
click at [435, 184] on span "Aplicar" at bounding box center [439, 184] width 16 height 14
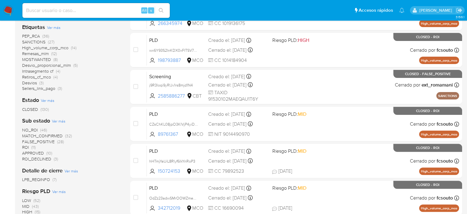
scroll to position [271, 0]
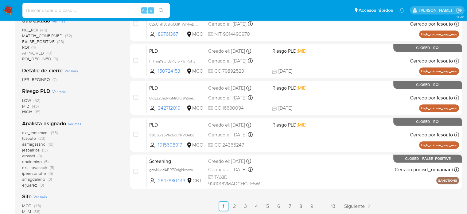
click at [53, 131] on span "(35)" at bounding box center [54, 132] width 7 height 6
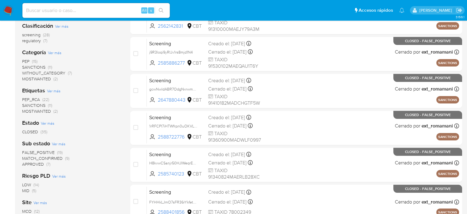
scroll to position [56, 0]
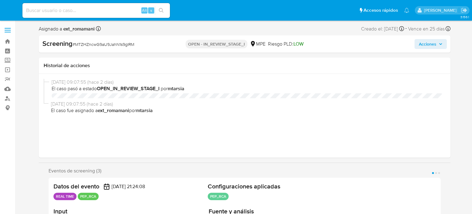
select select "10"
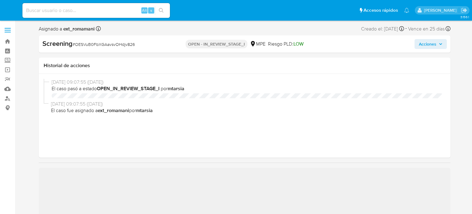
select select "10"
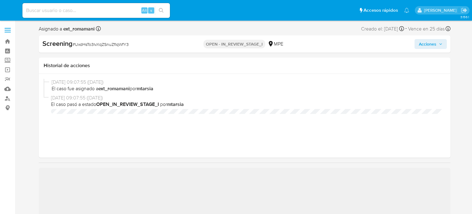
select select "10"
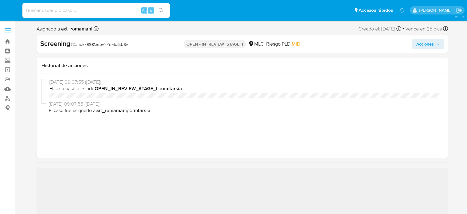
select select "10"
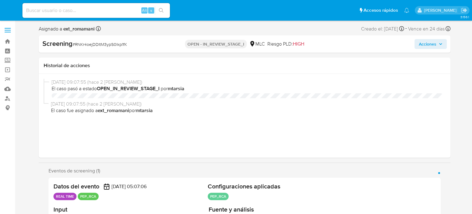
select select "10"
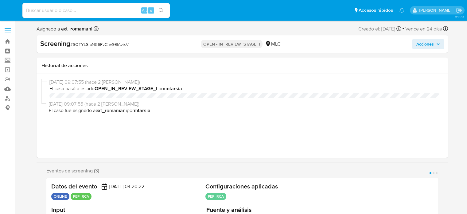
select select "10"
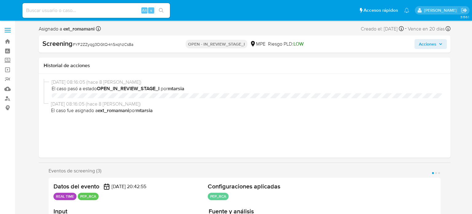
select select "10"
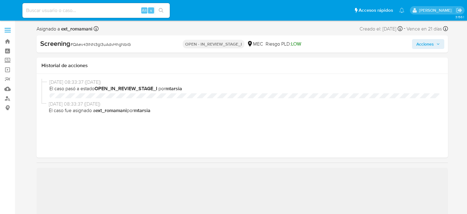
select select "10"
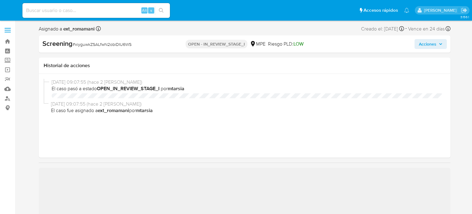
select select "10"
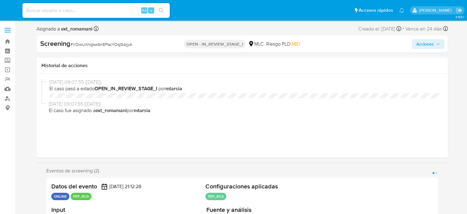
select select "10"
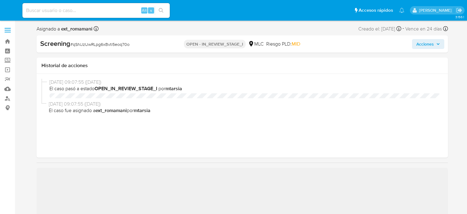
select select "10"
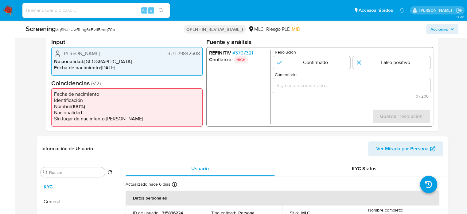
scroll to position [154, 0]
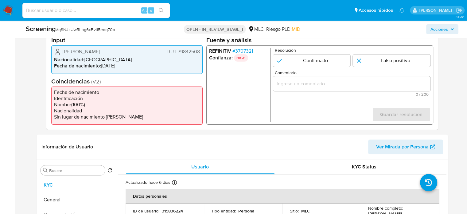
drag, startPoint x: 153, startPoint y: 53, endPoint x: 60, endPoint y: 53, distance: 92.5
click at [60, 53] on div "Susana Antonia Ferrer Riveros RUT 79842508" at bounding box center [127, 51] width 146 height 7
click at [249, 50] on span "# 3707321" at bounding box center [242, 51] width 21 height 6
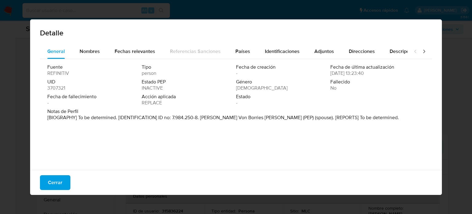
drag, startPoint x: 200, startPoint y: 116, endPoint x: 261, endPoint y: 120, distance: 60.7
click at [261, 120] on p "[BIOGRAPHY] To be determined. [IDENTIFICATION] ID no: 7.984.250-8. Gerhard Von …" at bounding box center [223, 117] width 352 height 6
click at [246, 51] on span "Países" at bounding box center [242, 51] width 15 height 7
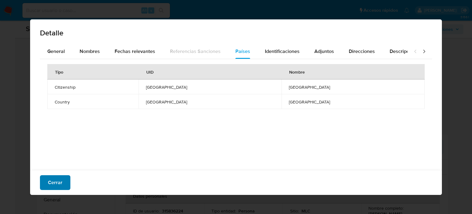
click at [53, 178] on span "Cerrar" at bounding box center [55, 182] width 14 height 14
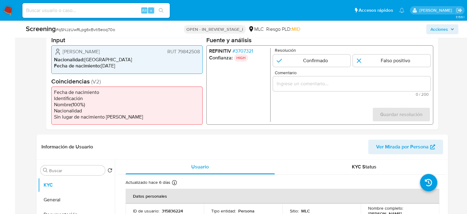
click at [240, 49] on span "# 3707321" at bounding box center [242, 51] width 21 height 6
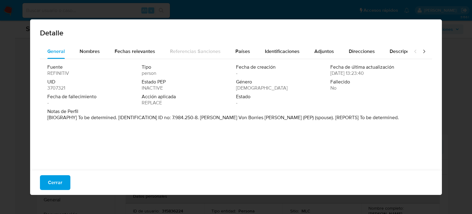
drag, startPoint x: 200, startPoint y: 119, endPoint x: 260, endPoint y: 121, distance: 60.0
click at [260, 121] on div "Notas de Perfil [BIOGRAPHY] To be determined. [IDENTIFICATION] ID no: 7.984.250…" at bounding box center [235, 115] width 377 height 15
click at [53, 185] on span "Cerrar" at bounding box center [55, 182] width 14 height 14
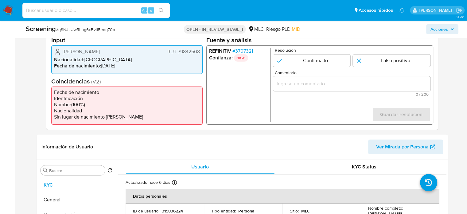
click at [290, 85] on input "Comentario" at bounding box center [352, 84] width 158 height 8
drag, startPoint x: 61, startPoint y: 51, endPoint x: 201, endPoint y: 54, distance: 139.5
click at [201, 54] on div "Susana Antonia Ferrer Riveros RUT 79842508 Nacionalidad : Chile Fecha de nacimi…" at bounding box center [126, 59] width 151 height 28
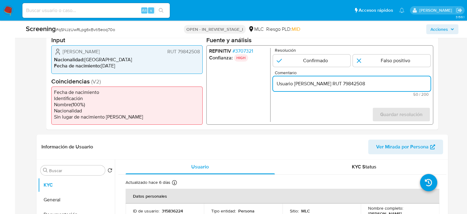
click at [409, 81] on input "Usuario Susana Antonia Ferrer Riveros RUT 79842508" at bounding box center [352, 84] width 158 height 8
drag, startPoint x: 408, startPoint y: 83, endPoint x: 429, endPoint y: 81, distance: 20.5
click at [429, 81] on input "Usuario Susana Antonia Ferrer Riveros RUT 79842508 es esposa de" at bounding box center [352, 84] width 158 height 8
paste input "Gerhard Von Borries"
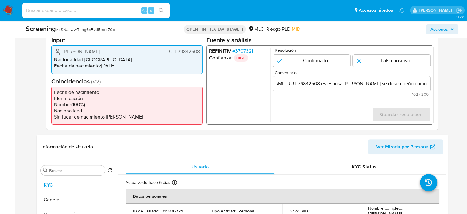
scroll to position [0, 0]
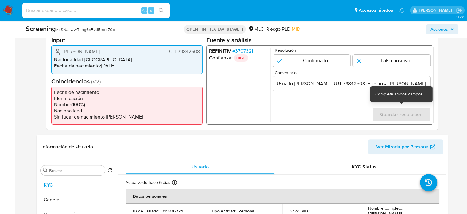
click at [341, 110] on form "Resolución Confirmado Falso positivo Comentario Usuario Susana Antonia Ferrer R…" at bounding box center [352, 85] width 158 height 74
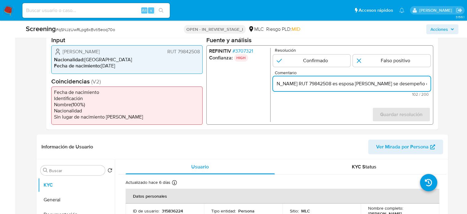
scroll to position [0, 90]
drag, startPoint x: 420, startPoint y: 82, endPoint x: 435, endPoint y: 85, distance: 14.8
click at [435, 85] on div "Datos del evento 21/08/2025 21:48:07 REAL TIME PEP_RCA Configuraciones aplicada…" at bounding box center [242, 67] width 392 height 123
click at [429, 84] on div "REFINITIV # 3707321 Confianza: HIGH Resolución Confirmado Falso positivo Coment…" at bounding box center [319, 84] width 227 height 79
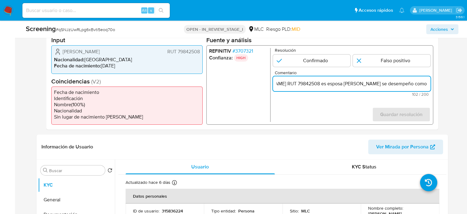
scroll to position [0, 90]
drag, startPoint x: 401, startPoint y: 83, endPoint x: 428, endPoint y: 86, distance: 27.2
click at [428, 86] on input "Usuario Susana Antonia Ferrer Riveros RUT 79842508 es esposa de Gerhard Von Bor…" at bounding box center [352, 84] width 158 height 8
paste input "Vicepresidente de Proyectos de la Corporación Nacional del Cobre de Chile hasta…"
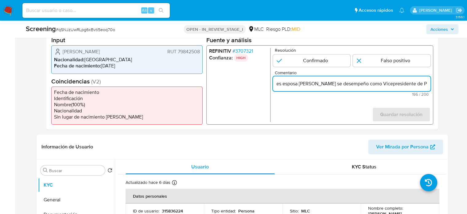
scroll to position [0, 300]
type input "Usuario Susana Antonia Ferrer Riveros RUT 79842508 es esposa de Gerhard Von Bor…"
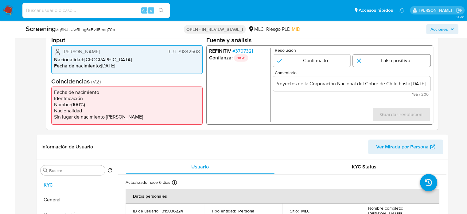
scroll to position [0, 0]
click at [379, 62] on input "1 de 1" at bounding box center [392, 60] width 78 height 12
radio input "true"
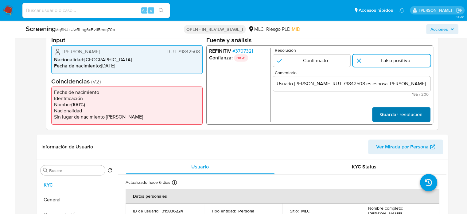
click at [403, 113] on span "Guardar resolución" at bounding box center [401, 115] width 42 height 14
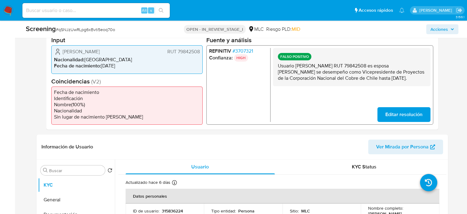
drag, startPoint x: 319, startPoint y: 85, endPoint x: 277, endPoint y: 68, distance: 44.9
click at [277, 68] on div "FALSO POSITIVO Usuario Susana Antonia Ferrer Riveros RUT 79842508 es esposa de …" at bounding box center [352, 67] width 158 height 38
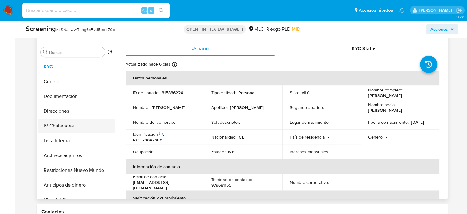
scroll to position [277, 0]
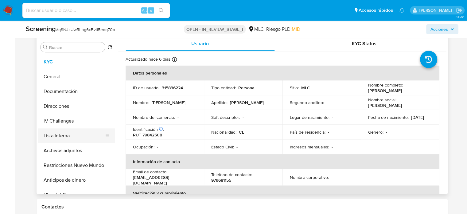
click at [59, 134] on button "Lista Interna" at bounding box center [74, 135] width 72 height 15
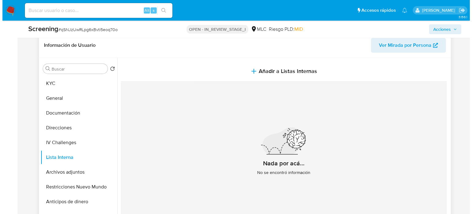
scroll to position [246, 0]
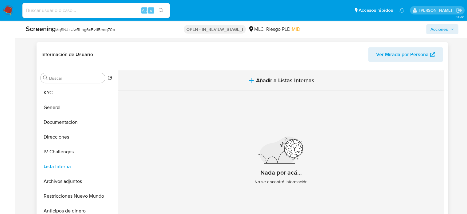
click at [252, 83] on icon "button" at bounding box center [251, 80] width 7 height 7
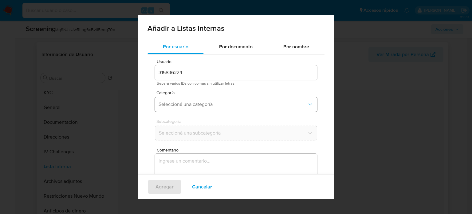
click at [220, 105] on span "Seleccioná una categoría" at bounding box center [233, 104] width 149 height 6
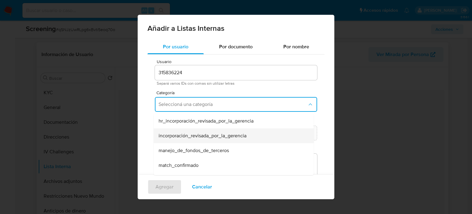
scroll to position [31, 0]
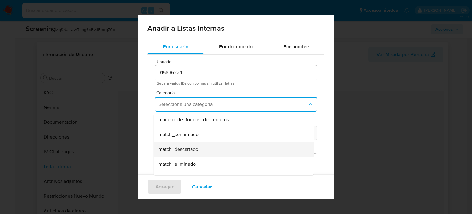
click at [193, 147] on span "match_descartado" at bounding box center [179, 149] width 40 height 6
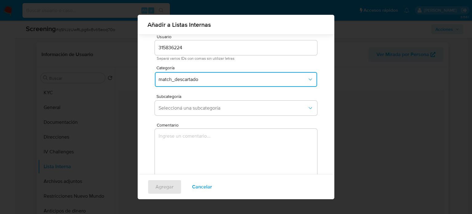
scroll to position [26, 0]
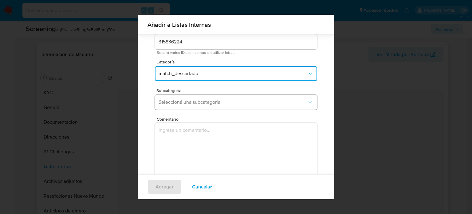
click at [235, 99] on span "Seleccioná una subcategoría" at bounding box center [233, 102] width 149 height 6
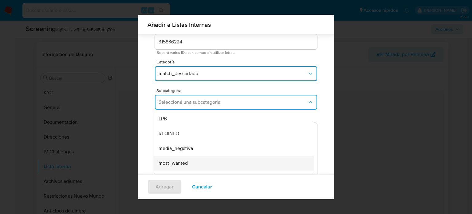
scroll to position [31, 0]
click at [181, 156] on div "rca" at bounding box center [232, 161] width 147 height 15
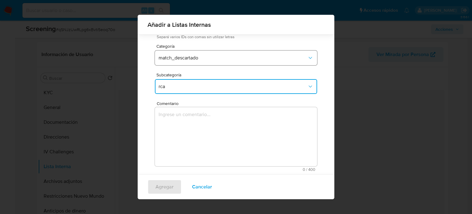
scroll to position [48, 0]
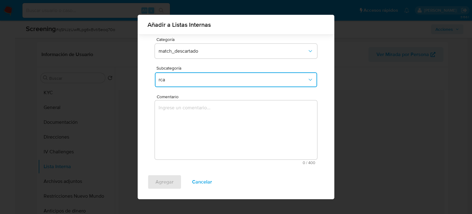
click at [206, 111] on textarea "Comentario" at bounding box center [236, 129] width 162 height 59
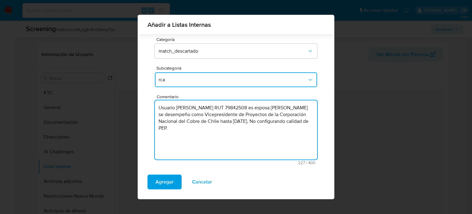
click at [204, 115] on textarea "Usuario Susana Antonia Ferrer Riveros RUT 79842508 es esposa de Gerhard Von Bor…" at bounding box center [236, 129] width 162 height 59
type textarea "Usuario Susana Antonia Ferrer Riveros RUT 79842508 es esposa de Gerhard Von Bor…"
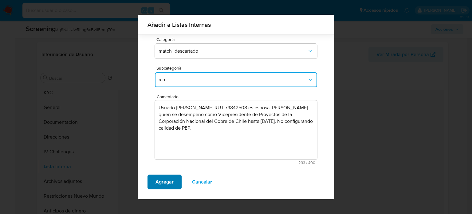
click at [166, 182] on span "Agregar" at bounding box center [164, 182] width 18 height 14
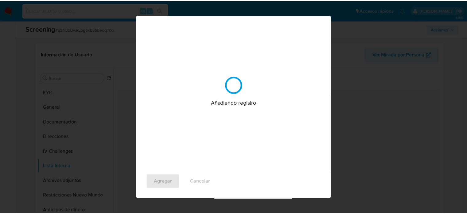
scroll to position [0, 0]
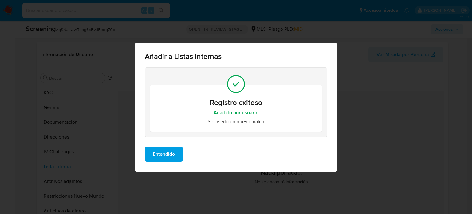
click at [171, 158] on span "Entendido" at bounding box center [164, 154] width 22 height 14
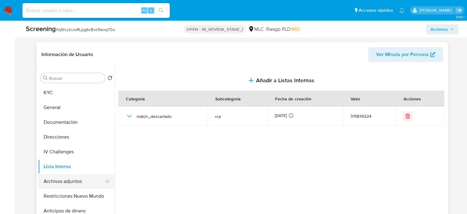
click at [72, 182] on button "Archivos adjuntos" at bounding box center [74, 181] width 72 height 15
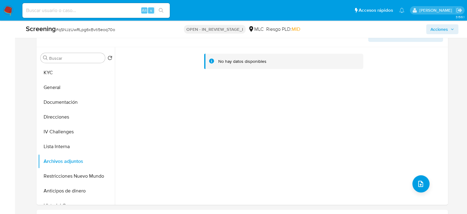
scroll to position [277, 0]
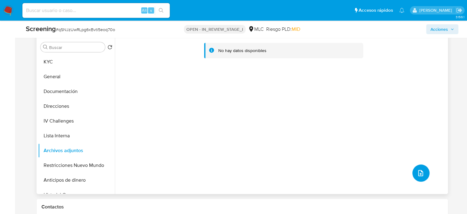
click at [418, 171] on icon "upload-file" at bounding box center [420, 172] width 7 height 7
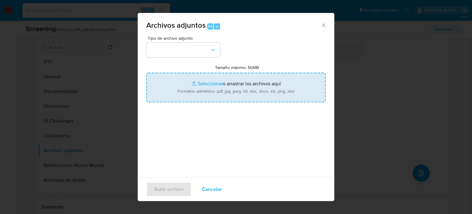
click at [261, 92] on input "Tamaño máximo: 50MB Seleccionar archivos" at bounding box center [235, 87] width 179 height 29
type input "C:\fakepath\Codelco designa nuevo vicepresidente de...erhard Von Borries _ Diar…"
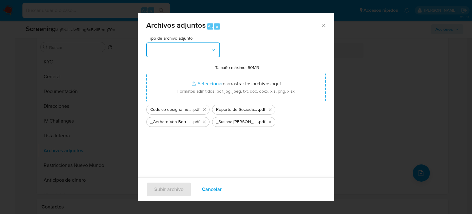
click at [183, 51] on button "button" at bounding box center [183, 49] width 74 height 15
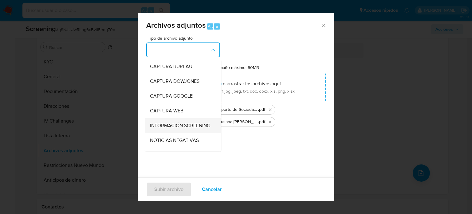
click at [184, 126] on span "INFORMACIÓN SCREENING" at bounding box center [180, 125] width 60 height 6
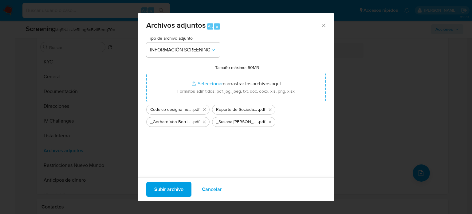
click at [177, 189] on span "Subir archivo" at bounding box center [168, 189] width 29 height 14
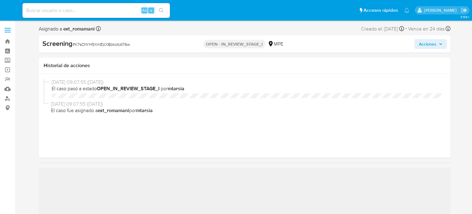
select select "10"
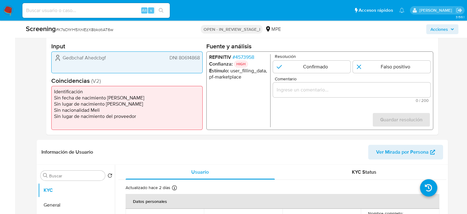
scroll to position [154, 0]
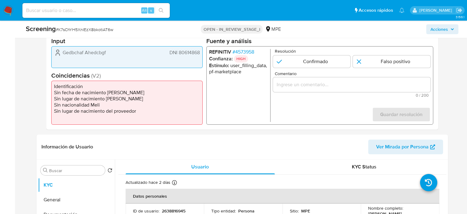
click at [241, 53] on span "# 4573958" at bounding box center [243, 52] width 22 height 6
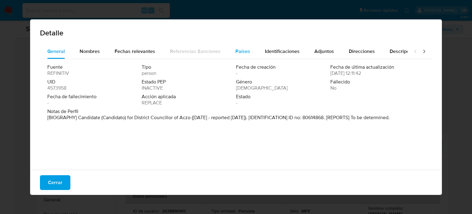
click at [245, 53] on span "Países" at bounding box center [242, 51] width 15 height 7
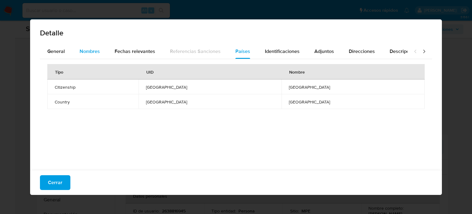
click at [91, 55] on div "Nombres" at bounding box center [90, 51] width 20 height 15
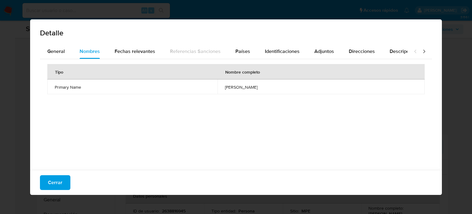
drag, startPoint x: 194, startPoint y: 88, endPoint x: 308, endPoint y: 90, distance: 114.0
click at [308, 90] on td "mario luciano meza moreno" at bounding box center [321, 86] width 207 height 15
click at [66, 53] on button "General" at bounding box center [56, 51] width 32 height 15
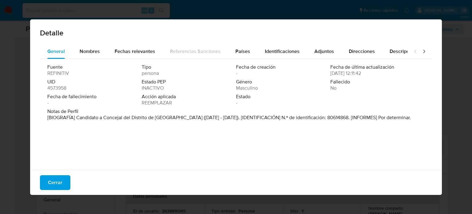
drag, startPoint x: 77, startPoint y: 118, endPoint x: 165, endPoint y: 121, distance: 88.2
click at [165, 120] on p "[BIOGRAFÍA] Candidato a Concejal del Distrito de Aczo (septiembre de 2018 - mar…" at bounding box center [229, 117] width 364 height 6
click at [59, 183] on span "Cerrar" at bounding box center [55, 182] width 14 height 14
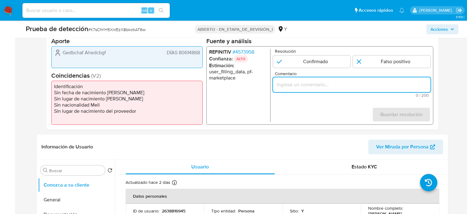
click at [300, 83] on input "Comentario" at bounding box center [352, 85] width 158 height 8
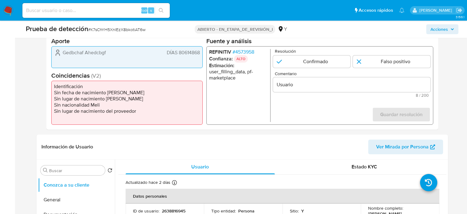
drag, startPoint x: 61, startPoint y: 53, endPoint x: 201, endPoint y: 56, distance: 139.8
click at [201, 56] on div "Gedbchaf Ahedcbgf DÍAS 80614868" at bounding box center [126, 57] width 151 height 22
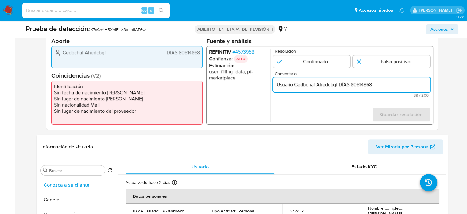
click at [344, 85] on input "Usuario Gedbchaf Ahedcbgf DÍAS 80614868" at bounding box center [352, 85] width 158 height 8
click at [383, 85] on input "Usuario Gedbchaf Ahedcbgf, DNI 80614868" at bounding box center [352, 85] width 158 height 8
click at [416, 85] on input "Usuario Gedbchaf Ahedcbgf, DNI 80614868 perteneciente a" at bounding box center [352, 85] width 158 height 8
paste input "Mario Luciano Meza Moreno"
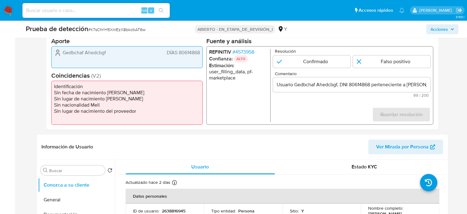
click at [250, 50] on font "4573958" at bounding box center [244, 51] width 19 height 7
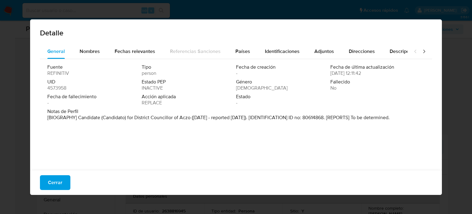
click at [56, 185] on font "Cerrar" at bounding box center [55, 182] width 14 height 15
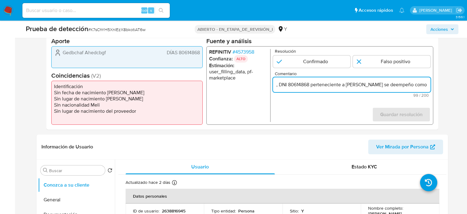
scroll to position [0, 87]
drag, startPoint x: 411, startPoint y: 83, endPoint x: 435, endPoint y: 83, distance: 24.6
click at [435, 83] on div "Datos del evento 21/08/2025 22:10:35 EN LÍNEA PEP_RCA Configuraciones aplicadas…" at bounding box center [242, 67] width 392 height 123
click at [430, 84] on input "Usuario Gedbchaf Ahedcbgf, DNI 80614868 perteneciente a Mario Luciano Meza More…" at bounding box center [352, 85] width 158 height 8
paste input "Candidato a Concejal del Distrito de Aczo hasta Marzo de 2019."
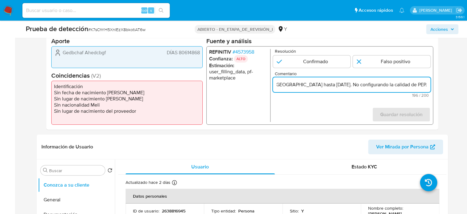
scroll to position [0, 300]
type input "Usuario Gedbchaf Ahedcbgf, DNI 80614868 perteneciente a Mario Luciano Meza More…"
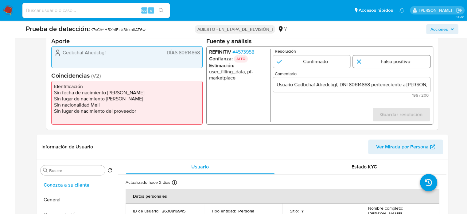
click at [385, 60] on input "1 de 1" at bounding box center [392, 61] width 78 height 12
radio input "true"
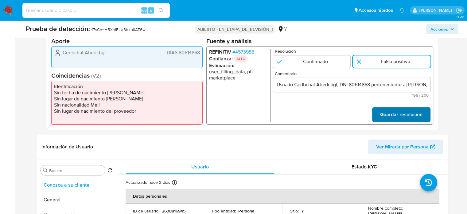
click at [398, 117] on span "Guardar resolución" at bounding box center [401, 115] width 42 height 14
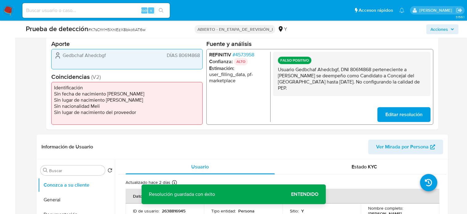
drag, startPoint x: 292, startPoint y: 92, endPoint x: 276, endPoint y: 69, distance: 27.5
click at [276, 69] on div "FALSO POSITIVO Usuario Gedbchaf Ahedcbgf, DNI 80614868 perteneciente a Mario Lu…" at bounding box center [352, 73] width 158 height 44
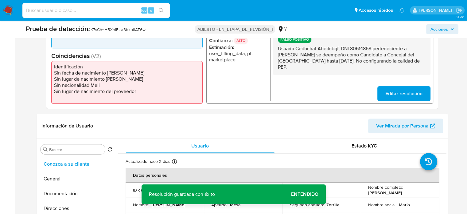
scroll to position [184, 0]
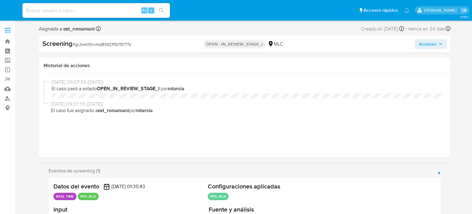
select select "10"
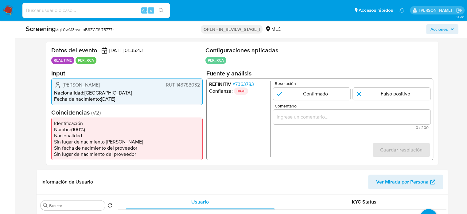
scroll to position [123, 0]
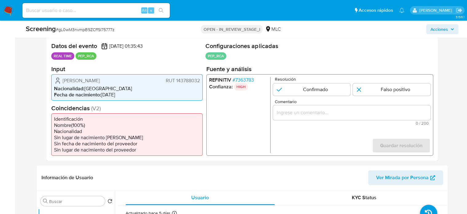
drag, startPoint x: 142, startPoint y: 81, endPoint x: 64, endPoint y: 83, distance: 77.5
click at [61, 83] on div "[PERSON_NAME] 143788032" at bounding box center [127, 80] width 146 height 7
click at [246, 81] on span "# 7363783" at bounding box center [243, 80] width 22 height 6
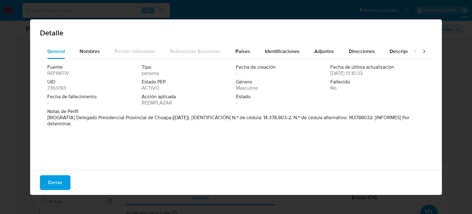
drag, startPoint x: 76, startPoint y: 117, endPoint x: 173, endPoint y: 120, distance: 96.8
click at [173, 120] on font "[BIOGRAFÍA] Delegado Presidencial Provincial de Choapa (marzo de 2022). [IDENTI…" at bounding box center [228, 120] width 362 height 13
click at [230, 14] on div "Detalle General Nombres Fechas relevantes Referencias Sanciones Países Identifi…" at bounding box center [236, 107] width 472 height 214
click at [277, 8] on div "Detalle General Nombres Fechas relevantes Referencias Sanciones Países Identifi…" at bounding box center [236, 107] width 472 height 214
drag, startPoint x: 65, startPoint y: 179, endPoint x: 71, endPoint y: 178, distance: 6.5
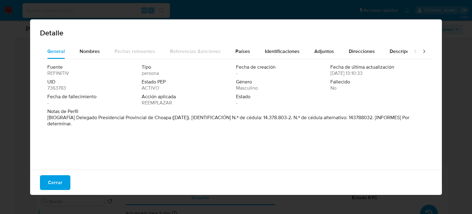
click at [65, 179] on button "Cerrar" at bounding box center [55, 182] width 30 height 15
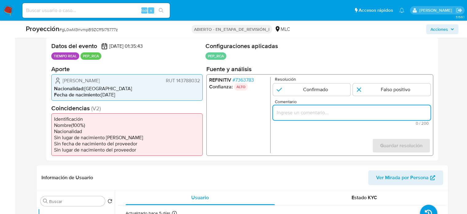
click at [316, 114] on input "Comentario" at bounding box center [352, 112] width 158 height 8
click at [371, 112] on input "Titular de cuenta se desempeño como" at bounding box center [352, 112] width 158 height 8
paste input "Delegado Presidencial Provincial de Choapa desde Marzo de 20222."
click at [323, 140] on form "Resolución Confirmado Falso positivo Comentario Titular de cuenta se desempeño …" at bounding box center [352, 115] width 158 height 76
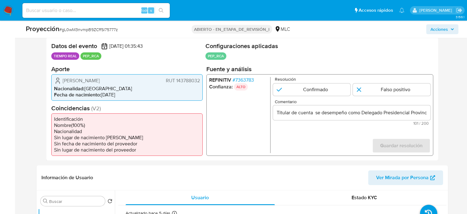
drag, startPoint x: 61, startPoint y: 79, endPoint x: 199, endPoint y: 82, distance: 138.0
click at [199, 82] on div "Nataly Yohana Carvajal Carvajal RUT 143788032" at bounding box center [127, 80] width 146 height 7
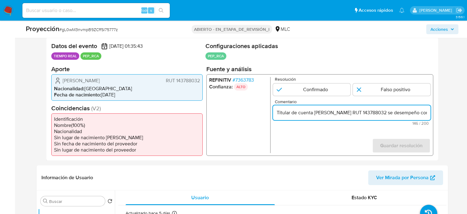
click at [382, 113] on input "Titular de cuenta Nataly Yohana Carvajal Carvajal RUT 143788032 se desempeño co…" at bounding box center [352, 112] width 158 height 8
click at [418, 113] on input "Titular de cuenta Nataly Yohana Carvajal Carvajal, RUT 143788032 se desempeño c…" at bounding box center [352, 112] width 158 height 8
drag, startPoint x: 418, startPoint y: 113, endPoint x: 428, endPoint y: 115, distance: 10.0
click at [428, 115] on input "Titular de cuenta Nataly Yohana Carvajal Carvajal, RUT 143788032, se desempeño …" at bounding box center [352, 112] width 158 height 8
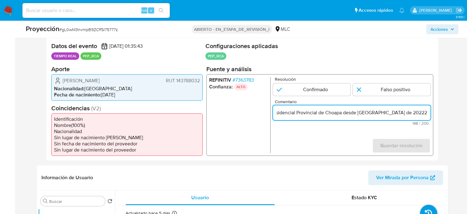
click at [428, 115] on input "Titular de cuenta Nataly Yohana Carvajal Carvajal, RUT 143788032, se desempeño …" at bounding box center [352, 112] width 158 height 8
drag, startPoint x: 427, startPoint y: 113, endPoint x: 376, endPoint y: 113, distance: 50.7
click at [376, 113] on input "Titular de cuenta Nataly Yohana Carvajal Carvajal, RUT 143788032, se desempeño …" at bounding box center [352, 112] width 158 height 8
click at [382, 114] on input "Titular de cuenta Nataly Yohana Carvajal Carvajal, RUT 143788032, se desempeño …" at bounding box center [352, 112] width 158 height 8
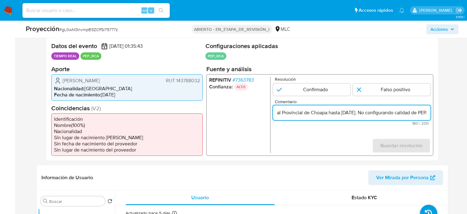
click at [395, 112] on input "Titular de cuenta Nataly Yohana Carvajal Carvajal, RUT 143788032, se desempeño …" at bounding box center [352, 112] width 158 height 8
type input "Titular de cuenta Nataly Yohana Carvajal Carvajal, RUT 143788032, se desempeño …"
click at [382, 92] on input "1 de 1" at bounding box center [392, 89] width 78 height 12
radio input "true"
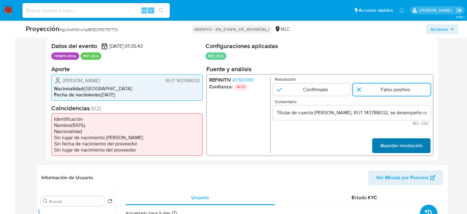
click at [406, 142] on span "Guardar resolución" at bounding box center [401, 145] width 42 height 14
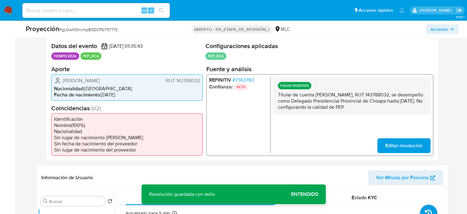
drag, startPoint x: 276, startPoint y: 95, endPoint x: 412, endPoint y: 108, distance: 136.8
click at [412, 108] on div "FALSO POSITIVO Titular de cuenta Nataly Yohana Carvajal Carvajal, RUT 143788032…" at bounding box center [352, 96] width 158 height 38
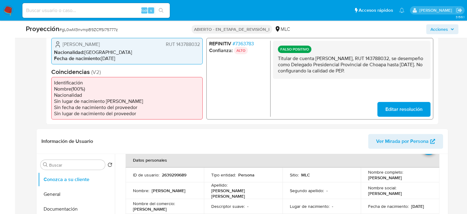
scroll to position [123, 0]
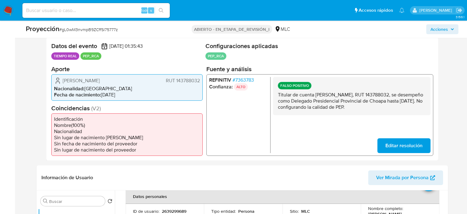
click at [404, 103] on p "Titular de cuenta Nataly Yohana Carvajal Carvajal, RUT 143788032, se desempeño …" at bounding box center [352, 100] width 148 height 18
drag, startPoint x: 408, startPoint y: 109, endPoint x: 277, endPoint y: 96, distance: 131.9
click at [277, 96] on div "FALSO POSITIVO Titular de cuenta Nataly Yohana Carvajal Carvajal, RUT 143788032…" at bounding box center [352, 96] width 158 height 38
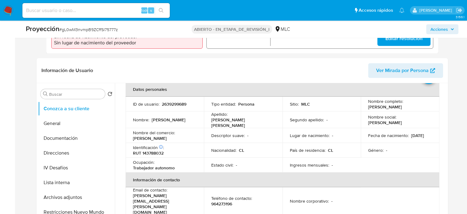
scroll to position [246, 0]
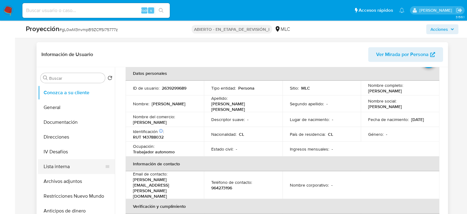
click at [56, 168] on button "Lista interna" at bounding box center [74, 166] width 72 height 15
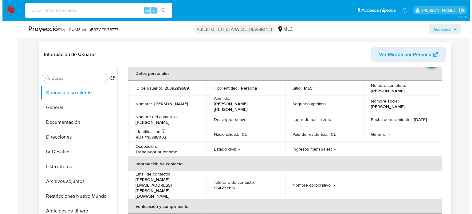
scroll to position [0, 0]
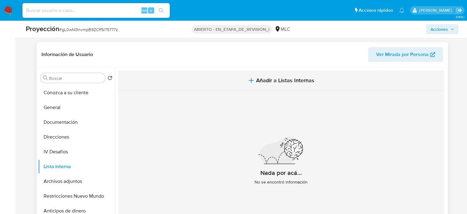
click at [265, 77] on span "Añadir a Listas Internas" at bounding box center [285, 80] width 58 height 7
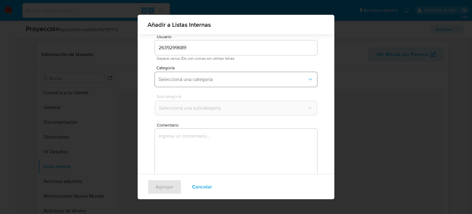
scroll to position [26, 0]
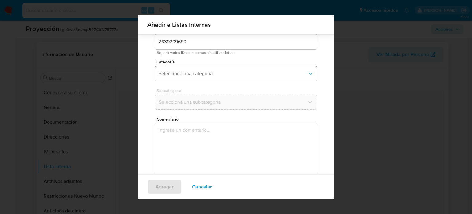
click at [213, 69] on button "Seleccioná una categoría" at bounding box center [236, 73] width 162 height 15
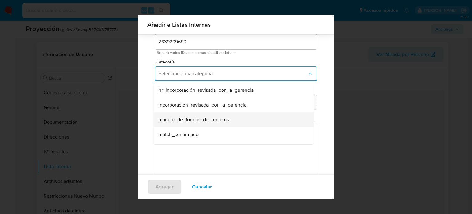
scroll to position [31, 0]
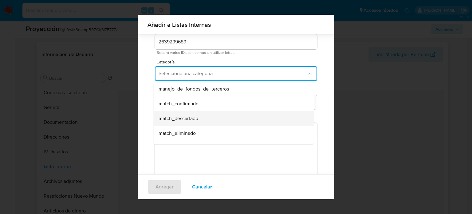
click at [192, 116] on span "match_descartado" at bounding box center [179, 118] width 40 height 6
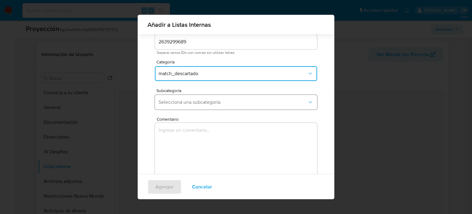
click at [203, 101] on span "Seleccioná una subcategoría" at bounding box center [233, 102] width 149 height 6
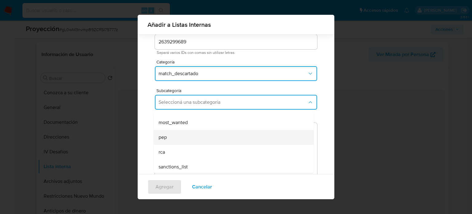
scroll to position [42, 0]
click at [181, 132] on div "pep" at bounding box center [232, 135] width 147 height 15
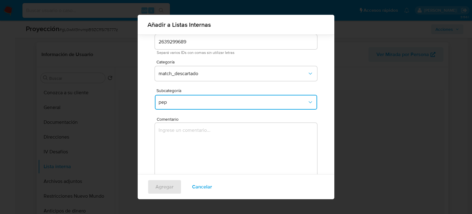
click at [179, 147] on textarea "Comentario" at bounding box center [236, 152] width 162 height 59
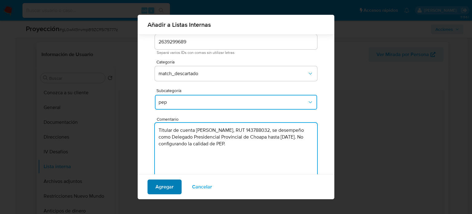
type textarea "Titular de cuenta Nataly Yohana Carvajal Carvajal, RUT 143788032, se desempeño …"
click at [171, 188] on span "Agregar" at bounding box center [164, 187] width 18 height 14
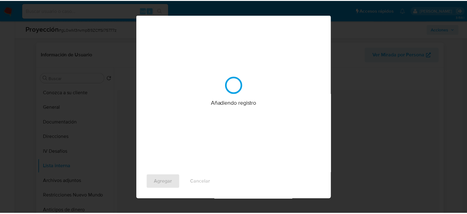
scroll to position [0, 0]
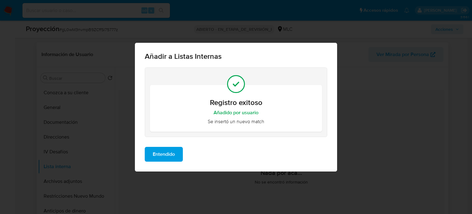
click at [173, 152] on span "Entendido" at bounding box center [164, 154] width 22 height 14
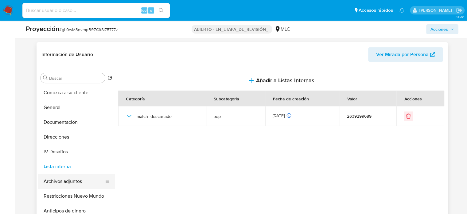
click at [72, 178] on button "Archivos adjuntos" at bounding box center [74, 181] width 72 height 15
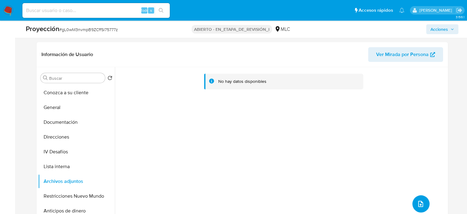
click at [419, 203] on icon "subir archivo" at bounding box center [420, 203] width 7 height 7
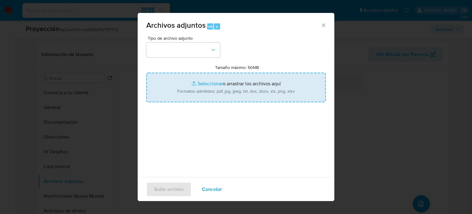
click at [208, 89] on input "Tamaño máximo: 50MB Seleccionar archivos" at bounding box center [235, 87] width 179 height 29
type input "C:\fakepath\Renuncia delegada presidencial de Choapa Nataly Carvajal _ David No…"
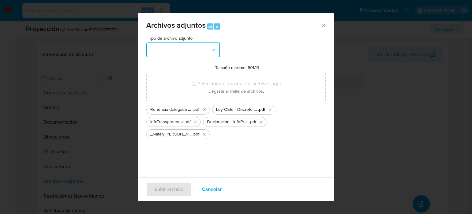
click at [157, 49] on button "button" at bounding box center [183, 49] width 74 height 15
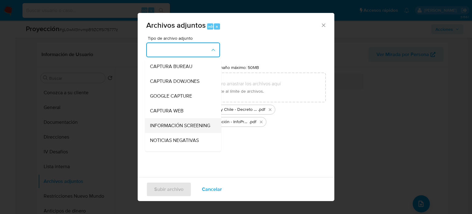
click at [174, 122] on span "INFORMACIÓN SCREENING" at bounding box center [180, 125] width 60 height 6
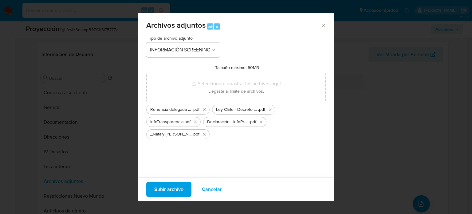
click at [168, 186] on span "Subir archivo" at bounding box center [168, 189] width 29 height 14
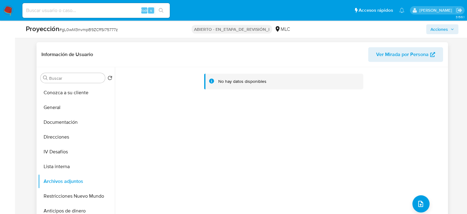
click at [180, 47] on header "Información de Usuario Ver Mirada por Persona" at bounding box center [242, 54] width 402 height 15
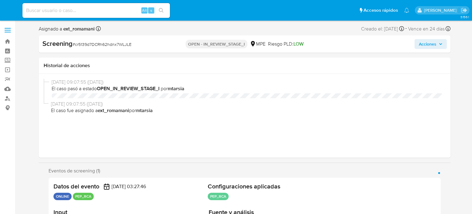
select select "10"
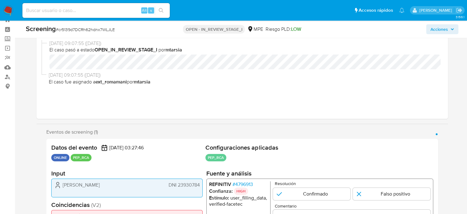
scroll to position [123, 0]
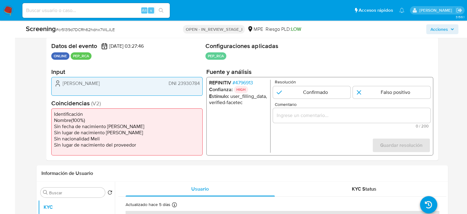
drag, startPoint x: 139, startPoint y: 84, endPoint x: 61, endPoint y: 85, distance: 78.4
click at [61, 85] on div "[PERSON_NAME] DNI 23930784" at bounding box center [127, 83] width 146 height 7
click at [247, 83] on span "# 4796913" at bounding box center [242, 83] width 21 height 6
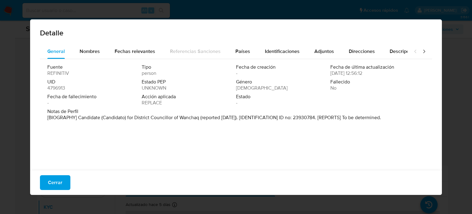
drag, startPoint x: 76, startPoint y: 119, endPoint x: 167, endPoint y: 124, distance: 91.4
click at [167, 124] on div "Fuente REFINITIV Tipo persona Fecha de creación - Fecha de última actualización…" at bounding box center [236, 113] width 392 height 108
click at [60, 181] on span "Cerrar" at bounding box center [55, 182] width 14 height 14
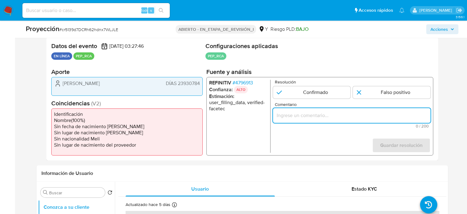
click at [319, 114] on input "Comentario" at bounding box center [352, 115] width 158 height 8
paste input "Titular de cuenta se desempeño como No configurando PEP."
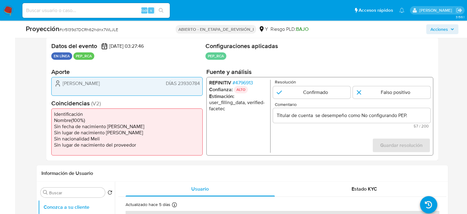
drag, startPoint x: 60, startPoint y: 83, endPoint x: 197, endPoint y: 86, distance: 136.5
click at [199, 86] on div "Guillermo Enrique Venero Loaiza DÍAS 23930784" at bounding box center [127, 83] width 146 height 7
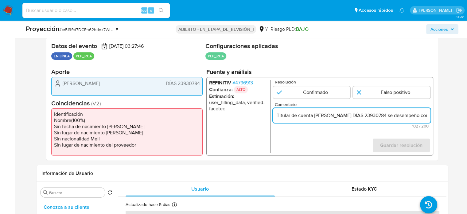
click at [389, 114] on input "Titular de cuenta Guillermo Enrique Venero Loaiza DÍAS 23930784 se desempeño co…" at bounding box center [352, 115] width 158 height 8
drag, startPoint x: 417, startPoint y: 119, endPoint x: 427, endPoint y: 120, distance: 10.5
click at [427, 120] on div "Titular de cuenta Guillermo Enrique Venero Loaiza DNI 23930784 se desempeño com…" at bounding box center [352, 115] width 158 height 15
click at [366, 117] on input "Titular de cuenta Guillermo Enrique Venero Loaiza DNI 23930784 se desempeño com…" at bounding box center [352, 115] width 158 height 8
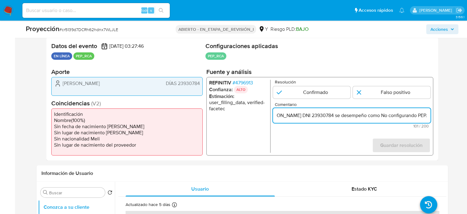
click at [381, 116] on input "Titular de cuenta Guillermo Enrique Venero Loaiza DNI 23930784 se desempeño com…" at bounding box center [352, 115] width 158 height 8
paste input "Candidato a Concejal Distrital de Wanchaq en Septiembre de 2018."
drag, startPoint x: 422, startPoint y: 118, endPoint x: 426, endPoint y: 118, distance: 4.3
click at [426, 118] on input "Titular de cuenta [PERSON_NAME] DNI 23930784 se desempeño como Candidato a Conc…" at bounding box center [352, 115] width 158 height 8
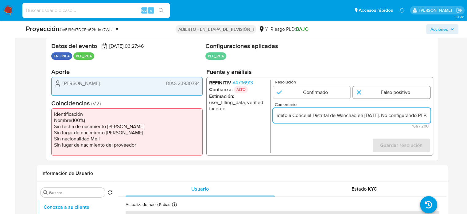
type input "Titular de cuenta [PERSON_NAME] DNI 23930784 se desempeño como Candidato a Conc…"
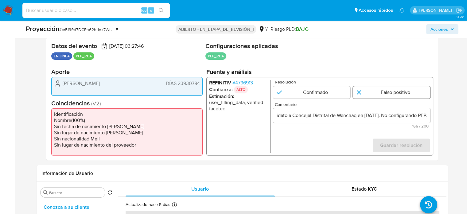
scroll to position [0, 0]
click at [373, 96] on input "1 de 1" at bounding box center [392, 92] width 78 height 12
radio input "true"
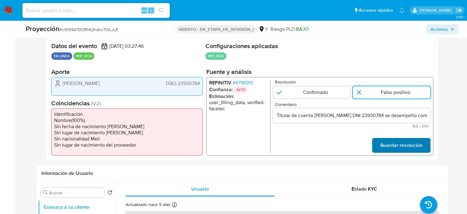
click at [393, 143] on span "Guardar resolución" at bounding box center [401, 145] width 42 height 14
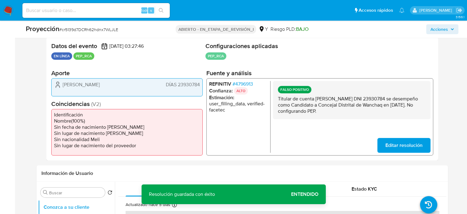
drag, startPoint x: 275, startPoint y: 100, endPoint x: 371, endPoint y: 114, distance: 97.2
click at [371, 114] on div "FALSO POSITIVO Titular de cuenta Guillermo Enrique Venero Loaiza DNI 23930784 s…" at bounding box center [352, 100] width 158 height 38
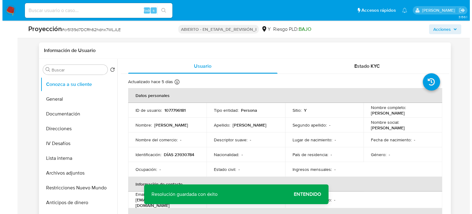
scroll to position [246, 0]
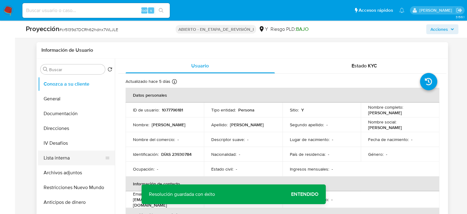
click at [79, 157] on button "Lista interna" at bounding box center [74, 157] width 72 height 15
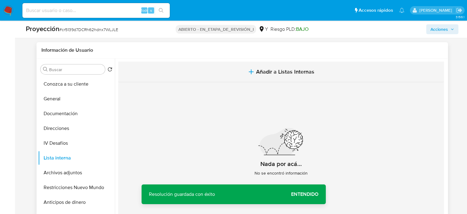
click at [284, 69] on span "Añadir a Listas Internas" at bounding box center [285, 71] width 58 height 7
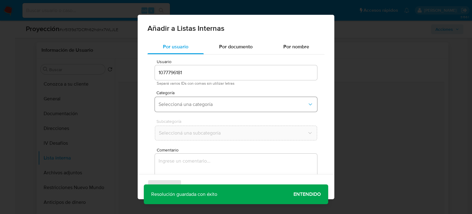
scroll to position [26, 0]
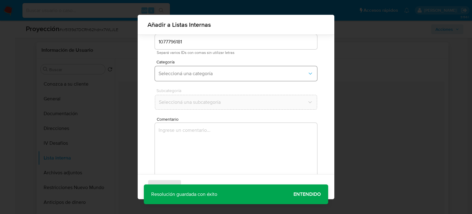
click at [226, 72] on span "Seleccioná una categoría" at bounding box center [233, 73] width 149 height 6
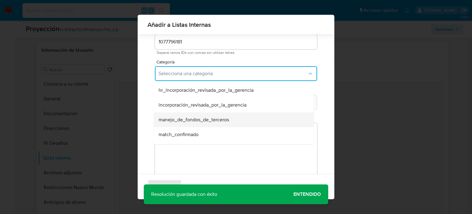
scroll to position [31, 0]
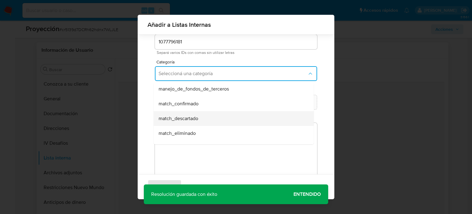
click at [200, 113] on div "match_descartado" at bounding box center [232, 118] width 147 height 15
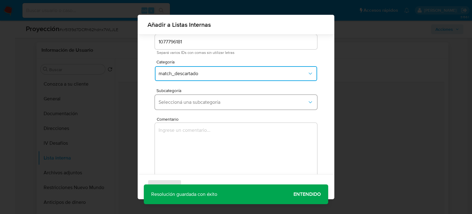
click at [207, 101] on span "Seleccioná una subcategoría" at bounding box center [233, 102] width 149 height 6
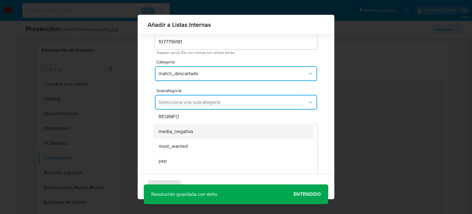
scroll to position [42, 0]
click at [204, 137] on div "pep" at bounding box center [232, 135] width 147 height 15
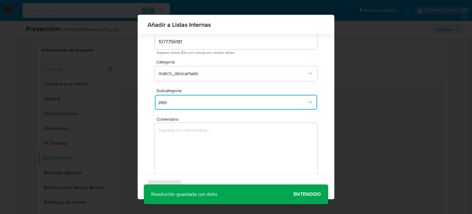
click at [197, 143] on textarea "Comentario" at bounding box center [236, 152] width 162 height 59
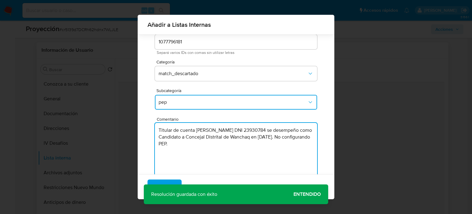
click at [242, 147] on textarea "Titular de cuenta Guillermo Enrique Venero Loaiza DNI 23930784 se desempeño com…" at bounding box center [236, 152] width 162 height 59
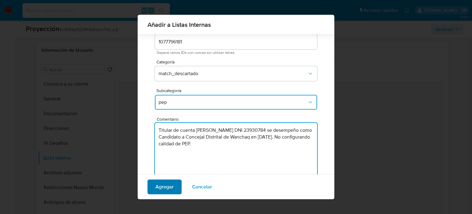
type textarea "Titular de cuenta Guillermo Enrique Venero Loaiza DNI 23930784 se desempeño com…"
click at [167, 185] on span "Agregar" at bounding box center [164, 187] width 18 height 14
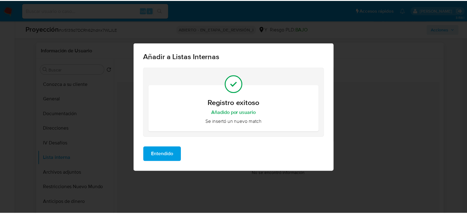
scroll to position [0, 0]
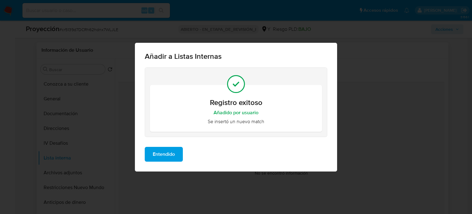
click at [167, 155] on span "Entendido" at bounding box center [164, 154] width 22 height 14
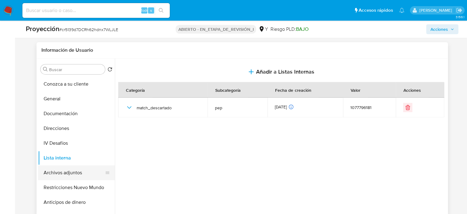
click at [87, 170] on button "Archivos adjuntos" at bounding box center [74, 172] width 72 height 15
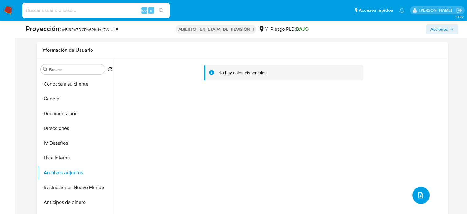
click at [417, 193] on icon "subir archivo" at bounding box center [420, 194] width 7 height 7
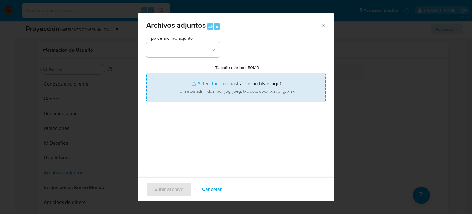
click at [230, 90] on input "Tamaño máximo: 50MB Seleccionar archivos" at bounding box center [235, 87] width 179 height 29
type input "C:\fakepath\_Guillermo Enrique Venero Loaiza_ - Buscar con Google.pdf"
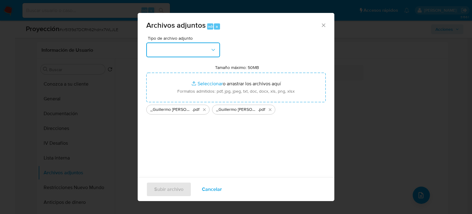
click at [181, 54] on button "button" at bounding box center [183, 49] width 74 height 15
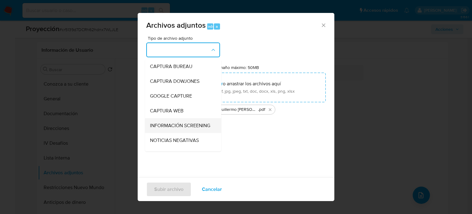
click at [162, 128] on span "INFORMACIÓN SCREENING" at bounding box center [180, 125] width 60 height 6
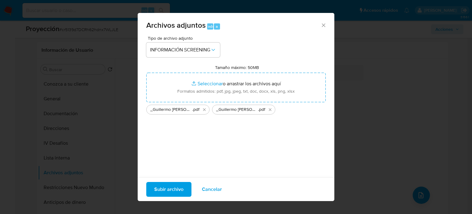
click at [178, 188] on span "Subir archivo" at bounding box center [168, 189] width 29 height 14
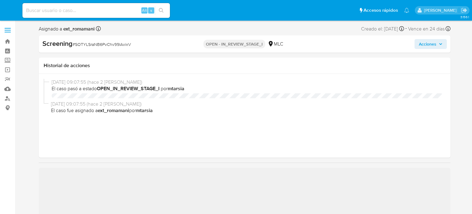
select select "10"
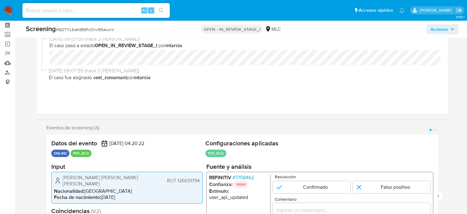
scroll to position [92, 0]
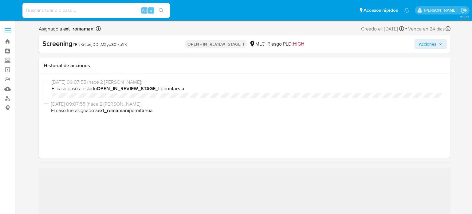
select select "10"
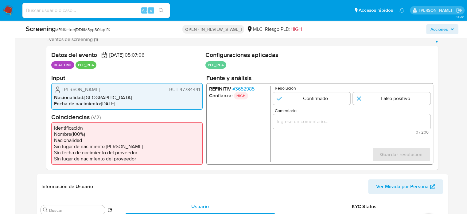
scroll to position [123, 0]
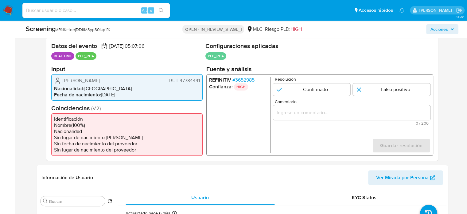
drag, startPoint x: 136, startPoint y: 80, endPoint x: 66, endPoint y: 81, distance: 69.1
click at [59, 81] on div "[PERSON_NAME] RUT 47784441" at bounding box center [127, 80] width 146 height 7
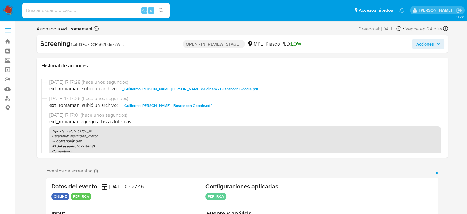
select select "10"
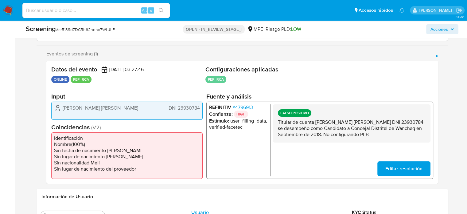
scroll to position [154, 0]
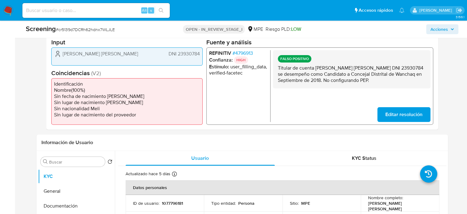
drag, startPoint x: 377, startPoint y: 81, endPoint x: 277, endPoint y: 68, distance: 101.6
click at [277, 68] on div "FALSO POSITIVO Titular de cuenta [PERSON_NAME] [PERSON_NAME] DNI 23930784 se de…" at bounding box center [352, 69] width 158 height 38
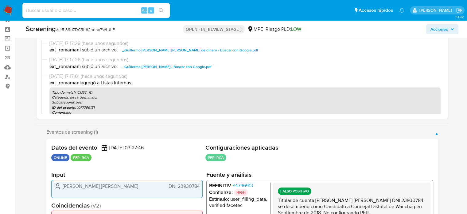
scroll to position [31, 0]
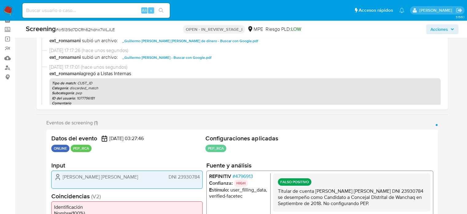
click at [431, 31] on span "Acciones" at bounding box center [440, 29] width 18 height 10
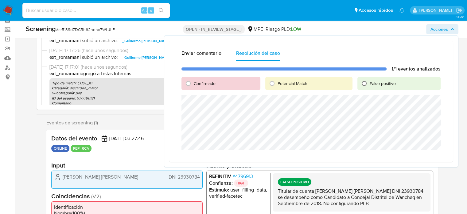
click at [363, 87] on input "Falso positivo" at bounding box center [365, 83] width 10 height 10
radio input "true"
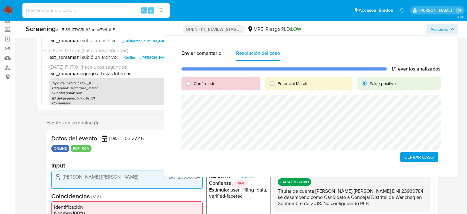
click at [417, 156] on span "Cerrar Caso" at bounding box center [419, 156] width 29 height 9
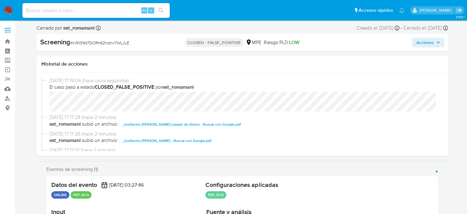
select select "10"
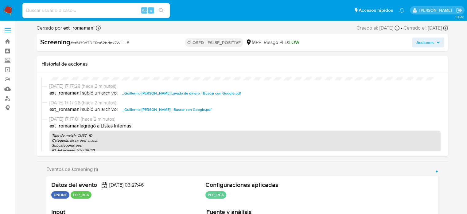
scroll to position [61, 0]
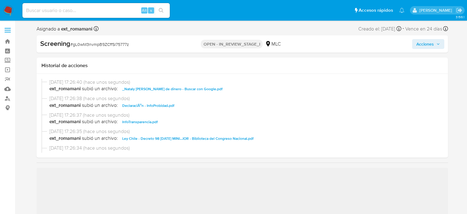
select select "10"
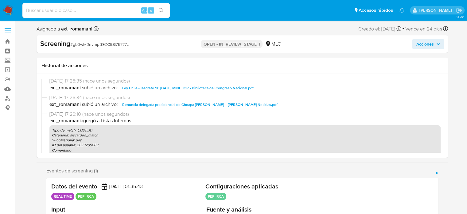
scroll to position [61, 0]
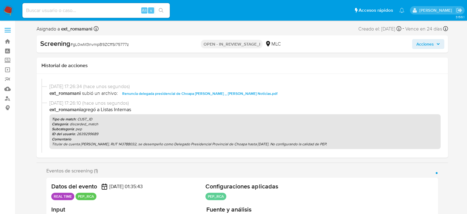
click at [422, 46] on span "Acciones" at bounding box center [426, 44] width 18 height 10
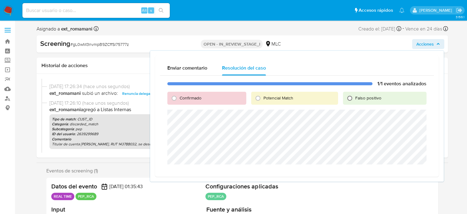
click at [353, 97] on input "Falso positivo" at bounding box center [350, 98] width 10 height 10
radio input "true"
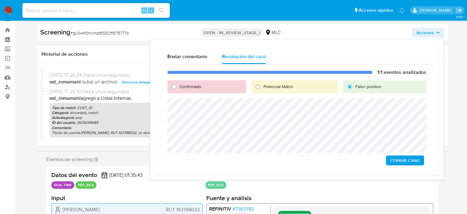
scroll to position [31, 0]
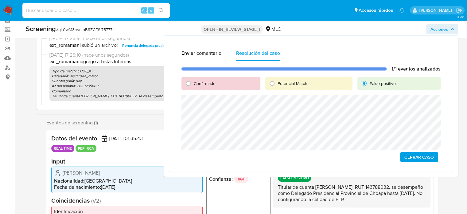
click at [427, 159] on span "Cerrar Caso" at bounding box center [419, 156] width 29 height 9
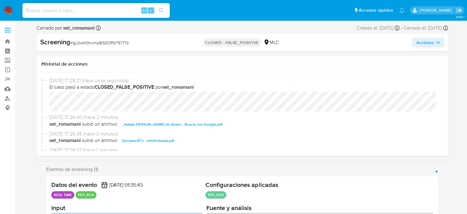
select select "10"
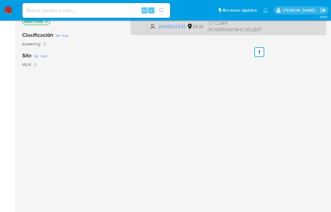
scroll to position [61, 0]
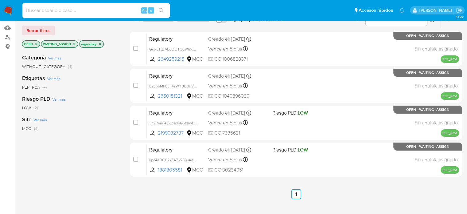
scroll to position [61, 0]
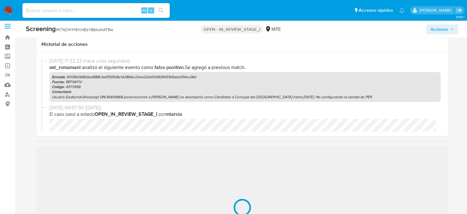
scroll to position [154, 0]
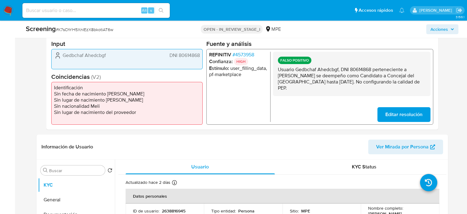
select select "10"
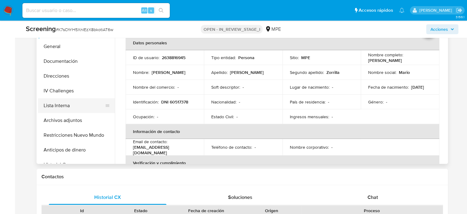
scroll to position [307, 0]
click at [58, 104] on button "Lista Interna" at bounding box center [74, 104] width 72 height 15
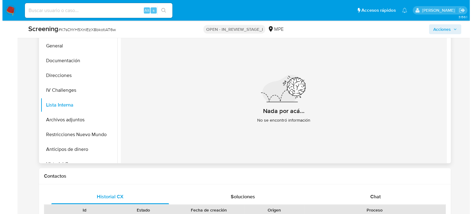
scroll to position [277, 0]
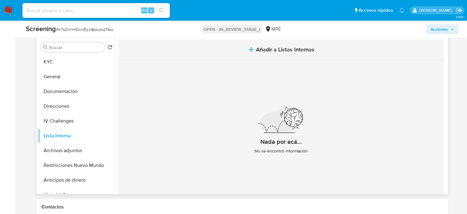
click at [278, 50] on span "Añadir a Listas Internas" at bounding box center [285, 49] width 58 height 7
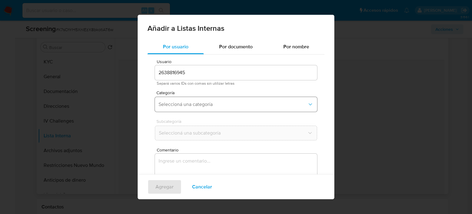
click at [220, 103] on span "Seleccioná una categoría" at bounding box center [233, 104] width 149 height 6
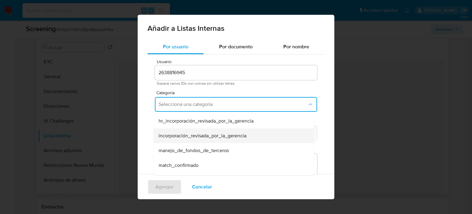
scroll to position [31, 0]
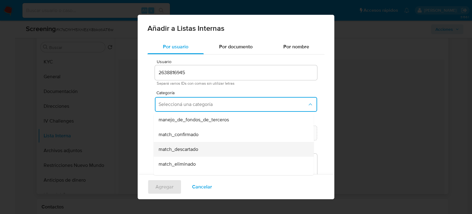
click at [187, 148] on span "match_descartado" at bounding box center [179, 149] width 40 height 6
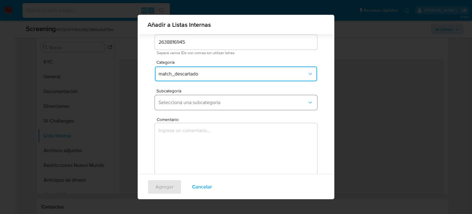
scroll to position [26, 0]
click at [210, 107] on button "Seleccioná una subcategoría" at bounding box center [236, 102] width 162 height 15
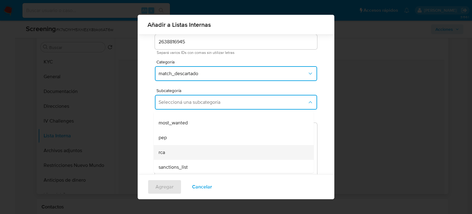
scroll to position [42, 0]
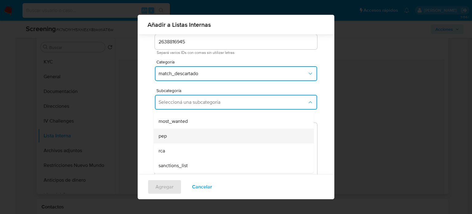
click at [197, 139] on div "pep" at bounding box center [232, 135] width 147 height 15
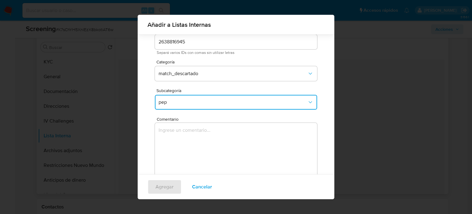
click at [197, 139] on textarea "Comentario" at bounding box center [236, 152] width 162 height 59
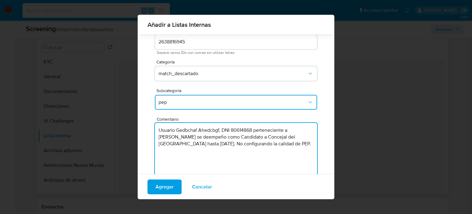
click at [207, 139] on textarea "Usuario Gedbchaf Ahedcbgf, DNI 80614868 perteneciente a [PERSON_NAME] se deempe…" at bounding box center [236, 152] width 162 height 59
click at [233, 136] on textarea "Usuario [PERSON_NAME], DNI 80614868 perteneciente a [PERSON_NAME] quien se deem…" at bounding box center [236, 152] width 162 height 59
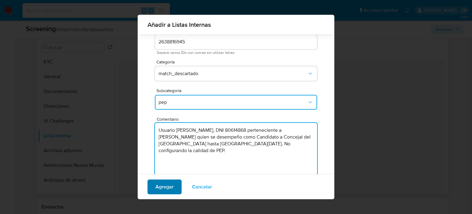
type textarea "Usuario [PERSON_NAME], DNI 80614868 perteneciente a [PERSON_NAME] quien se dese…"
click at [166, 189] on span "Agregar" at bounding box center [164, 187] width 18 height 14
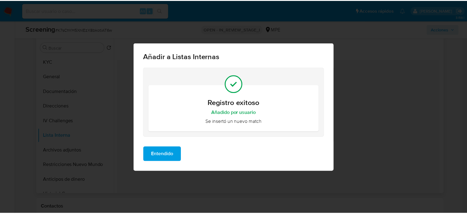
scroll to position [0, 0]
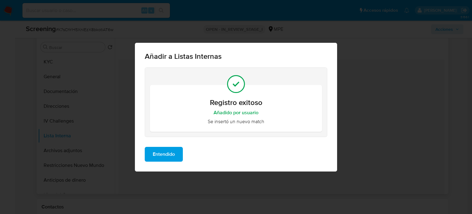
click at [155, 154] on span "Entendido" at bounding box center [164, 154] width 22 height 14
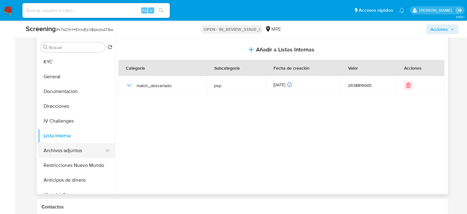
click at [73, 151] on button "Archivos adjuntos" at bounding box center [74, 150] width 72 height 15
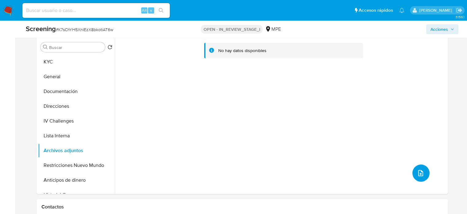
click at [420, 170] on icon "upload-file" at bounding box center [421, 173] width 5 height 6
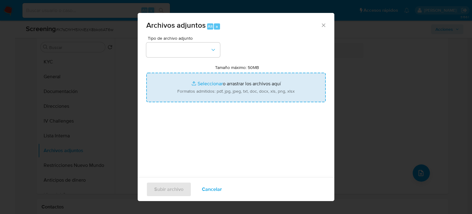
click at [231, 94] on input "Tamaño máximo: 50MB Seleccionar archivos" at bounding box center [235, 87] width 179 height 29
type input "C:\fakepath\_Mario [PERSON_NAME] Lavado de dinero - Buscar con Google.pdf"
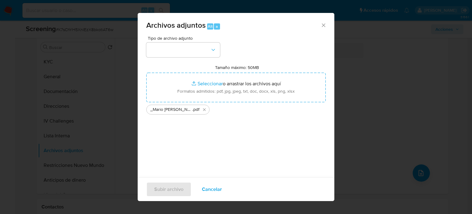
click at [320, 26] on icon "Cerrar" at bounding box center [323, 25] width 6 height 6
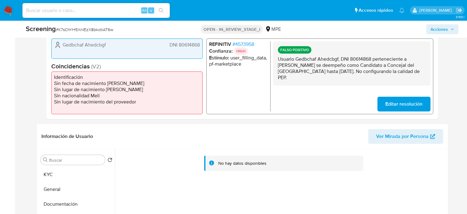
scroll to position [154, 0]
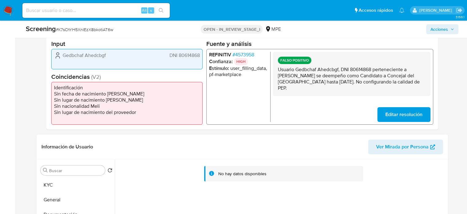
drag, startPoint x: 199, startPoint y: 56, endPoint x: 178, endPoint y: 59, distance: 21.7
click at [178, 59] on div "Gedbchaf Ahedcbgf DNI 80614868" at bounding box center [126, 59] width 151 height 21
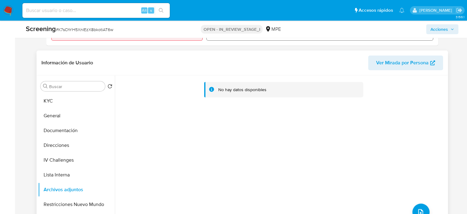
scroll to position [246, 0]
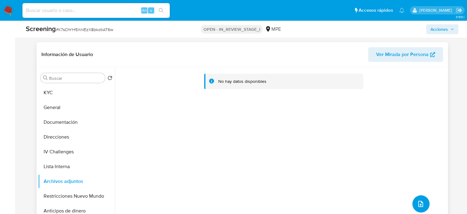
click at [417, 203] on icon "upload-file" at bounding box center [420, 203] width 7 height 7
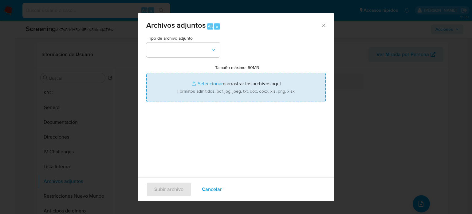
click at [242, 95] on input "Tamaño máximo: 50MB Seleccionar archivos" at bounding box center [235, 87] width 179 height 29
type input "C:\fakepath\DNI 80614868 - SUNAT - Consulta RUC.pdf"
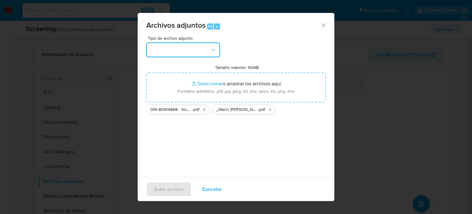
drag, startPoint x: 242, startPoint y: 95, endPoint x: 161, endPoint y: 50, distance: 92.6
click at [161, 50] on button "button" at bounding box center [183, 49] width 74 height 15
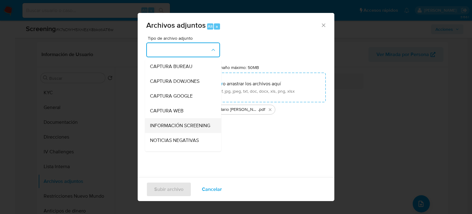
click at [159, 122] on span "INFORMACIÓN SCREENING" at bounding box center [180, 125] width 60 height 6
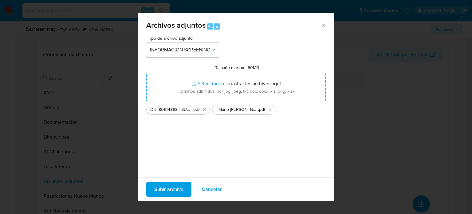
click at [168, 187] on span "Subir archivo" at bounding box center [168, 189] width 29 height 14
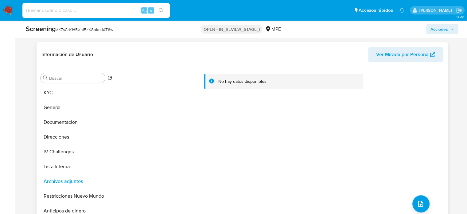
click at [223, 118] on div "No hay datos disponibles" at bounding box center [281, 145] width 332 height 157
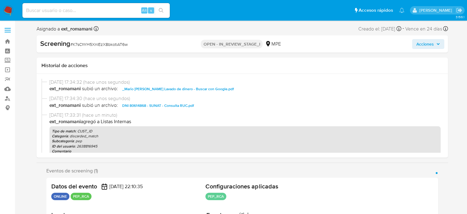
select select "10"
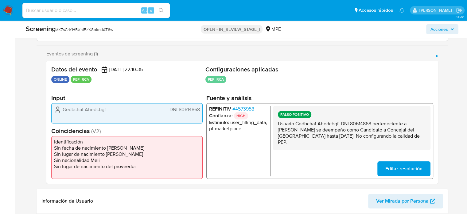
scroll to position [123, 0]
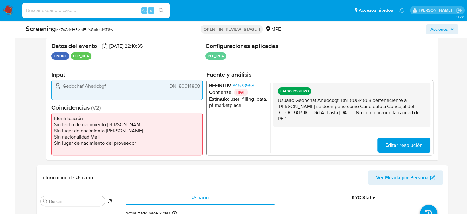
drag, startPoint x: 309, startPoint y: 119, endPoint x: 277, endPoint y: 103, distance: 36.3
click at [277, 103] on div "FALSO POSITIVO Usuario Gedbchaf Ahedcbgf, DNI 80614868 perteneciente a Mario Lu…" at bounding box center [352, 104] width 158 height 44
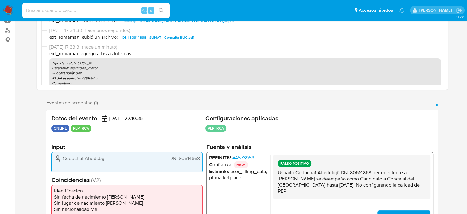
scroll to position [0, 0]
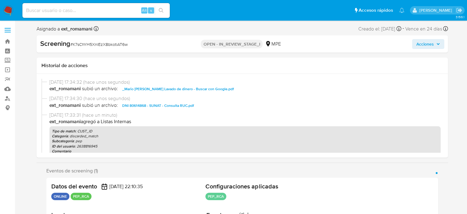
click at [324, 31] on div "Asignado a ext_romamani Asignado el: 25/08/2025 09:07:55 Creado el: 21/08/2025 …" at bounding box center [243, 30] width 412 height 11
select select "10"
click at [423, 47] on span "Acciones" at bounding box center [426, 44] width 18 height 10
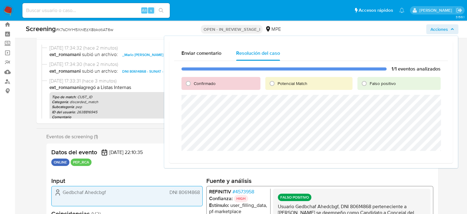
scroll to position [31, 0]
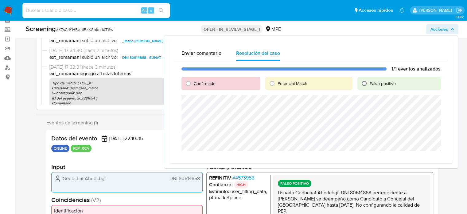
click at [367, 85] on input "Falso positivo" at bounding box center [365, 83] width 10 height 10
radio input "true"
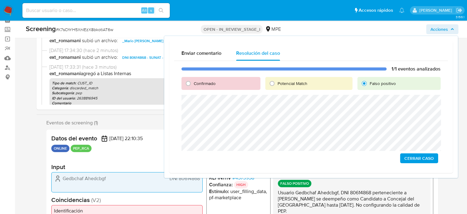
click at [412, 157] on span "Cerrar Caso" at bounding box center [419, 158] width 29 height 9
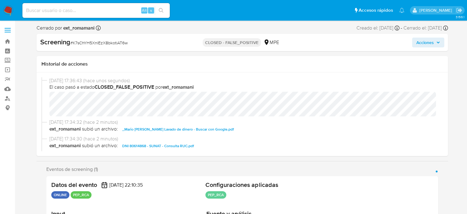
select select "10"
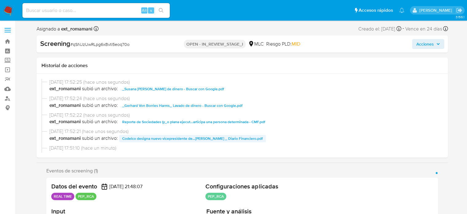
select select "10"
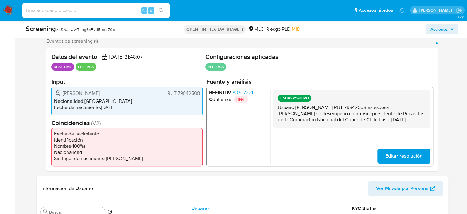
scroll to position [123, 0]
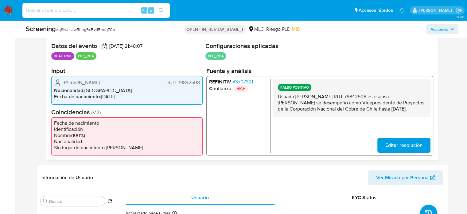
drag, startPoint x: 321, startPoint y: 117, endPoint x: 274, endPoint y: 99, distance: 51.0
click at [274, 99] on div "FALSO POSITIVO Usuario [PERSON_NAME] RUT 79842508 es esposa [PERSON_NAME] se de…" at bounding box center [352, 98] width 158 height 38
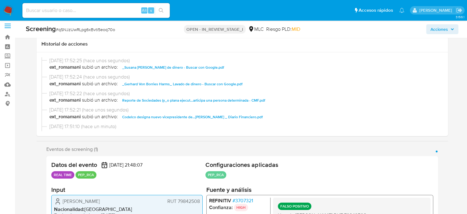
scroll to position [0, 0]
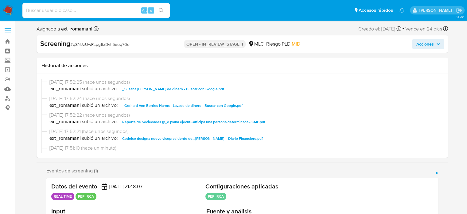
click at [421, 45] on span "Acciones" at bounding box center [426, 44] width 18 height 10
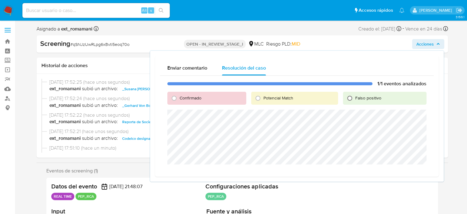
click at [352, 99] on input "Falso positivo" at bounding box center [350, 98] width 10 height 10
radio input "true"
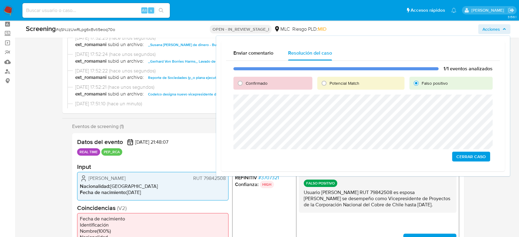
scroll to position [34, 0]
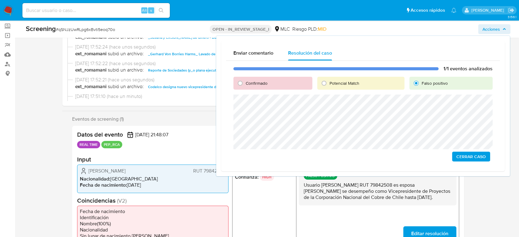
drag, startPoint x: 421, startPoint y: 186, endPoint x: 366, endPoint y: 206, distance: 58.7
click at [366, 201] on p "Usuario [PERSON_NAME] RUT 79842508 es esposa [PERSON_NAME] se desempeño como Vi…" at bounding box center [378, 191] width 148 height 18
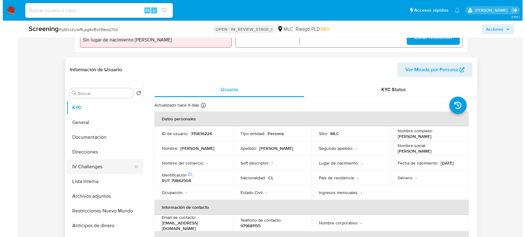
scroll to position [239, 0]
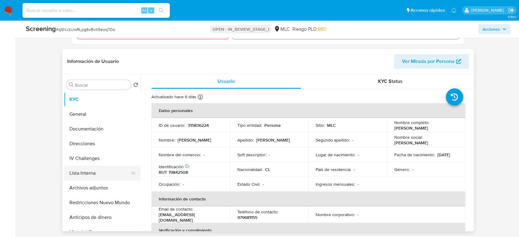
click at [97, 167] on button "Lista Interna" at bounding box center [100, 173] width 72 height 15
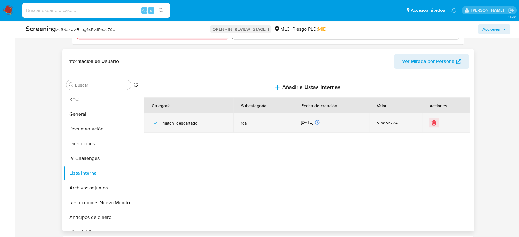
click at [152, 121] on icon "button" at bounding box center [154, 122] width 7 height 7
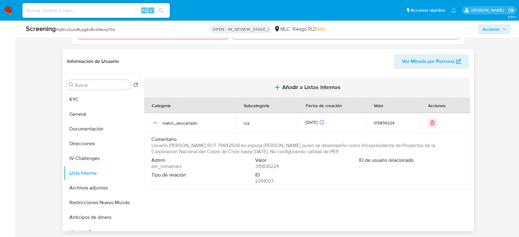
click at [291, 84] on span "Añadir a Listas Internas" at bounding box center [311, 87] width 58 height 7
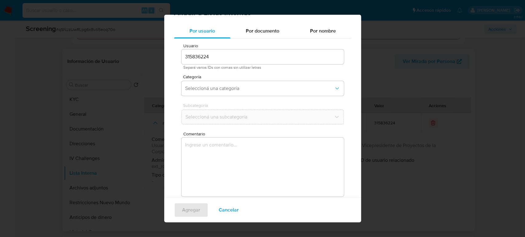
scroll to position [25, 0]
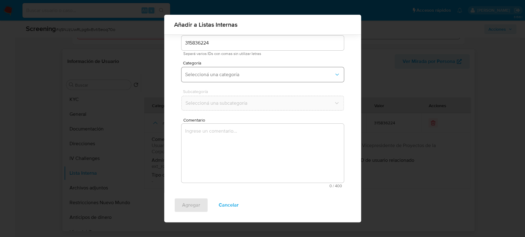
click at [239, 76] on span "Seleccioná una categoría" at bounding box center [259, 75] width 149 height 6
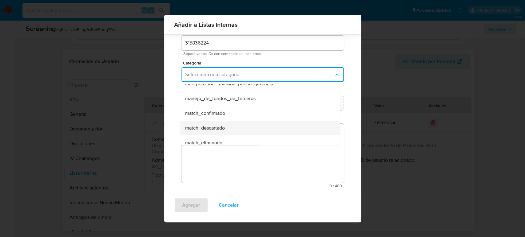
scroll to position [34, 0]
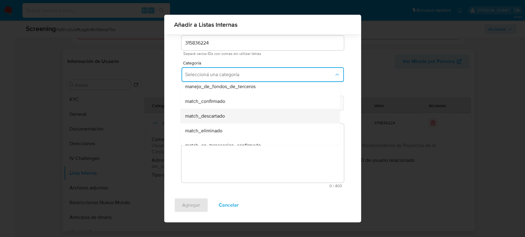
click at [218, 118] on span "match_descartado" at bounding box center [205, 116] width 40 height 6
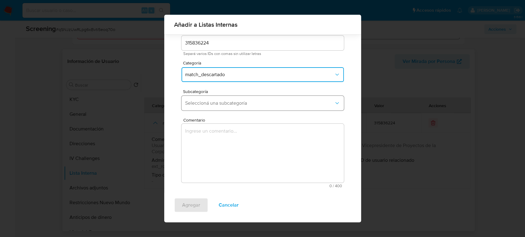
click at [235, 107] on button "Seleccioná una subcategoría" at bounding box center [262, 103] width 162 height 15
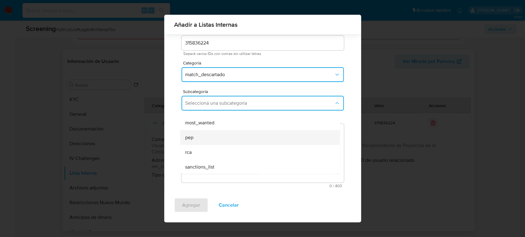
scroll to position [42, 0]
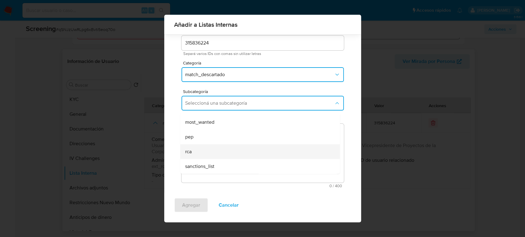
click at [208, 150] on div "rca" at bounding box center [258, 151] width 146 height 15
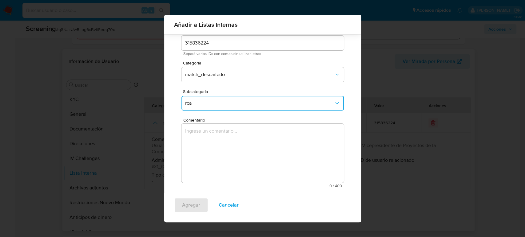
click at [208, 150] on textarea "Comentario" at bounding box center [262, 153] width 162 height 59
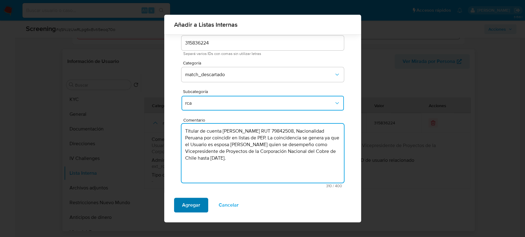
type textarea "Titular de cuenta [PERSON_NAME] RUT 79842508, Nacionalidad Peruana por coincidi…"
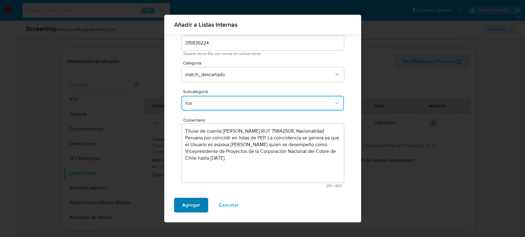
click at [190, 204] on span "Agregar" at bounding box center [191, 206] width 18 height 14
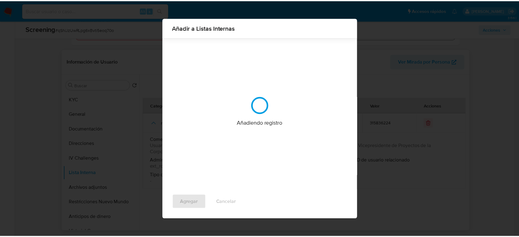
scroll to position [0, 0]
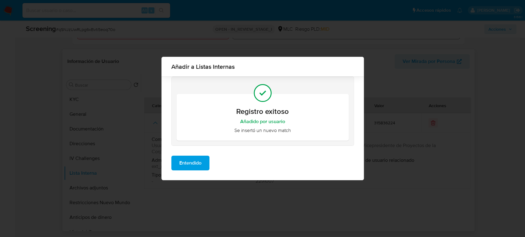
click at [198, 168] on span "Entendido" at bounding box center [190, 163] width 22 height 14
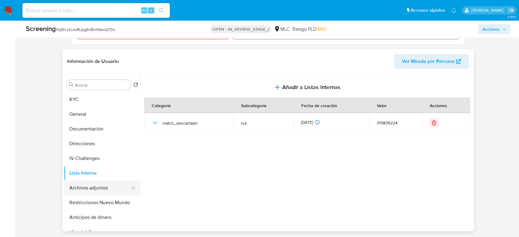
click at [85, 184] on button "Archivos adjuntos" at bounding box center [100, 188] width 72 height 15
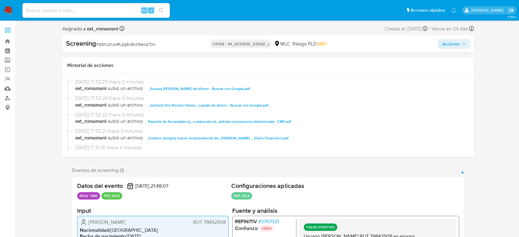
click at [453, 46] on span "Acciones" at bounding box center [451, 44] width 18 height 10
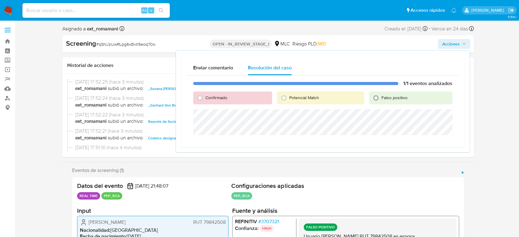
click at [381, 96] on input "Falso positivo" at bounding box center [376, 98] width 10 height 10
radio input "true"
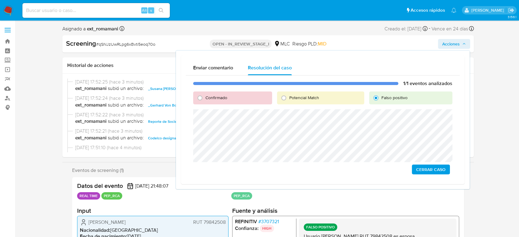
click at [420, 173] on span "Cerrar Caso" at bounding box center [430, 169] width 29 height 9
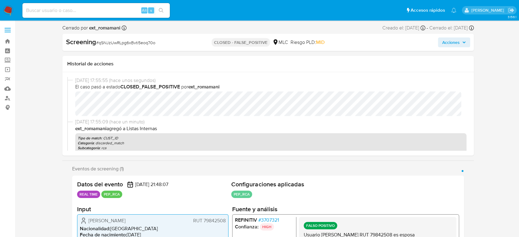
select select "10"
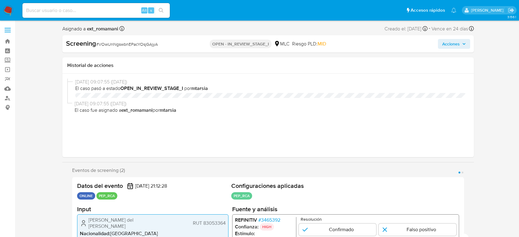
select select "10"
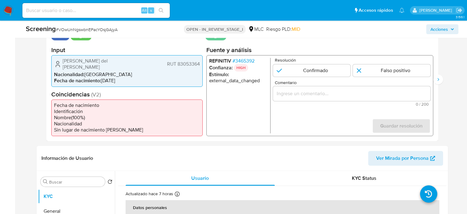
scroll to position [133, 0]
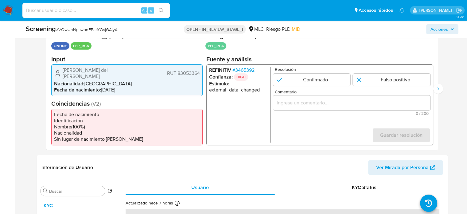
drag, startPoint x: 150, startPoint y: 70, endPoint x: 61, endPoint y: 73, distance: 88.9
click at [61, 73] on div "[PERSON_NAME] del [PERSON_NAME] RUT 83053364" at bounding box center [127, 73] width 146 height 12
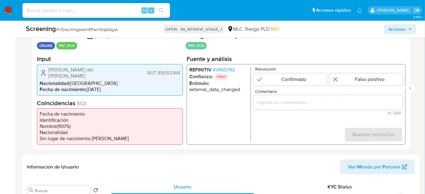
click at [229, 70] on span "# 3465392" at bounding box center [224, 70] width 22 height 6
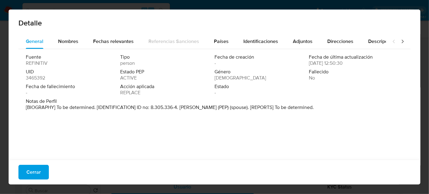
drag, startPoint x: 180, startPoint y: 108, endPoint x: 246, endPoint y: 112, distance: 66.2
click at [246, 112] on div "Notas de Perfil [BIOGRAPHY] To be determined. [IDENTIFICATION] ID no: 8.305.336…" at bounding box center [214, 105] width 377 height 15
click at [33, 173] on span "Cerrar" at bounding box center [33, 173] width 14 height 14
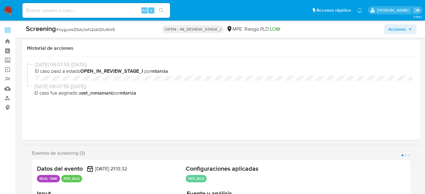
select select "10"
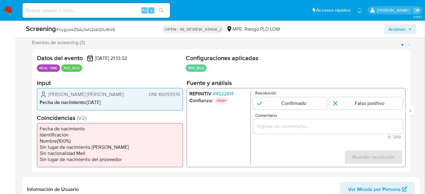
scroll to position [112, 0]
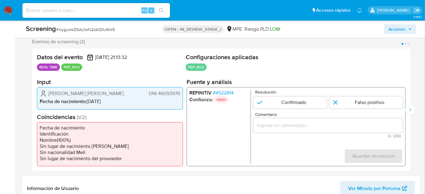
click at [224, 90] on span "# 4522814" at bounding box center [223, 93] width 21 height 6
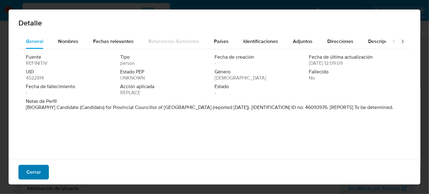
click at [37, 174] on span "Cerrar" at bounding box center [33, 173] width 14 height 14
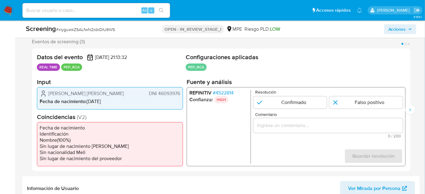
drag, startPoint x: 76, startPoint y: 99, endPoint x: 48, endPoint y: 88, distance: 30.1
click at [48, 91] on span "Segundo Tercero Chanchari Tapullima" at bounding box center [86, 94] width 76 height 6
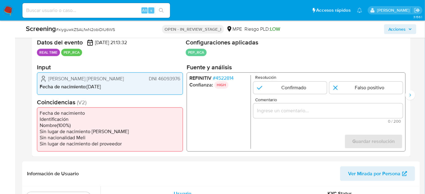
scroll to position [140, 0]
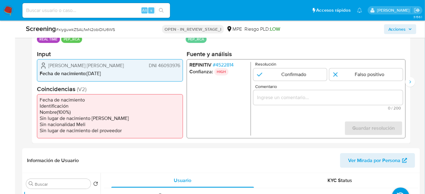
click at [228, 62] on span "# 4522814" at bounding box center [223, 65] width 21 height 6
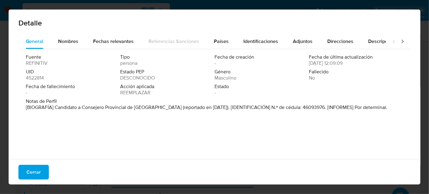
drag, startPoint x: 54, startPoint y: 108, endPoint x: 167, endPoint y: 108, distance: 113.4
click at [167, 108] on font "[BIOGRAFÍA] Candidato a Consejero Provincial de Alto Amazonas (reportado en sep…" at bounding box center [206, 107] width 361 height 7
click at [30, 173] on font "Cerrar" at bounding box center [33, 172] width 14 height 15
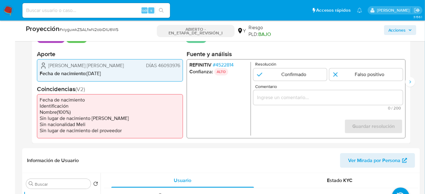
click at [300, 99] on input "Comentario" at bounding box center [327, 98] width 149 height 8
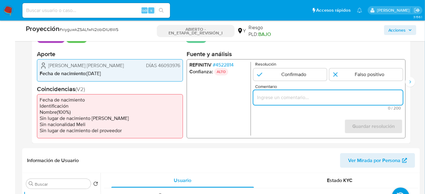
paste input "Titular de cuenta se desempeña como Configurando calidad PEP."
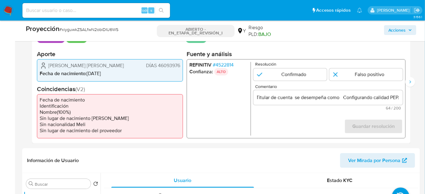
scroll to position [0, 0]
drag, startPoint x: 47, startPoint y: 62, endPoint x: 180, endPoint y: 70, distance: 133.3
click at [180, 69] on div "Segundo Tercero Chanchari Tapullima DÍAS 46093976" at bounding box center [110, 65] width 140 height 7
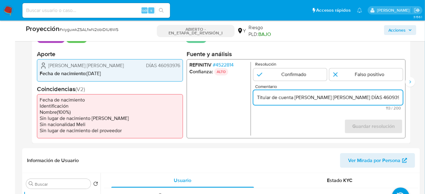
click at [386, 95] on input "Titular de cuenta Segundo Tercero Chanchari Tapullima DÍAS 46093976 se desempeñ…" at bounding box center [327, 98] width 149 height 8
click at [210, 92] on ul "REFINITIV # 4522814 Confianza: ALTO" at bounding box center [219, 99] width 61 height 74
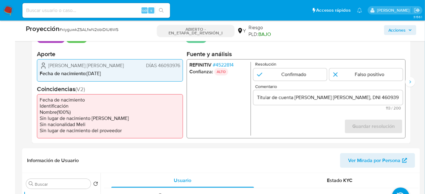
click at [317, 120] on form "Resolución Confirmado Falso positivo Comentario Titular de cuenta Segundo Terce…" at bounding box center [327, 99] width 149 height 74
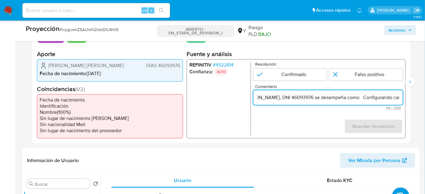
scroll to position [0, 118]
drag, startPoint x: 386, startPoint y: 97, endPoint x: 397, endPoint y: 98, distance: 11.4
click at [397, 98] on input "Titular de cuenta Segundo Tercero Chanchari Tapullima, DNI 46093976 se desempeñ…" at bounding box center [327, 98] width 149 height 8
click at [326, 96] on input "Titular de cuenta Segundo Tercero Chanchari Tapullima, DNI 46093976 se desempeñ…" at bounding box center [327, 98] width 149 height 8
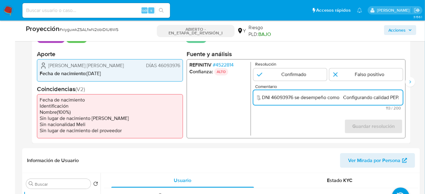
click at [343, 98] on input "Titular de cuenta Segundo Tercero Chanchari Tapullima, DNI 46093976 se desempeñ…" at bounding box center [327, 98] width 149 height 8
paste input "Candidato a Consejero Provincial de Alto Amazonas en 2022."
type input "Titular de cuenta Segundo Tercero Chanchari Tapullima, DNI 46093976 se desempeñ…"
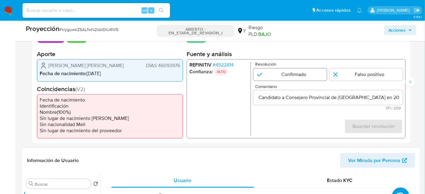
scroll to position [0, 0]
drag, startPoint x: 306, startPoint y: 69, endPoint x: 316, endPoint y: 71, distance: 9.8
click at [307, 69] on input "1 de 3" at bounding box center [289, 75] width 73 height 12
radio input "true"
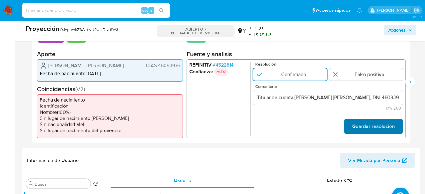
click at [369, 125] on font "Guardar resolución" at bounding box center [373, 126] width 42 height 15
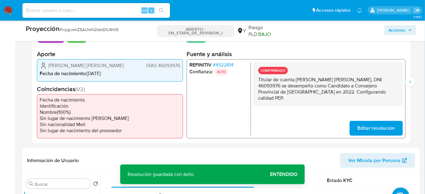
drag, startPoint x: 272, startPoint y: 100, endPoint x: 257, endPoint y: 80, distance: 24.5
click at [257, 80] on div "CONFIRMADO Titular de cuenta Segundo Tercero Chanchari Tapullima, DNI 46093976 …" at bounding box center [327, 84] width 149 height 44
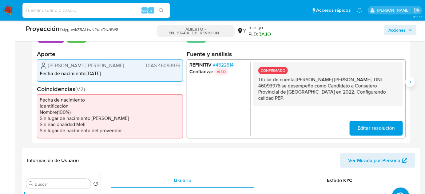
click at [409, 82] on icon "Siguiente" at bounding box center [409, 82] width 5 height 5
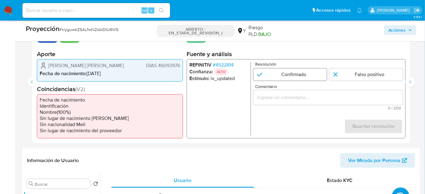
click at [298, 78] on input "2 de 3" at bounding box center [289, 75] width 73 height 12
radio input "true"
click at [297, 94] on input "Comentario" at bounding box center [327, 98] width 149 height 8
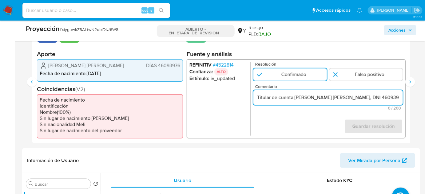
scroll to position [0, 250]
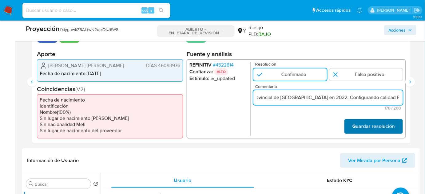
type input "Titular de cuenta Segundo Tercero Chanchari Tapullima, DNI 46093976 se desempeñ…"
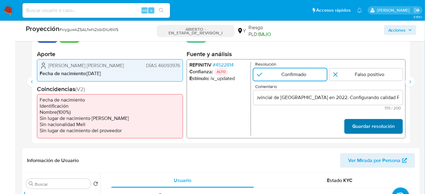
scroll to position [0, 0]
click at [384, 127] on font "Guardar resolución" at bounding box center [373, 126] width 42 height 15
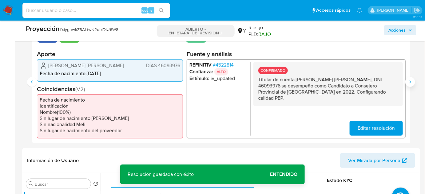
click at [412, 84] on icon "Siguiente" at bounding box center [409, 82] width 5 height 5
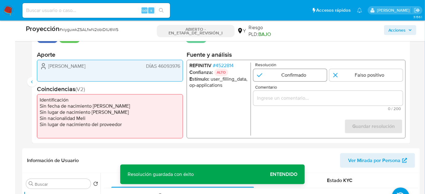
click at [298, 78] on input "3 de 3" at bounding box center [289, 75] width 73 height 12
radio input "true"
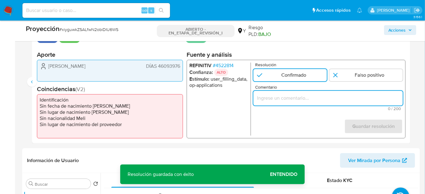
click at [297, 96] on input "Comentario" at bounding box center [327, 98] width 149 height 8
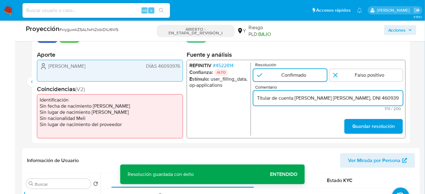
scroll to position [0, 250]
type input "Titular de cuenta Segundo Tercero Chanchari Tapullima, DNI 46093976 se desempeñ…"
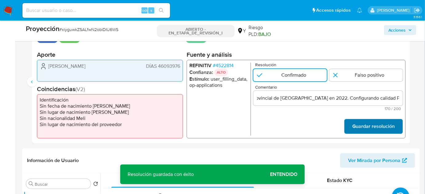
scroll to position [0, 0]
click at [370, 126] on font "Guardar resolución" at bounding box center [373, 126] width 42 height 15
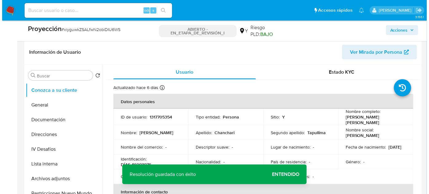
scroll to position [251, 0]
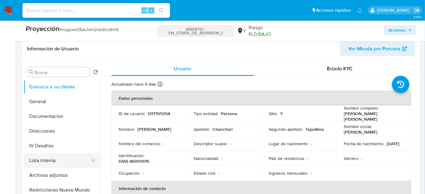
click at [49, 163] on button "Lista interna" at bounding box center [60, 160] width 72 height 15
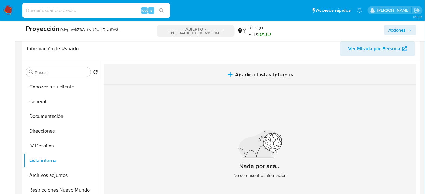
click at [250, 75] on span "Añadir a Listas Internas" at bounding box center [264, 74] width 58 height 7
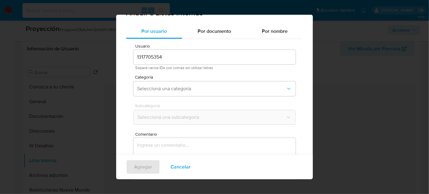
scroll to position [23, 0]
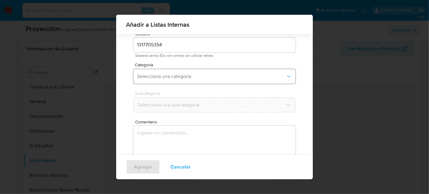
click at [210, 81] on button "Seleccioná una categoría" at bounding box center [214, 76] width 162 height 15
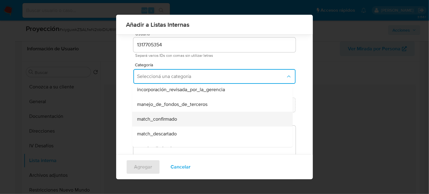
scroll to position [28, 0]
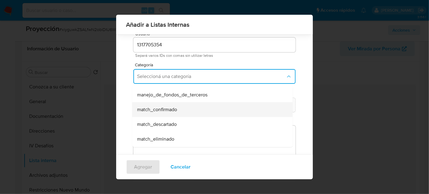
click at [179, 112] on div "match_confirmado" at bounding box center [210, 109] width 147 height 15
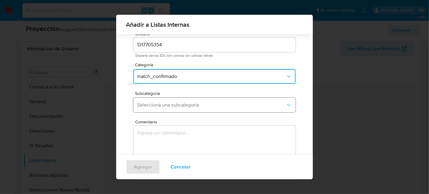
click at [183, 108] on button "Seleccioná una subcategoría" at bounding box center [214, 105] width 162 height 15
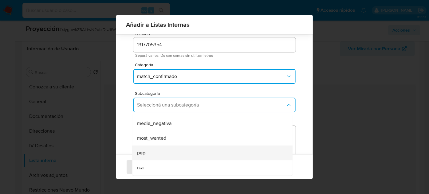
click at [160, 151] on div "pep" at bounding box center [210, 153] width 147 height 15
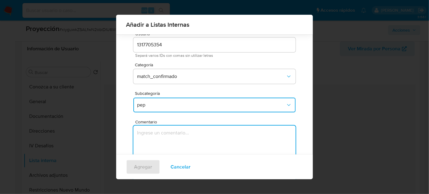
click at [170, 141] on textarea "Comentario" at bounding box center [214, 155] width 162 height 59
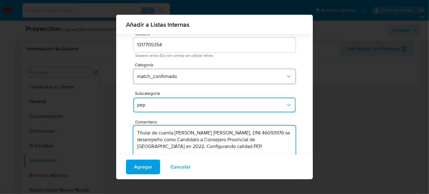
scroll to position [51, 0]
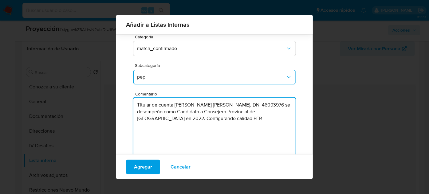
click at [159, 110] on textarea "Titular de cuenta Segundo Tercero Chanchari Tapullima, DNI 46093976 se desempeñ…" at bounding box center [214, 127] width 162 height 59
click at [222, 121] on textarea "Titular de cuenta Segundo Tercero Chanchari Tapullima, DNI 46093976, se desempe…" at bounding box center [214, 127] width 162 height 59
click at [244, 119] on textarea "Titular de cuenta Segundo Tercero Chanchari Tapullima, DNI 46093976, se desempe…" at bounding box center [214, 127] width 162 height 59
type textarea "Titular de cuenta Segundo Tercero Chanchari Tapullima, DNI 46093976, se desempe…"
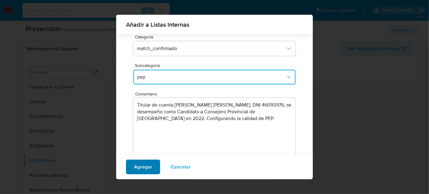
click at [144, 164] on span "Agregar" at bounding box center [143, 167] width 18 height 14
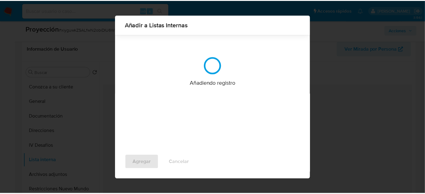
scroll to position [0, 0]
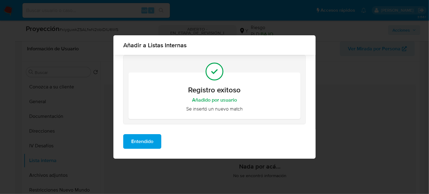
click at [146, 144] on span "Entendido" at bounding box center [142, 142] width 22 height 14
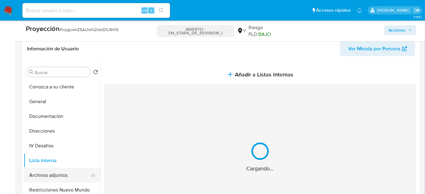
click at [57, 175] on button "Archivos adjuntos" at bounding box center [60, 175] width 72 height 15
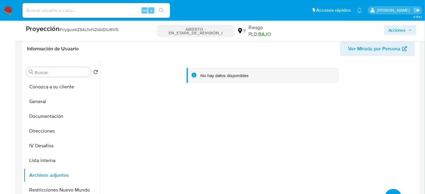
scroll to position [279, 0]
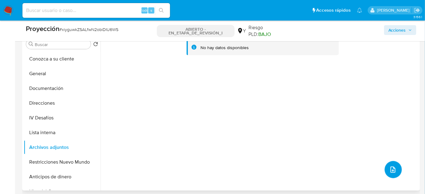
click at [394, 167] on button "subir archivo" at bounding box center [392, 169] width 17 height 17
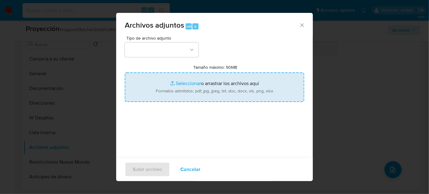
click at [196, 75] on input "Tamaño máximo: 50MB Seleccionar archivos" at bounding box center [214, 87] width 179 height 29
type input "C:\fakepath\Otorongo CHANCHARI TAPULLIMA, SEGUNDO TERCERO - 2022.pdf"
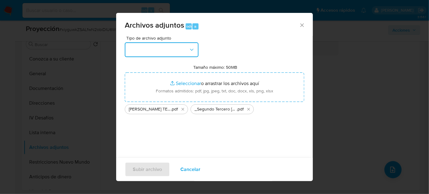
click at [149, 54] on button "button" at bounding box center [162, 49] width 74 height 15
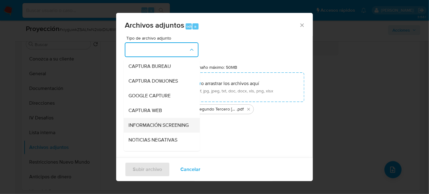
click at [137, 125] on span "INFORMACIÓN SCREENING" at bounding box center [158, 125] width 60 height 6
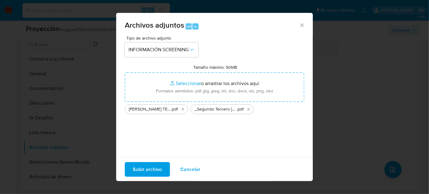
click at [152, 166] on span "Subir archivo" at bounding box center [147, 170] width 29 height 14
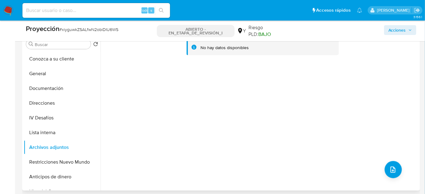
click at [240, 148] on div "No hay datos disponibles" at bounding box center [259, 111] width 318 height 157
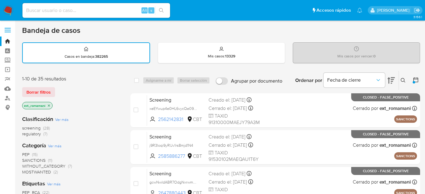
scroll to position [56, 0]
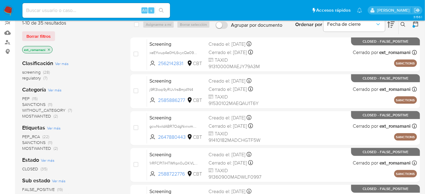
click at [7, 10] on img at bounding box center [8, 10] width 10 height 10
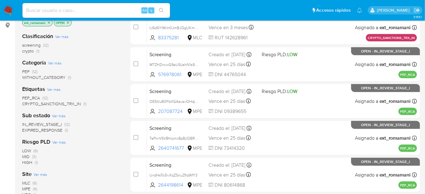
scroll to position [56, 0]
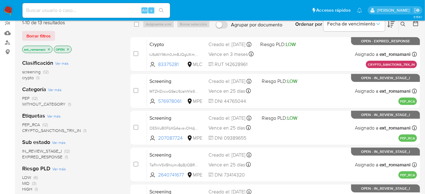
click at [33, 98] on span "(12)" at bounding box center [35, 98] width 6 height 6
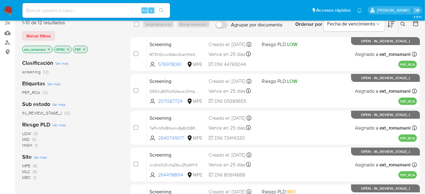
click at [49, 49] on icon "close-filter" at bounding box center [49, 50] width 4 height 4
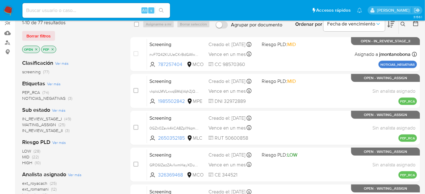
scroll to position [28, 0]
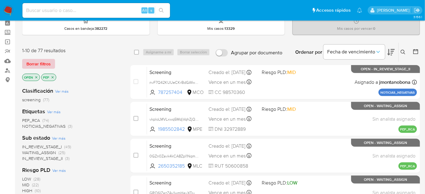
click at [42, 64] on span "Borrar filtros" at bounding box center [38, 64] width 24 height 9
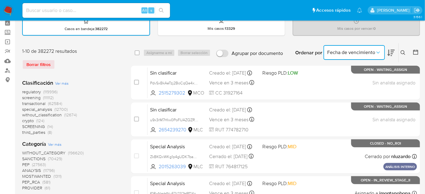
click at [356, 56] on button "Fecha de vencimiento" at bounding box center [353, 52] width 61 height 15
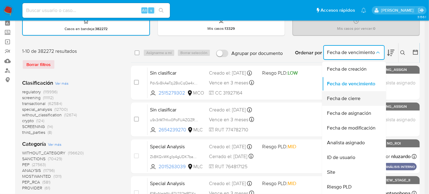
click at [355, 96] on span "Fecha de cierre" at bounding box center [343, 99] width 33 height 6
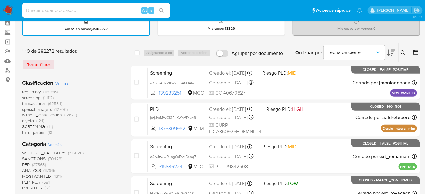
click at [416, 54] on icon at bounding box center [415, 52] width 6 height 6
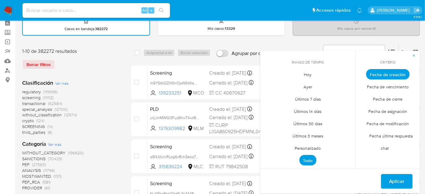
click at [310, 72] on span "Hoy" at bounding box center [307, 75] width 21 height 13
click at [386, 98] on span "Fecha de cierre" at bounding box center [388, 99] width 42 height 13
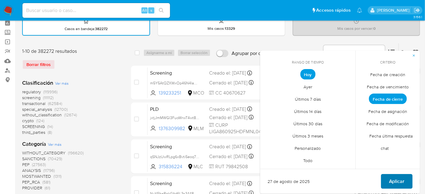
click at [391, 179] on span "Aplicar" at bounding box center [397, 182] width 16 height 14
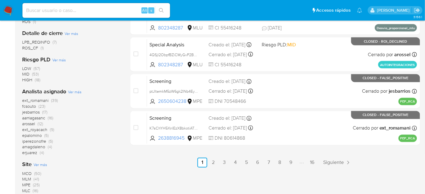
scroll to position [335, 0]
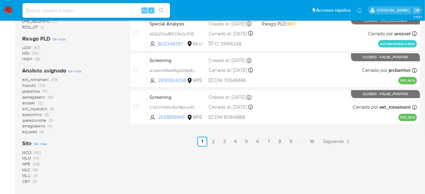
click at [56, 78] on span "(39)" at bounding box center [54, 80] width 7 height 6
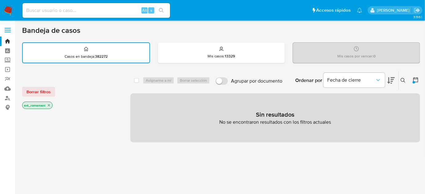
click at [417, 81] on icon at bounding box center [415, 80] width 6 height 6
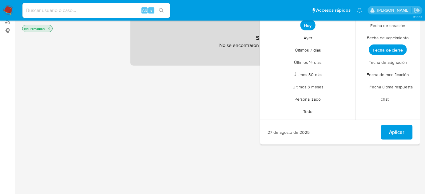
scroll to position [112, 0]
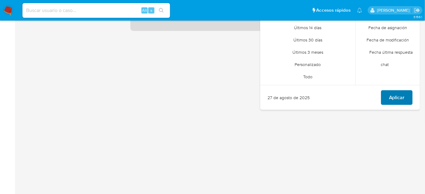
click at [400, 100] on span "Aplicar" at bounding box center [397, 98] width 16 height 14
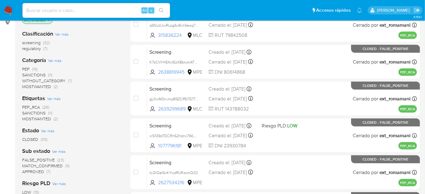
scroll to position [56, 0]
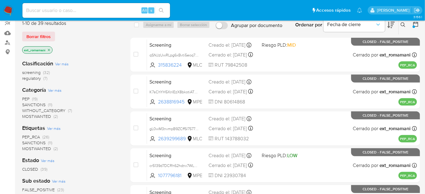
click at [47, 49] on icon "close-filter" at bounding box center [49, 50] width 4 height 4
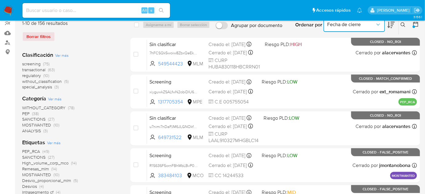
click at [366, 26] on span "Fecha de cierre" at bounding box center [351, 25] width 48 height 6
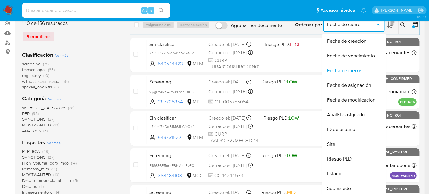
click at [366, 26] on span "Fecha de cierre" at bounding box center [351, 25] width 48 height 6
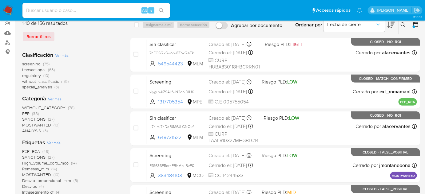
click at [412, 24] on div at bounding box center [414, 24] width 11 height 19
click at [415, 26] on div at bounding box center [413, 27] width 2 height 2
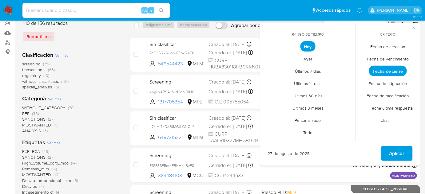
click at [309, 70] on span "Últimos 7 días" at bounding box center [307, 71] width 39 height 13
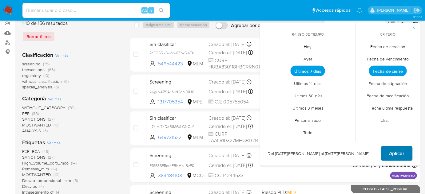
click at [391, 152] on span "Aplicar" at bounding box center [397, 154] width 16 height 14
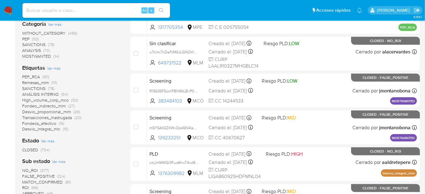
scroll to position [84, 0]
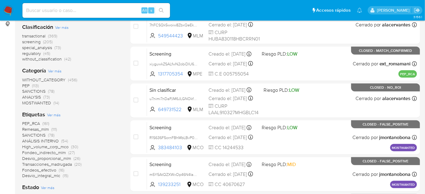
click at [47, 103] on span "MOSTWANTED" at bounding box center [36, 103] width 29 height 6
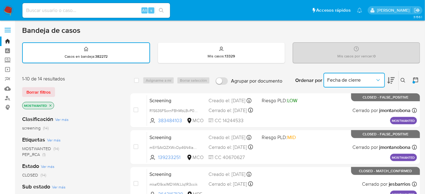
click at [357, 78] on span "Fecha de cierre" at bounding box center [351, 80] width 48 height 6
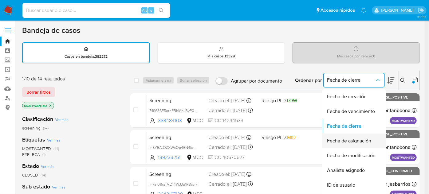
click at [349, 138] on span "Fecha de asignación" at bounding box center [349, 141] width 44 height 6
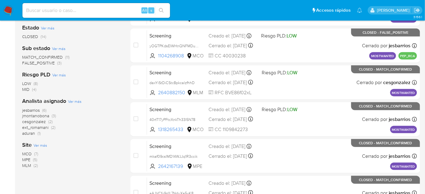
scroll to position [140, 0]
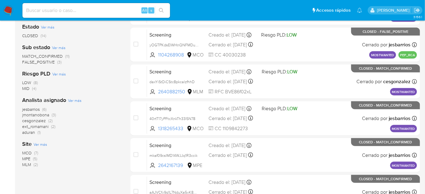
click at [44, 109] on span "(6)" at bounding box center [44, 109] width 4 height 6
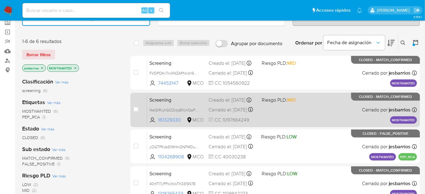
scroll to position [28, 0]
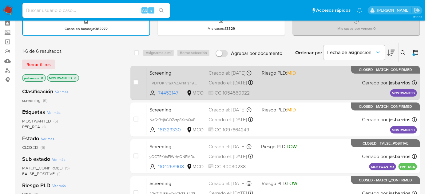
click at [283, 81] on div "Screening FVDPOKr7rnXNZAPhtrzh9M1n 74453147 MCO Riesgo PLD: MID Creado el: 27/0…" at bounding box center [282, 82] width 270 height 31
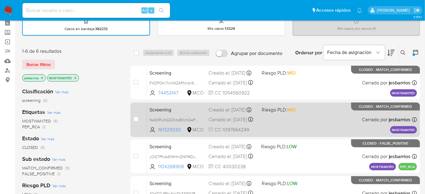
click at [277, 114] on div "Screening NeQtRxjhGOZctp8XchQaPTaN 161329330 MCO Riesgo PLD: MID Creado el: 26/…" at bounding box center [282, 119] width 270 height 31
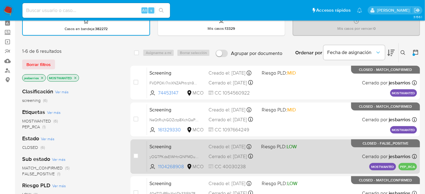
click at [277, 155] on div "Screening yOGTPKdsElWHnQNFMDugTdRp 1104268908 MCO Riesgo PLD: LOW Creado el: 26…" at bounding box center [282, 156] width 270 height 31
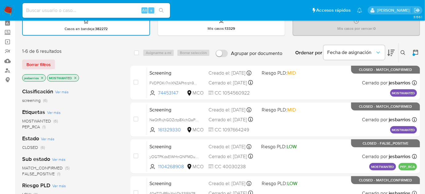
click at [43, 77] on icon "close-filter" at bounding box center [42, 78] width 4 height 4
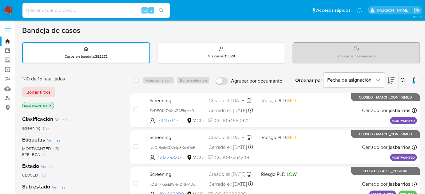
click at [6, 8] on img at bounding box center [8, 10] width 10 height 10
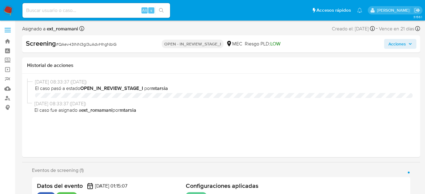
select select "10"
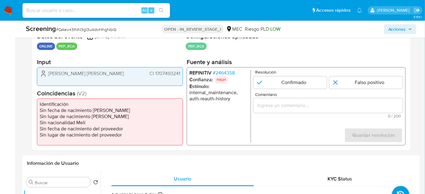
scroll to position [140, 0]
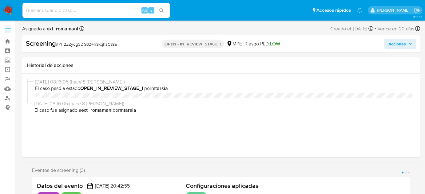
select select "10"
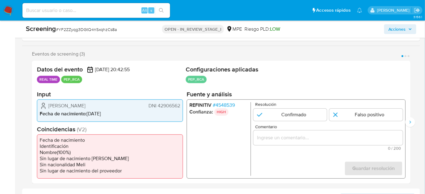
scroll to position [112, 0]
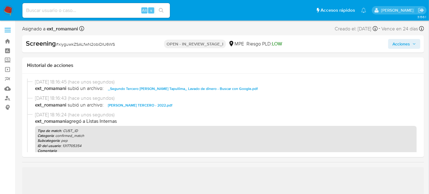
select select "10"
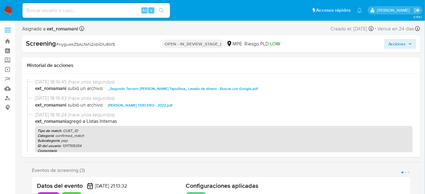
click at [391, 43] on span "Acciones" at bounding box center [397, 44] width 18 height 10
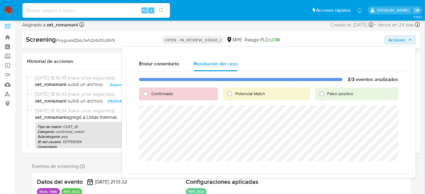
scroll to position [28, 0]
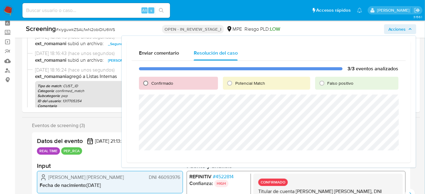
click at [143, 83] on input "Confirmado" at bounding box center [146, 83] width 10 height 10
radio input "true"
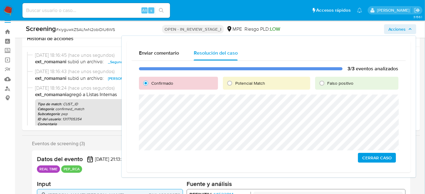
scroll to position [0, 0]
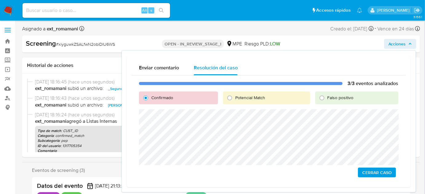
click at [366, 175] on span "Cerrar Caso" at bounding box center [376, 172] width 29 height 9
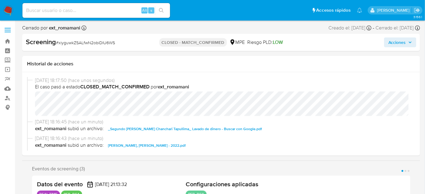
select select "10"
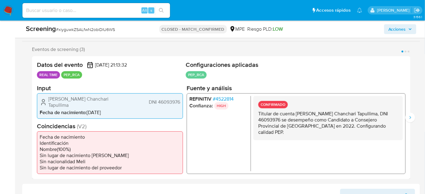
scroll to position [112, 0]
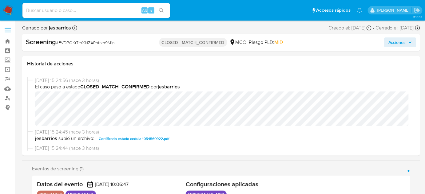
select select "10"
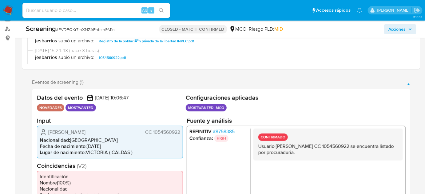
scroll to position [140, 0]
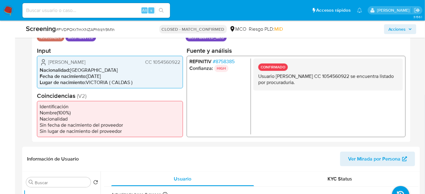
click at [228, 61] on span "# 8758385" at bounding box center [224, 61] width 22 height 6
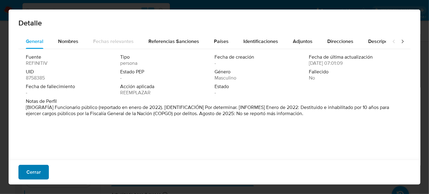
click at [33, 172] on span "Cerrar" at bounding box center [33, 173] width 14 height 14
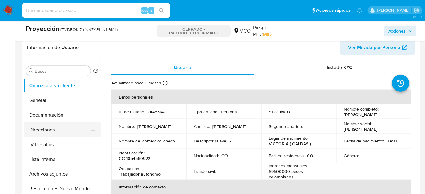
scroll to position [251, 0]
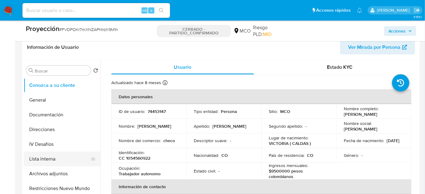
click at [54, 159] on button "Lista interna" at bounding box center [60, 159] width 72 height 15
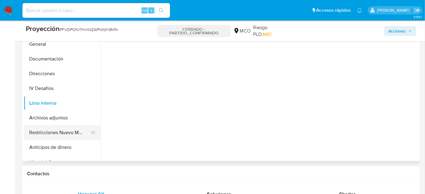
scroll to position [279, 0]
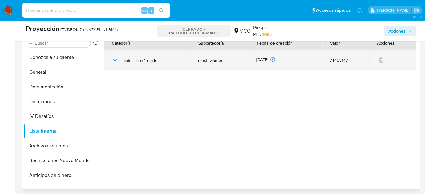
click at [114, 60] on icon "button" at bounding box center [114, 60] width 7 height 7
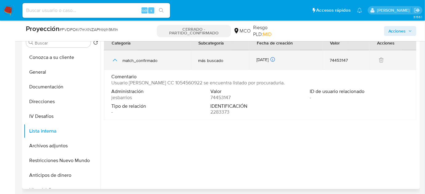
click at [114, 60] on icon "button" at bounding box center [115, 60] width 4 height 2
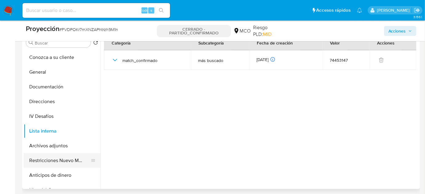
click at [61, 156] on button "Restricciones Nuevo Mundo" at bounding box center [60, 160] width 72 height 15
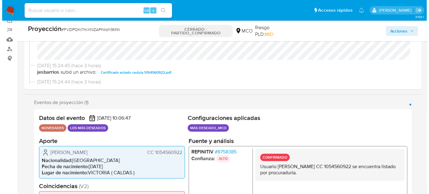
scroll to position [84, 0]
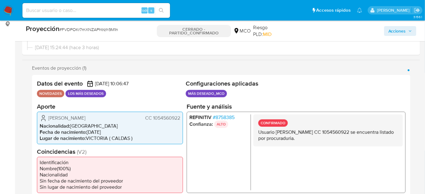
click at [230, 118] on font "8758385" at bounding box center [224, 117] width 19 height 7
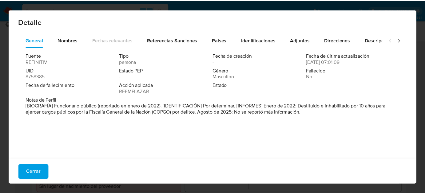
scroll to position [2, 0]
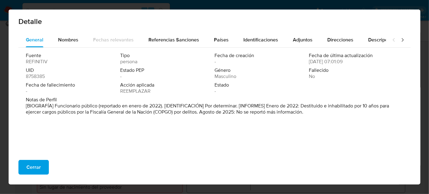
drag, startPoint x: 36, startPoint y: 169, endPoint x: 29, endPoint y: 177, distance: 10.6
click at [36, 169] on font "Cerrar" at bounding box center [33, 167] width 14 height 15
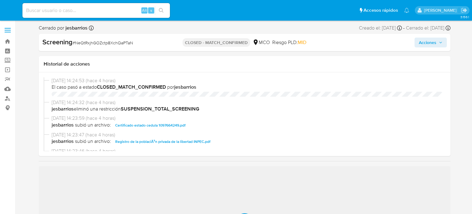
select select "10"
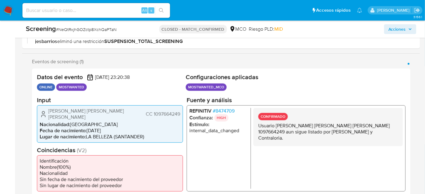
scroll to position [112, 0]
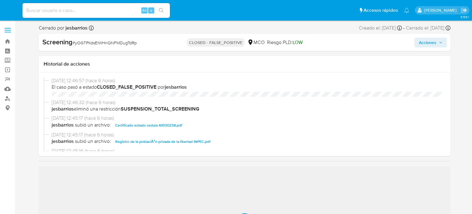
select select "10"
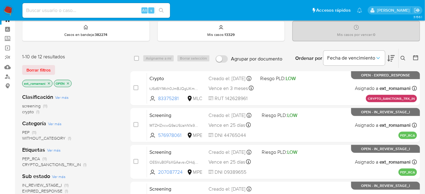
scroll to position [56, 0]
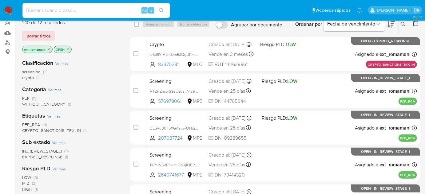
click at [33, 98] on span "(11)" at bounding box center [34, 98] width 4 height 6
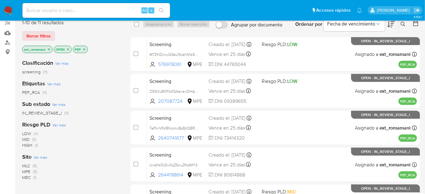
click at [48, 49] on icon "close-filter" at bounding box center [49, 50] width 4 height 4
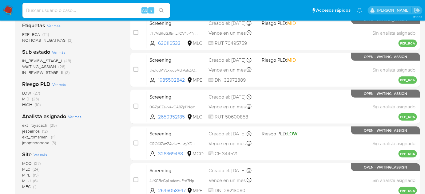
scroll to position [140, 0]
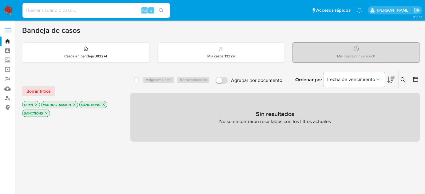
click at [104, 104] on icon "close-filter" at bounding box center [104, 105] width 4 height 4
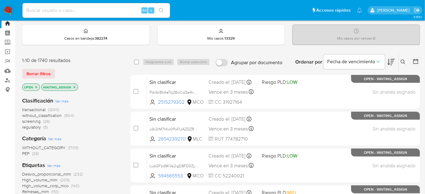
scroll to position [28, 0]
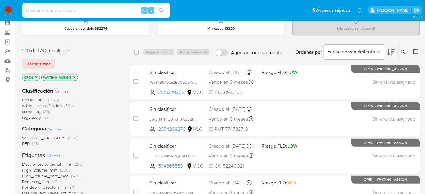
click at [38, 118] on span "regulatory" at bounding box center [31, 117] width 19 height 6
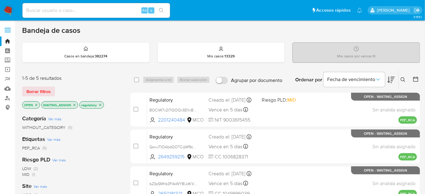
click at [99, 104] on icon "close-filter" at bounding box center [100, 105] width 2 height 2
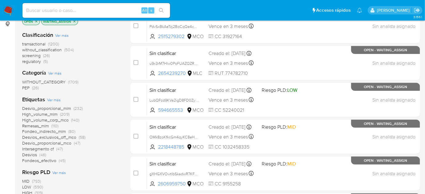
scroll to position [28, 0]
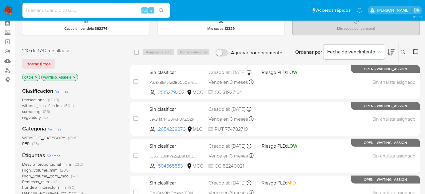
click at [37, 142] on span "(26)" at bounding box center [35, 144] width 7 height 6
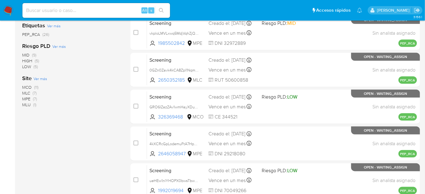
scroll to position [112, 0]
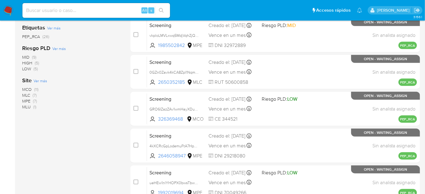
click at [10, 13] on img at bounding box center [8, 10] width 10 height 10
